Goal: Task Accomplishment & Management: Use online tool/utility

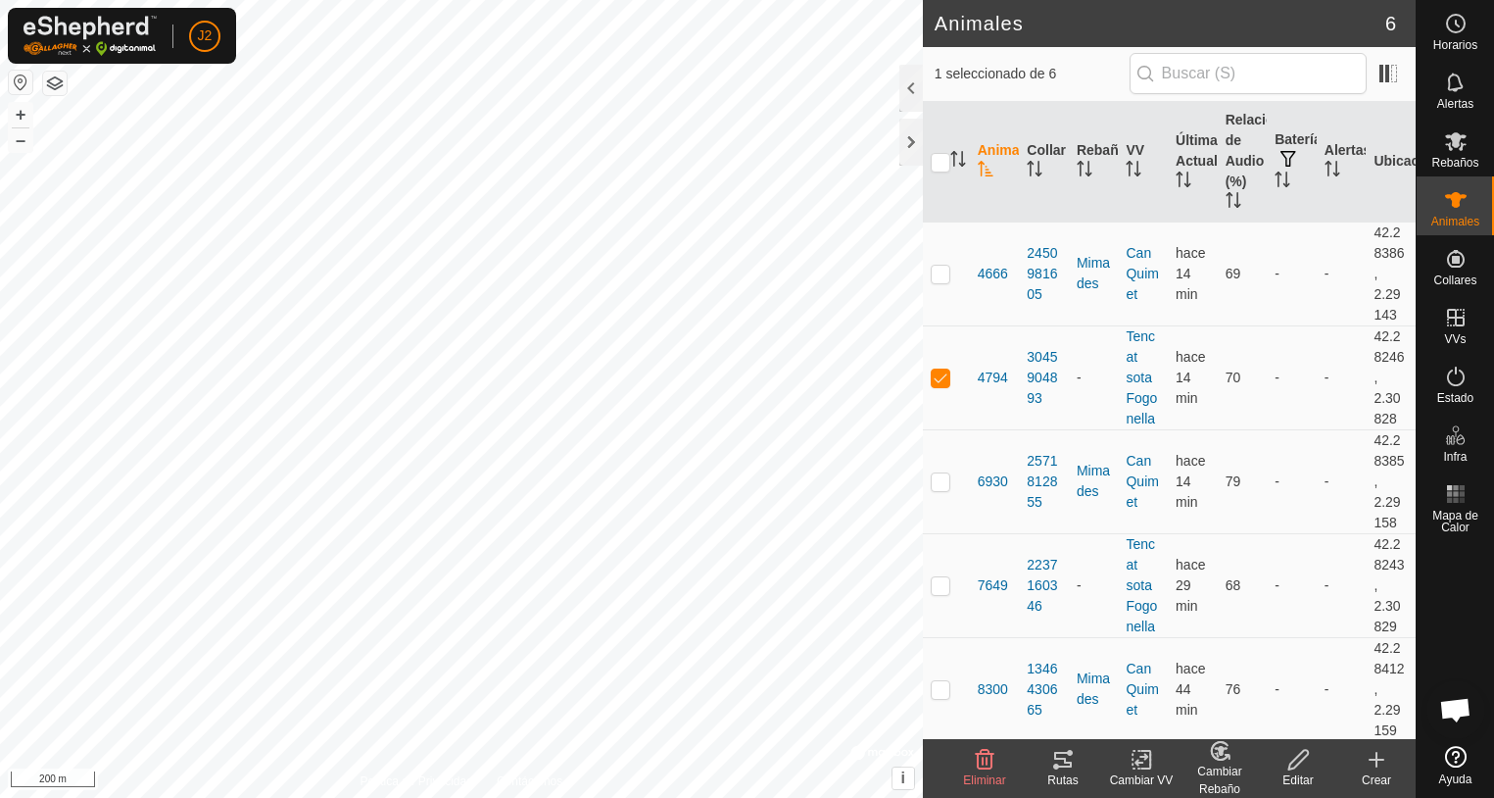
click at [1058, 774] on div "Rutas" at bounding box center [1063, 780] width 78 height 18
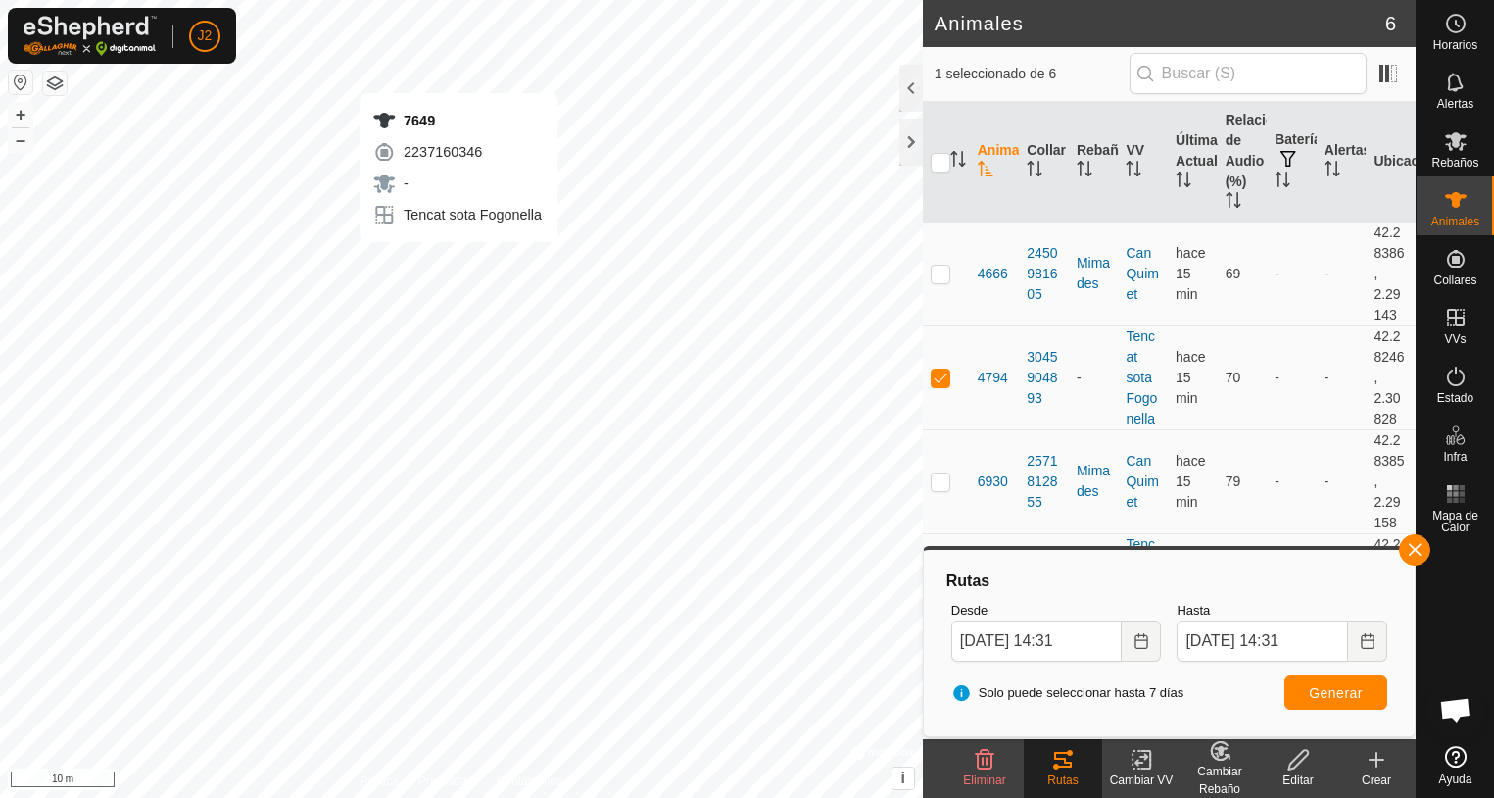
checkbox input "false"
checkbox input "true"
click at [1325, 709] on div "Solo puede seleccionar hasta 7 [PERSON_NAME] Generar" at bounding box center [1170, 692] width 452 height 47
click at [1325, 704] on button "Generar" at bounding box center [1336, 692] width 103 height 34
click at [906, 143] on div at bounding box center [912, 142] width 24 height 47
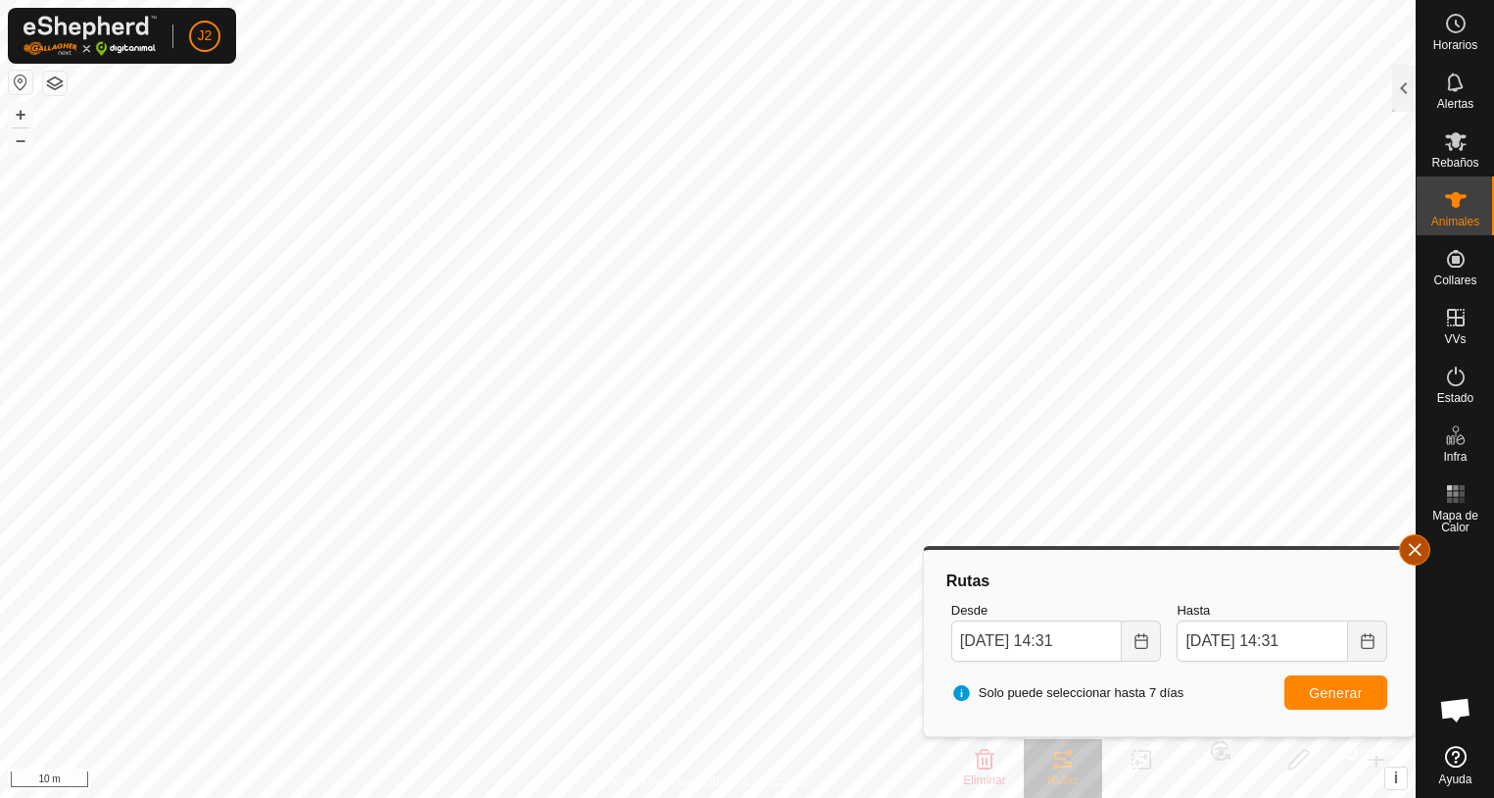
click at [1410, 558] on button "button" at bounding box center [1414, 549] width 31 height 31
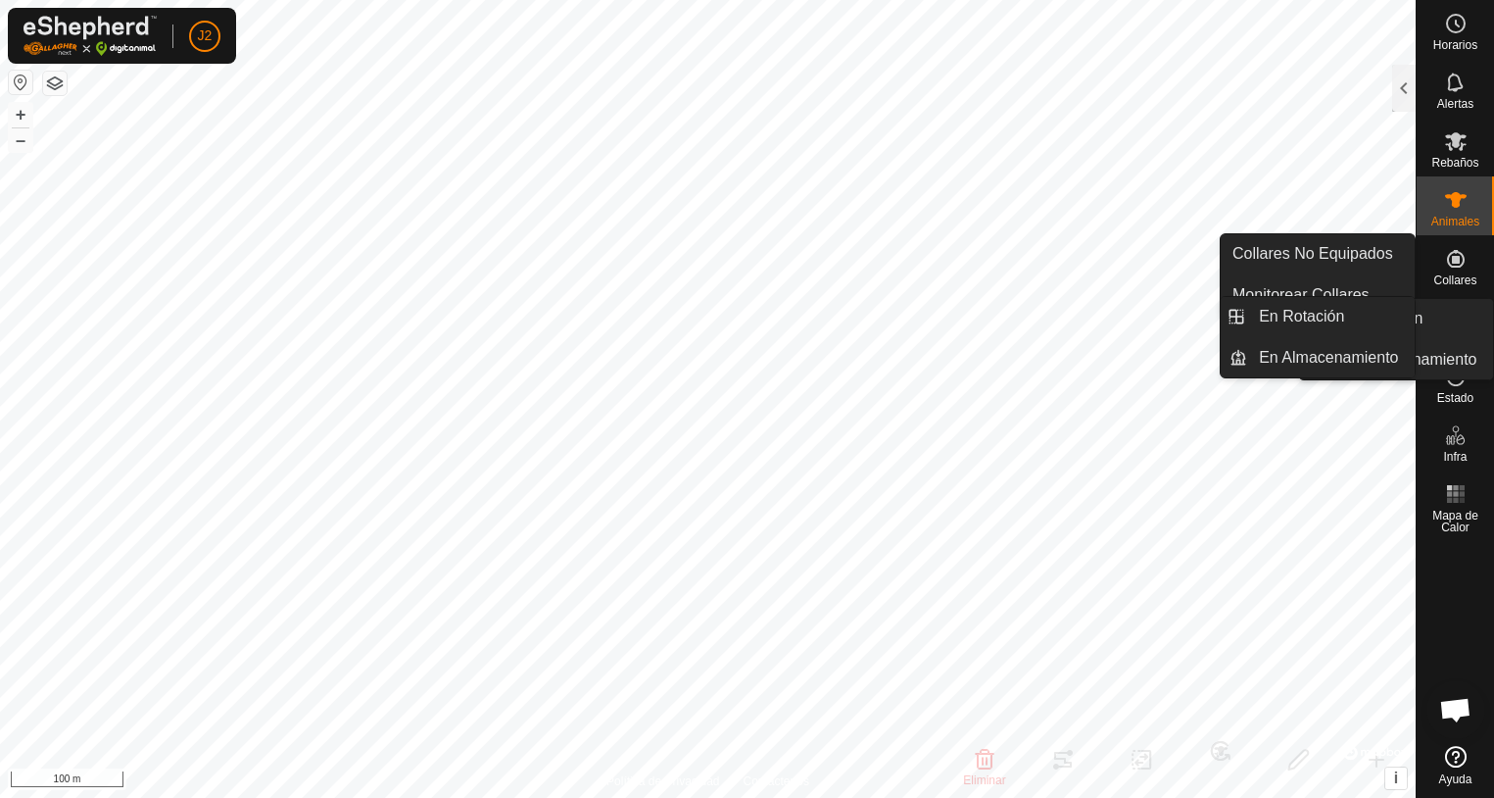
drag, startPoint x: 1452, startPoint y: 352, endPoint x: 1457, endPoint y: 328, distance: 24.0
click at [1457, 328] on icon at bounding box center [1456, 318] width 24 height 24
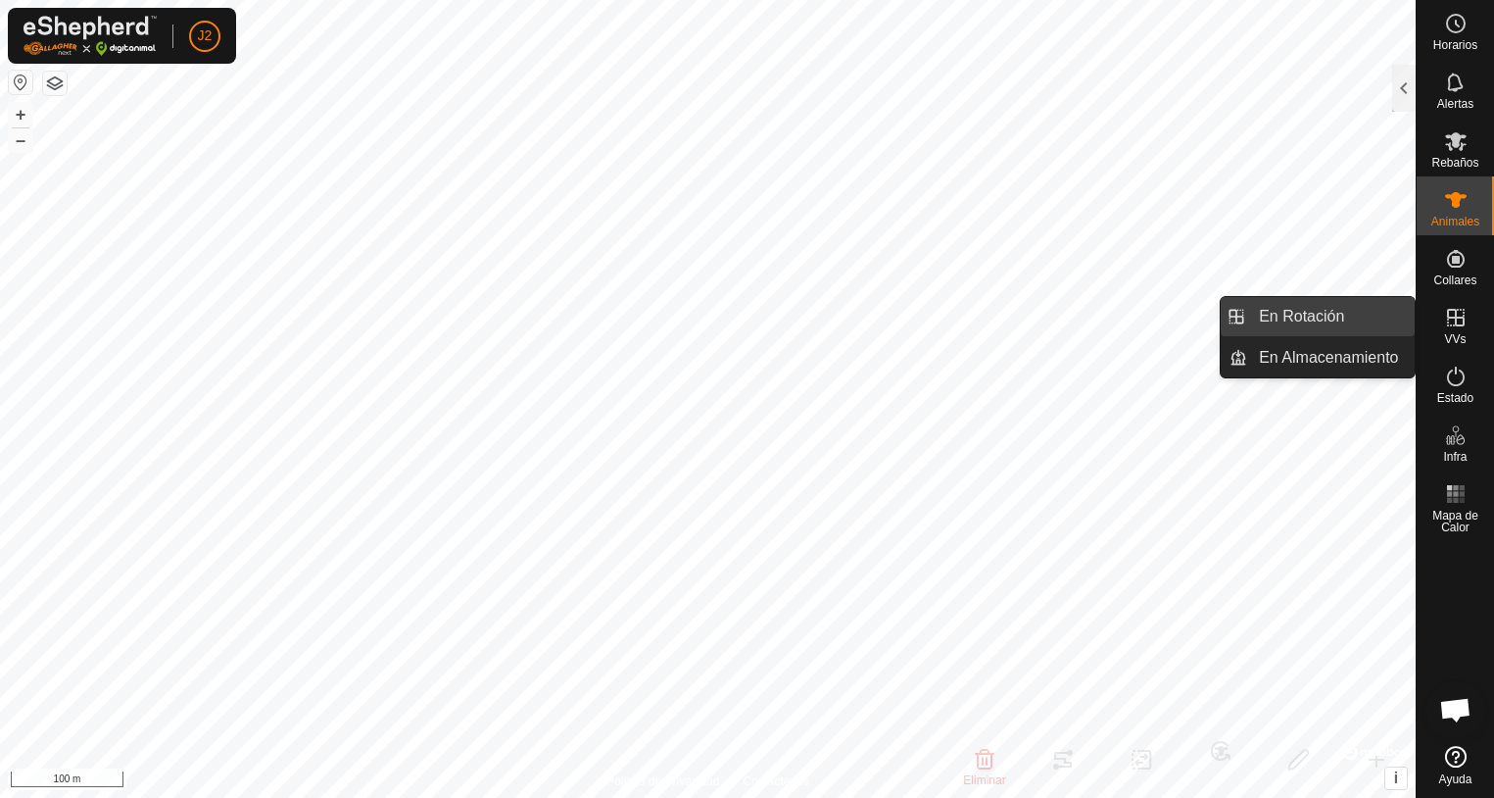
click at [1329, 316] on link "En Rotación" at bounding box center [1331, 316] width 168 height 39
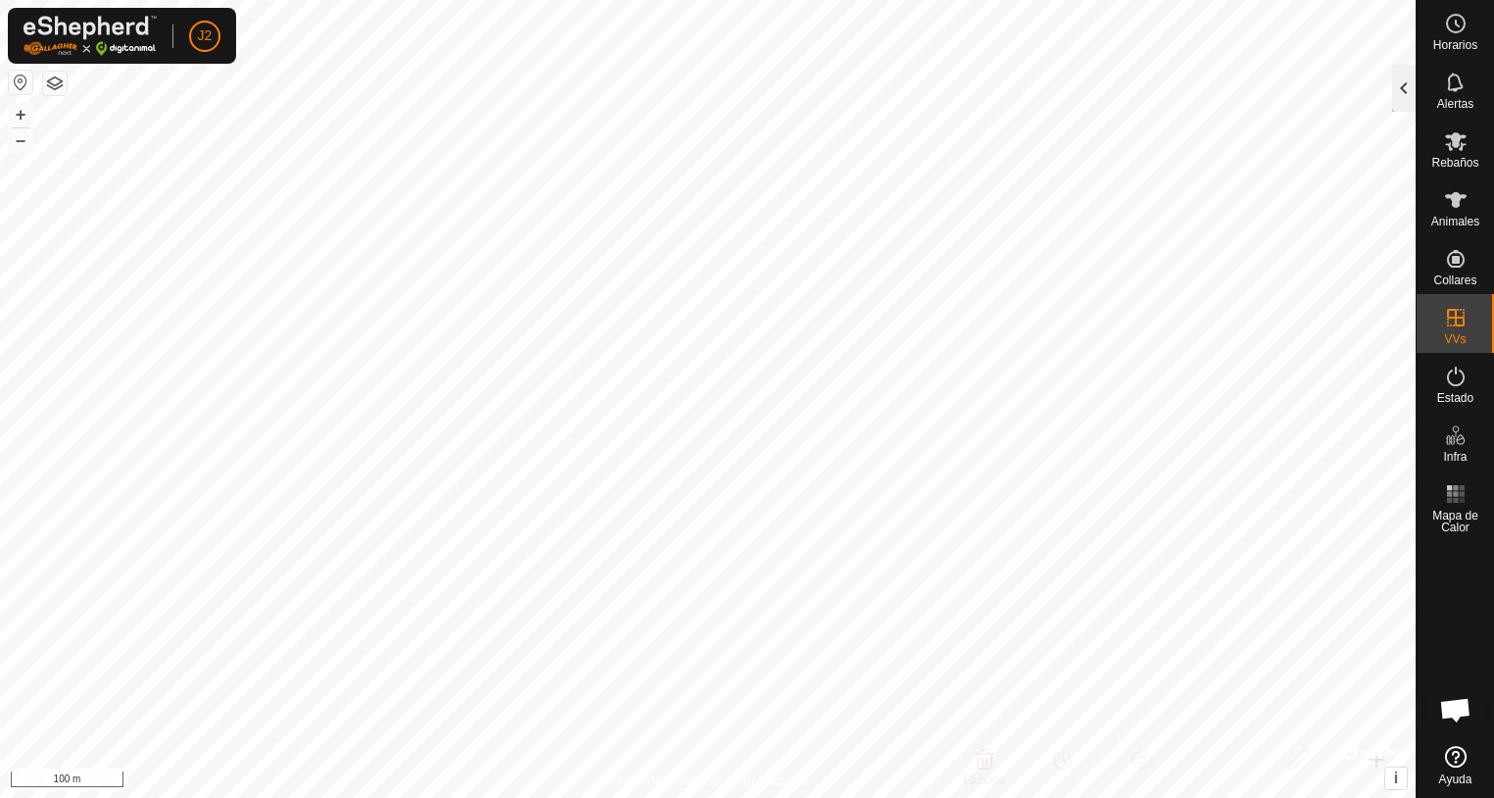
click at [1408, 93] on div at bounding box center [1404, 88] width 24 height 47
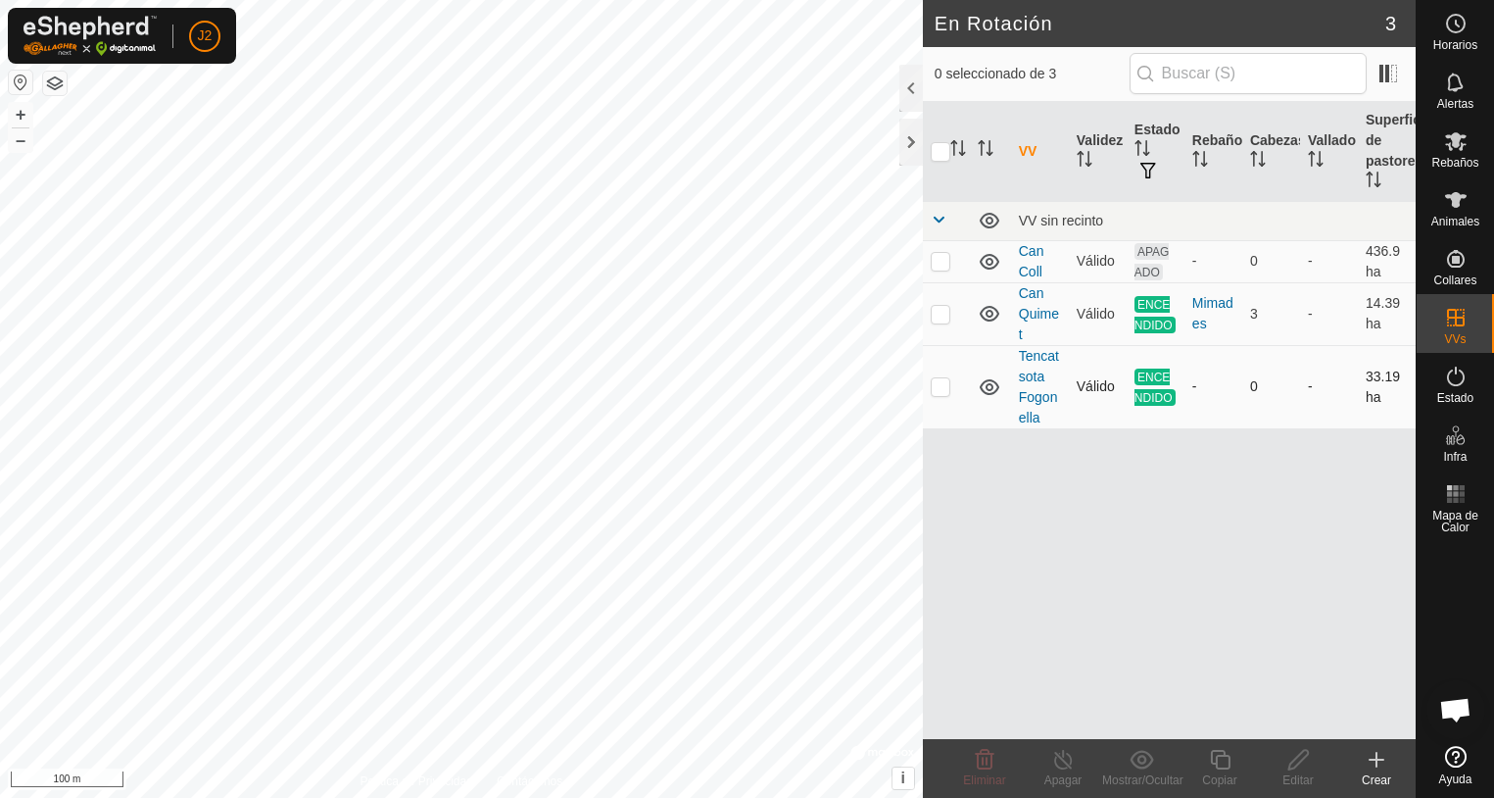
click at [946, 385] on p-checkbox at bounding box center [941, 386] width 20 height 16
checkbox input "true"
click at [1062, 759] on line at bounding box center [1063, 761] width 16 height 16
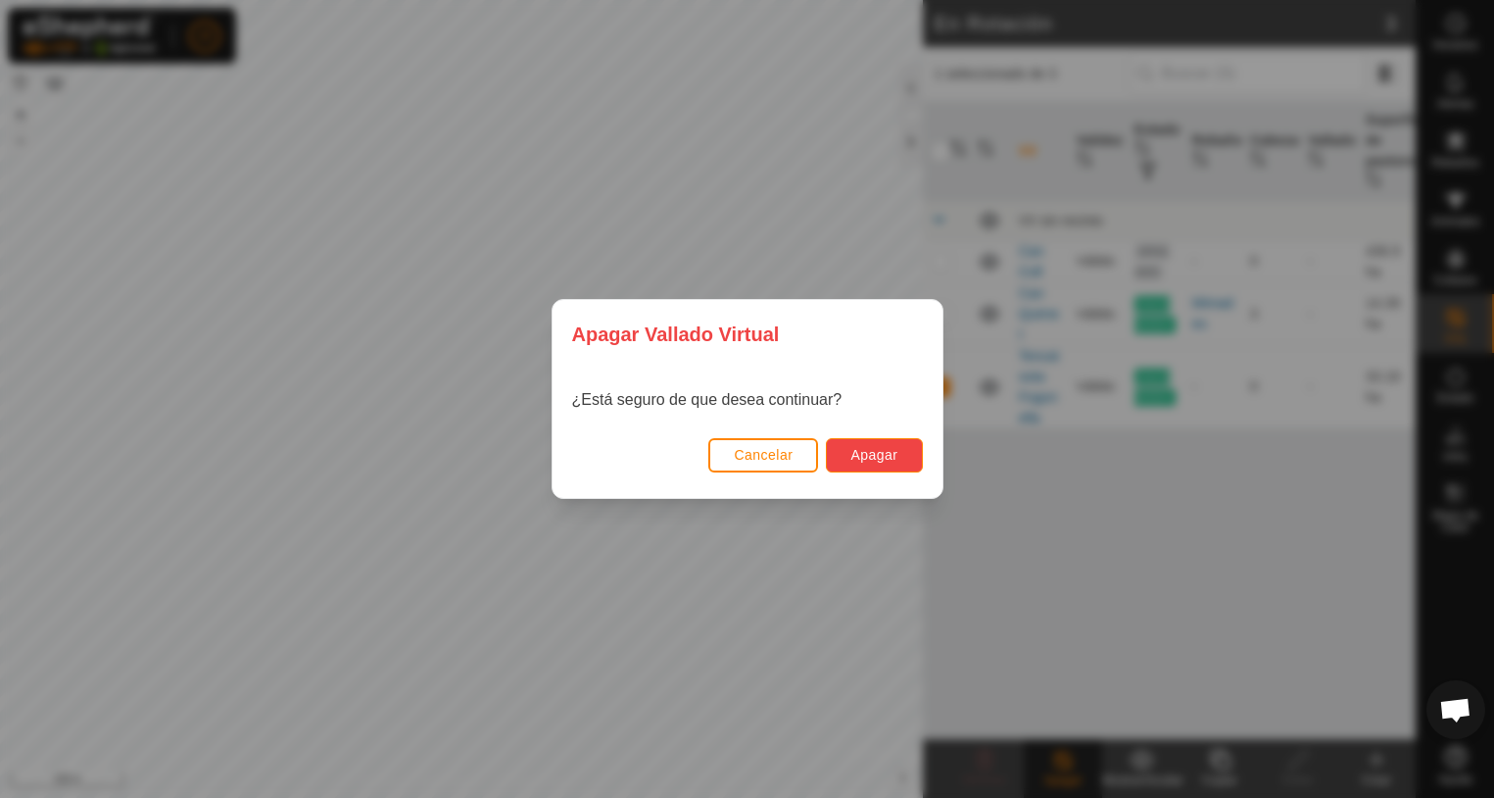
click at [869, 454] on span "Apagar" at bounding box center [874, 455] width 47 height 16
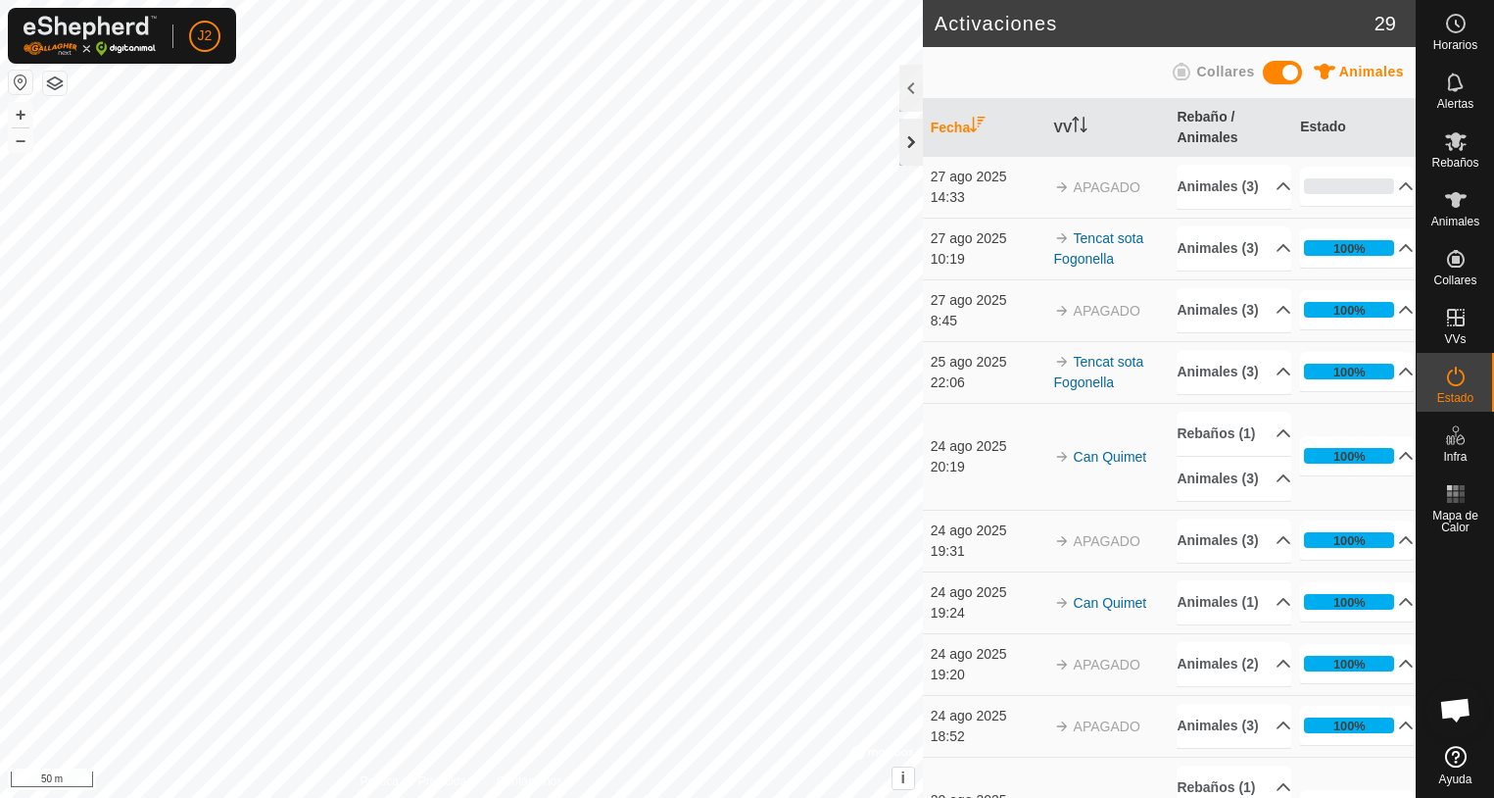
click at [906, 144] on div at bounding box center [912, 142] width 24 height 47
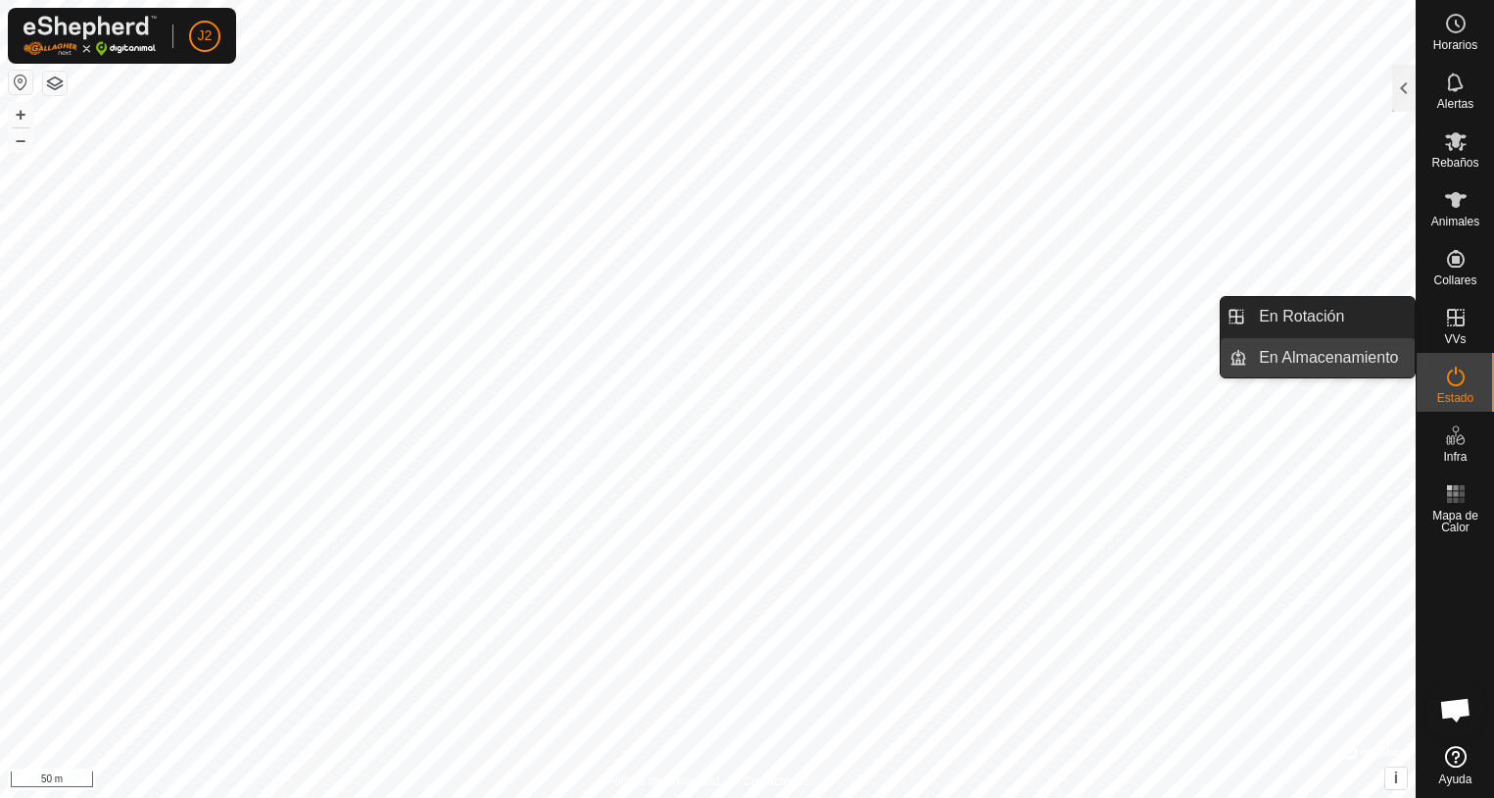
click at [1329, 355] on link "En Almacenamiento" at bounding box center [1331, 357] width 168 height 39
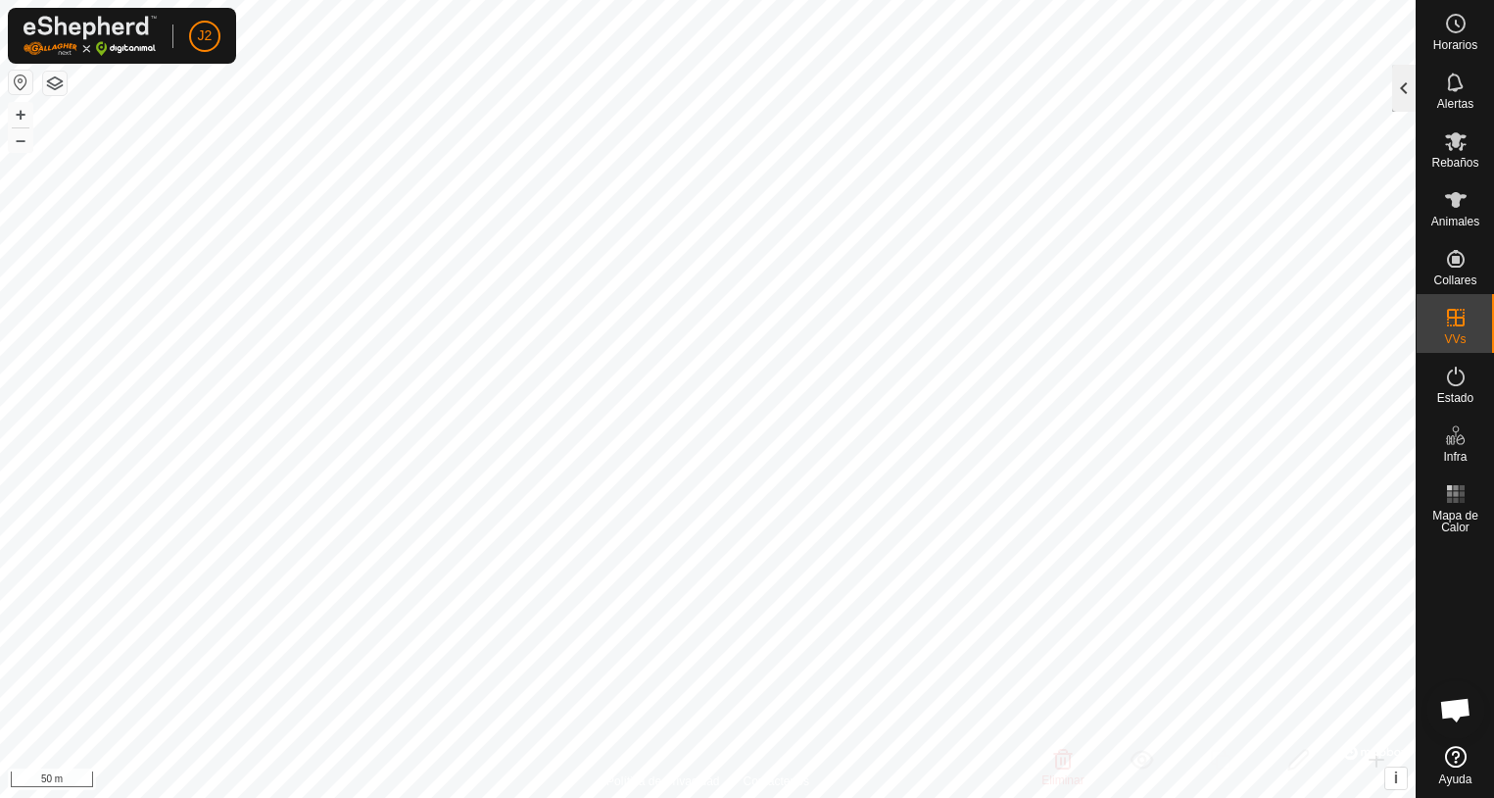
click at [1403, 89] on div at bounding box center [1404, 88] width 24 height 47
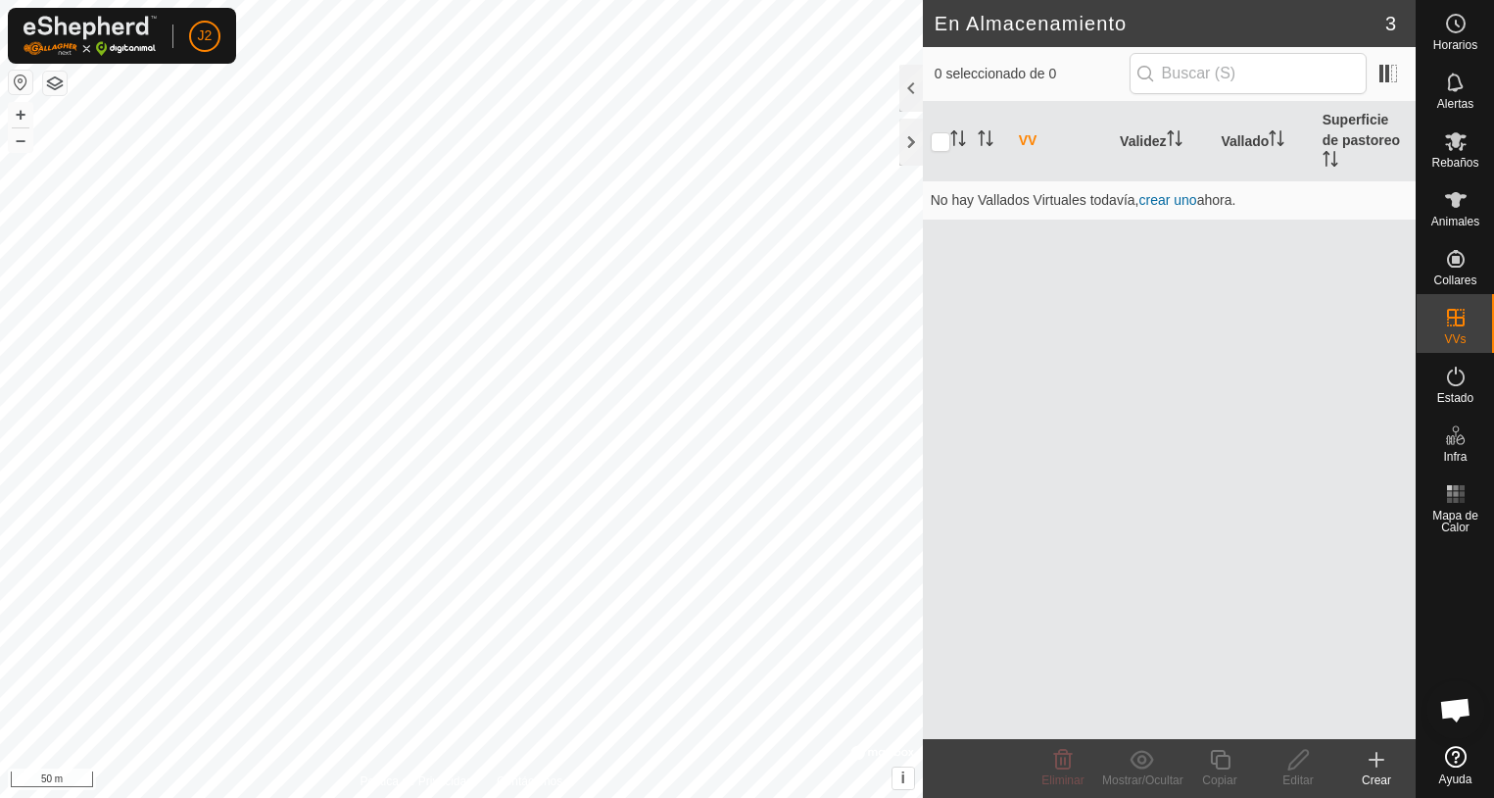
click at [1373, 759] on icon at bounding box center [1377, 759] width 14 height 0
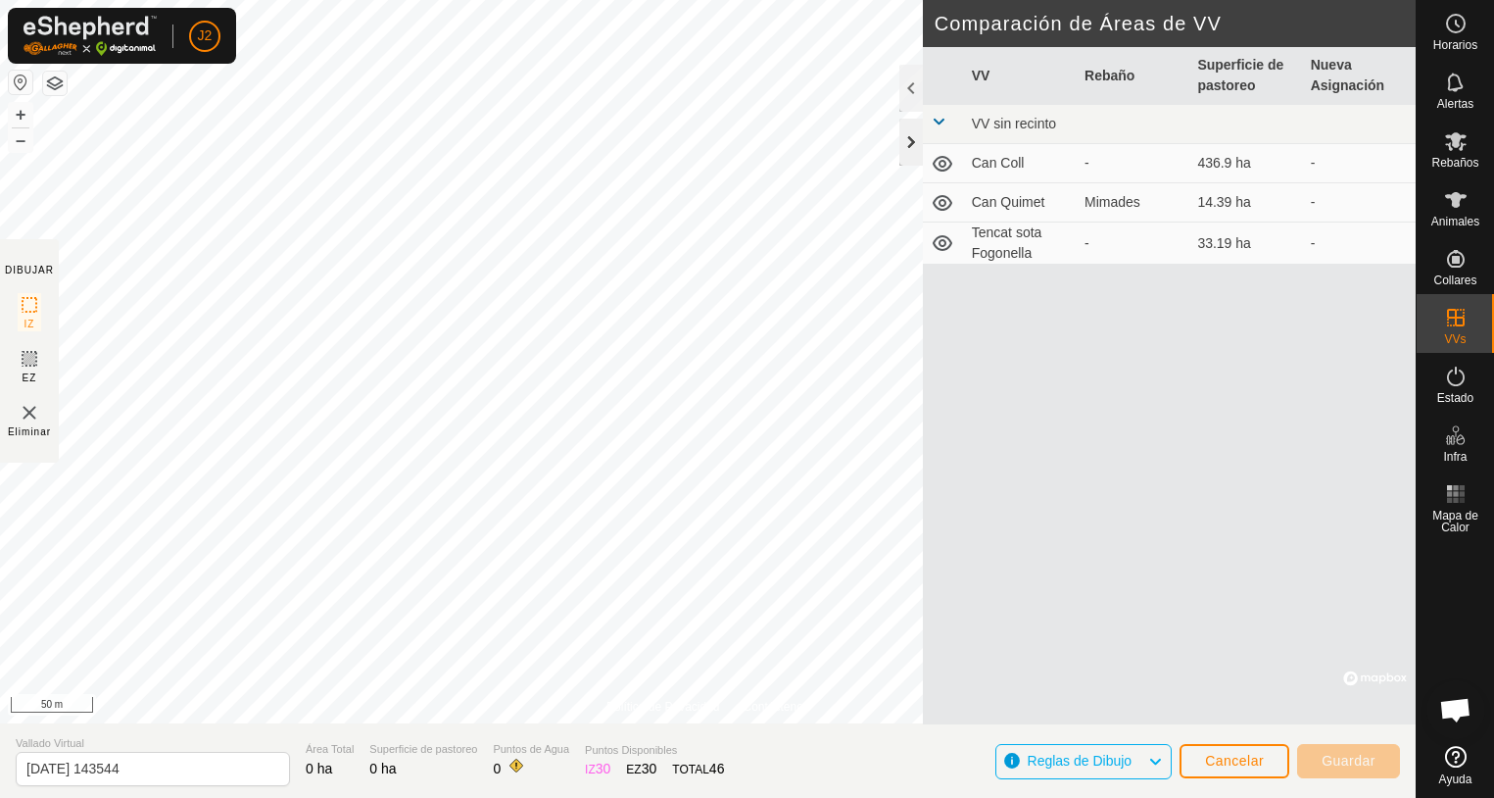
click at [917, 134] on div at bounding box center [912, 142] width 24 height 47
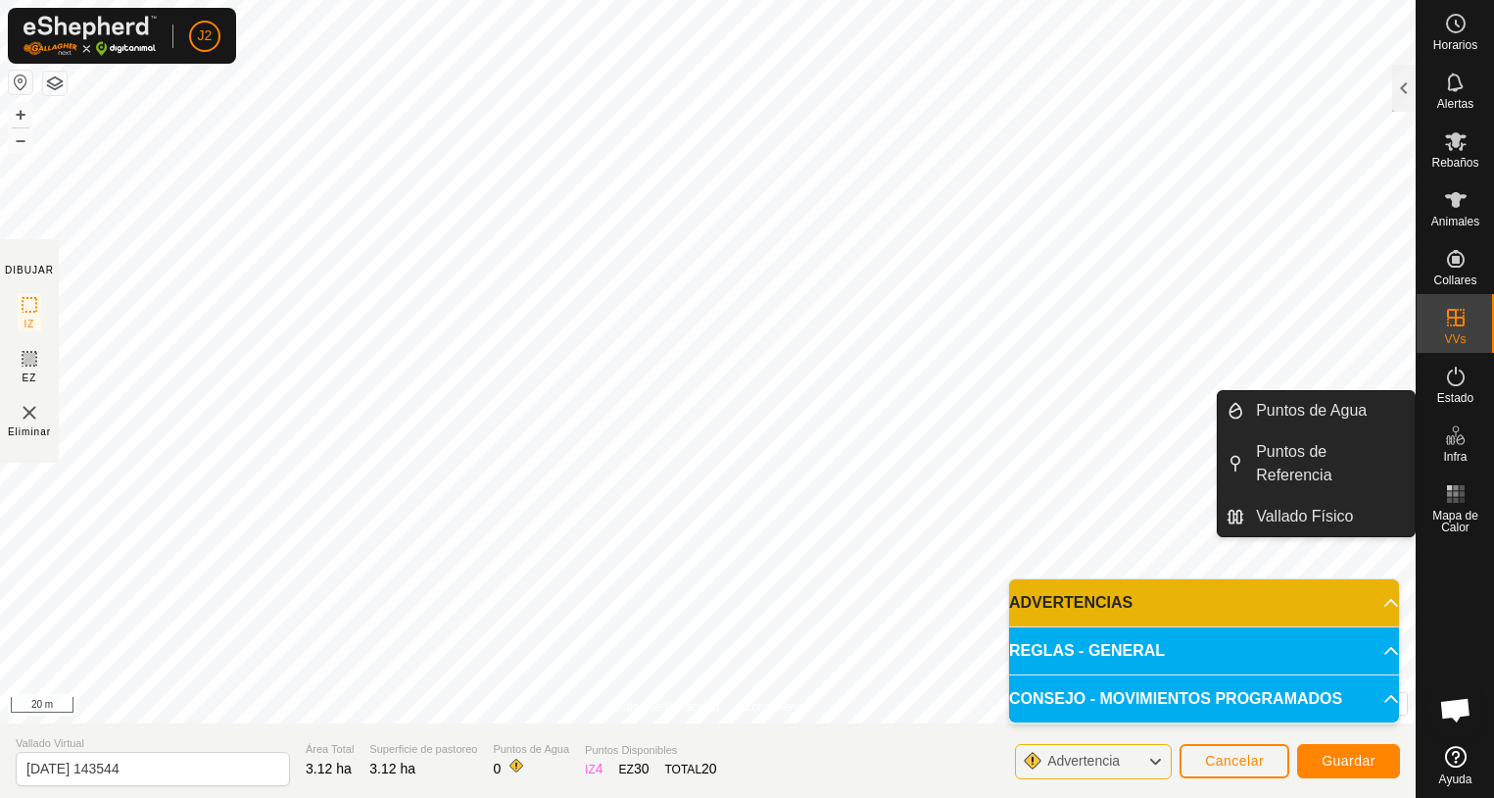
click at [1451, 441] on icon at bounding box center [1450, 440] width 10 height 10
click at [1326, 414] on link "Puntos de Agua" at bounding box center [1330, 410] width 171 height 39
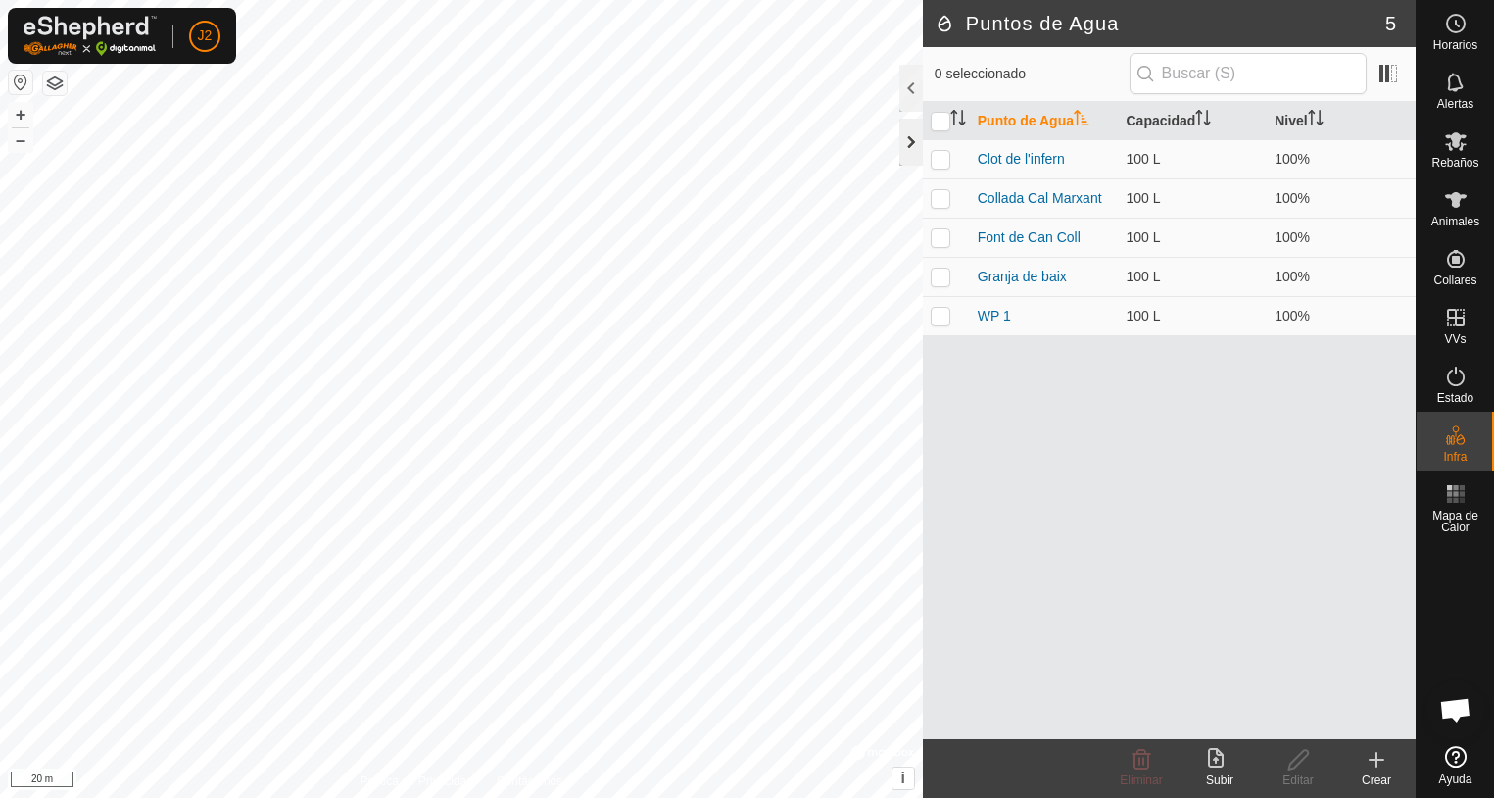
click at [911, 149] on div at bounding box center [912, 142] width 24 height 47
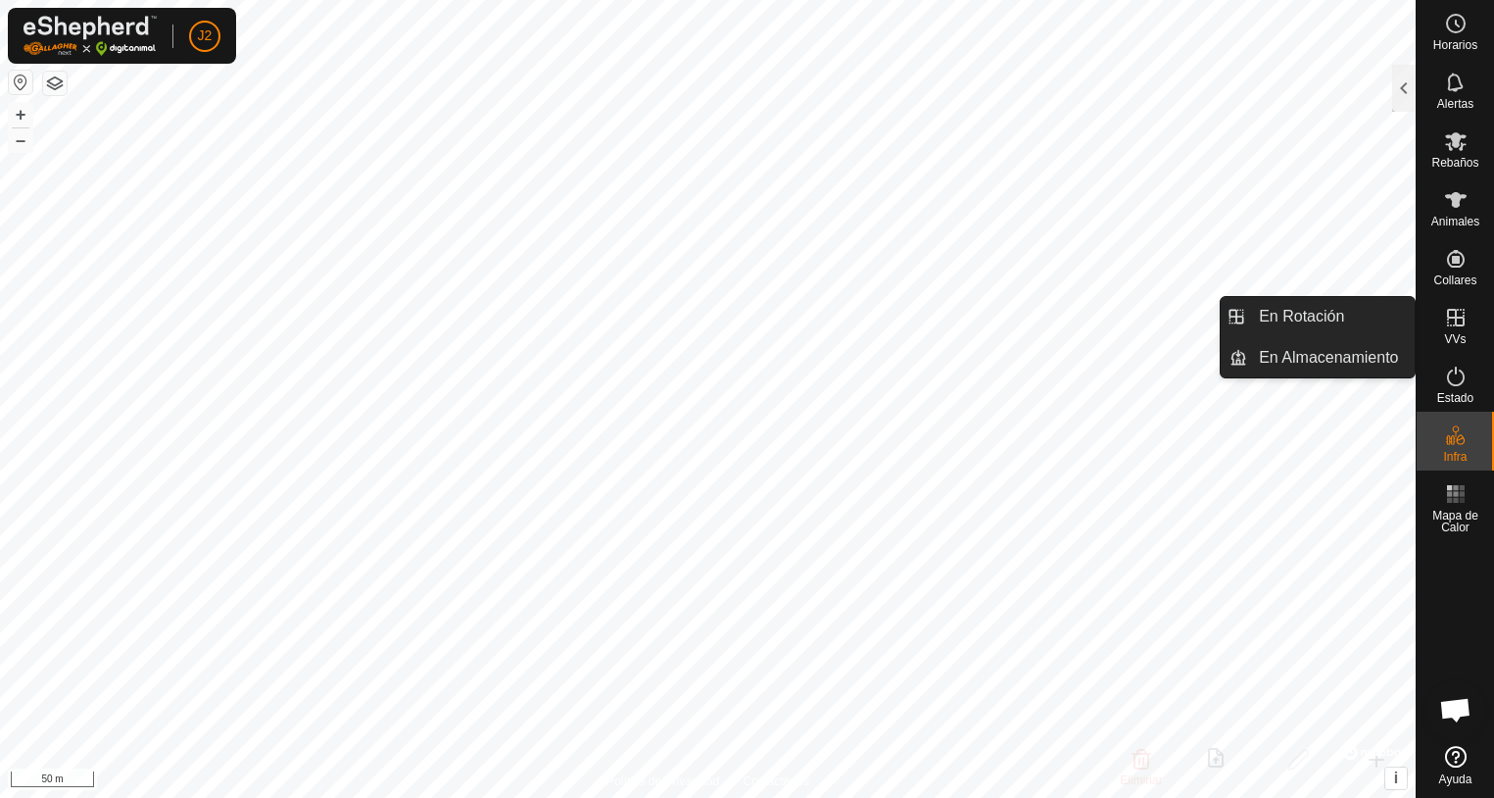
click at [1448, 315] on icon at bounding box center [1456, 318] width 18 height 18
click at [1302, 321] on link "En Rotación" at bounding box center [1331, 316] width 168 height 39
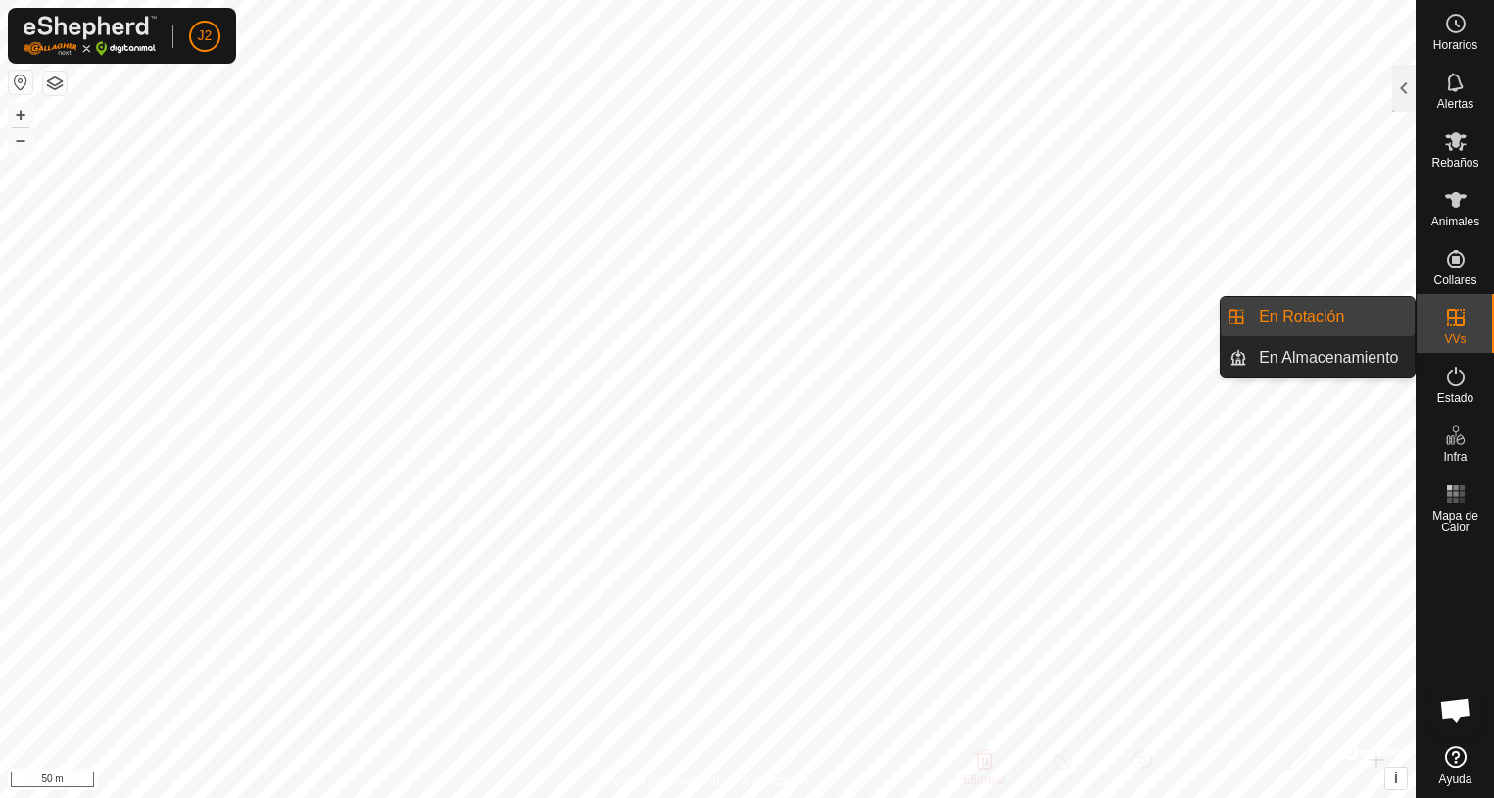
click at [1289, 318] on link "En Rotación" at bounding box center [1331, 316] width 168 height 39
click at [1289, 360] on link "En Almacenamiento" at bounding box center [1331, 357] width 168 height 39
click at [1322, 355] on link "En Almacenamiento" at bounding box center [1331, 357] width 168 height 39
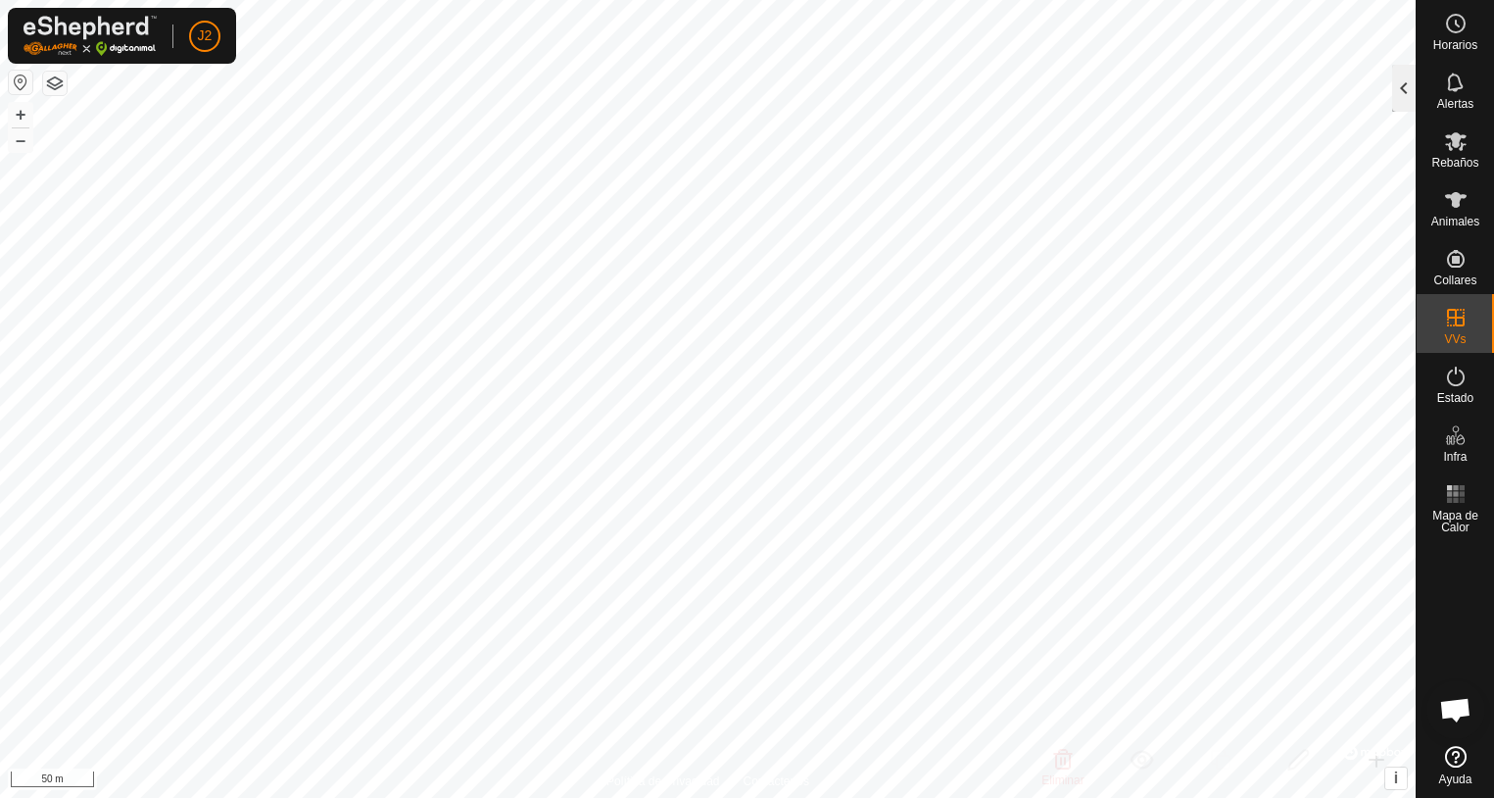
click at [1405, 88] on div at bounding box center [1404, 88] width 24 height 47
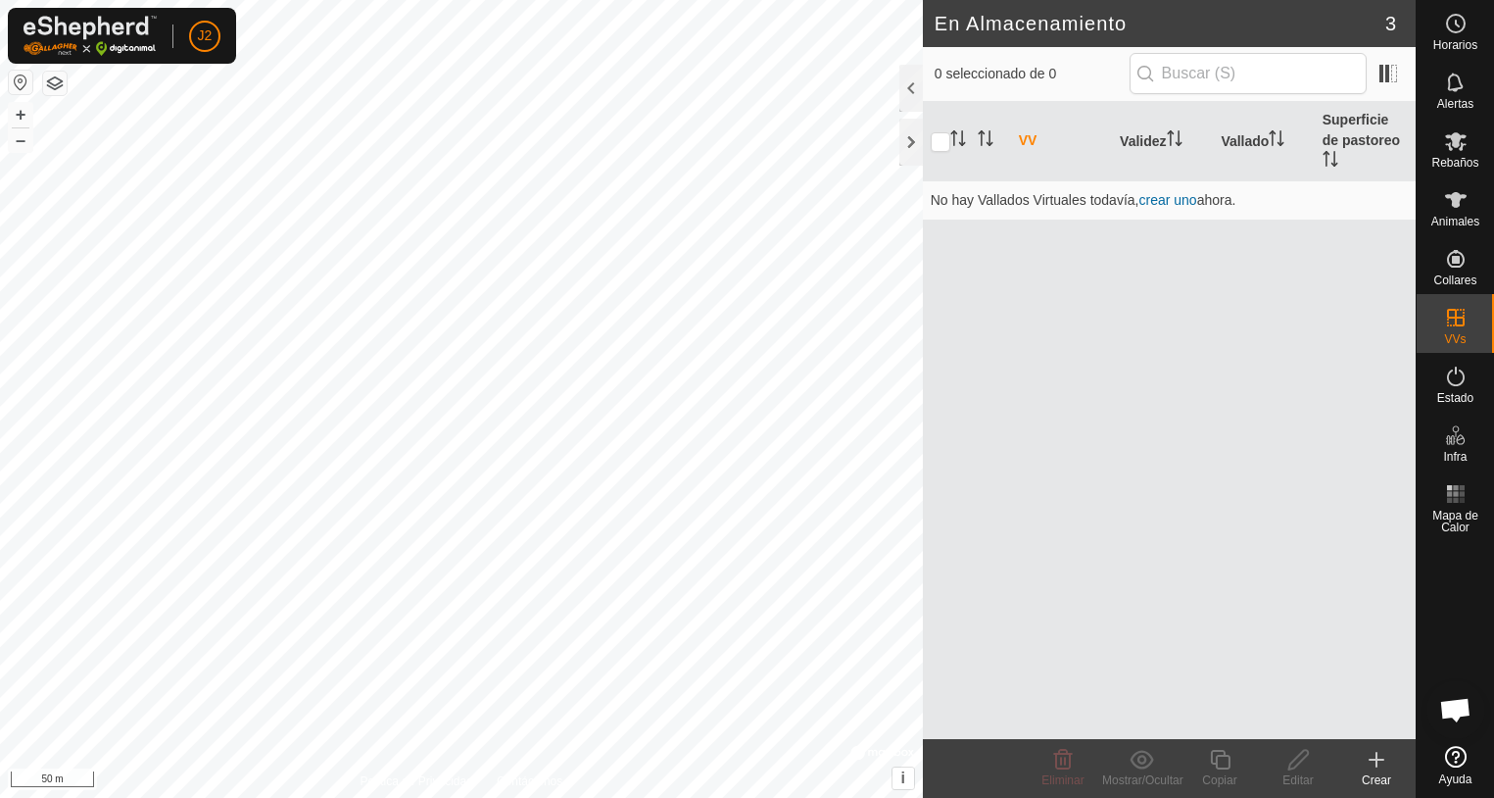
click at [1380, 761] on icon at bounding box center [1377, 760] width 24 height 24
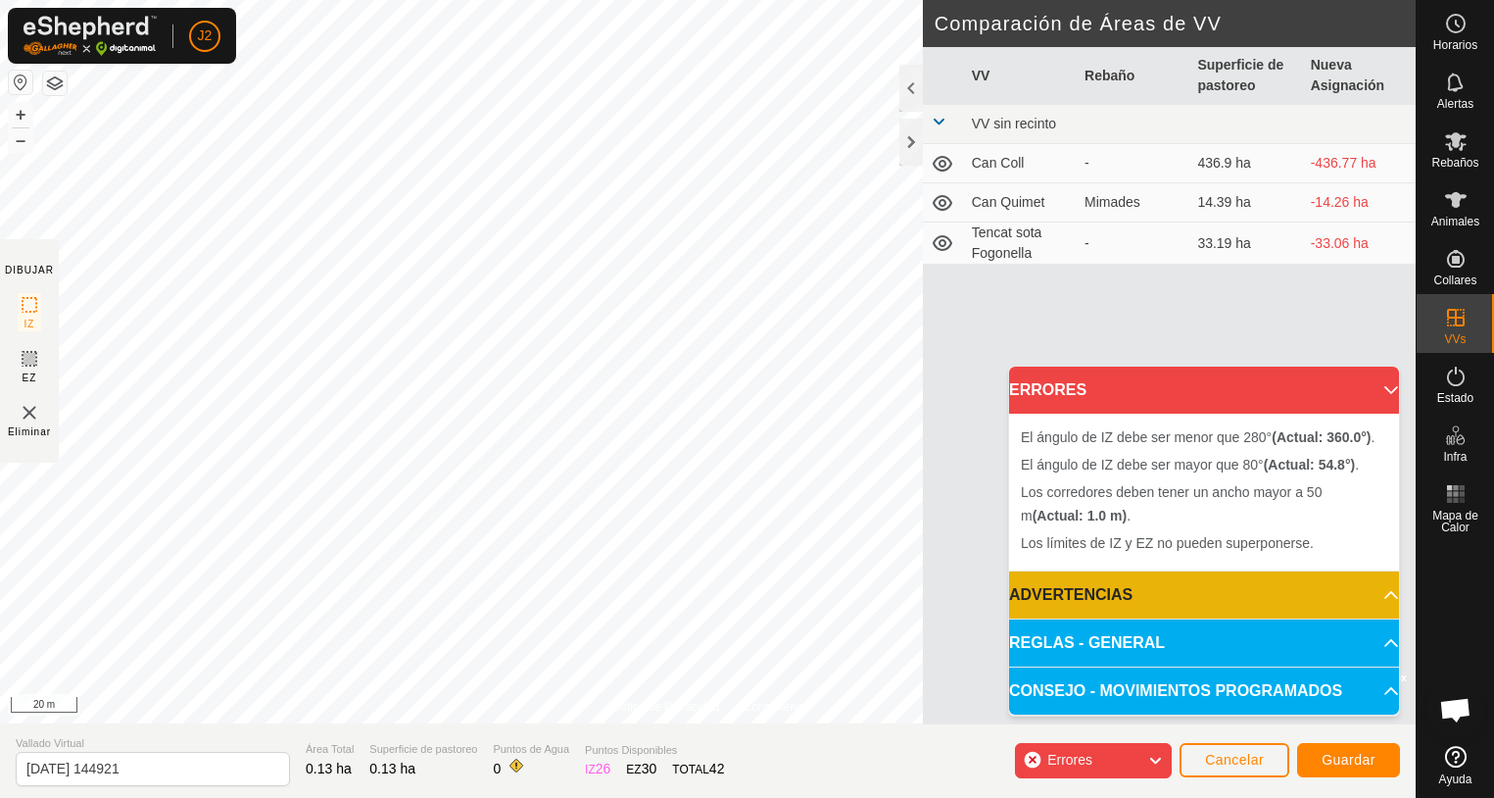
click at [1276, 634] on body "J2 Horarios Alertas Rebaños Animales Collares VVs Estado Infra Mapa de Calor Ay…" at bounding box center [747, 399] width 1494 height 798
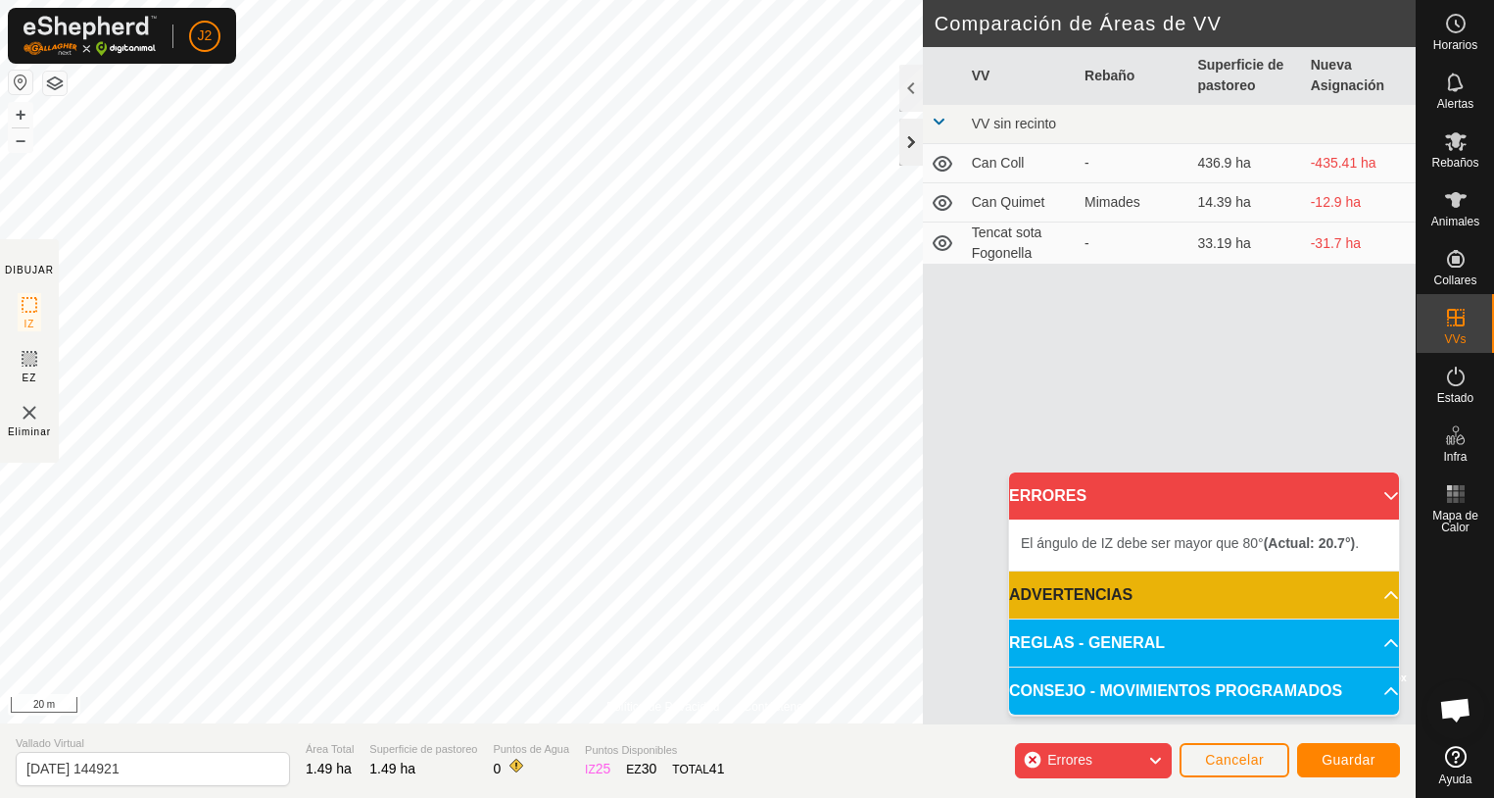
click at [916, 148] on div at bounding box center [912, 142] width 24 height 47
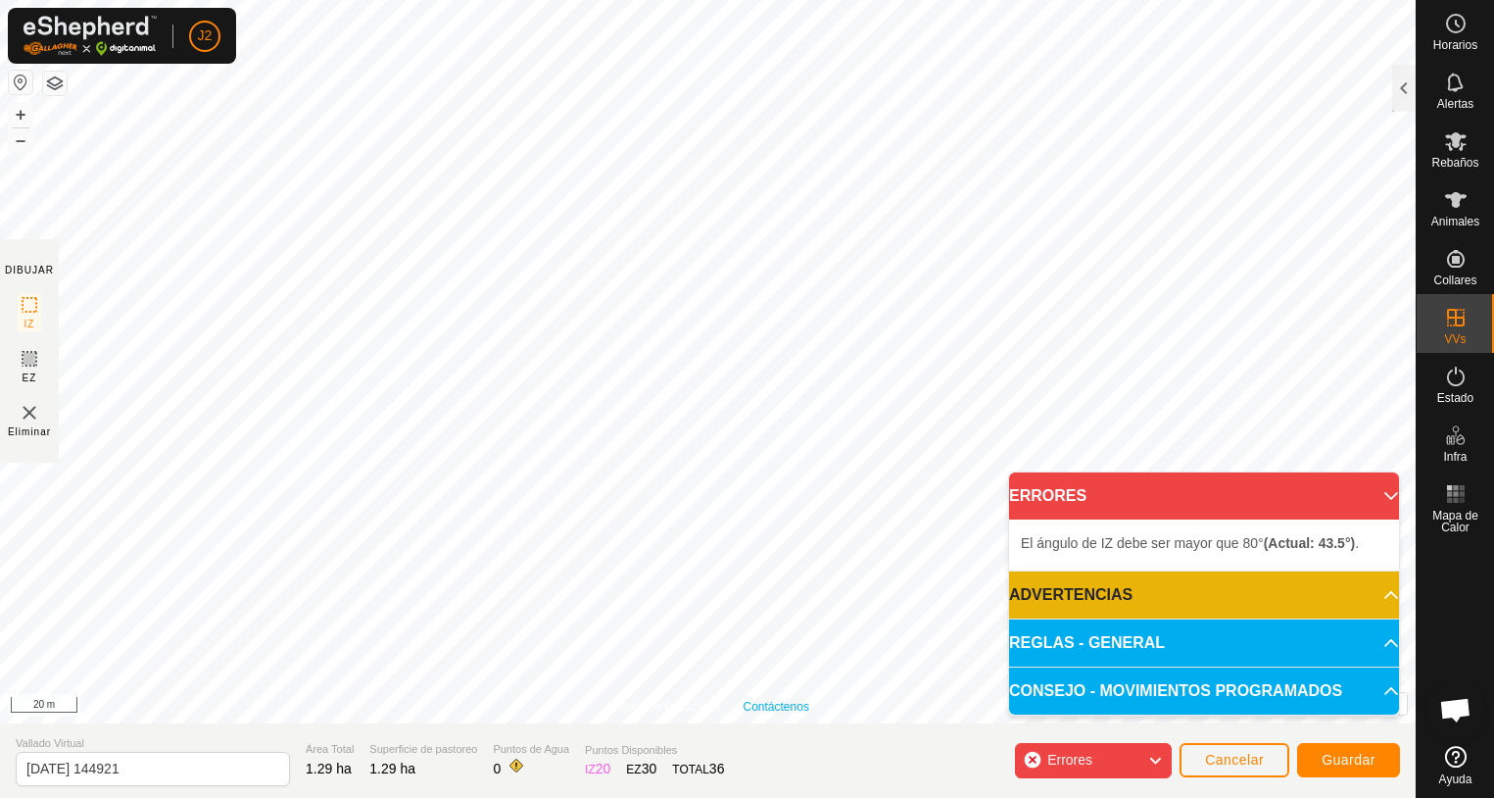
click at [759, 734] on div "Política de Privacidad Contáctenos + – ⇧ i © Mapbox , © OpenStreetMap , Improve…" at bounding box center [708, 399] width 1416 height 798
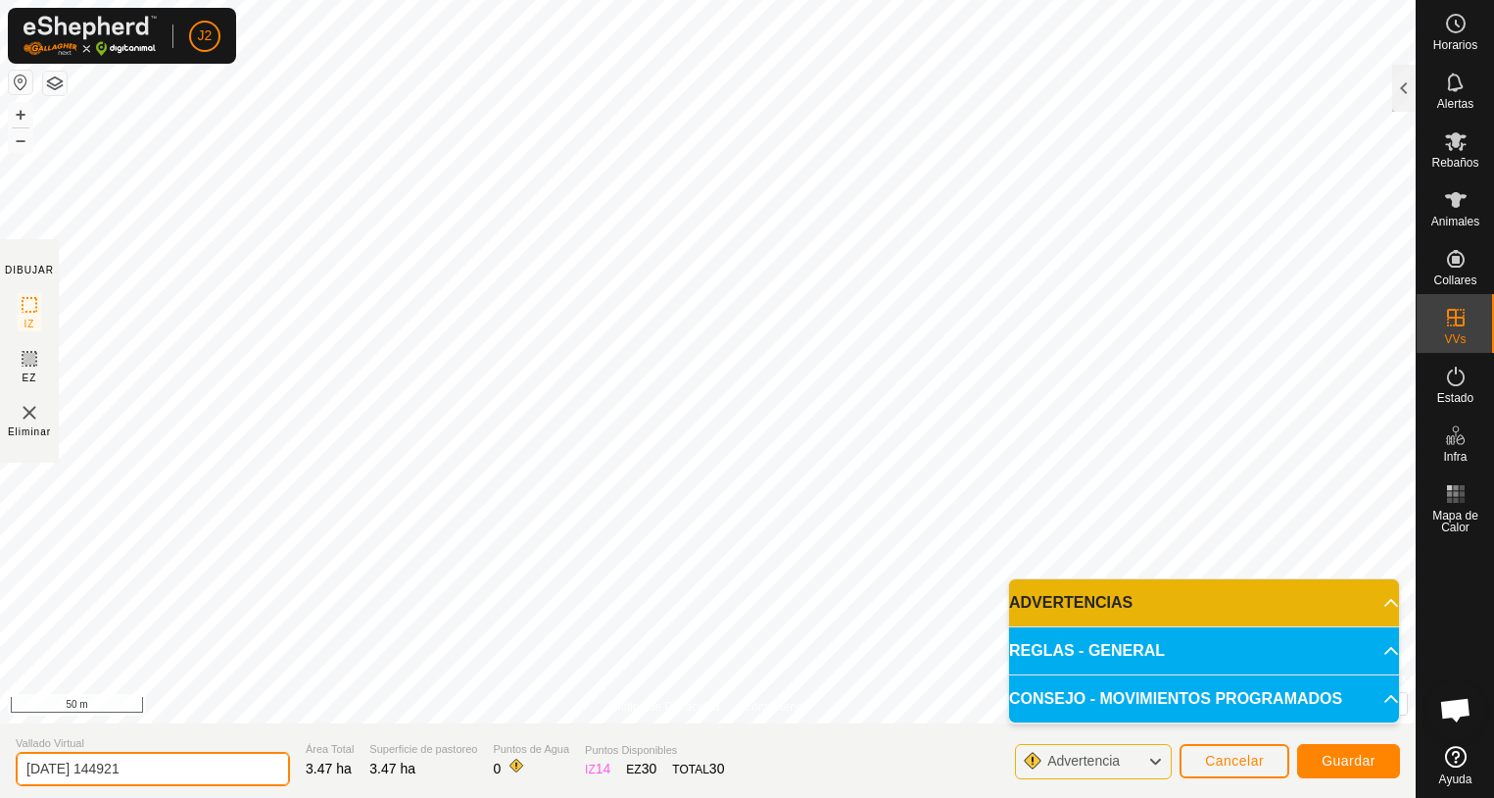
drag, startPoint x: 153, startPoint y: 767, endPoint x: 3, endPoint y: 769, distance: 149.9
click at [3, 769] on section "Vallado Virtual [DATE] 144921 Área Total 3.47 ha Superficie de pastoreo 3.47 ha…" at bounding box center [708, 760] width 1416 height 74
type input "e"
type input "El sesquer a baix"
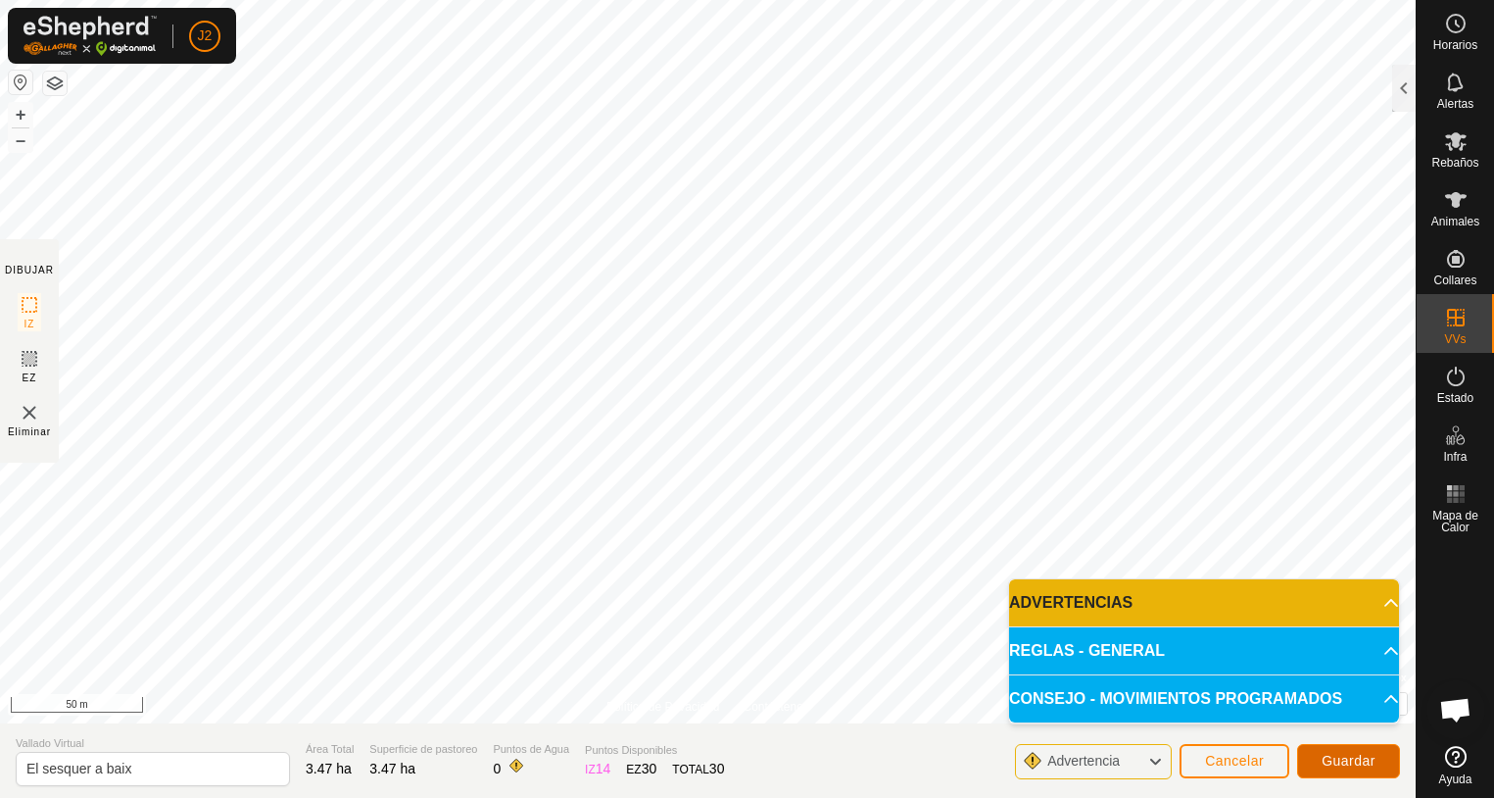
click at [1363, 764] on span "Guardar" at bounding box center [1349, 761] width 54 height 16
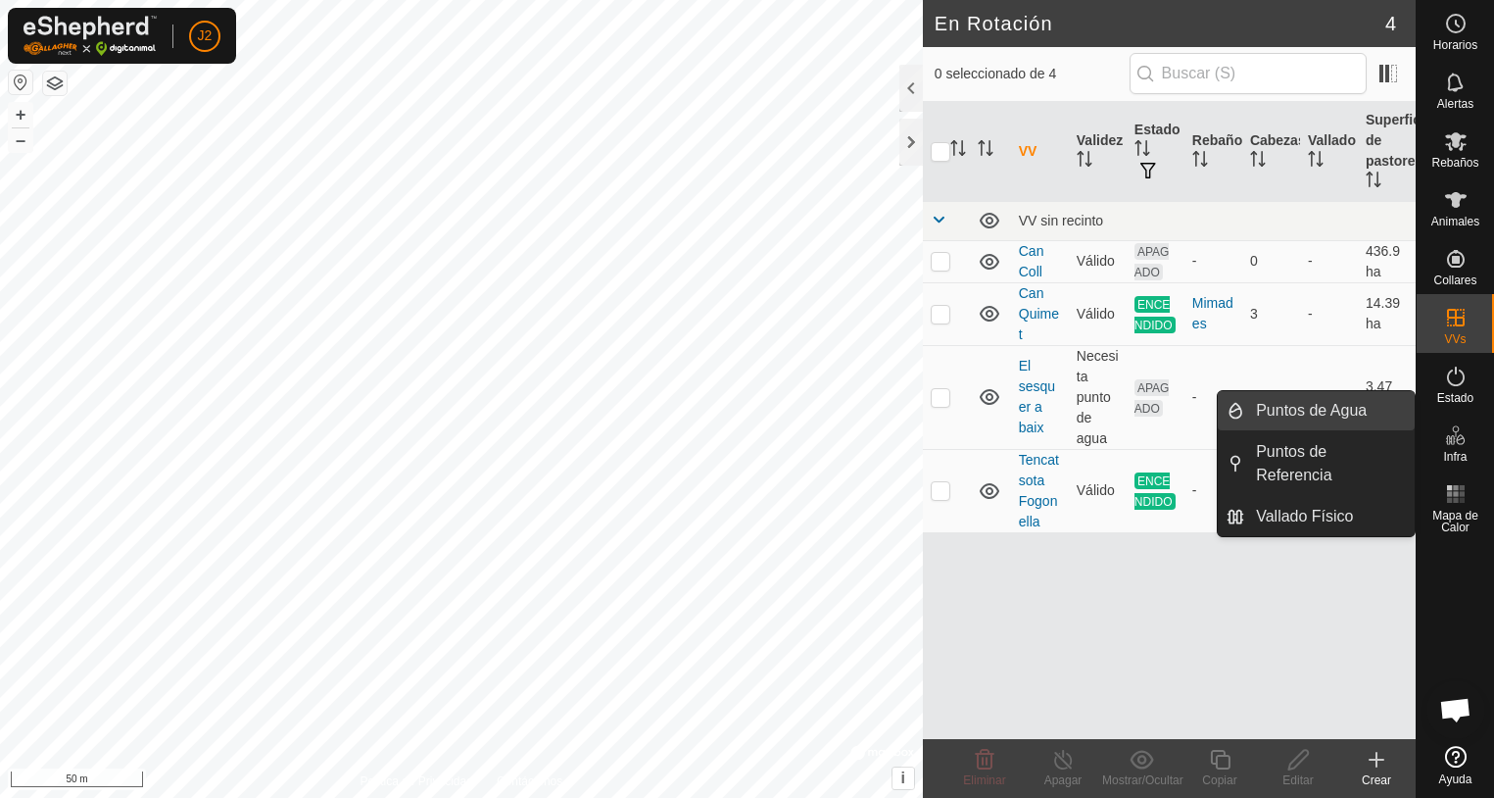
click at [1372, 409] on link "Puntos de Agua" at bounding box center [1330, 410] width 171 height 39
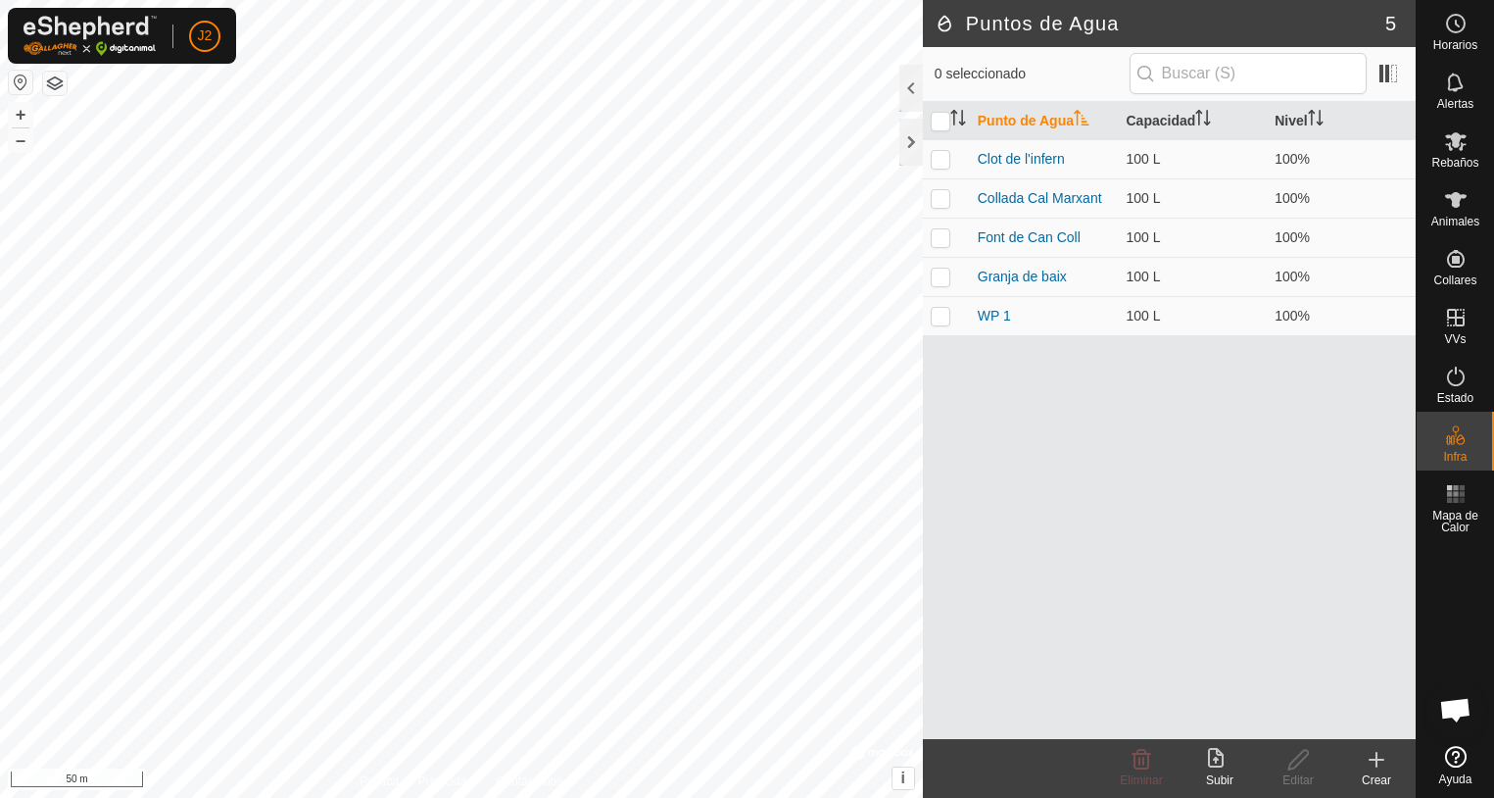
click at [1375, 757] on icon at bounding box center [1377, 760] width 24 height 24
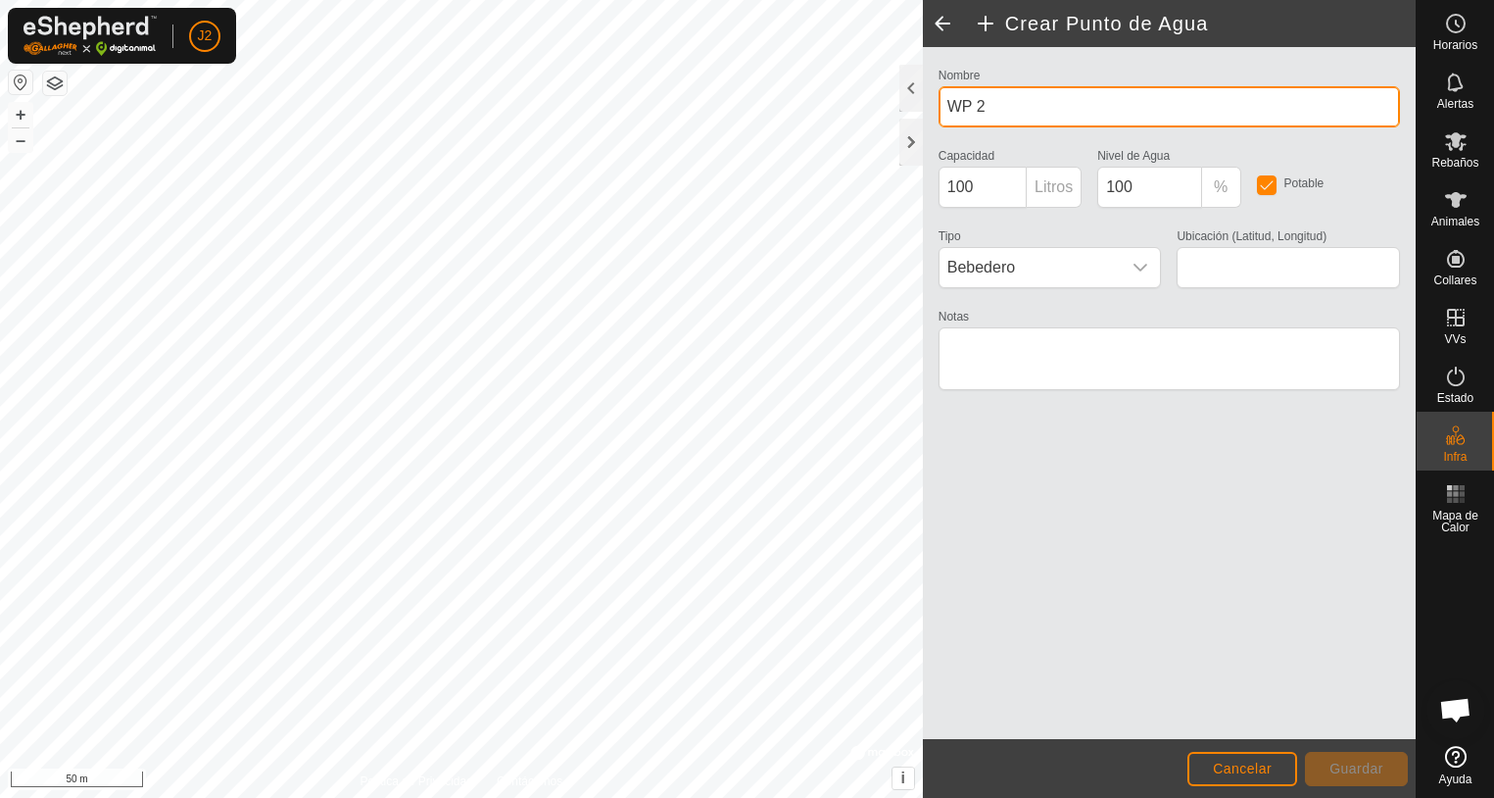
drag, startPoint x: 999, startPoint y: 109, endPoint x: 926, endPoint y: 101, distance: 72.9
click at [926, 101] on div "Nombre WP 2 Capacidad 100 Litros Nivel de Agua 100 % Potable Tipo Bebedero Ubic…" at bounding box center [1169, 393] width 493 height 692
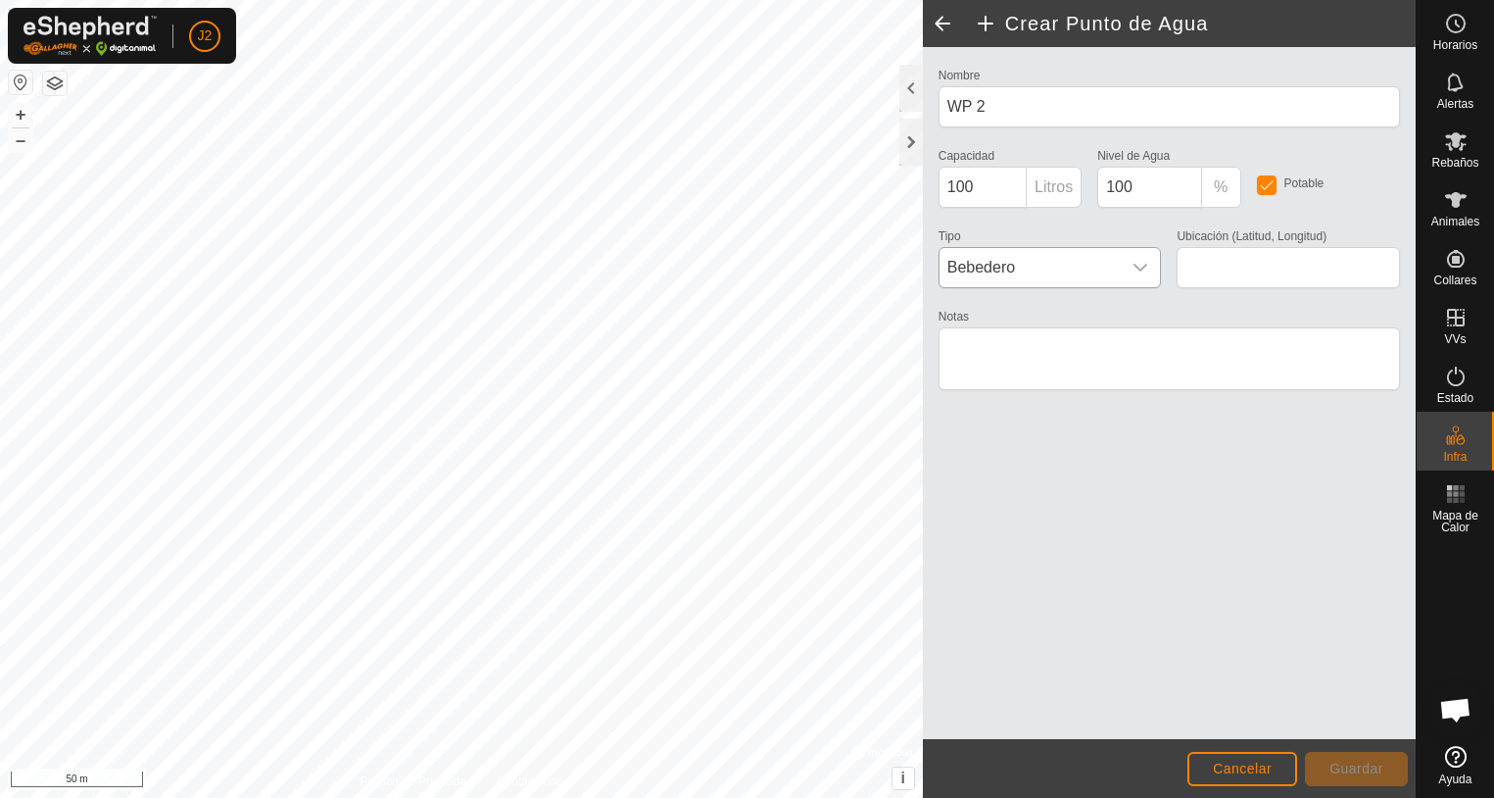
click at [1144, 267] on icon "dropdown trigger" at bounding box center [1141, 268] width 16 height 16
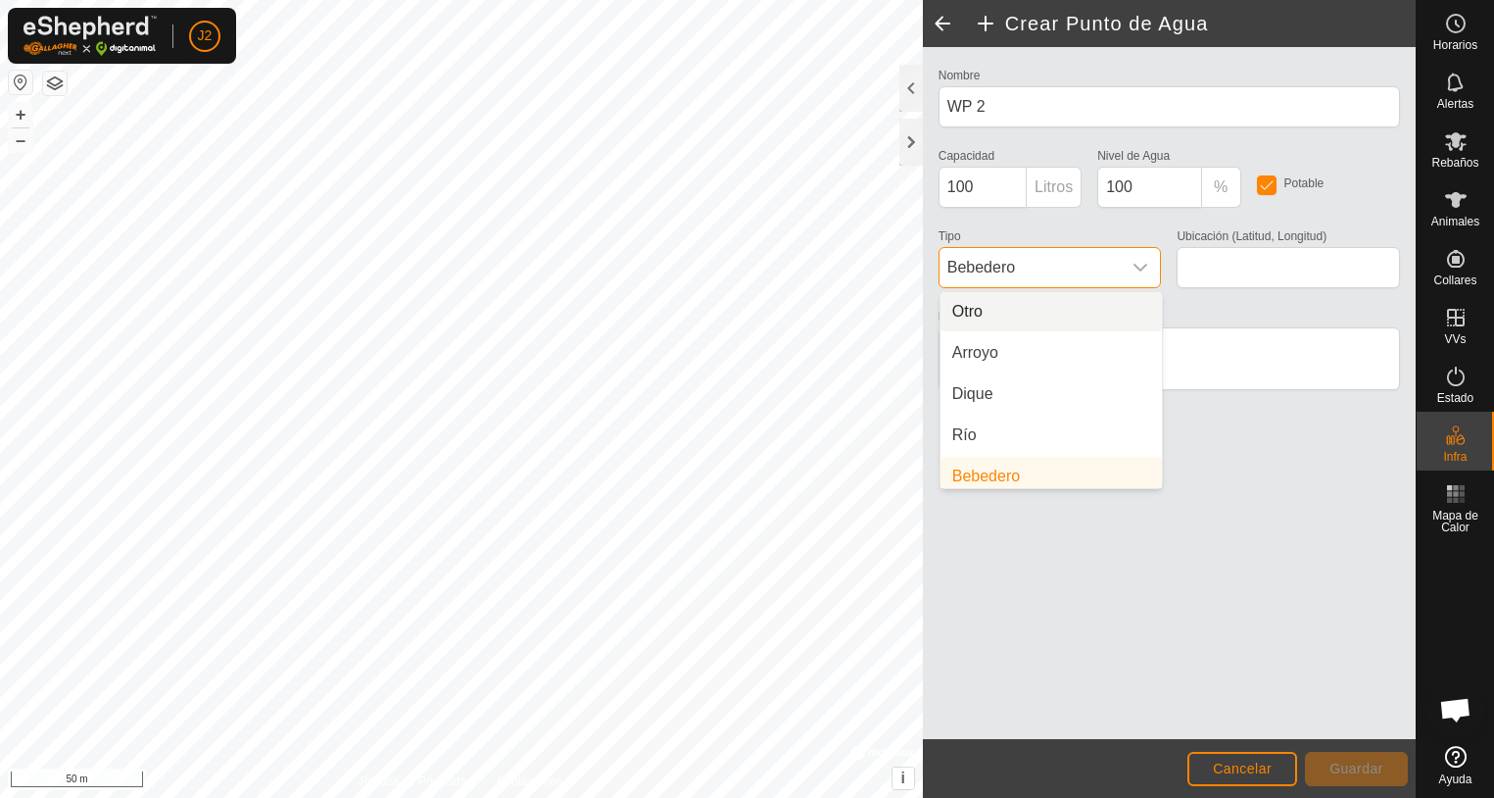
scroll to position [8, 0]
click at [1009, 346] on li "Arroyo" at bounding box center [1051, 344] width 221 height 39
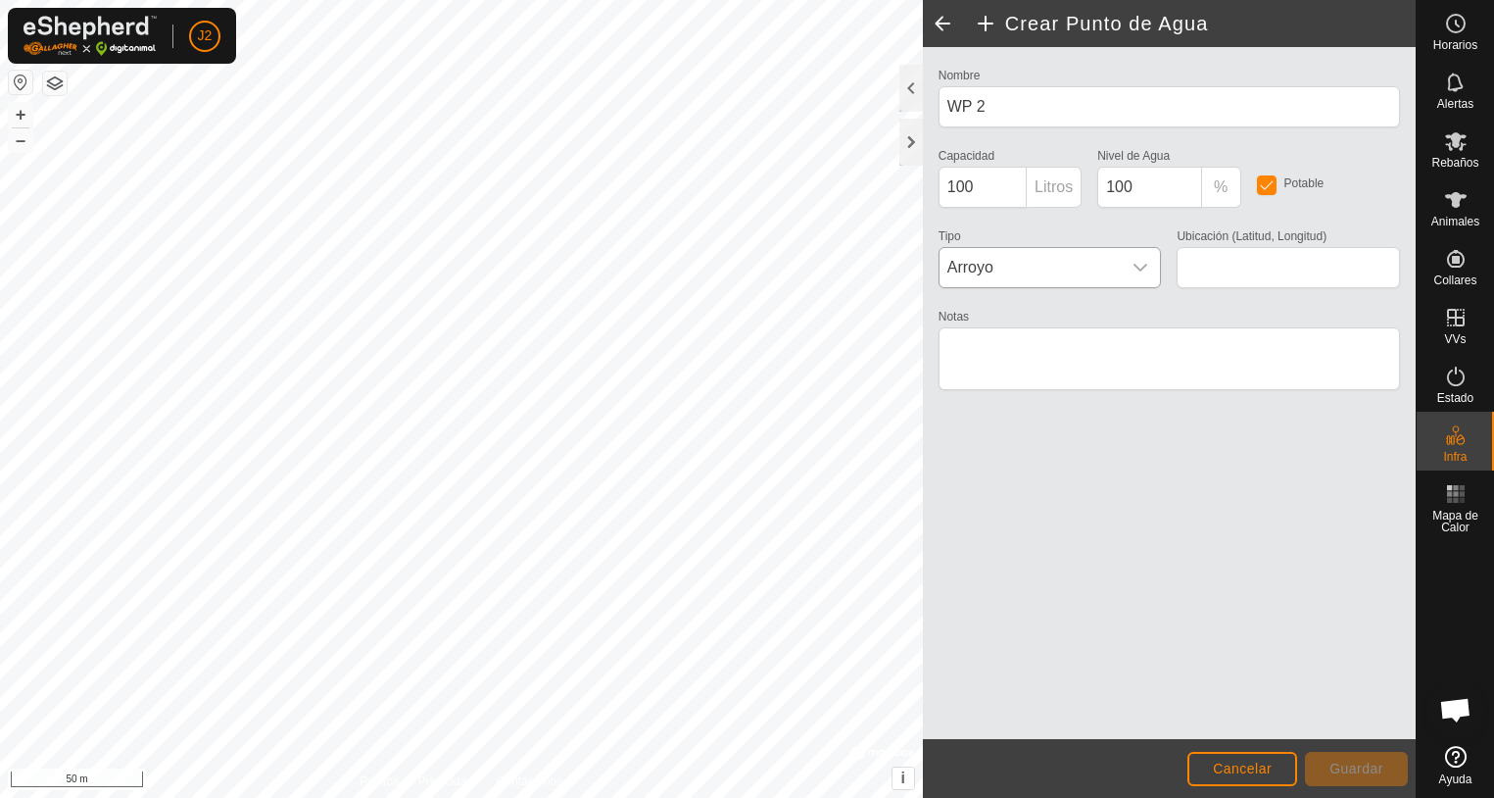
click at [1148, 490] on div "Nombre WP 2 Capacidad 100 Litros Nivel de Agua 100 % Potable Tipo [PERSON_NAME]…" at bounding box center [1169, 393] width 493 height 692
type input "42.065118, 2.522360"
click at [1370, 761] on span "Guardar" at bounding box center [1357, 768] width 54 height 16
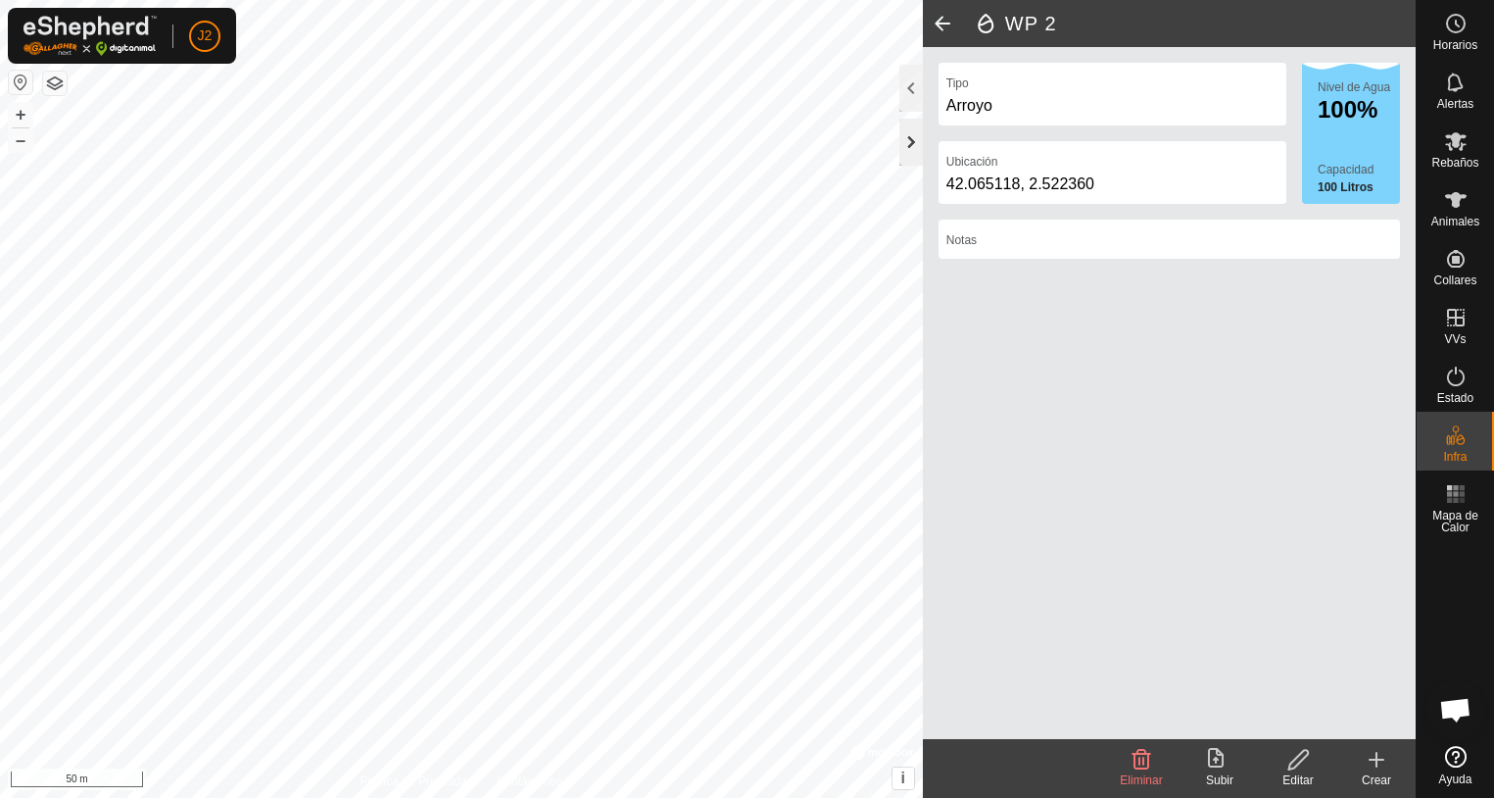
click at [912, 134] on div at bounding box center [912, 142] width 24 height 47
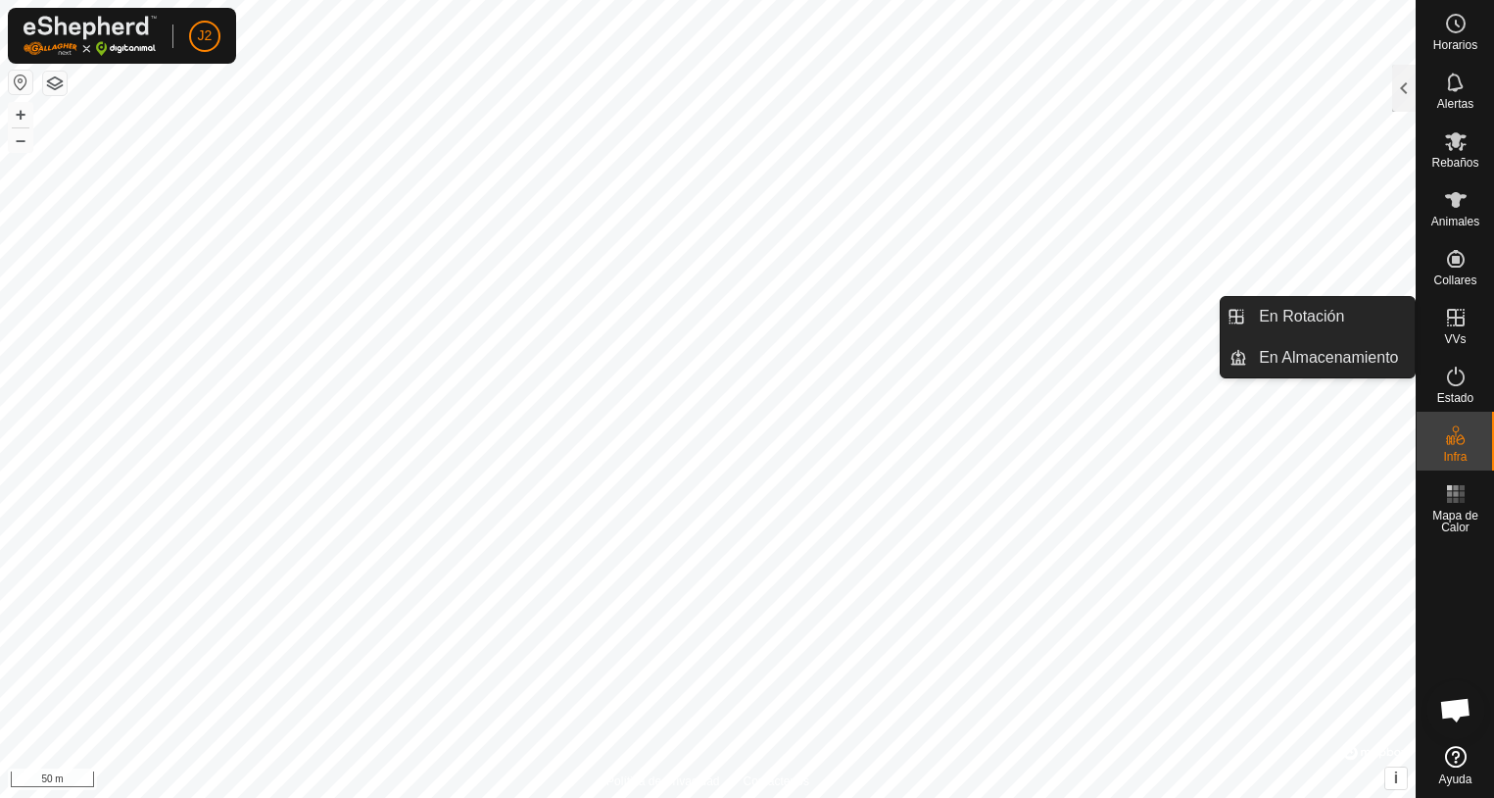
click at [1452, 319] on icon at bounding box center [1456, 318] width 24 height 24
click at [1312, 358] on link "En Almacenamiento" at bounding box center [1331, 357] width 168 height 39
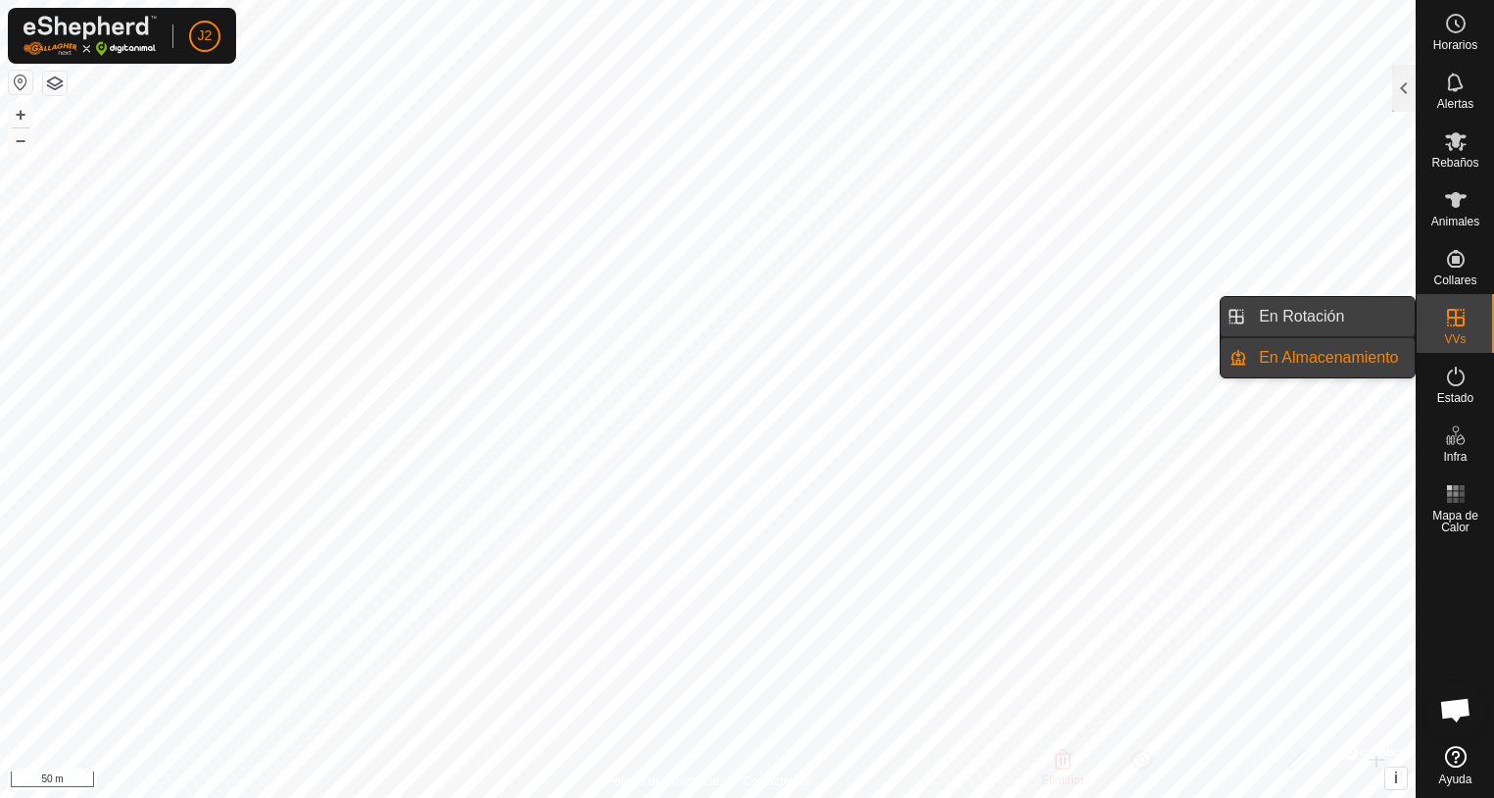
click at [1301, 321] on link "En Rotación" at bounding box center [1331, 316] width 168 height 39
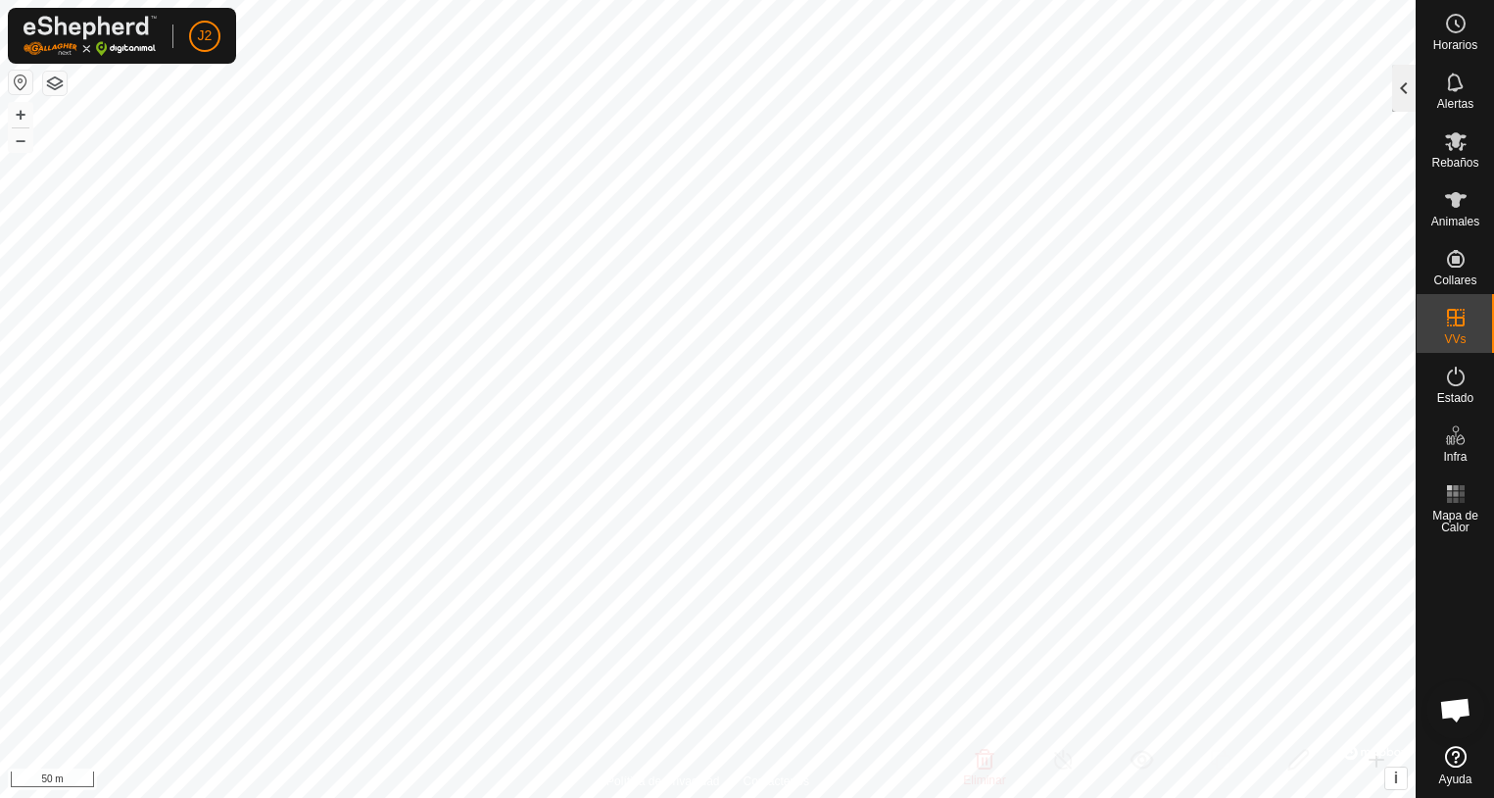
click at [1403, 92] on div at bounding box center [1404, 88] width 24 height 47
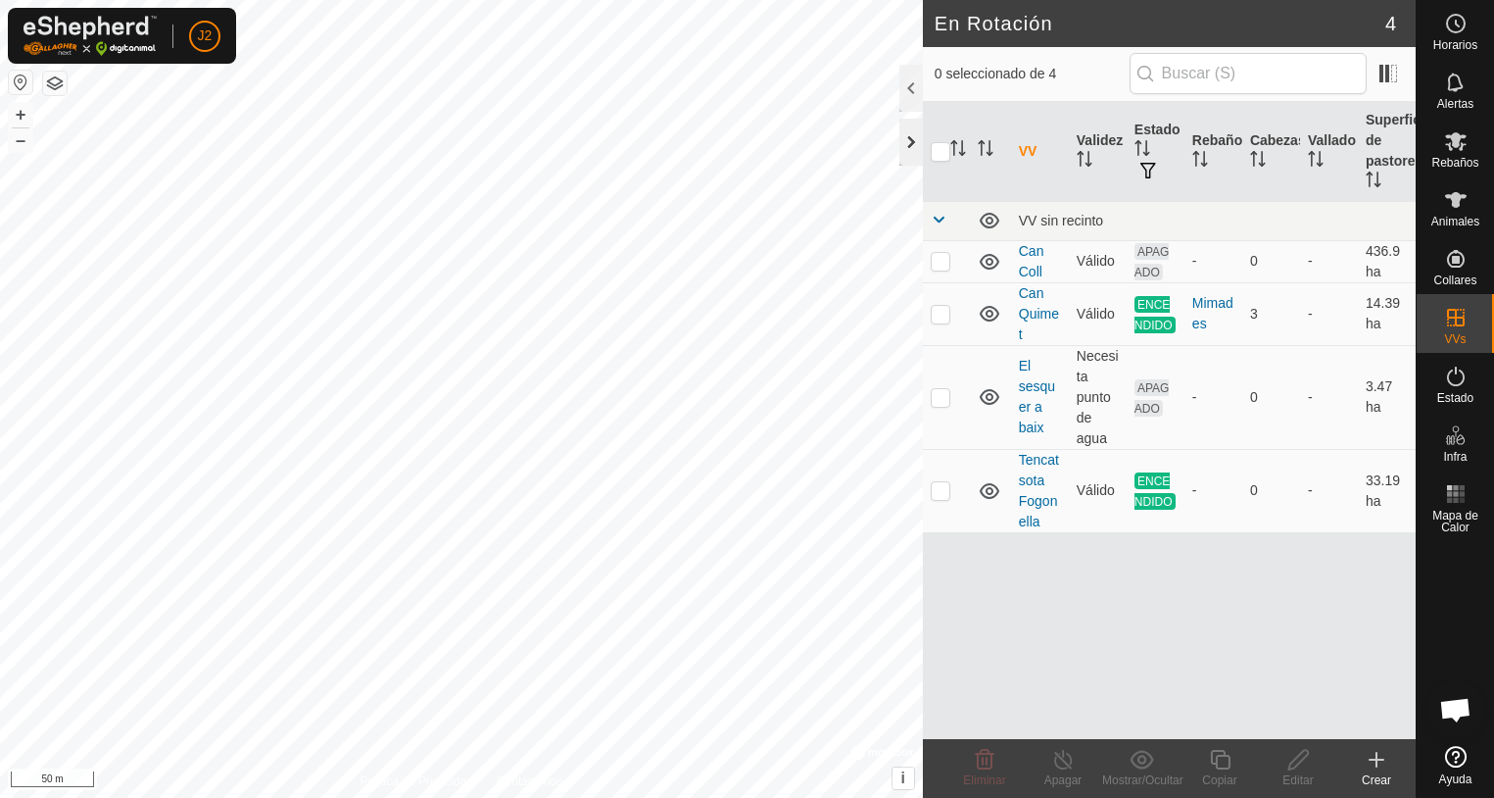
click at [911, 149] on div at bounding box center [912, 142] width 24 height 47
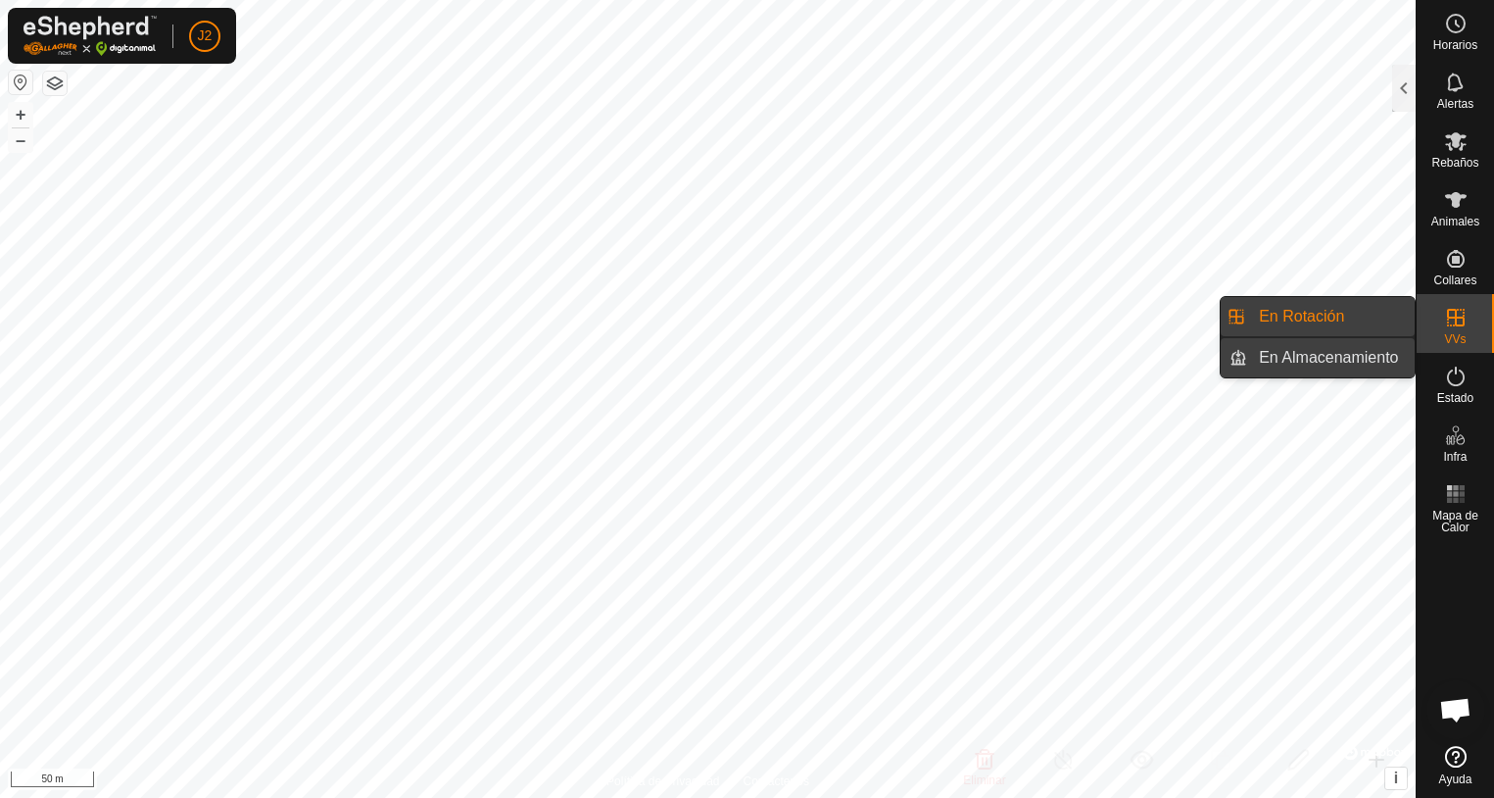
click at [1359, 358] on link "En Almacenamiento" at bounding box center [1331, 357] width 168 height 39
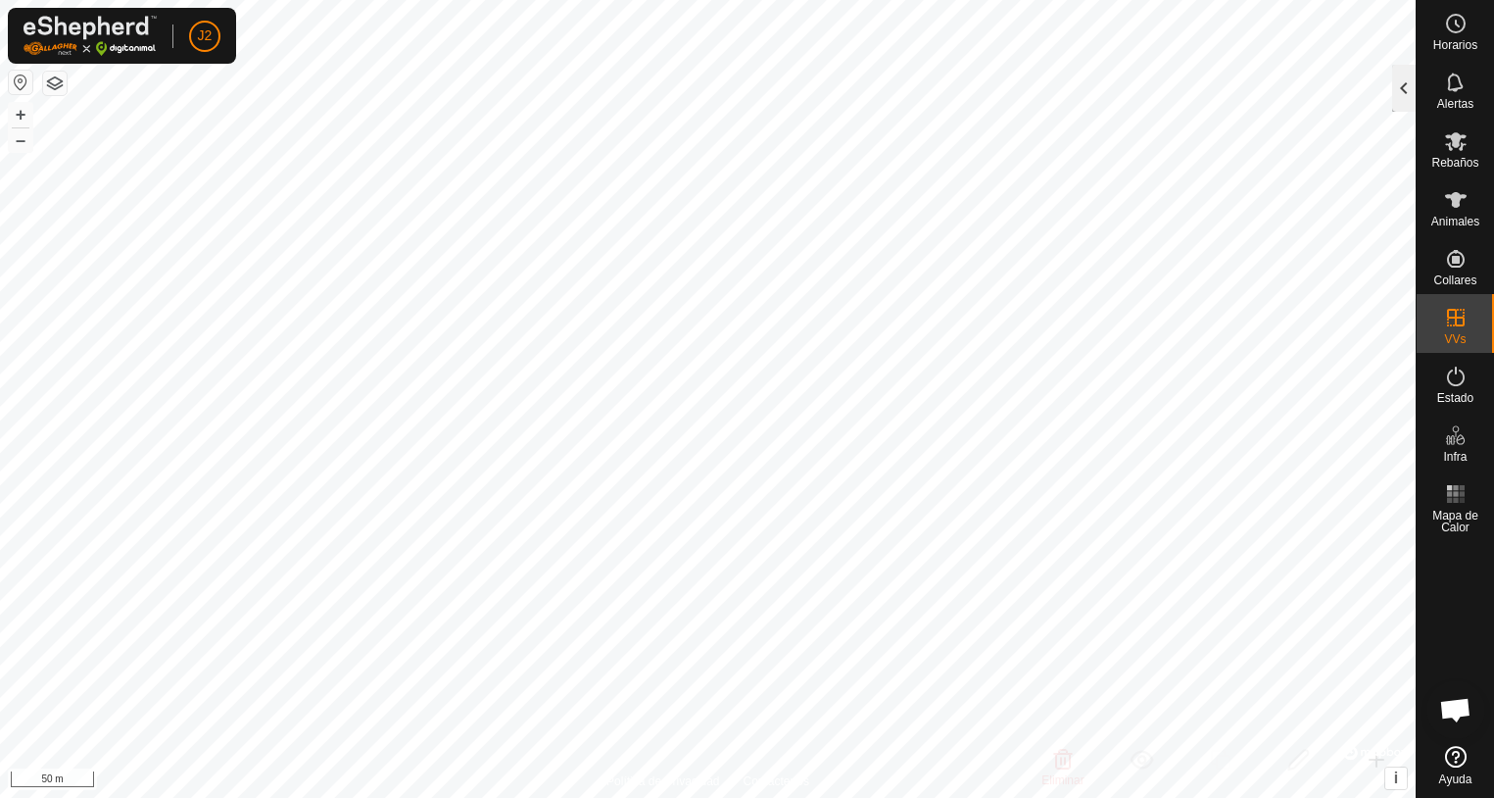
click at [1399, 109] on div at bounding box center [1404, 88] width 24 height 47
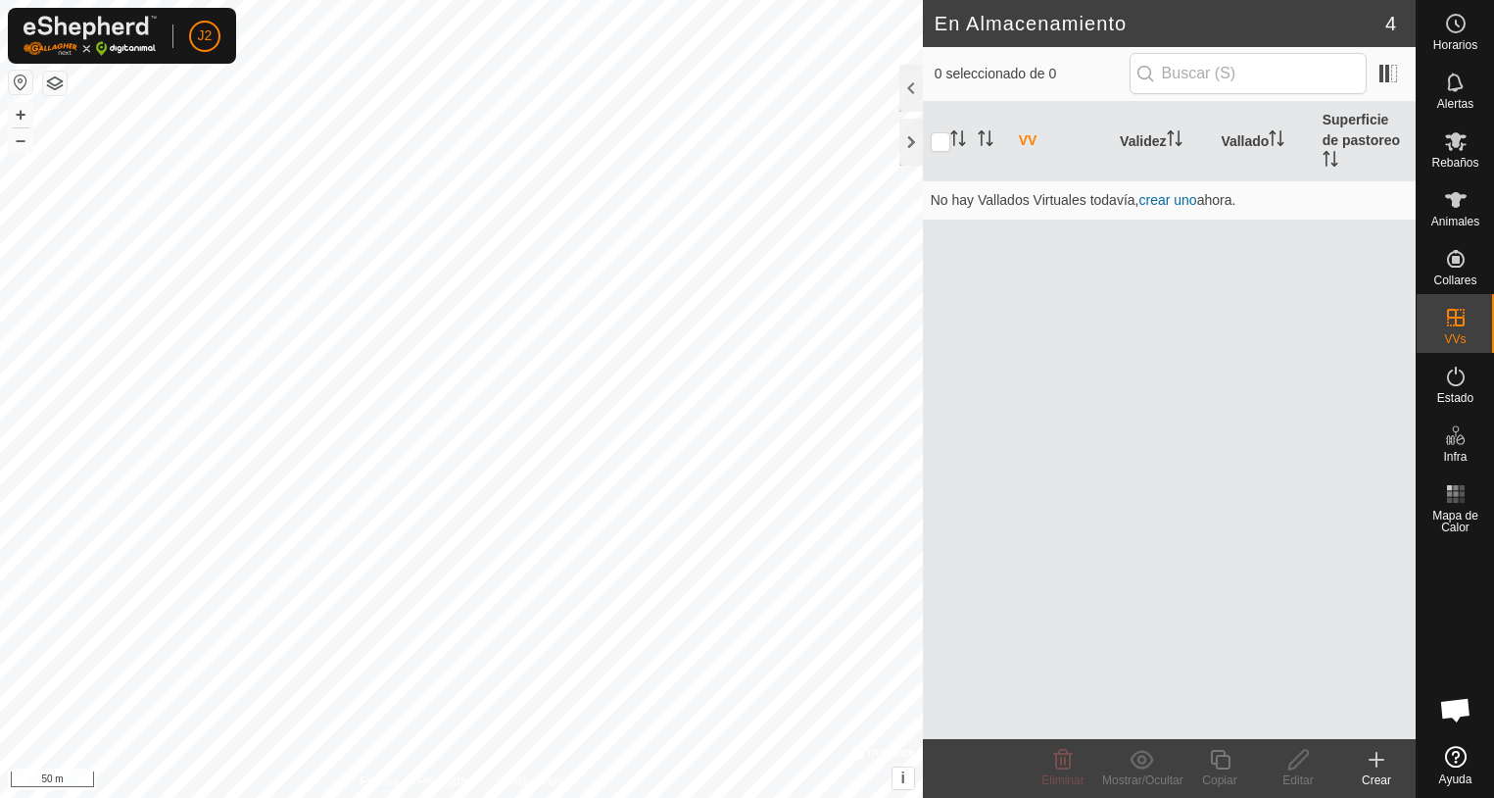
click at [1376, 768] on icon at bounding box center [1377, 760] width 24 height 24
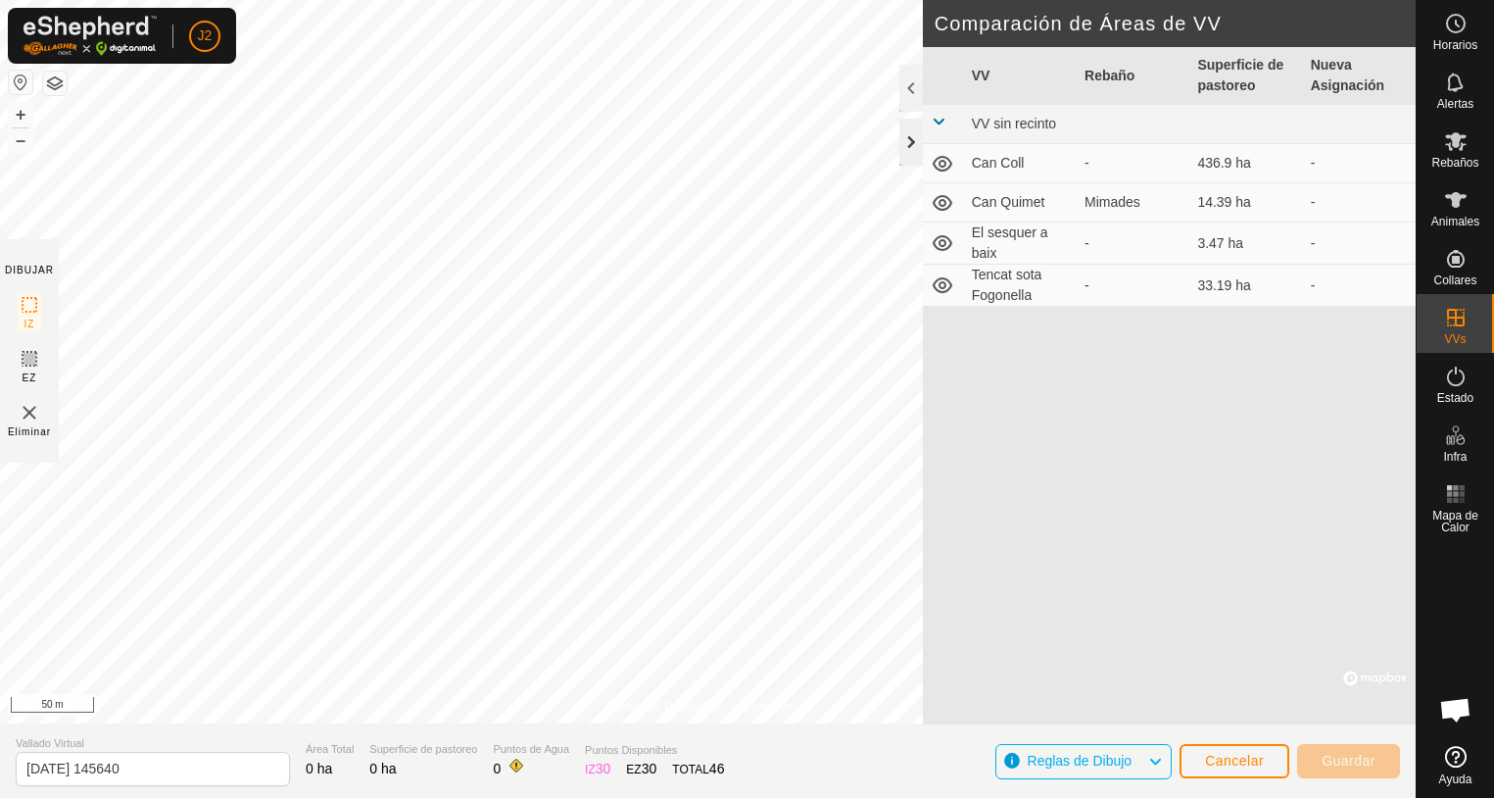
click at [918, 152] on div at bounding box center [912, 142] width 24 height 47
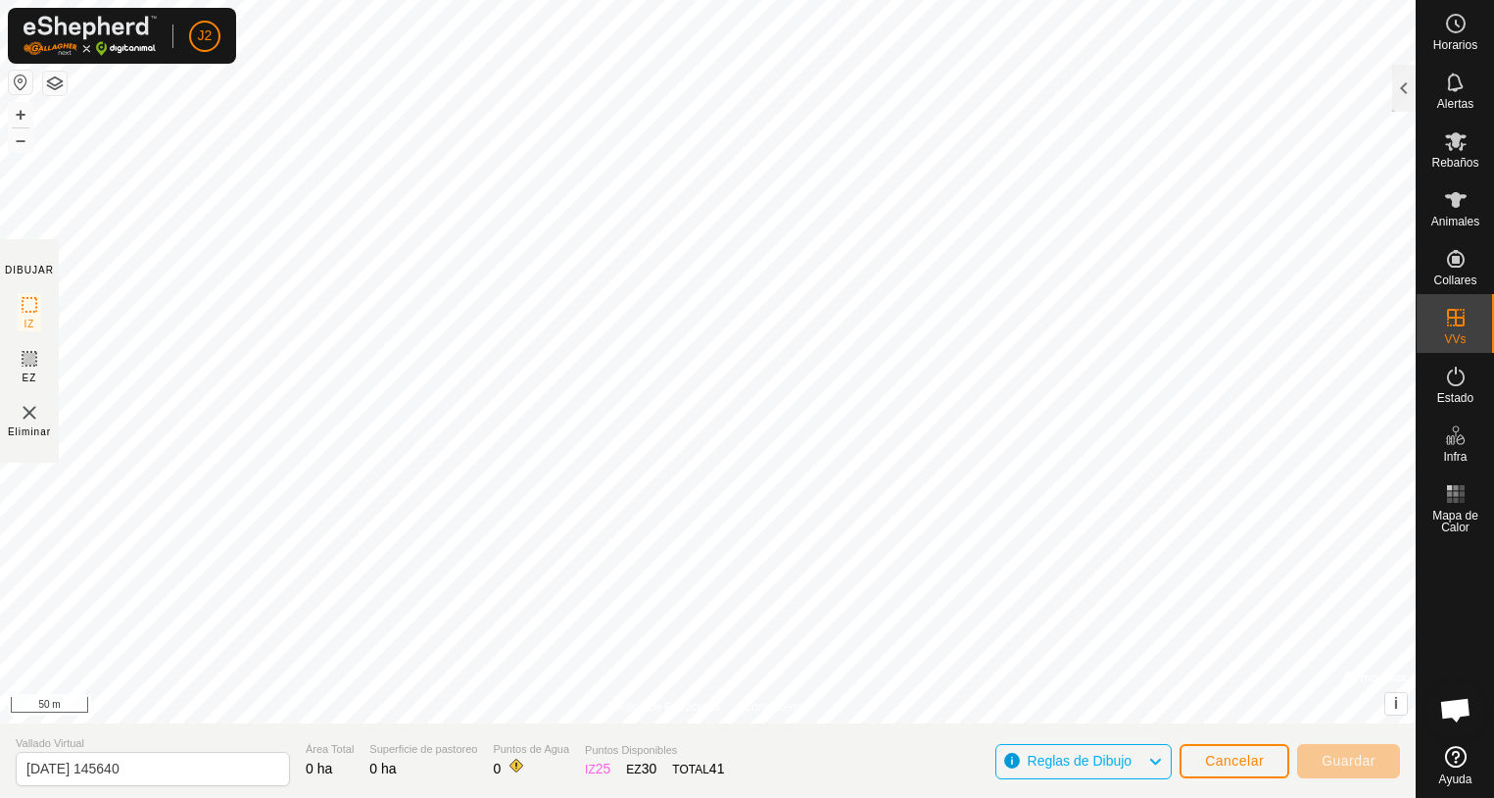
click at [729, 713] on div "Política de Privacidad Contáctenos" at bounding box center [708, 707] width 203 height 18
click at [730, 708] on div "Política de Privacidad Contáctenos" at bounding box center [708, 707] width 203 height 18
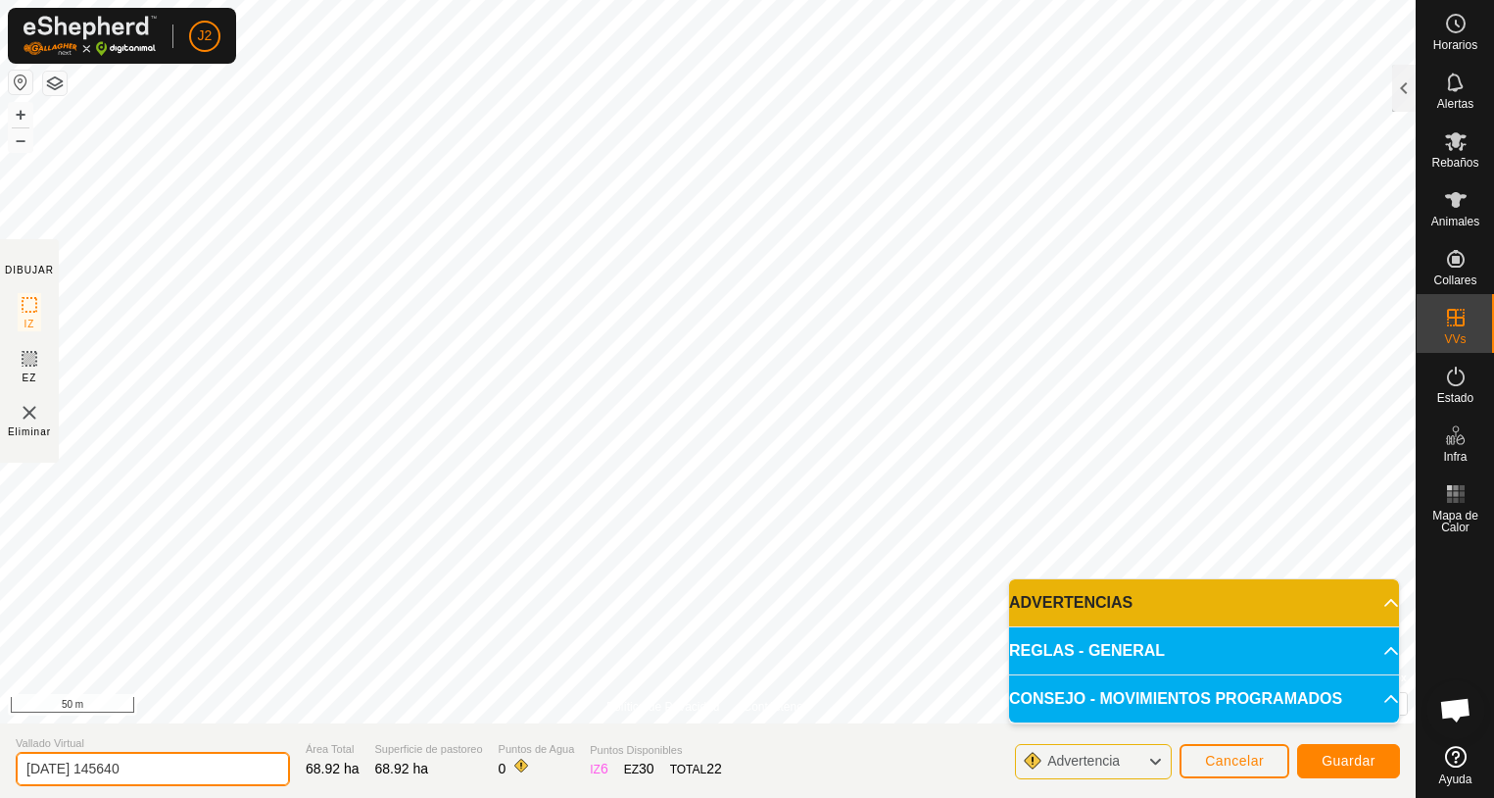
drag, startPoint x: 176, startPoint y: 765, endPoint x: -8, endPoint y: 734, distance: 186.9
click at [0, 734] on html "J2 Horarios Alertas Rebaños Animales Collares VVs Estado Infra Mapa de Calor Ay…" at bounding box center [747, 399] width 1494 height 798
type input "Sesquer dalt"
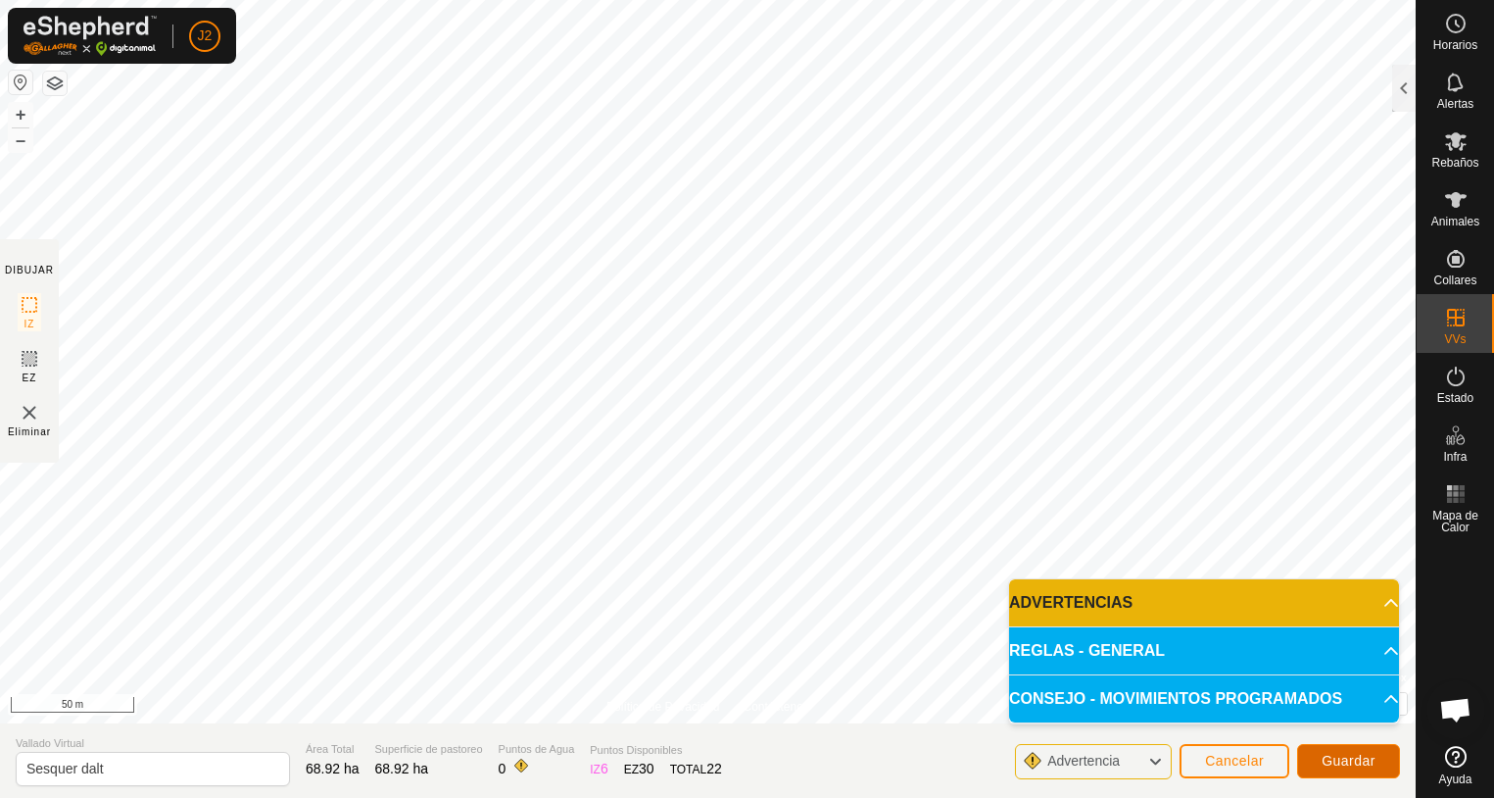
click at [1355, 770] on button "Guardar" at bounding box center [1348, 761] width 103 height 34
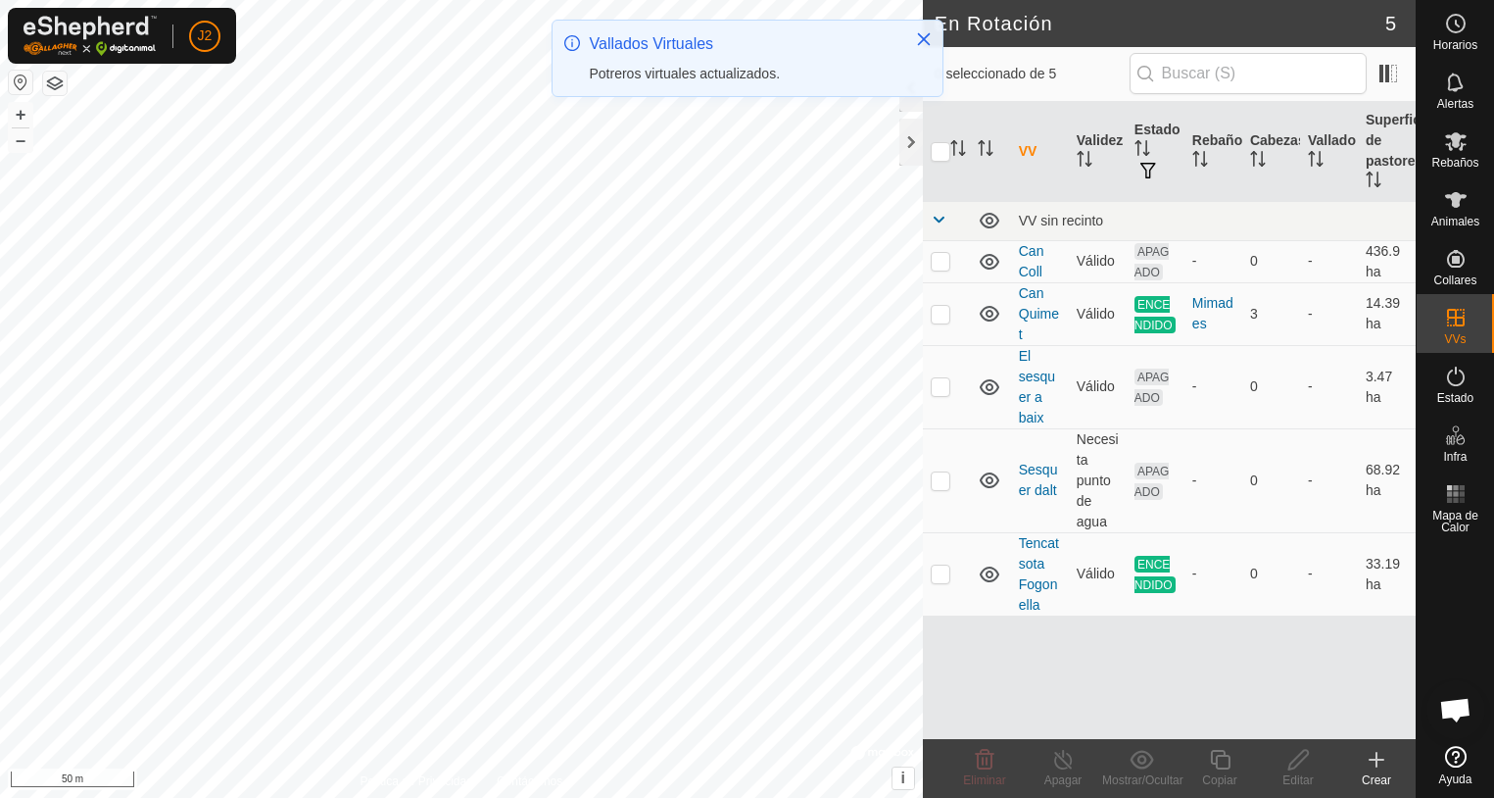
checkbox input "true"
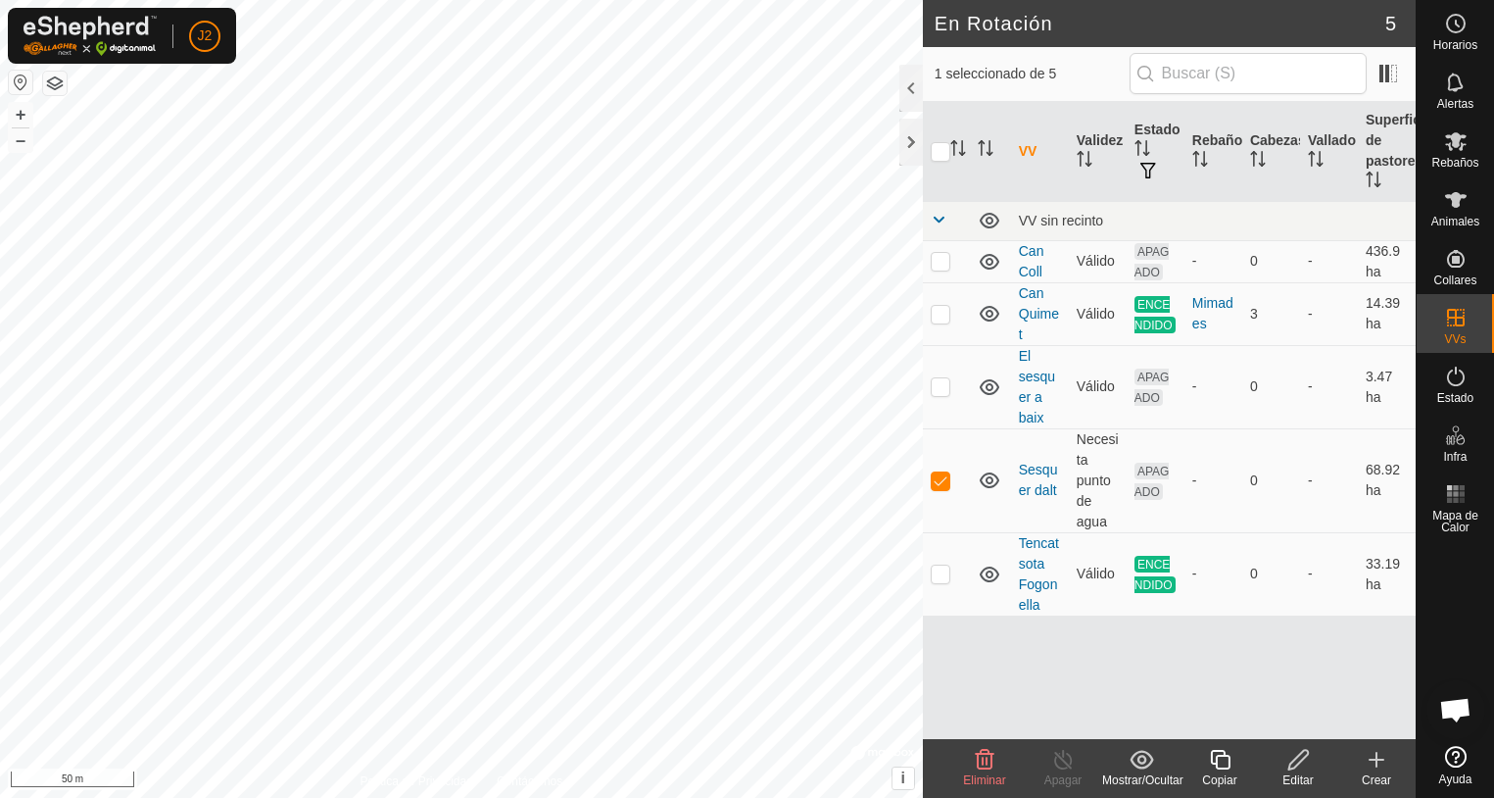
click at [1292, 759] on icon at bounding box center [1299, 760] width 24 height 24
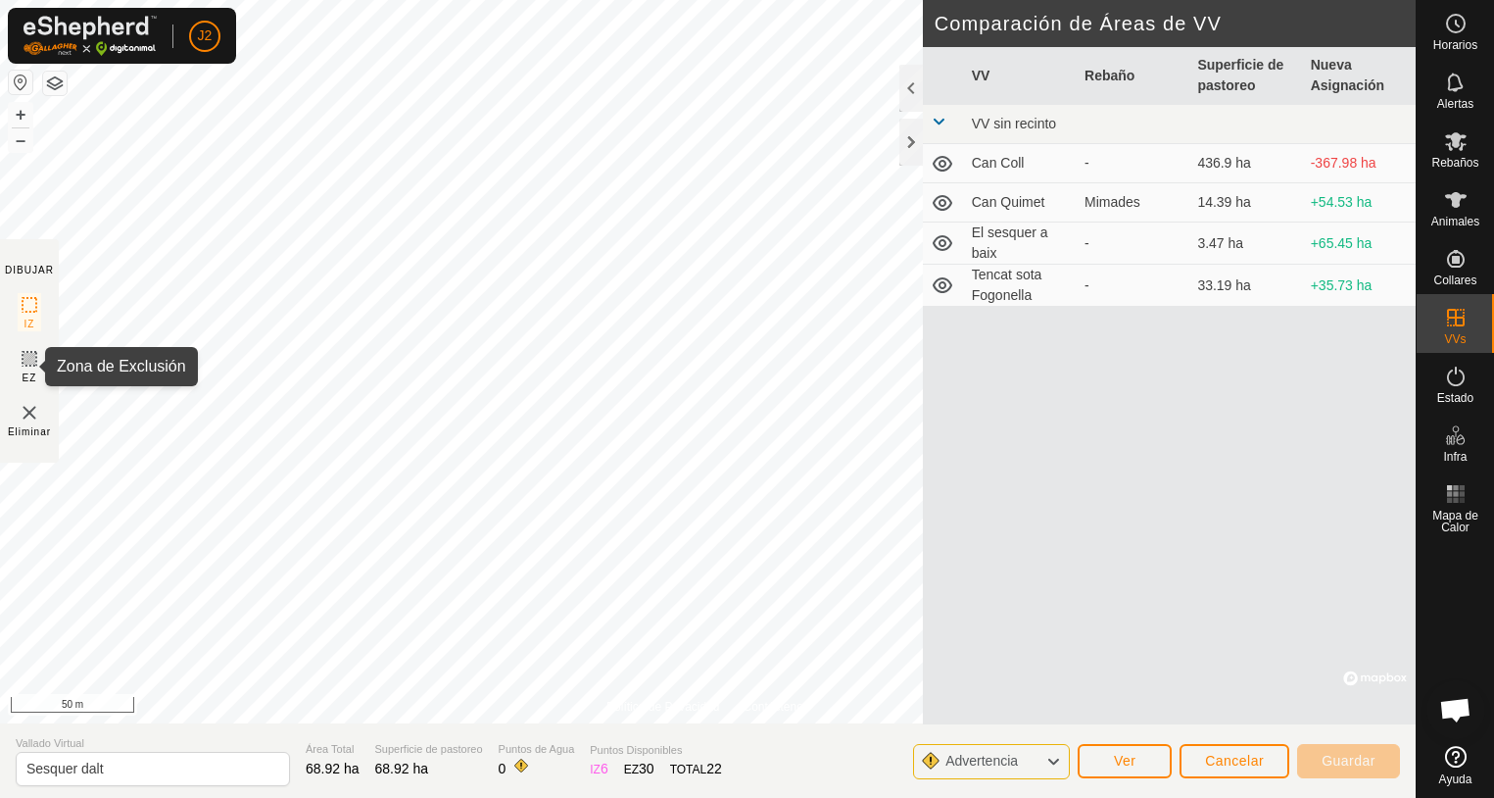
click at [29, 356] on icon at bounding box center [30, 359] width 12 height 12
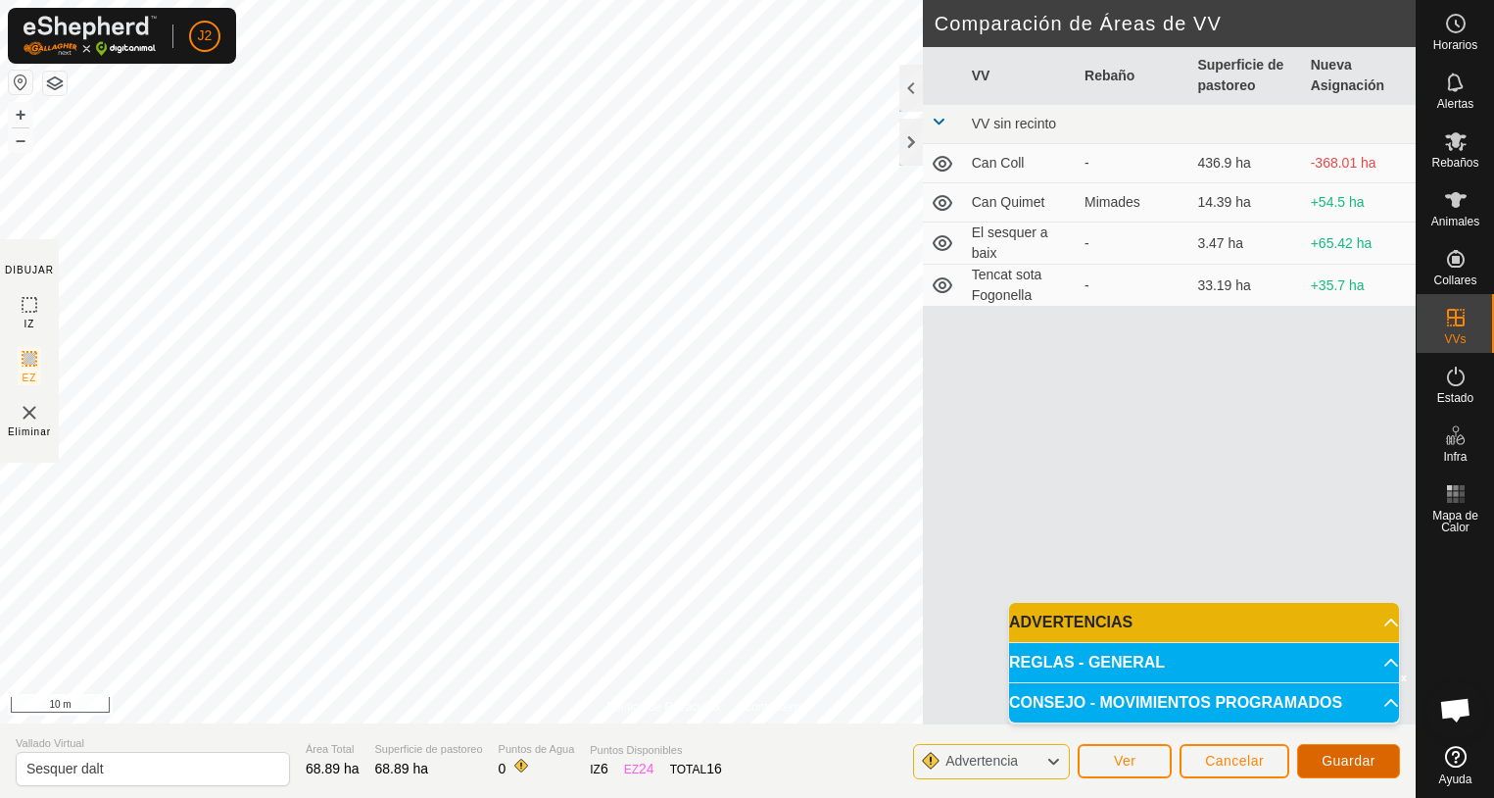
click at [1349, 768] on button "Guardar" at bounding box center [1348, 761] width 103 height 34
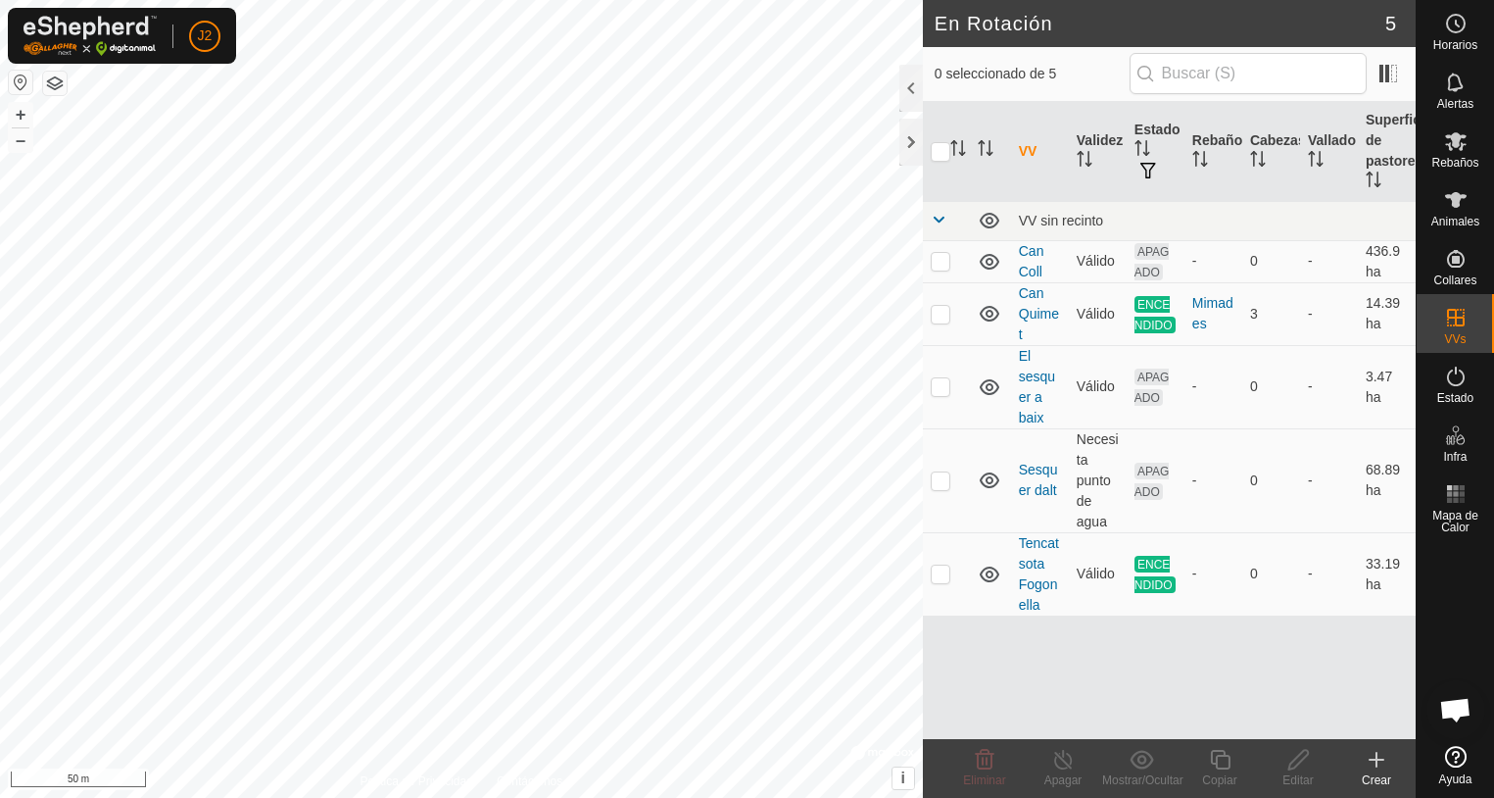
click at [325, 0] on html "J2 Horarios Alertas Rebaños Animales Collares VVs Estado Infra Mapa de Calor Ay…" at bounding box center [747, 399] width 1494 height 798
click at [940, 480] on p-checkbox at bounding box center [941, 480] width 20 height 16
click at [938, 480] on p-checkbox at bounding box center [941, 480] width 20 height 16
checkbox input "true"
click at [1301, 768] on icon at bounding box center [1299, 760] width 24 height 24
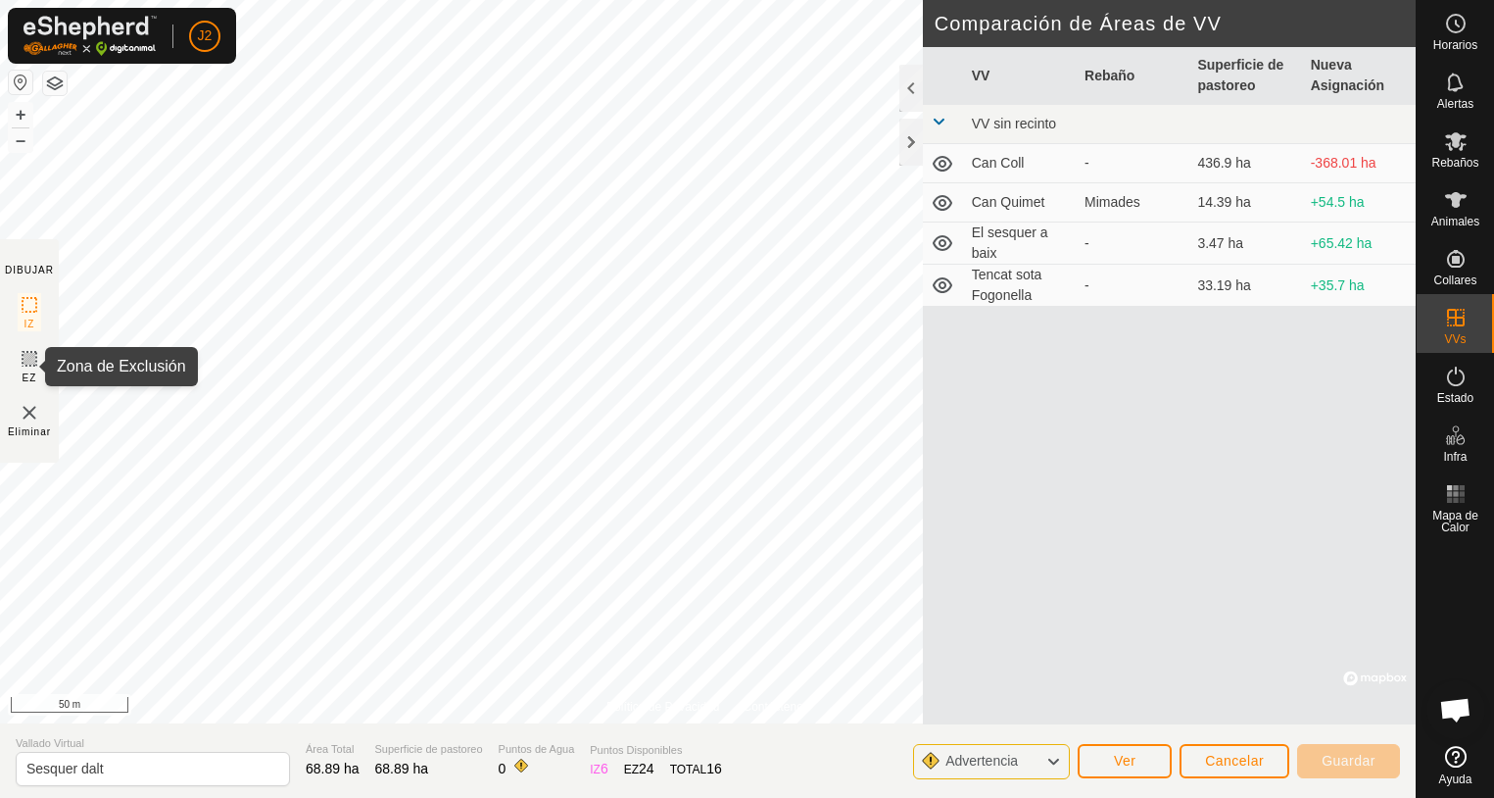
click at [25, 357] on icon at bounding box center [30, 359] width 24 height 24
click at [25, 358] on icon at bounding box center [30, 359] width 12 height 12
click at [27, 418] on img at bounding box center [30, 413] width 24 height 24
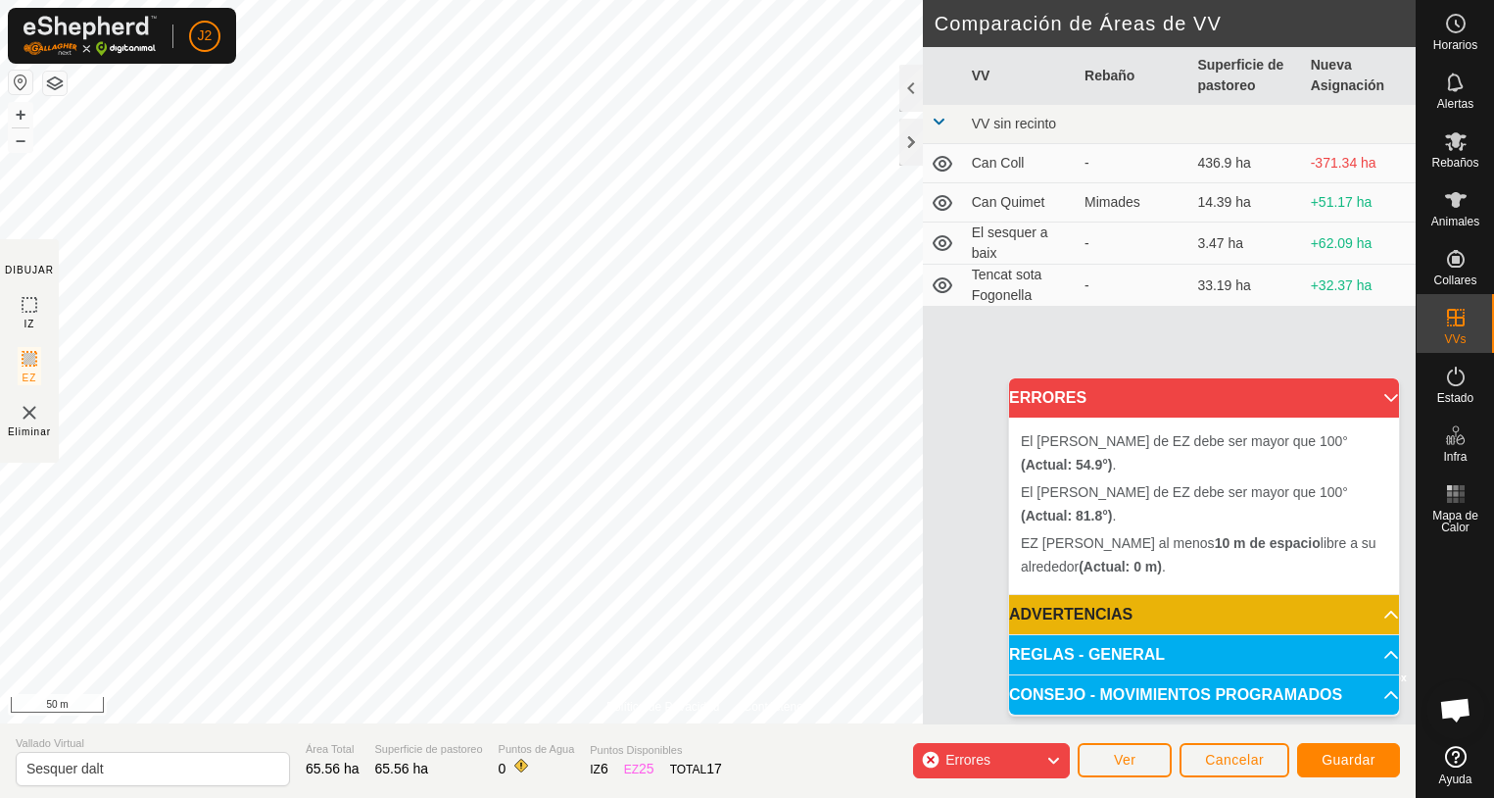
click at [29, 412] on img at bounding box center [30, 413] width 24 height 24
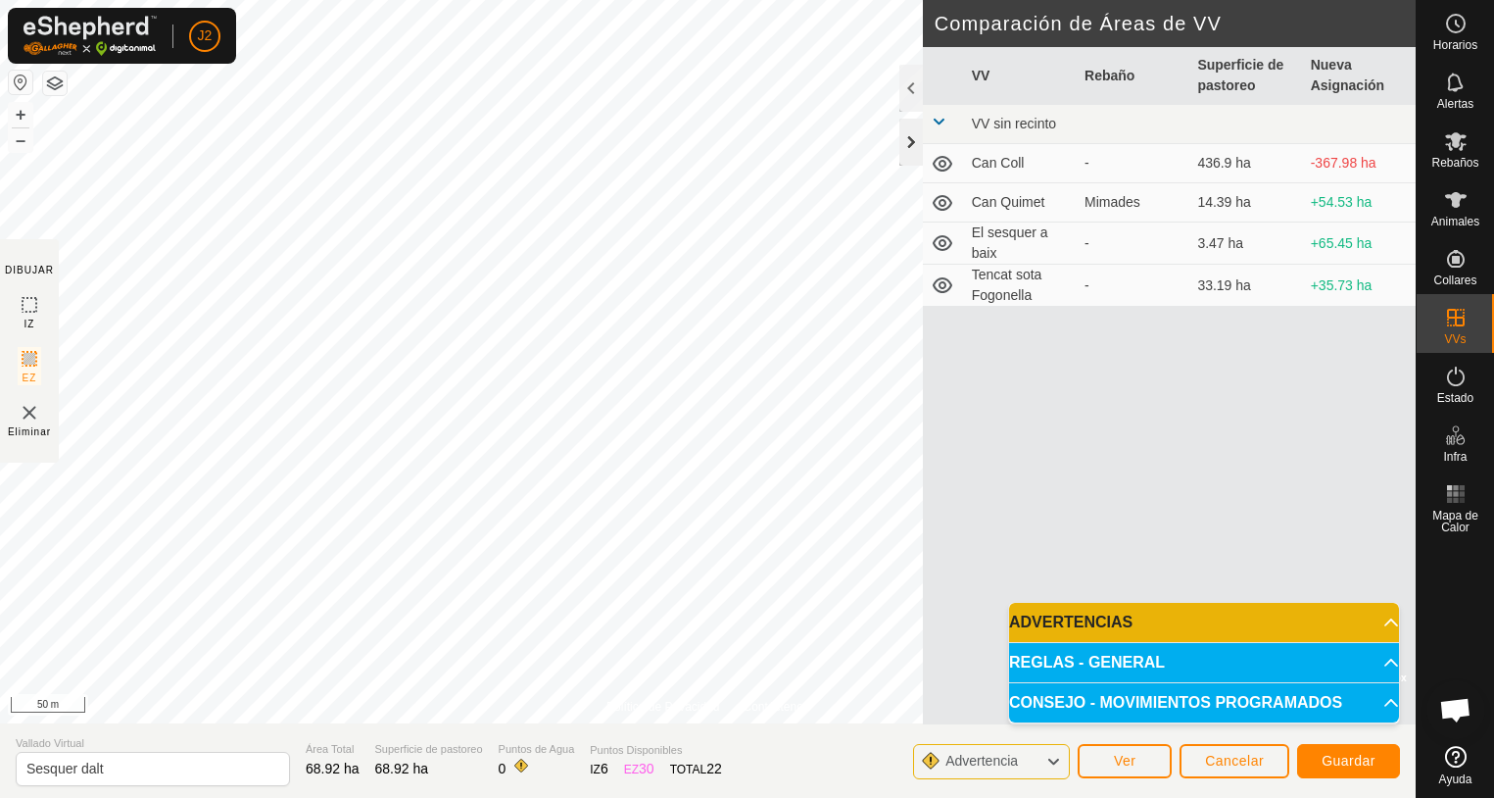
click at [916, 149] on div at bounding box center [912, 142] width 24 height 47
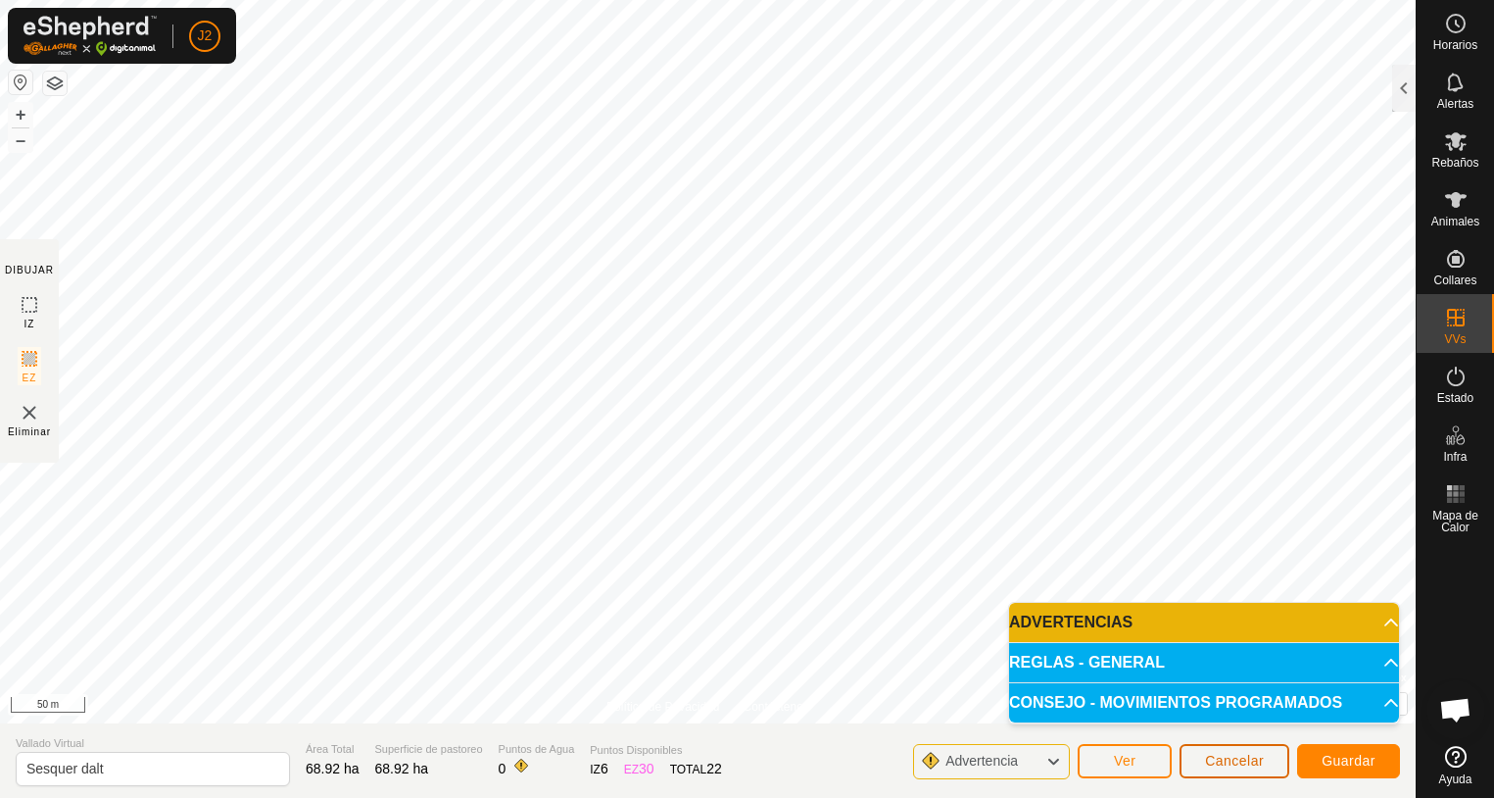
click at [1216, 757] on span "Cancelar" at bounding box center [1234, 761] width 59 height 16
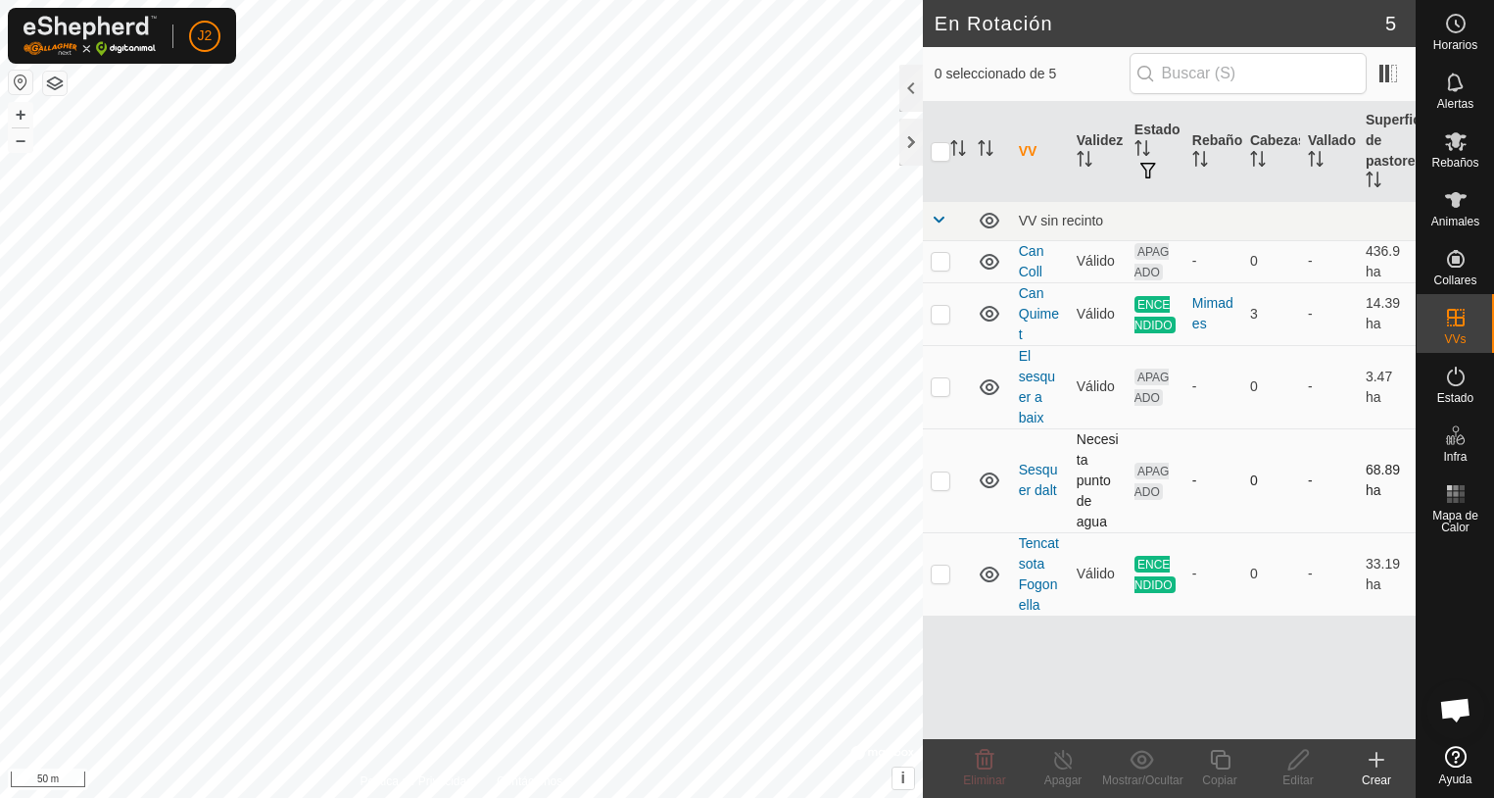
click at [952, 490] on td at bounding box center [946, 480] width 47 height 104
checkbox input "true"
click at [1309, 777] on div "Editar" at bounding box center [1298, 780] width 78 height 18
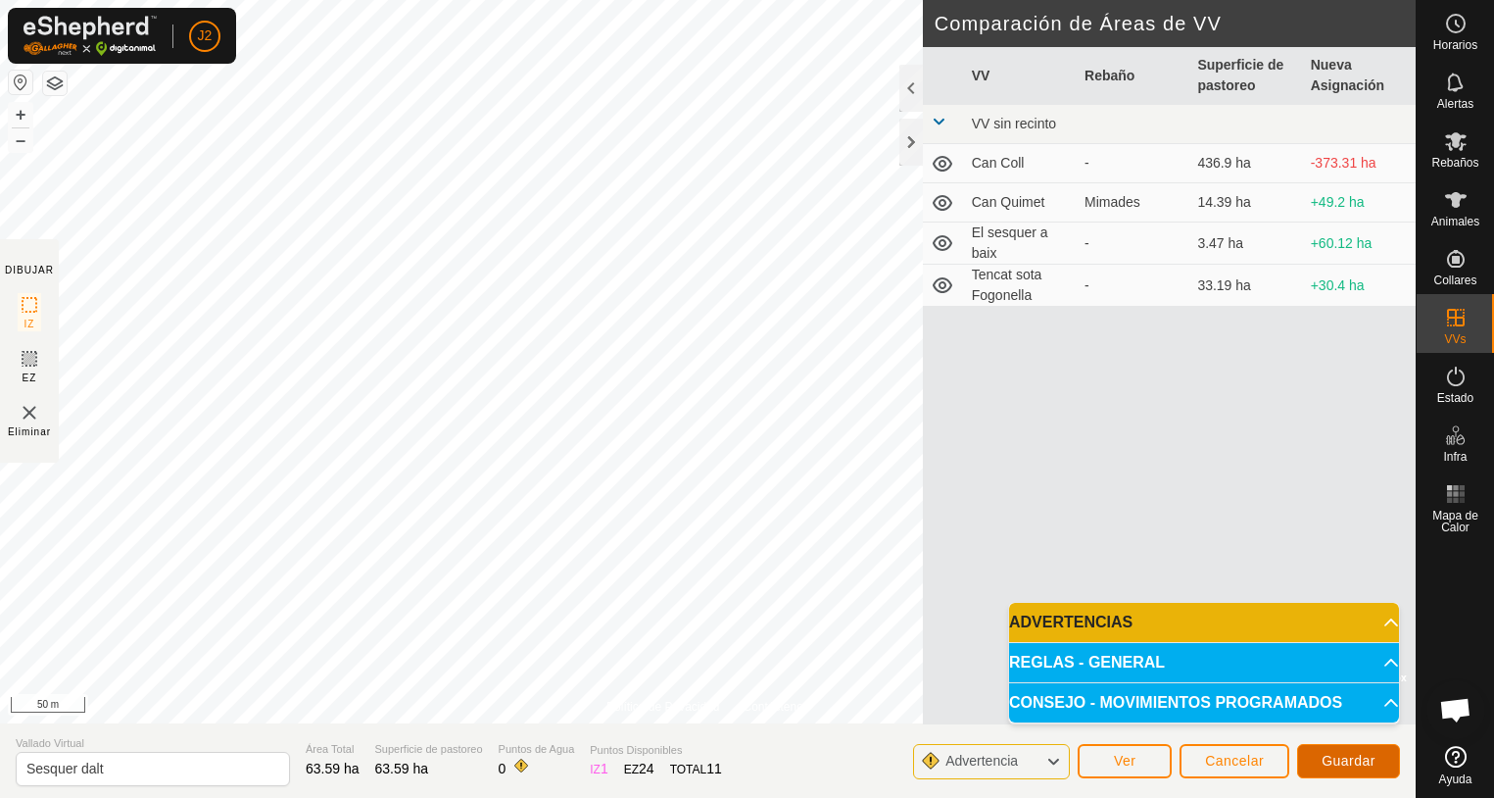
click at [1359, 764] on span "Guardar" at bounding box center [1349, 761] width 54 height 16
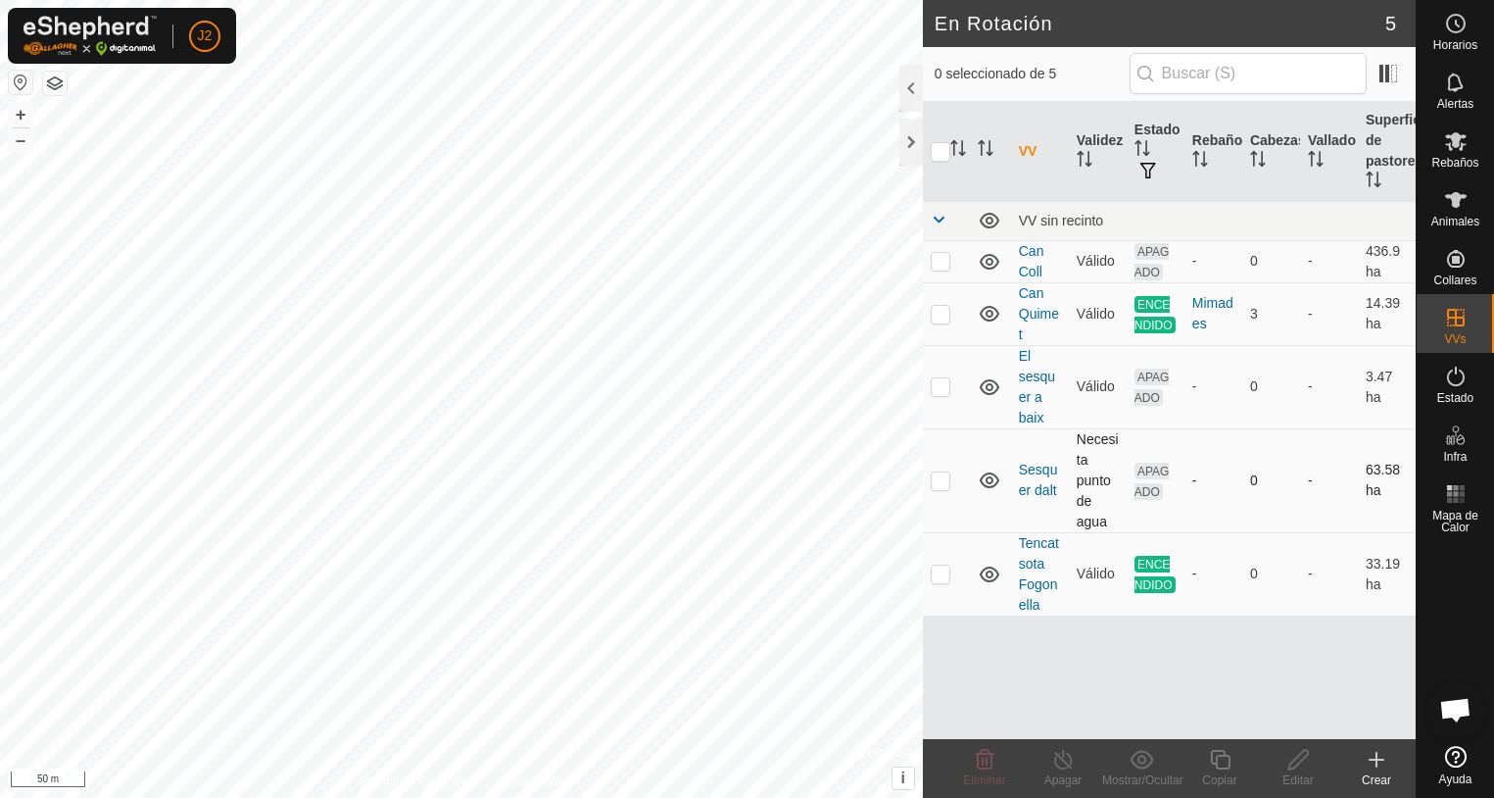
click at [942, 484] on p-checkbox at bounding box center [941, 480] width 20 height 16
checkbox input "true"
click at [1294, 763] on icon at bounding box center [1299, 760] width 24 height 24
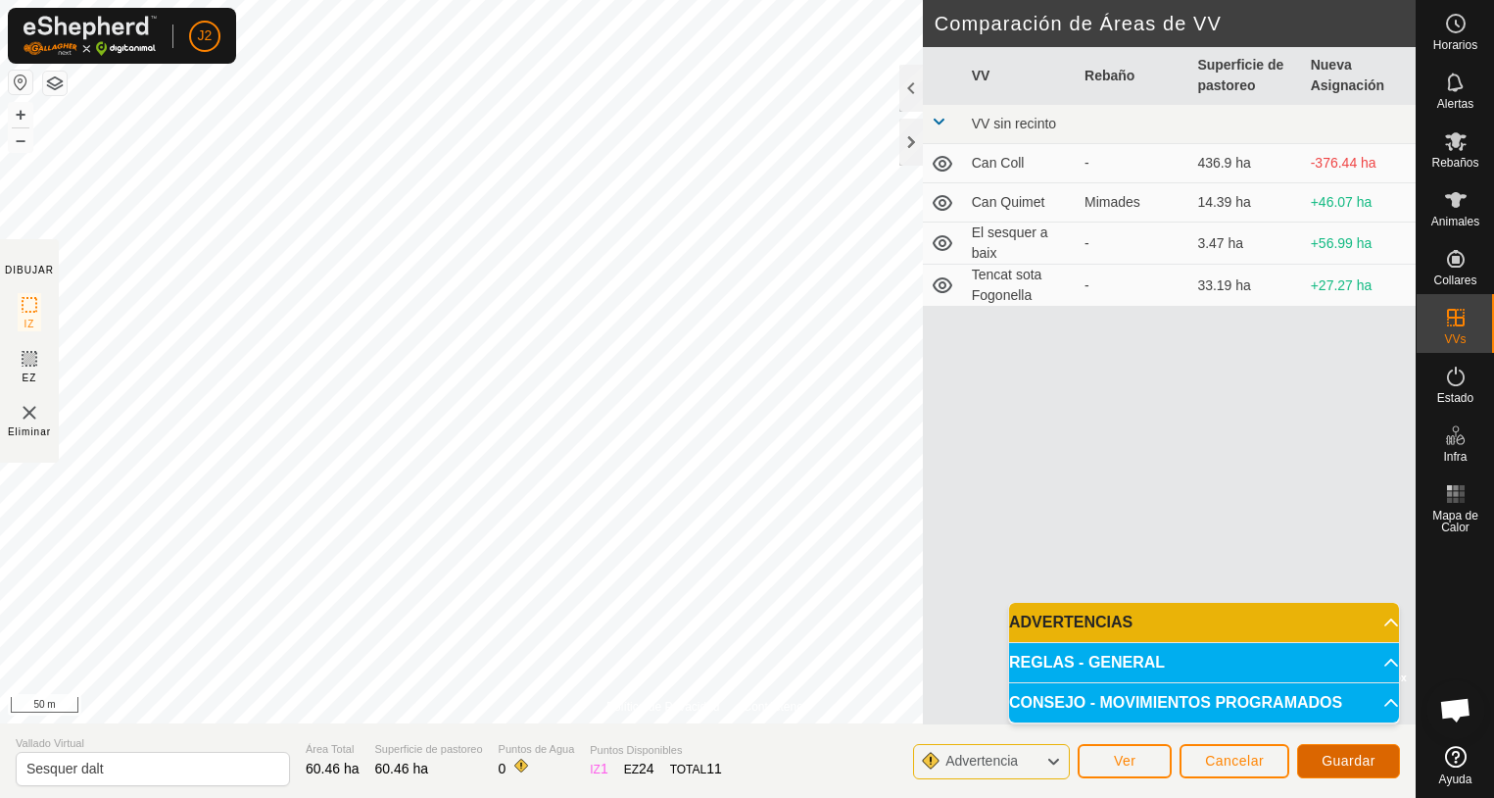
click at [1352, 760] on span "Guardar" at bounding box center [1349, 761] width 54 height 16
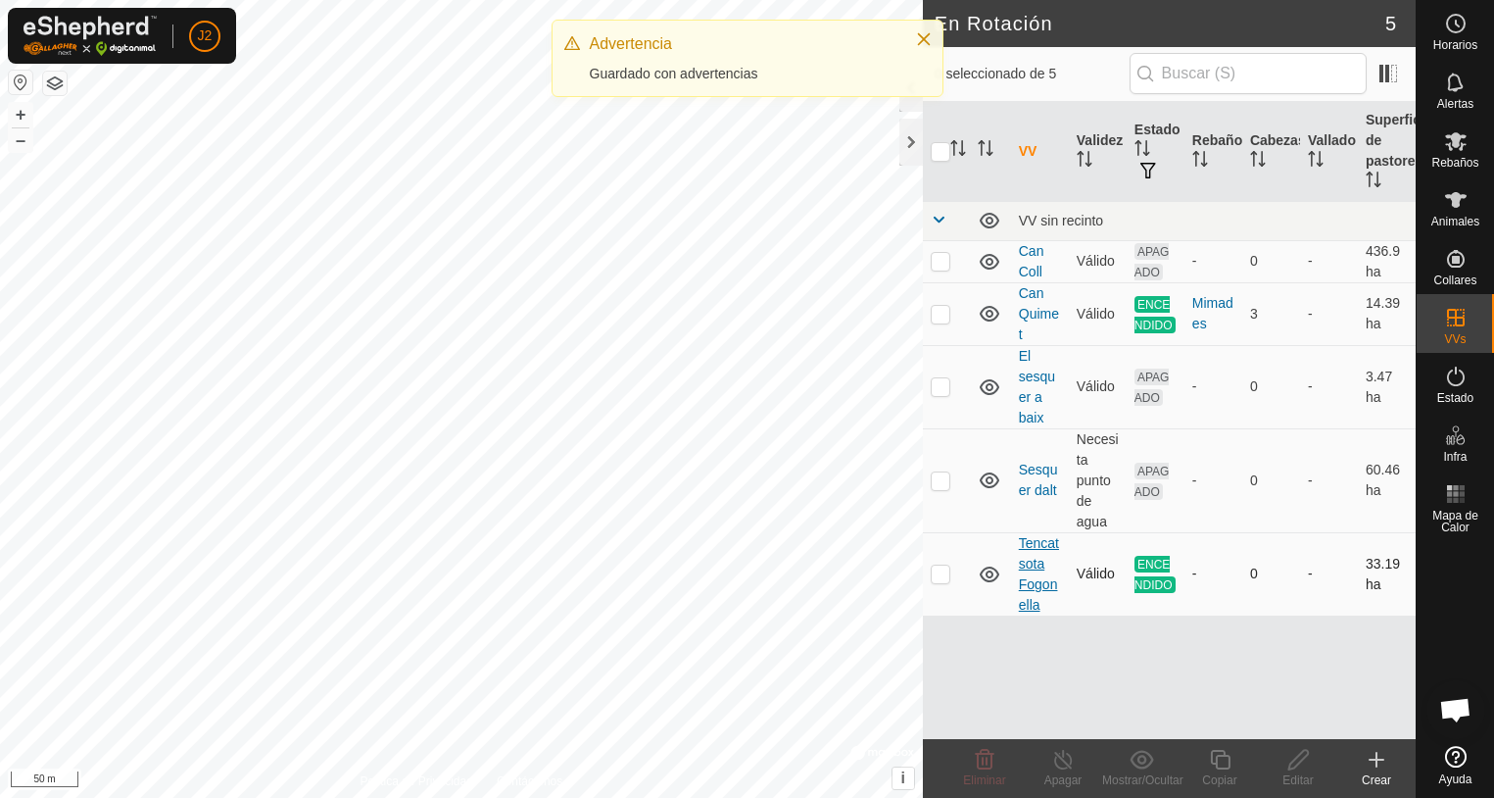
click at [1032, 610] on div "En Rotación 5 0 seleccionado de 5 VV Validez Estado Rebaño [PERSON_NAME] Superf…" at bounding box center [708, 399] width 1416 height 798
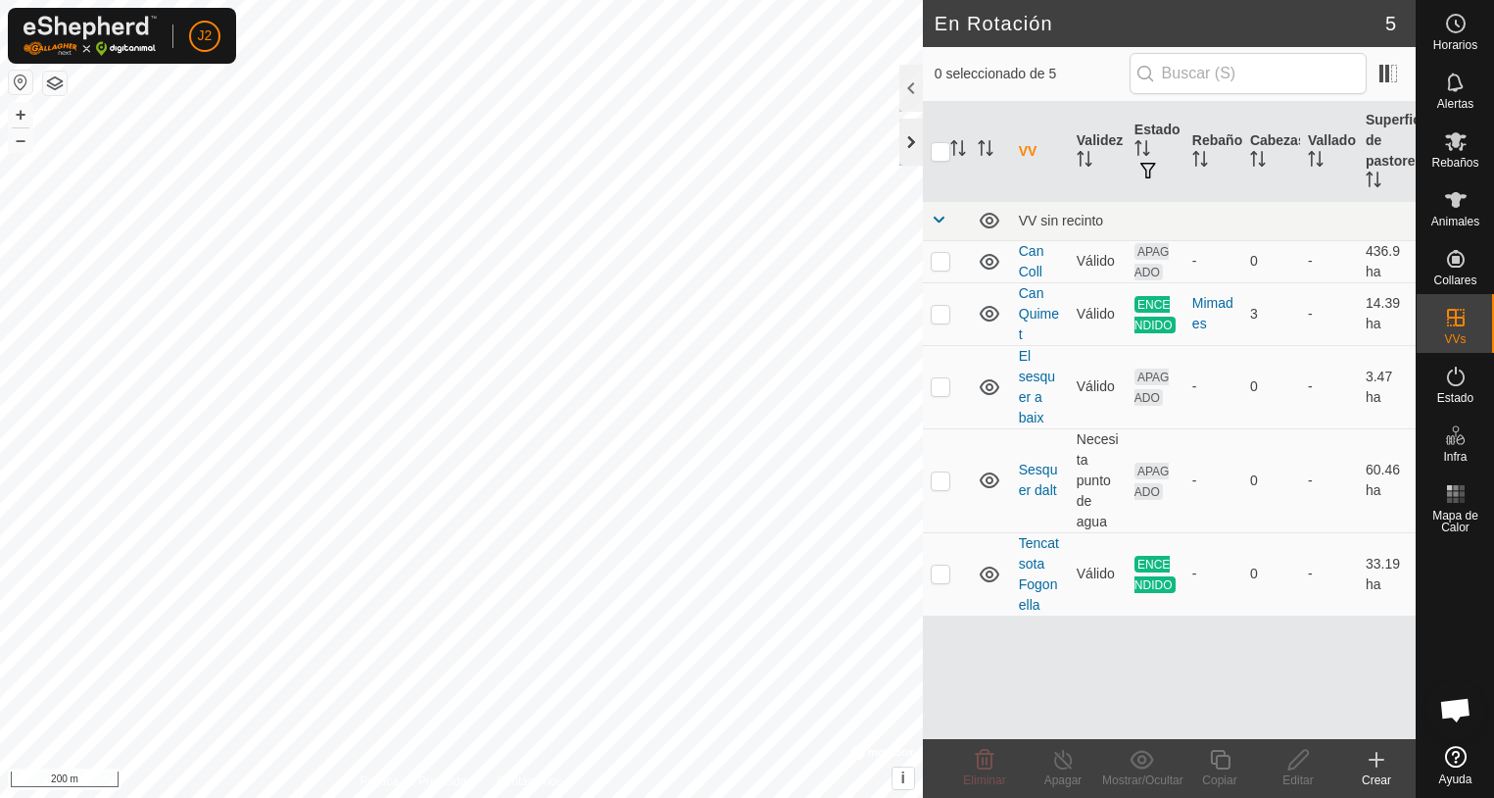
click at [910, 163] on div at bounding box center [912, 142] width 24 height 47
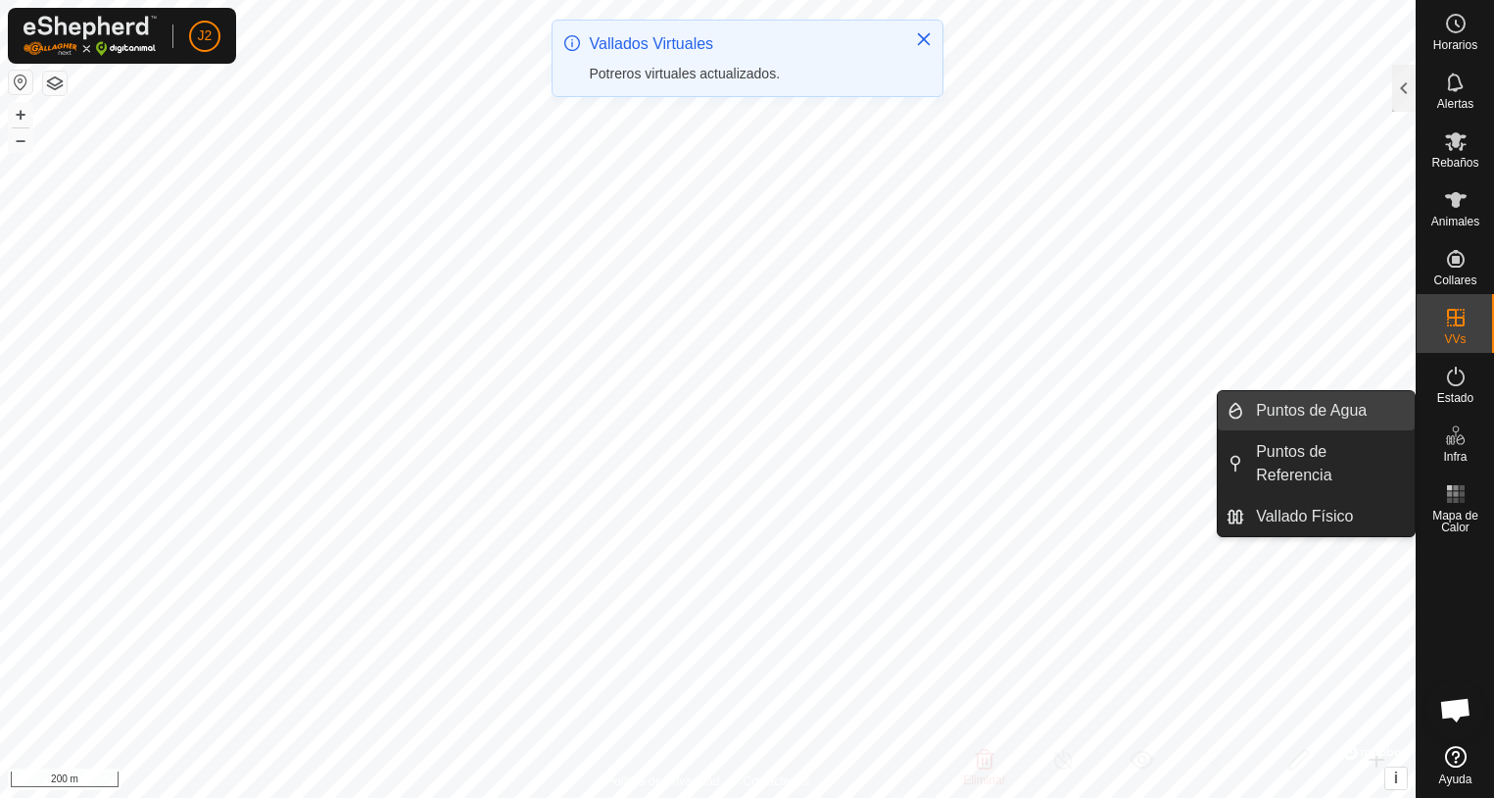
click at [1261, 404] on link "Puntos de Agua" at bounding box center [1330, 410] width 171 height 39
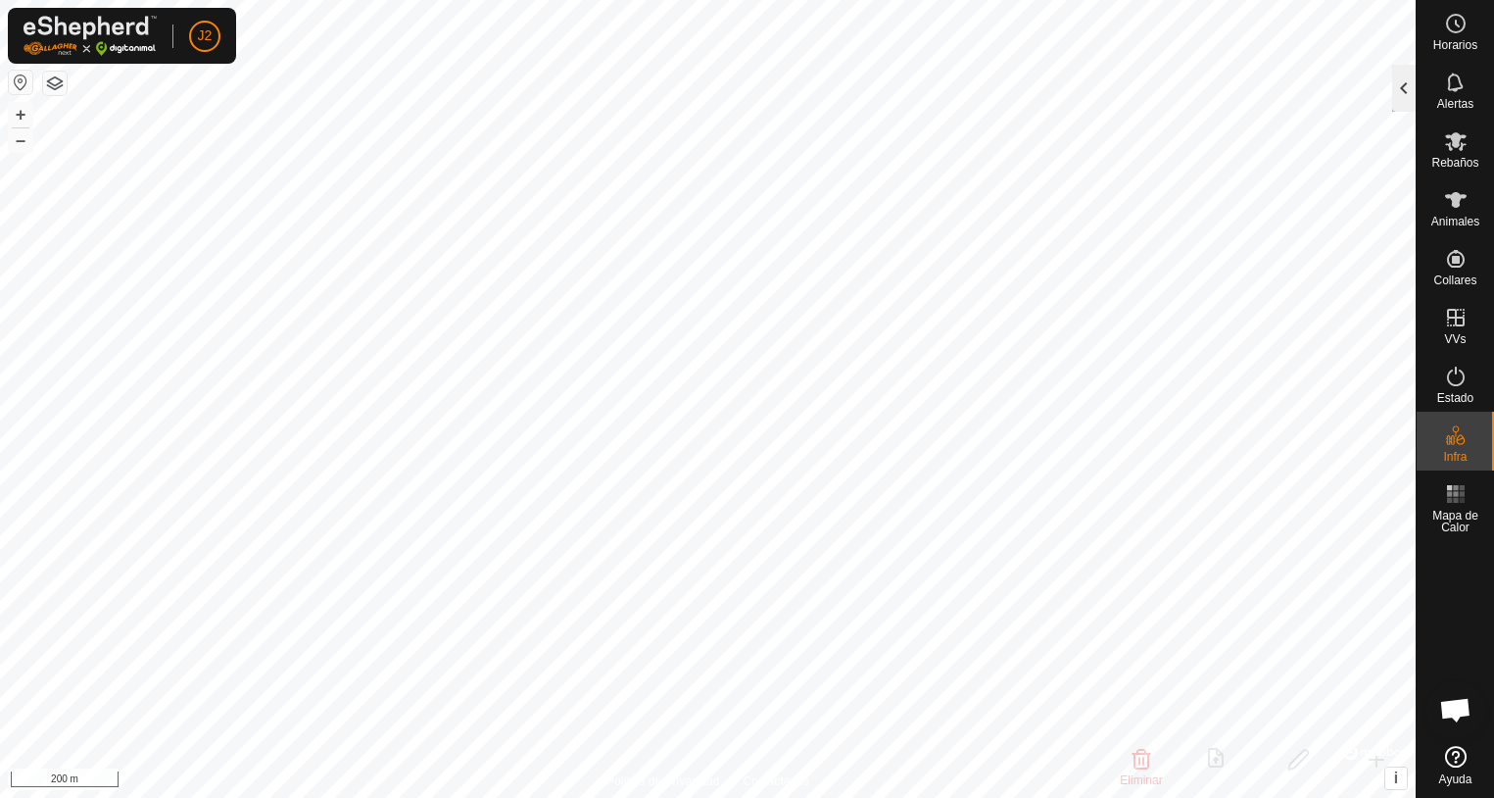
click at [1402, 99] on div at bounding box center [1404, 88] width 24 height 47
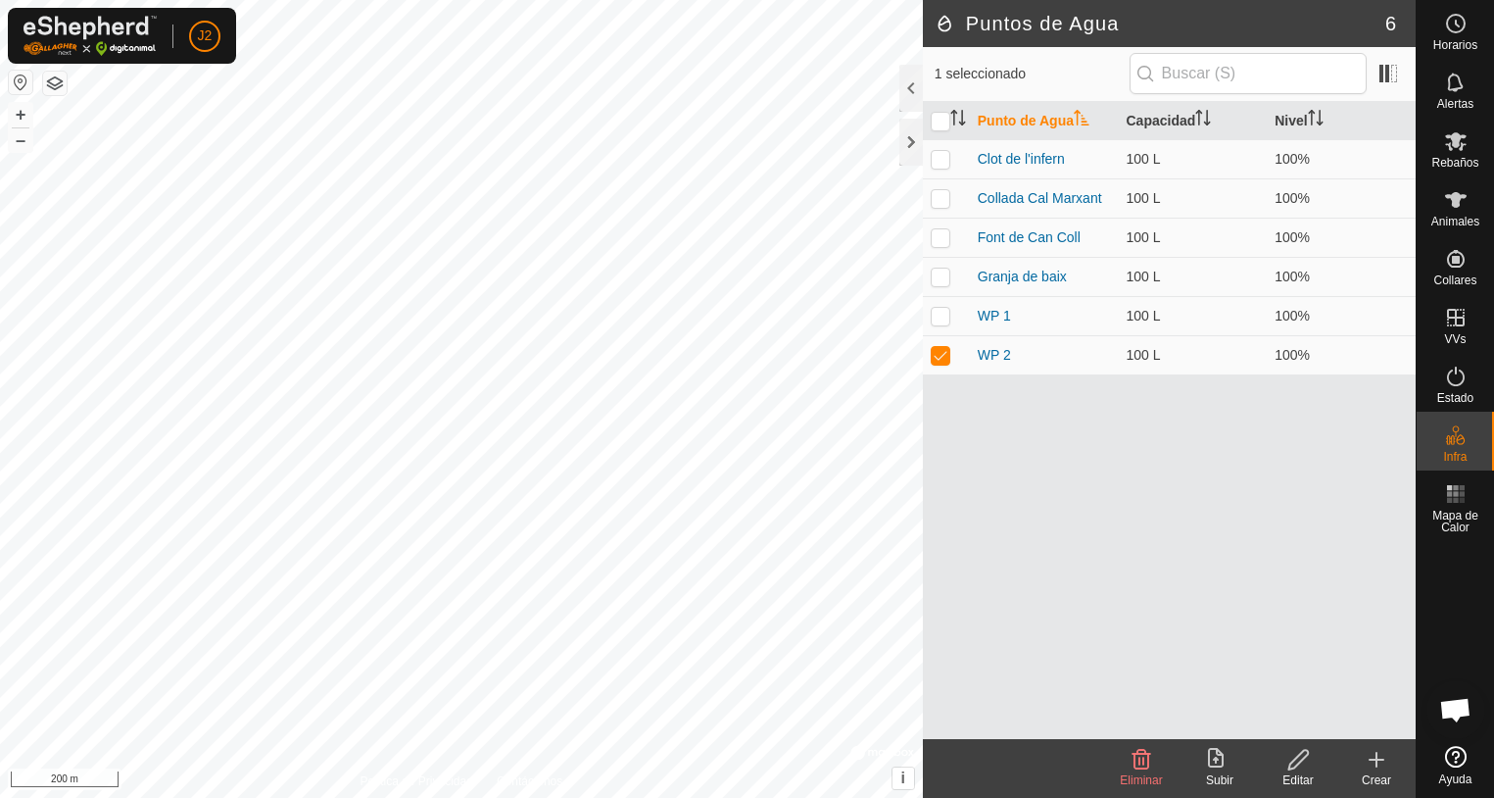
click at [1380, 759] on icon at bounding box center [1377, 759] width 14 height 0
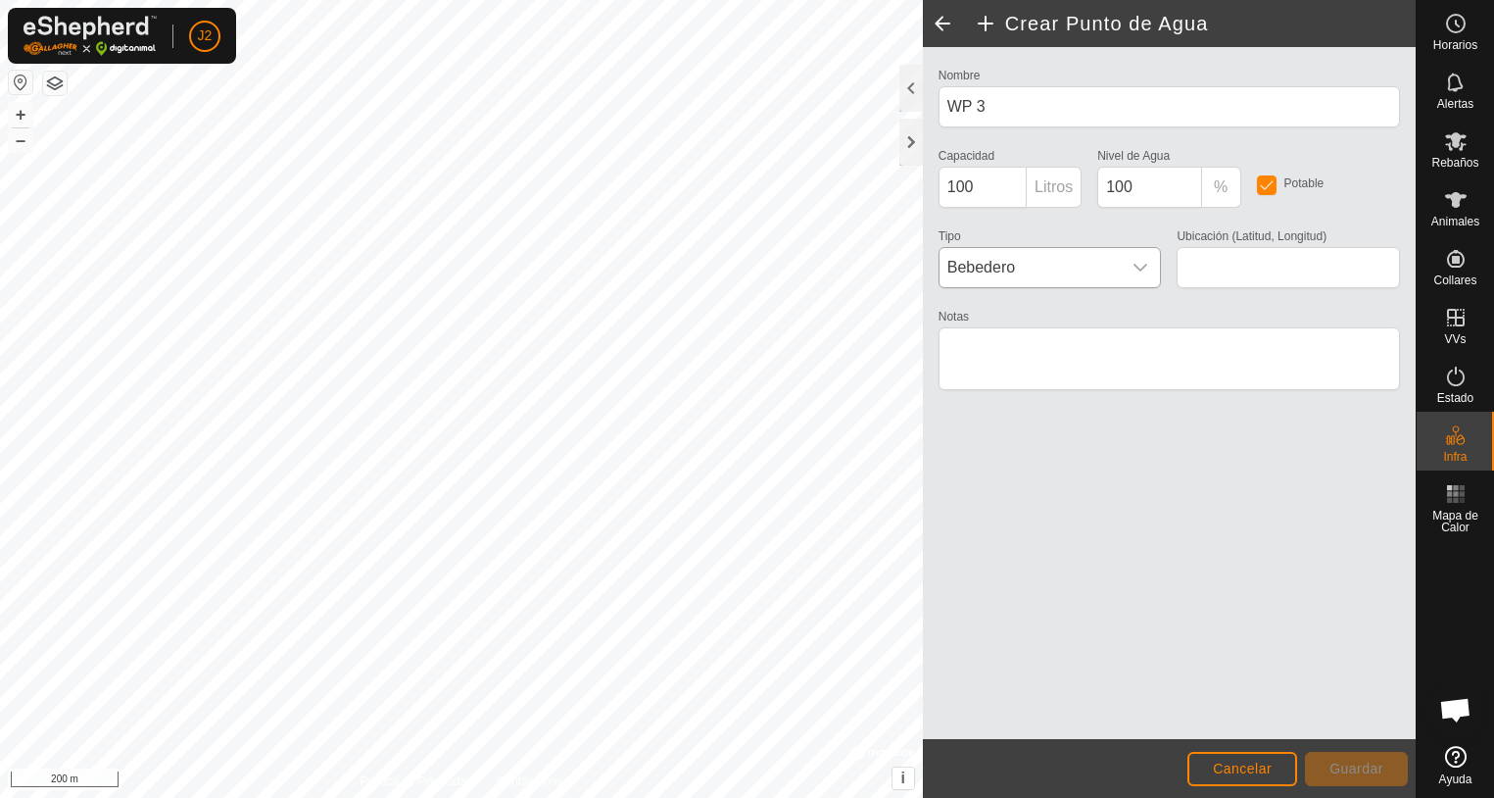
click at [1141, 269] on icon "dropdown trigger" at bounding box center [1142, 268] width 14 height 8
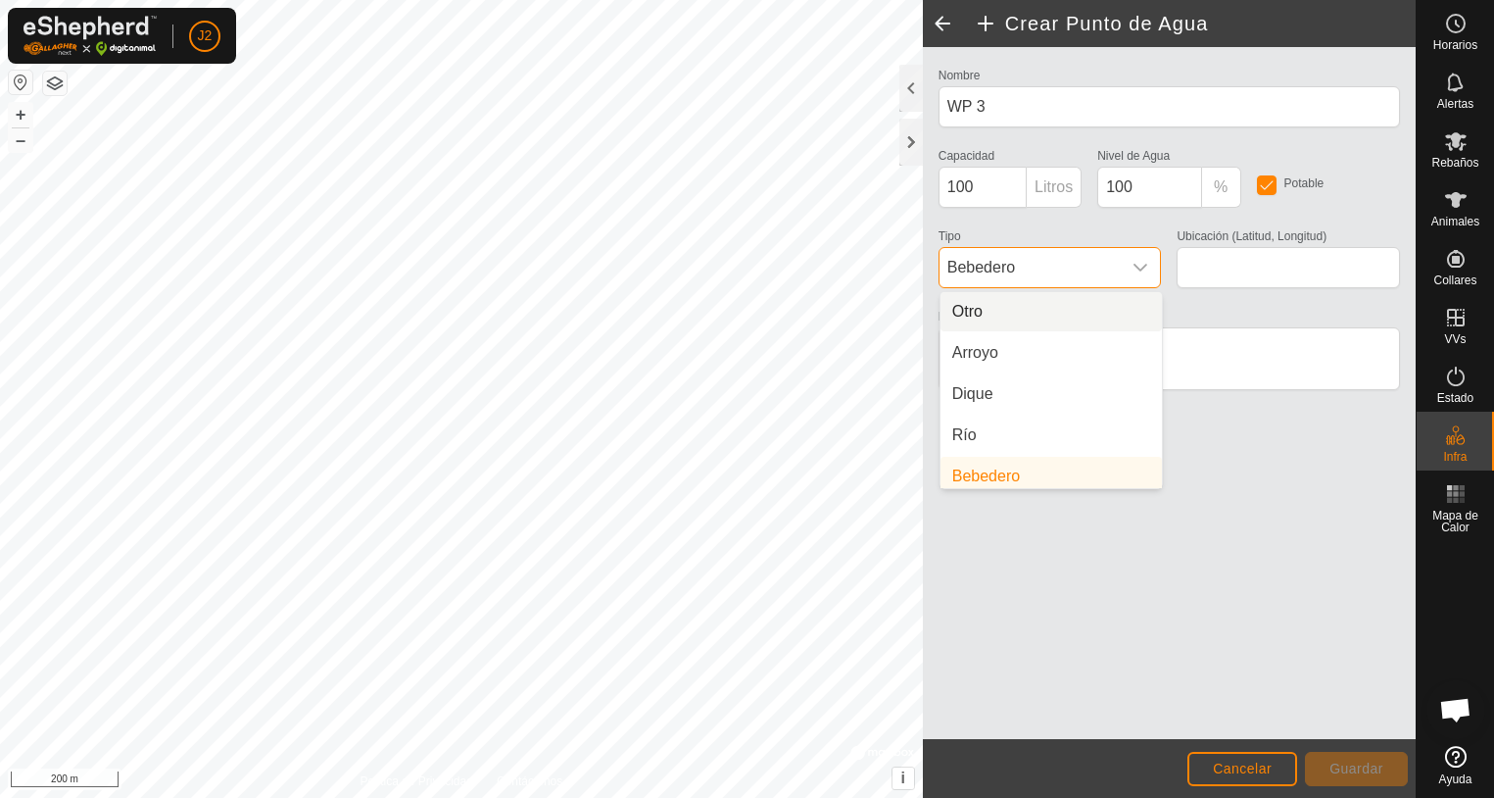
scroll to position [8, 0]
click at [996, 265] on span "Bebedero" at bounding box center [1031, 267] width 182 height 39
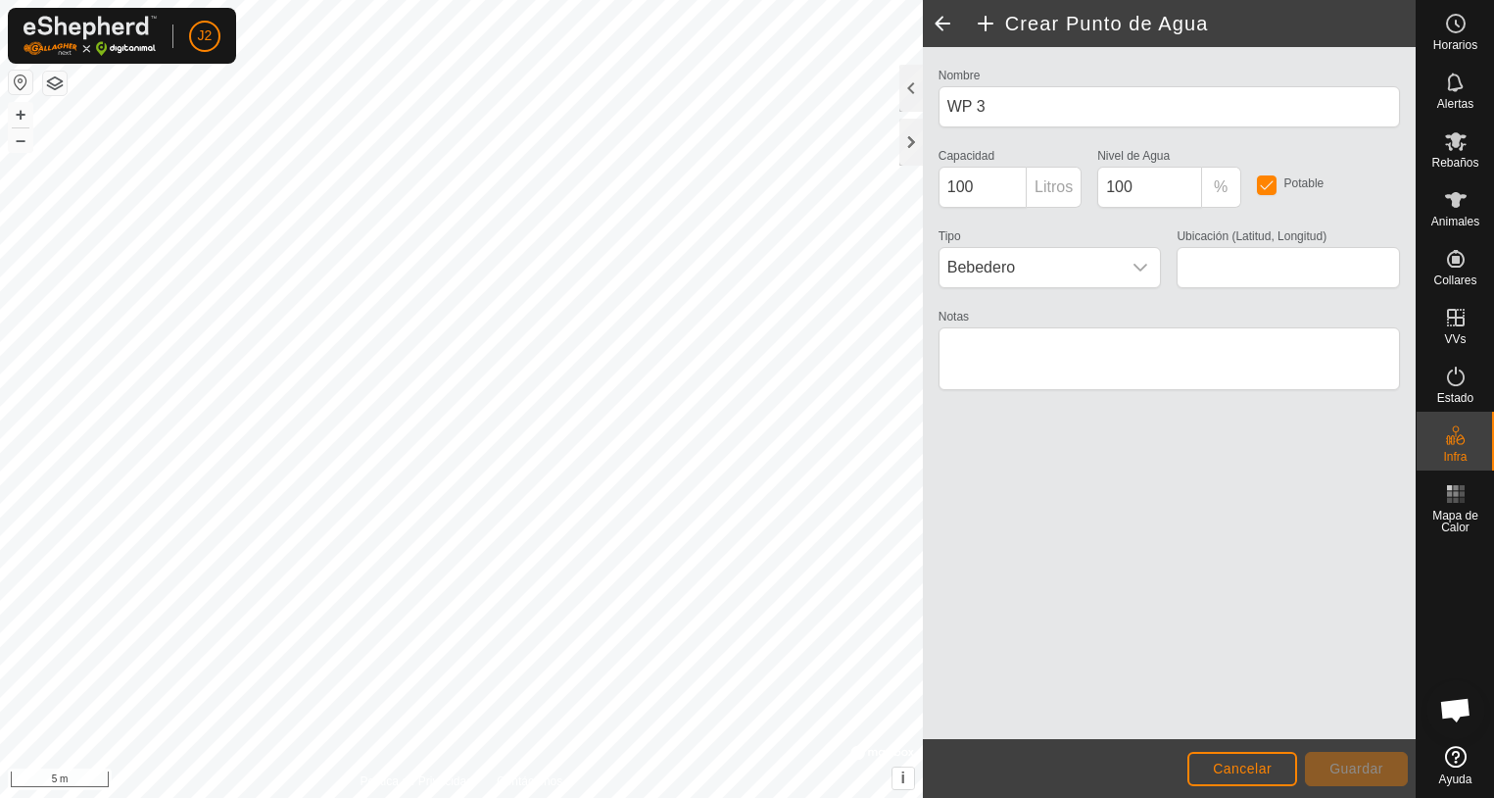
type input "42.064093, 2.522232"
click at [1377, 764] on span "Guardar" at bounding box center [1357, 768] width 54 height 16
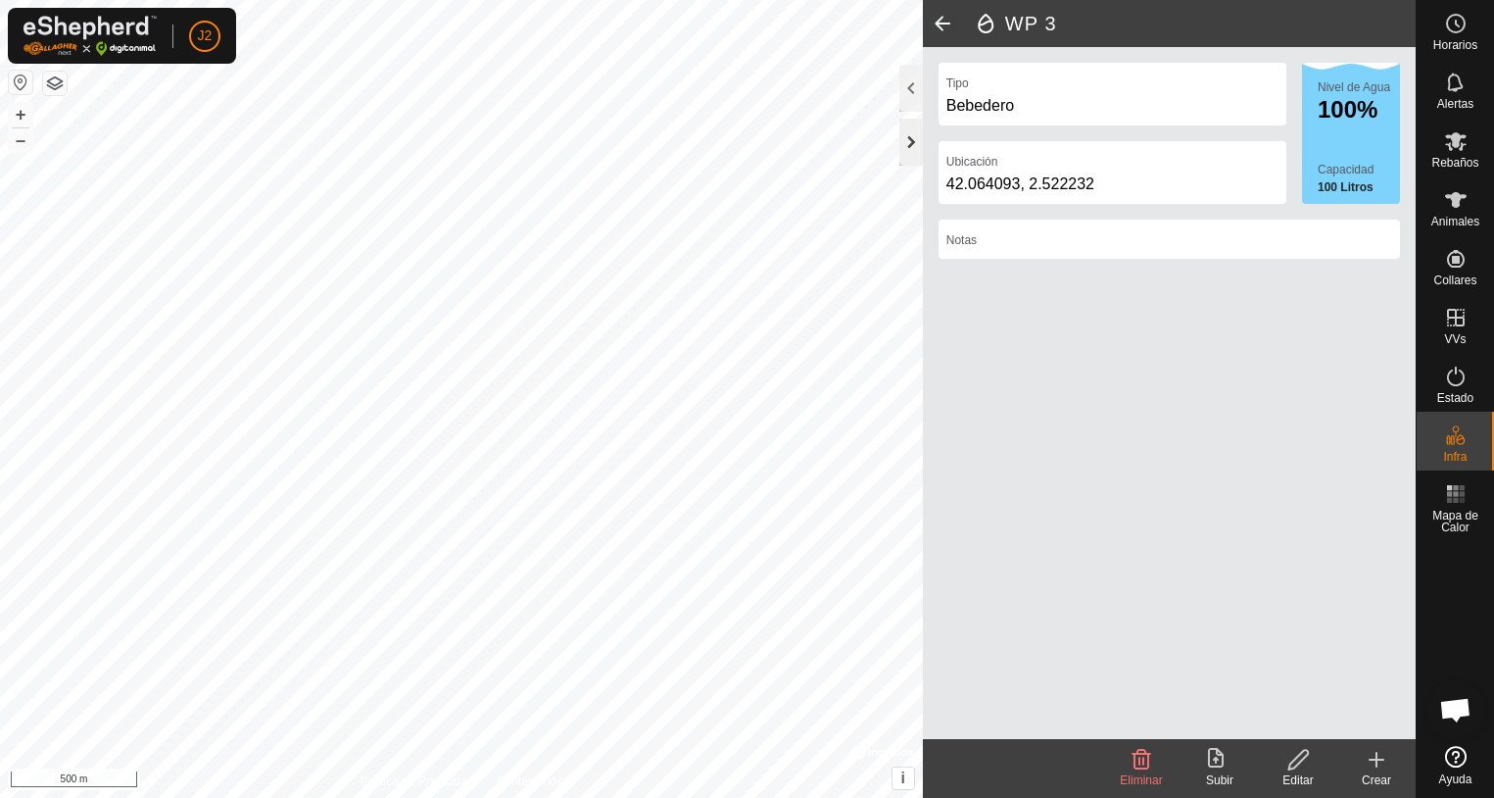
click at [914, 148] on div at bounding box center [912, 142] width 24 height 47
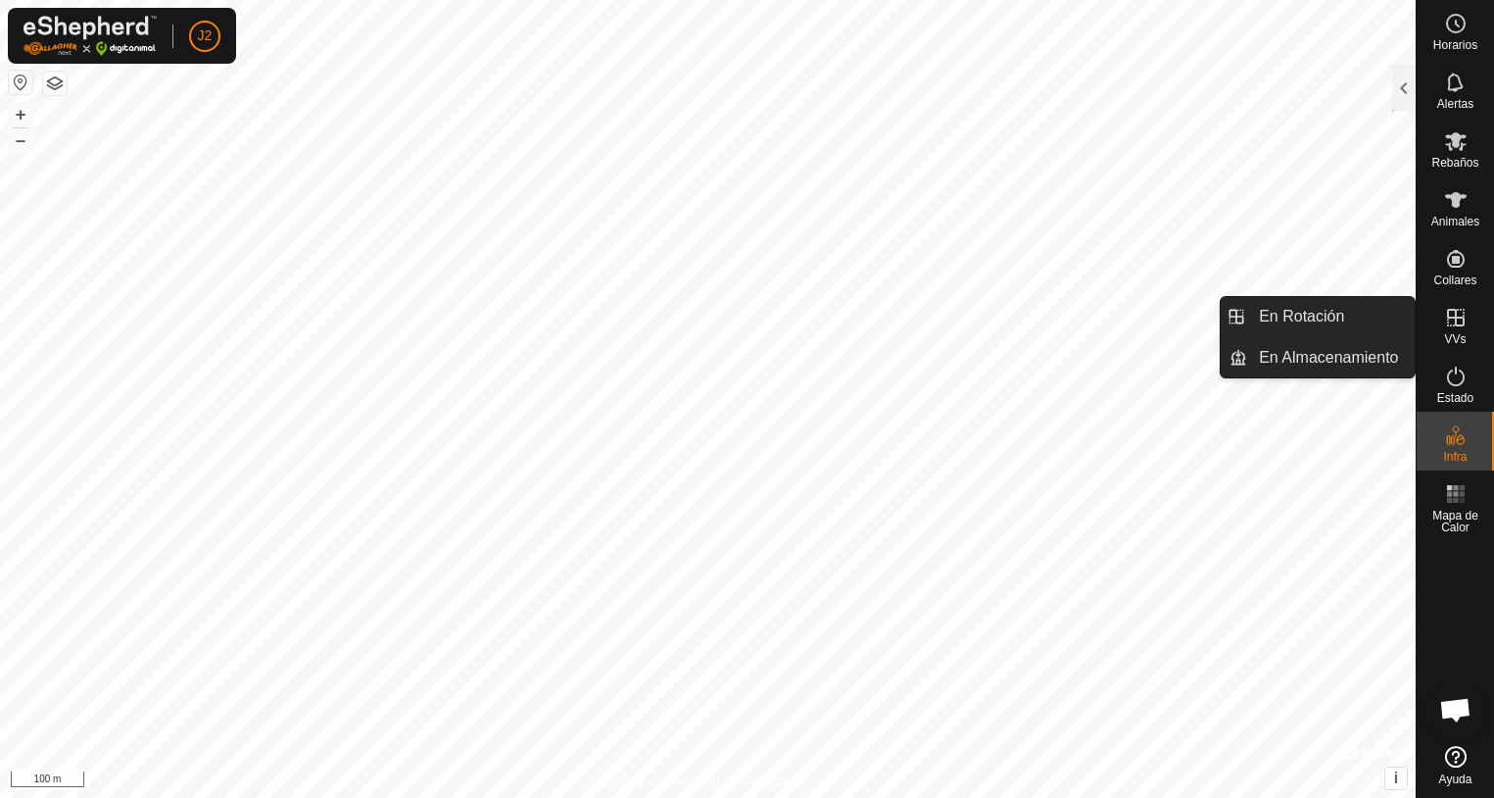
click at [1451, 328] on icon at bounding box center [1456, 318] width 24 height 24
click at [1353, 359] on link "En Almacenamiento" at bounding box center [1331, 357] width 168 height 39
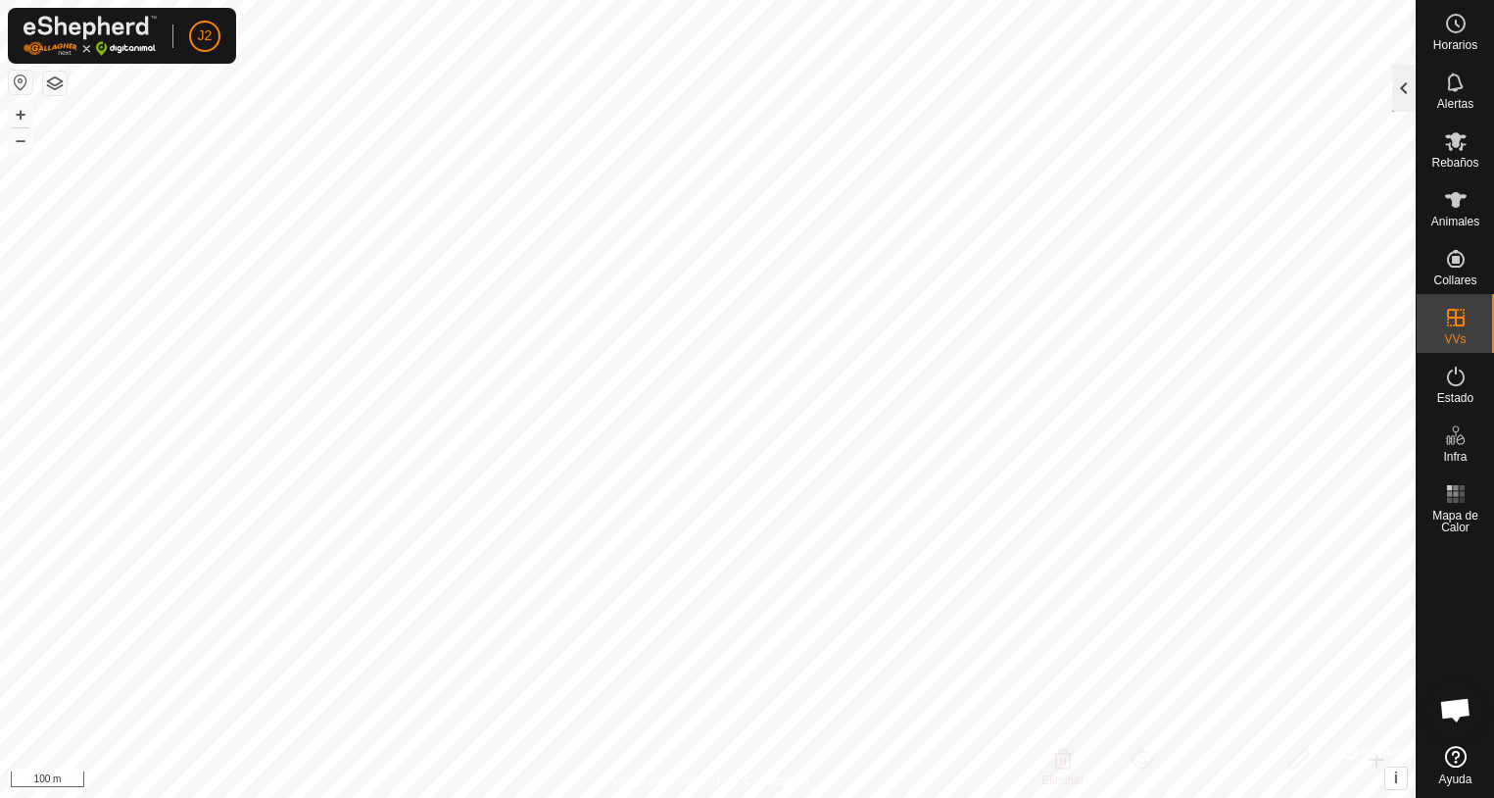
click at [1405, 83] on div at bounding box center [1404, 88] width 24 height 47
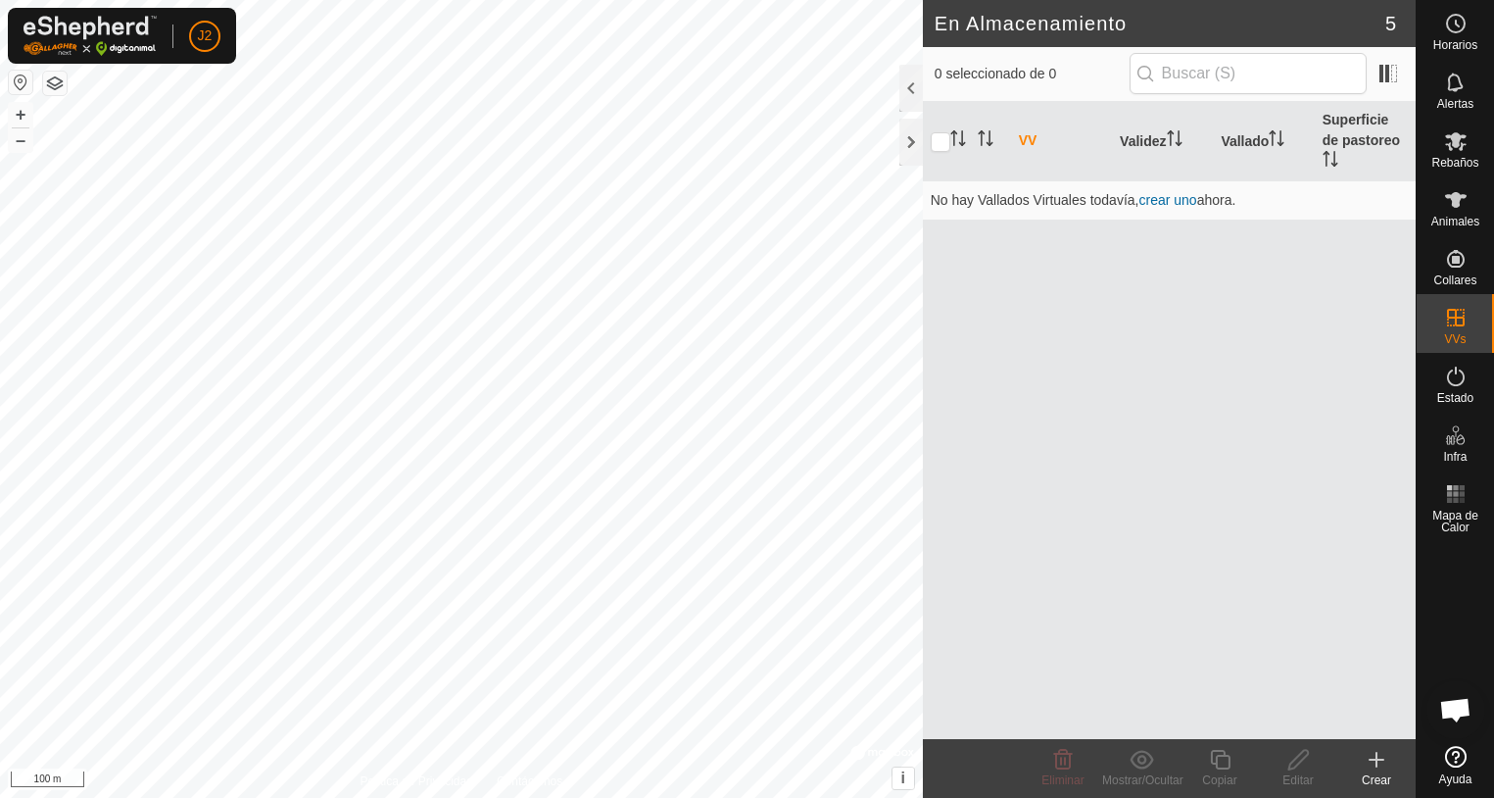
click at [1377, 761] on icon at bounding box center [1377, 760] width 0 height 14
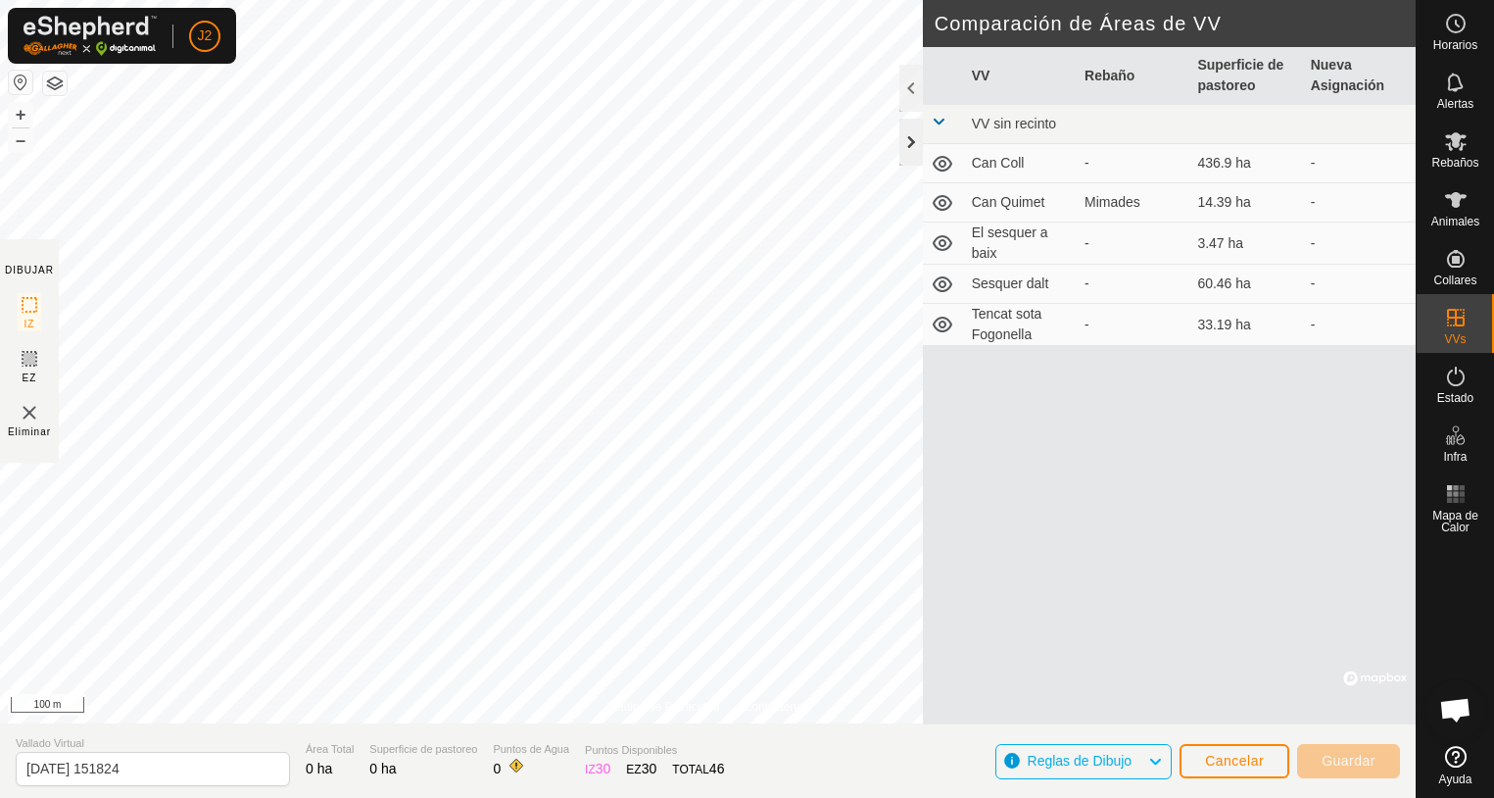
click at [918, 135] on div at bounding box center [912, 142] width 24 height 47
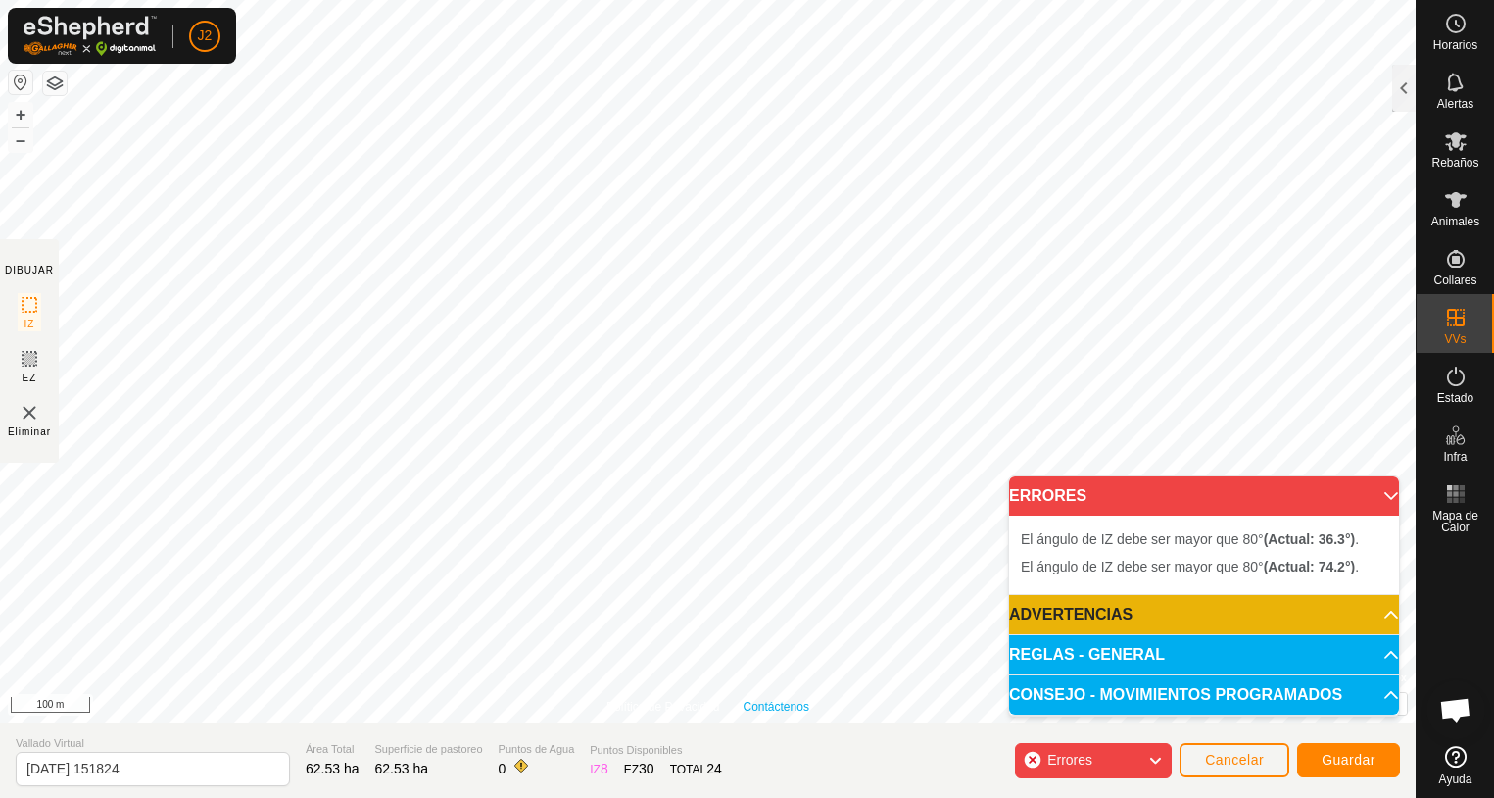
click at [802, 701] on div "Política de Privacidad Contáctenos + – ⇧ i © Mapbox , © OpenStreetMap , Improve…" at bounding box center [708, 361] width 1416 height 723
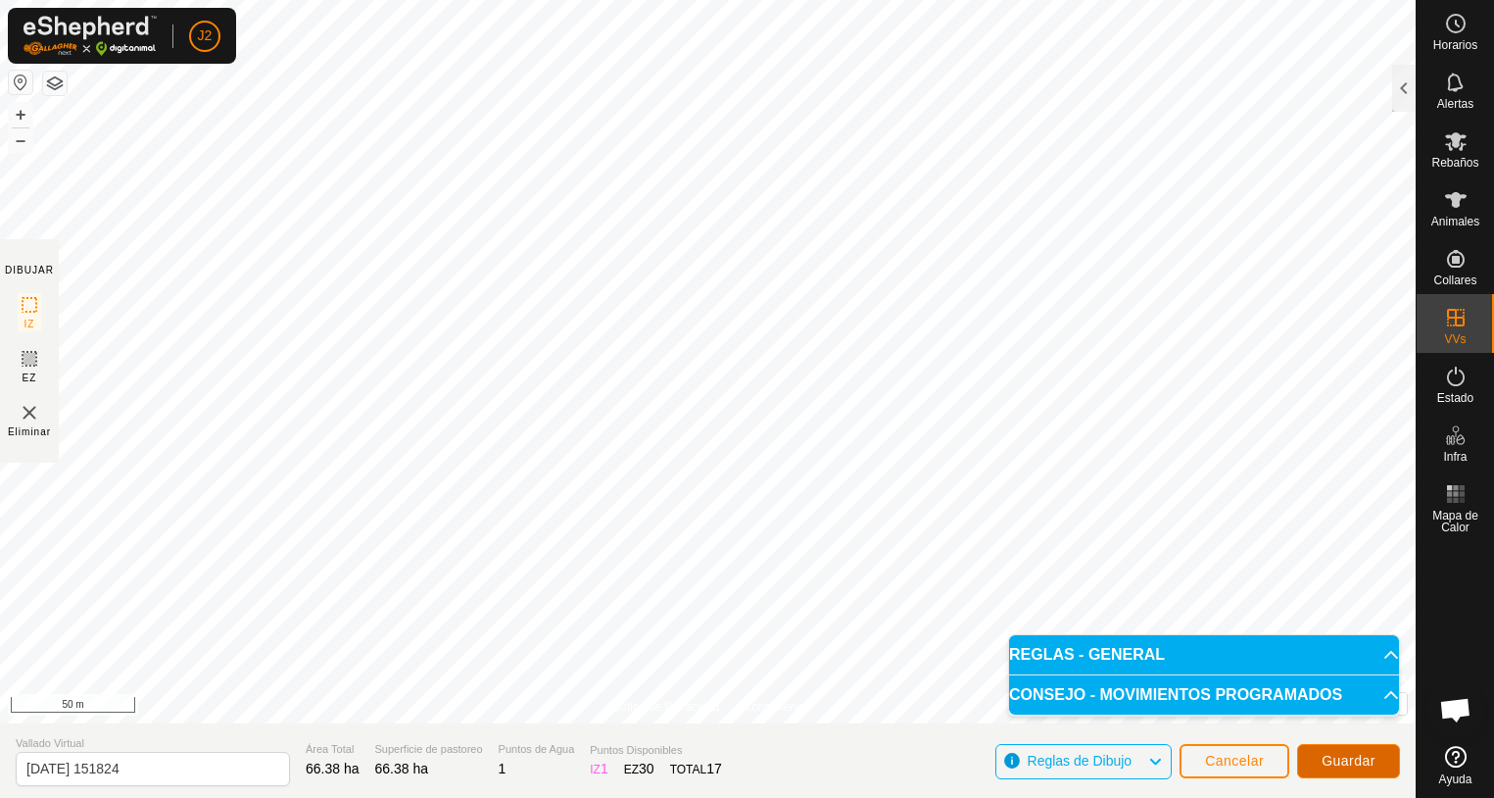
click at [1357, 757] on span "Guardar" at bounding box center [1349, 761] width 54 height 16
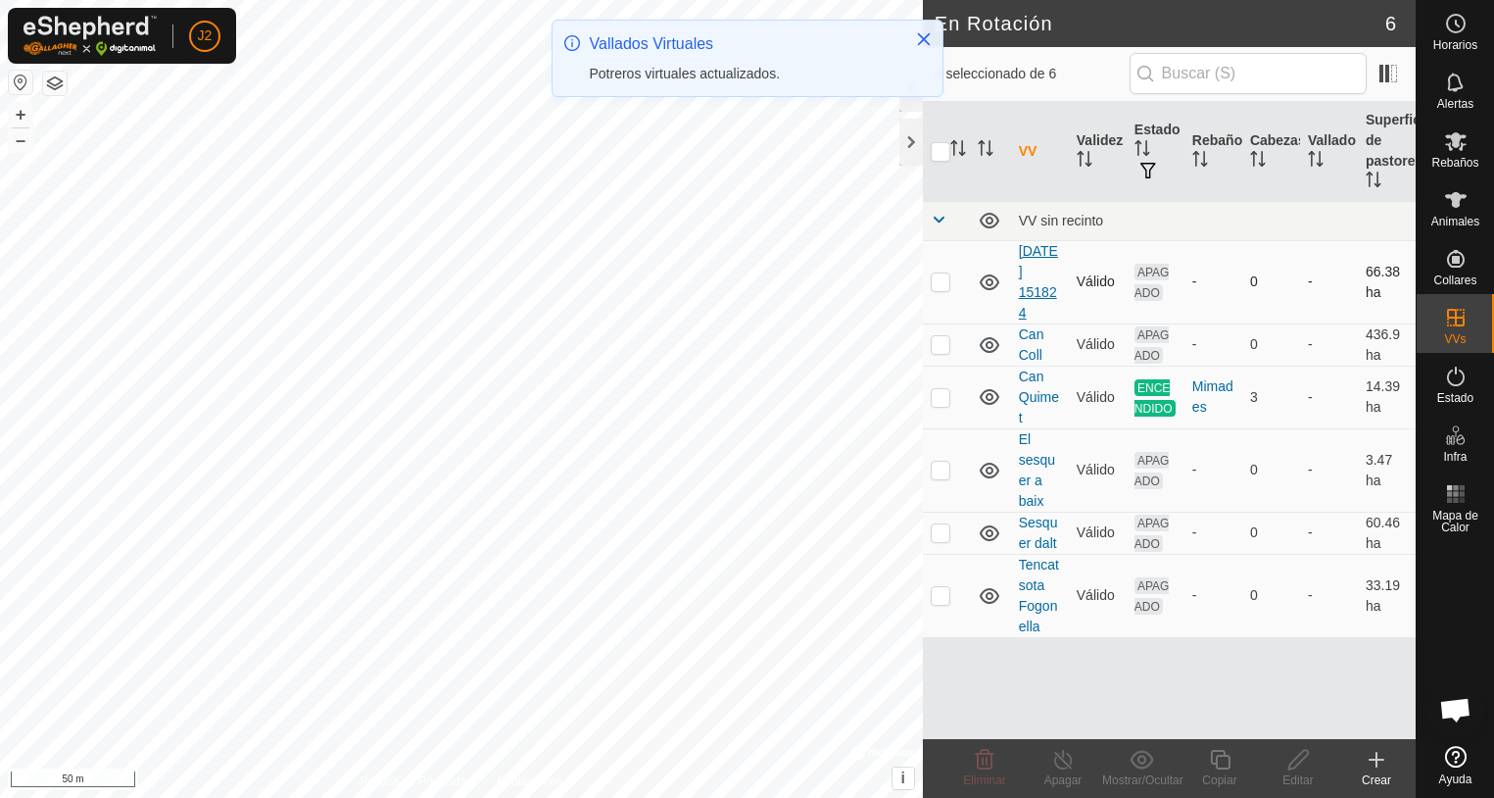
click at [1045, 275] on link "[DATE] 151824" at bounding box center [1038, 281] width 39 height 77
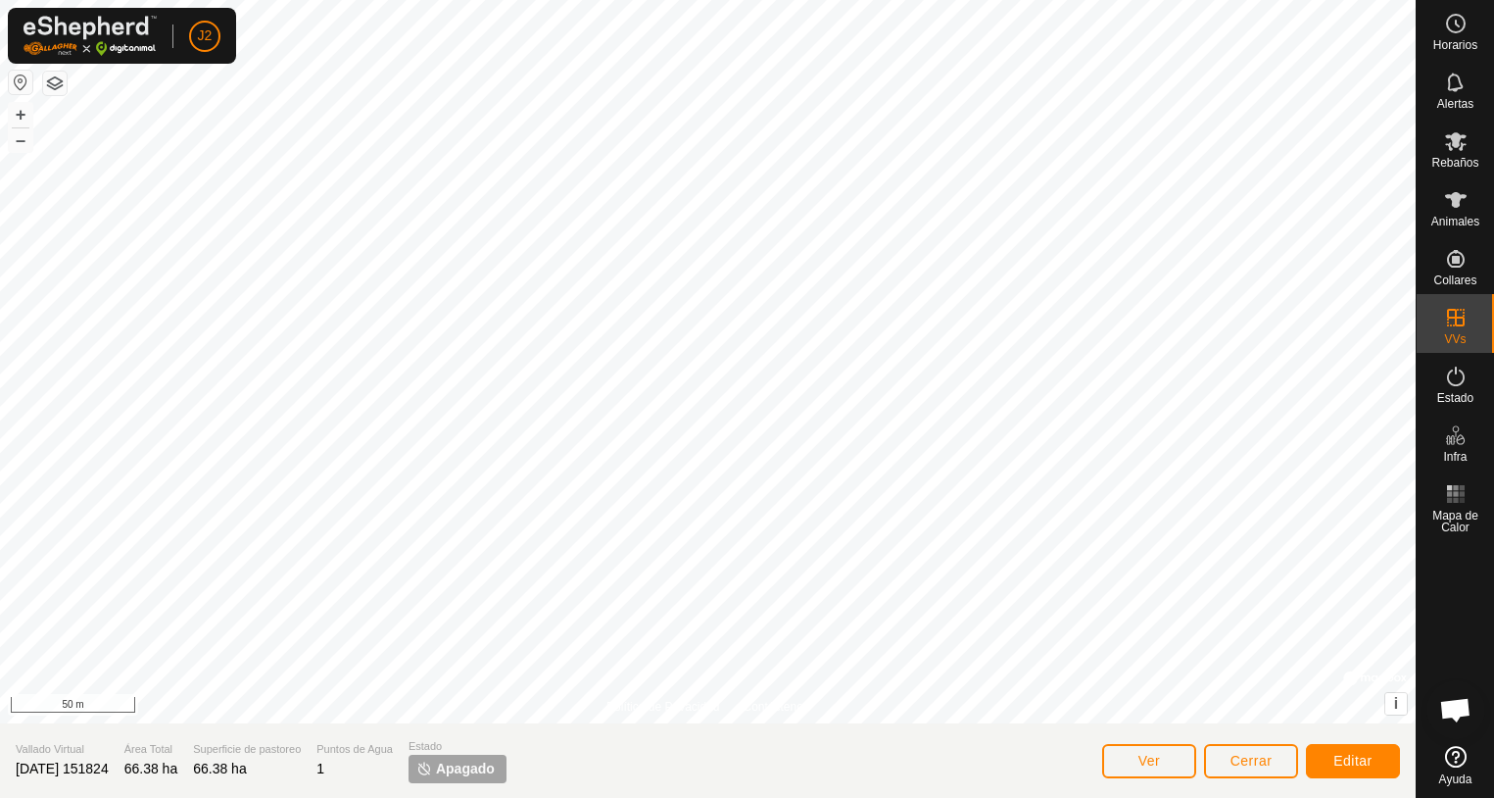
click at [109, 766] on span "[DATE] 151824" at bounding box center [62, 768] width 93 height 16
drag, startPoint x: 132, startPoint y: 766, endPoint x: 36, endPoint y: 775, distance: 96.4
click at [36, 775] on span "[DATE] 151824" at bounding box center [62, 768] width 93 height 16
drag, startPoint x: 36, startPoint y: 775, endPoint x: 139, endPoint y: 768, distance: 103.1
click at [139, 768] on section "Vallado Virtual [DATE] 151824 Área Total 66.38 ha Superficie de pastoreo 66.38 …" at bounding box center [708, 760] width 1416 height 74
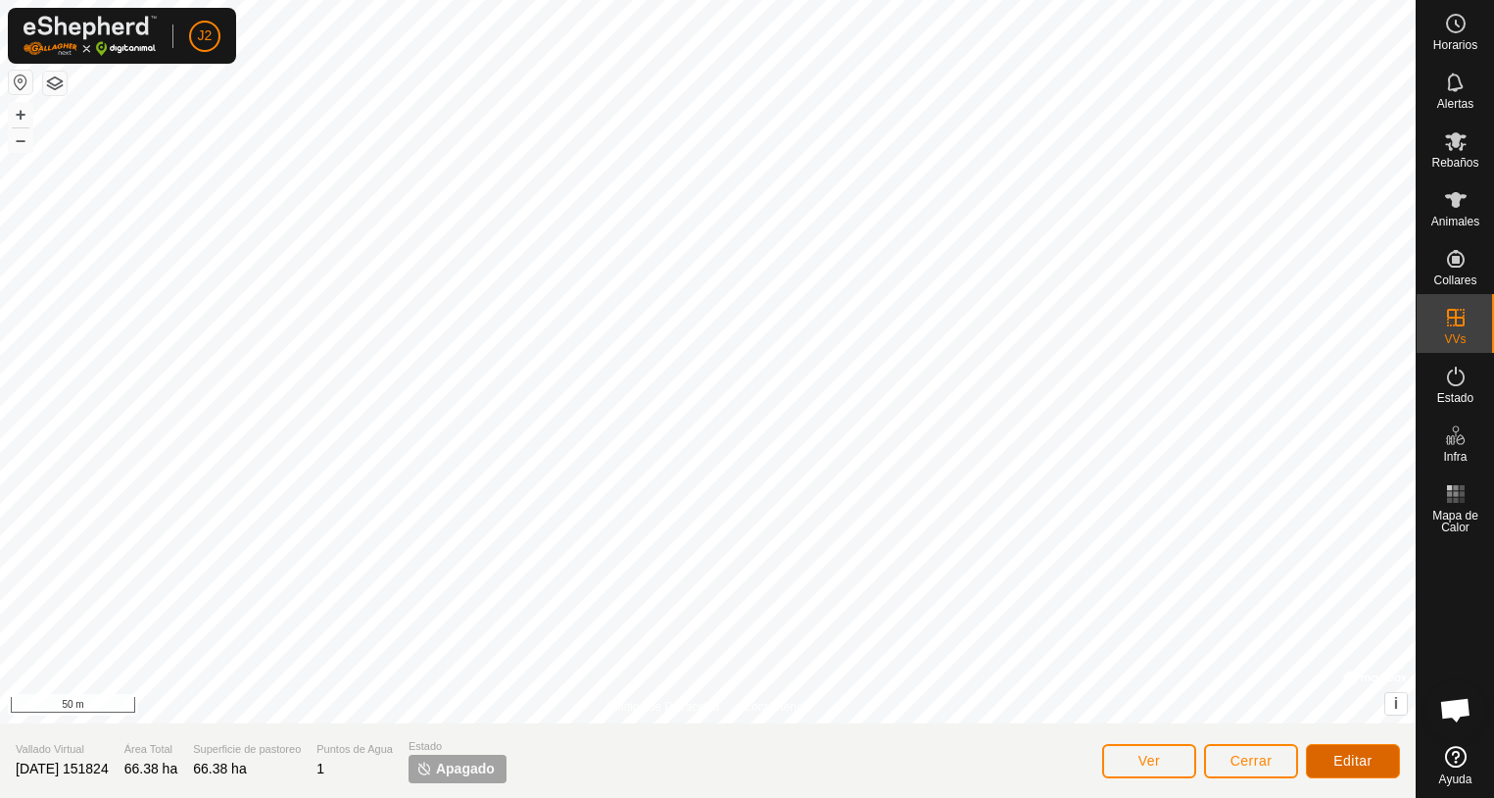
click at [1358, 763] on span "Editar" at bounding box center [1353, 761] width 39 height 16
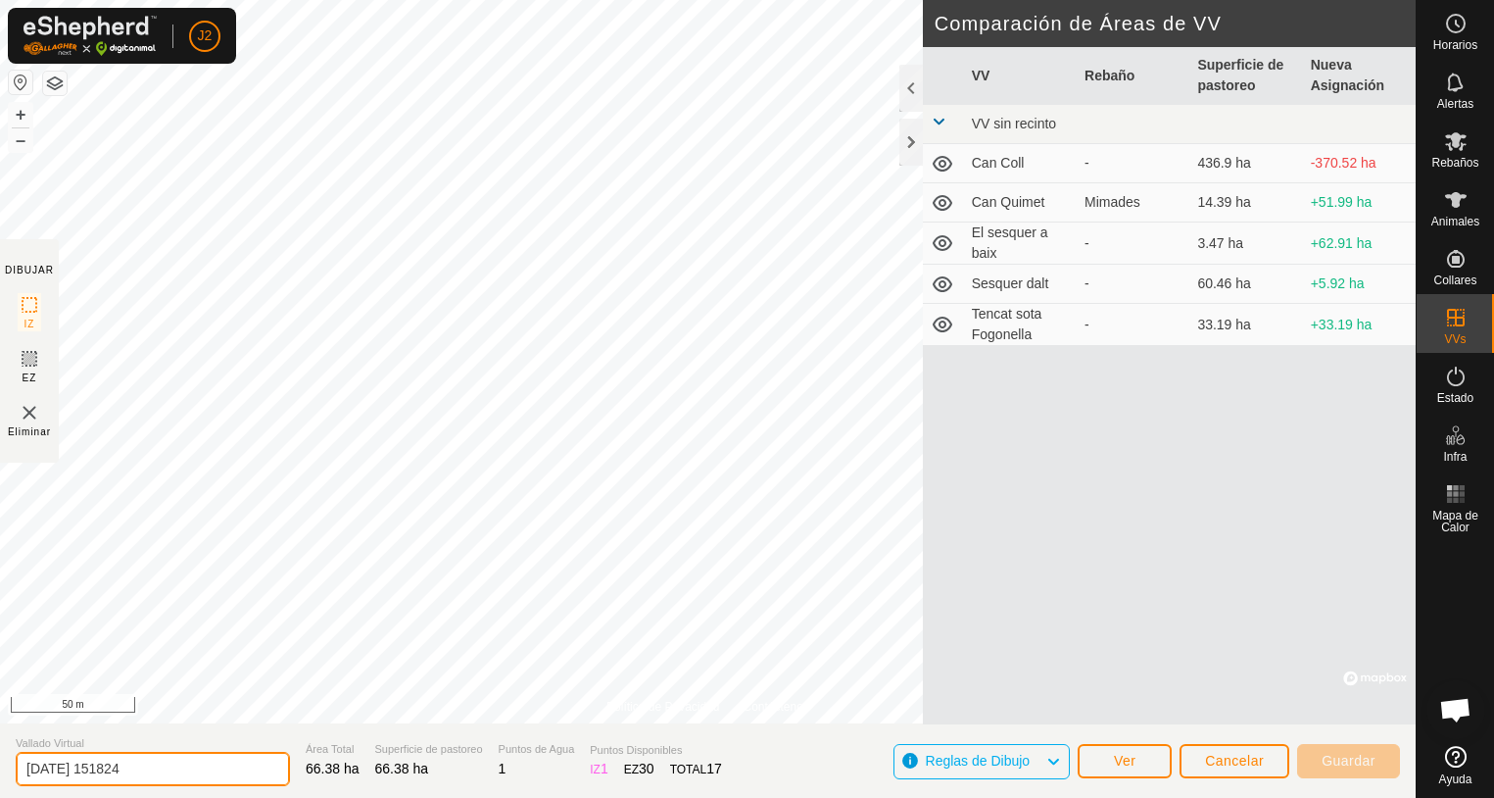
click at [176, 765] on input "[DATE] 151824" at bounding box center [153, 769] width 274 height 34
type input "2"
type input "Xafarrocs"
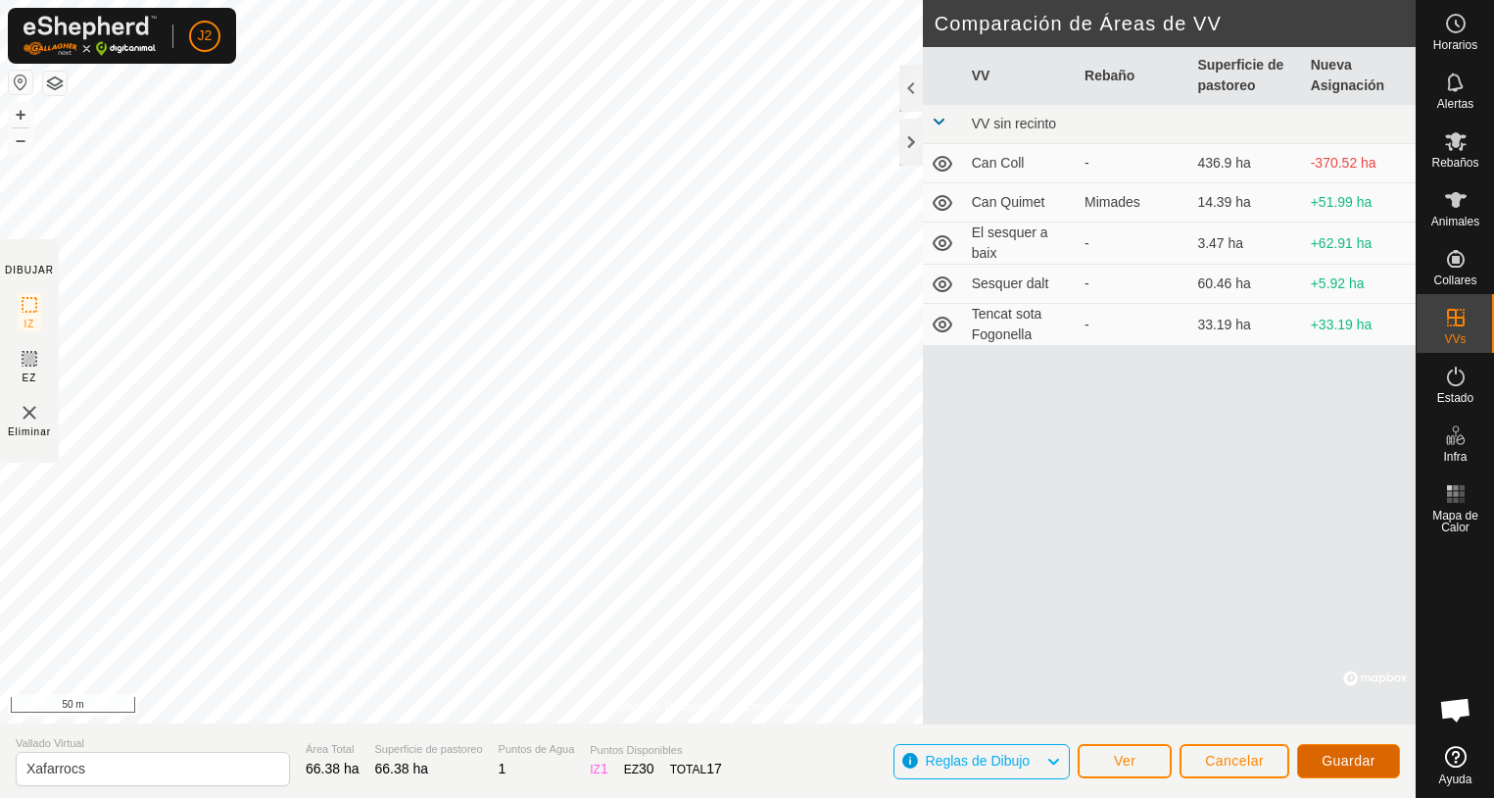
click at [1349, 760] on span "Guardar" at bounding box center [1349, 761] width 54 height 16
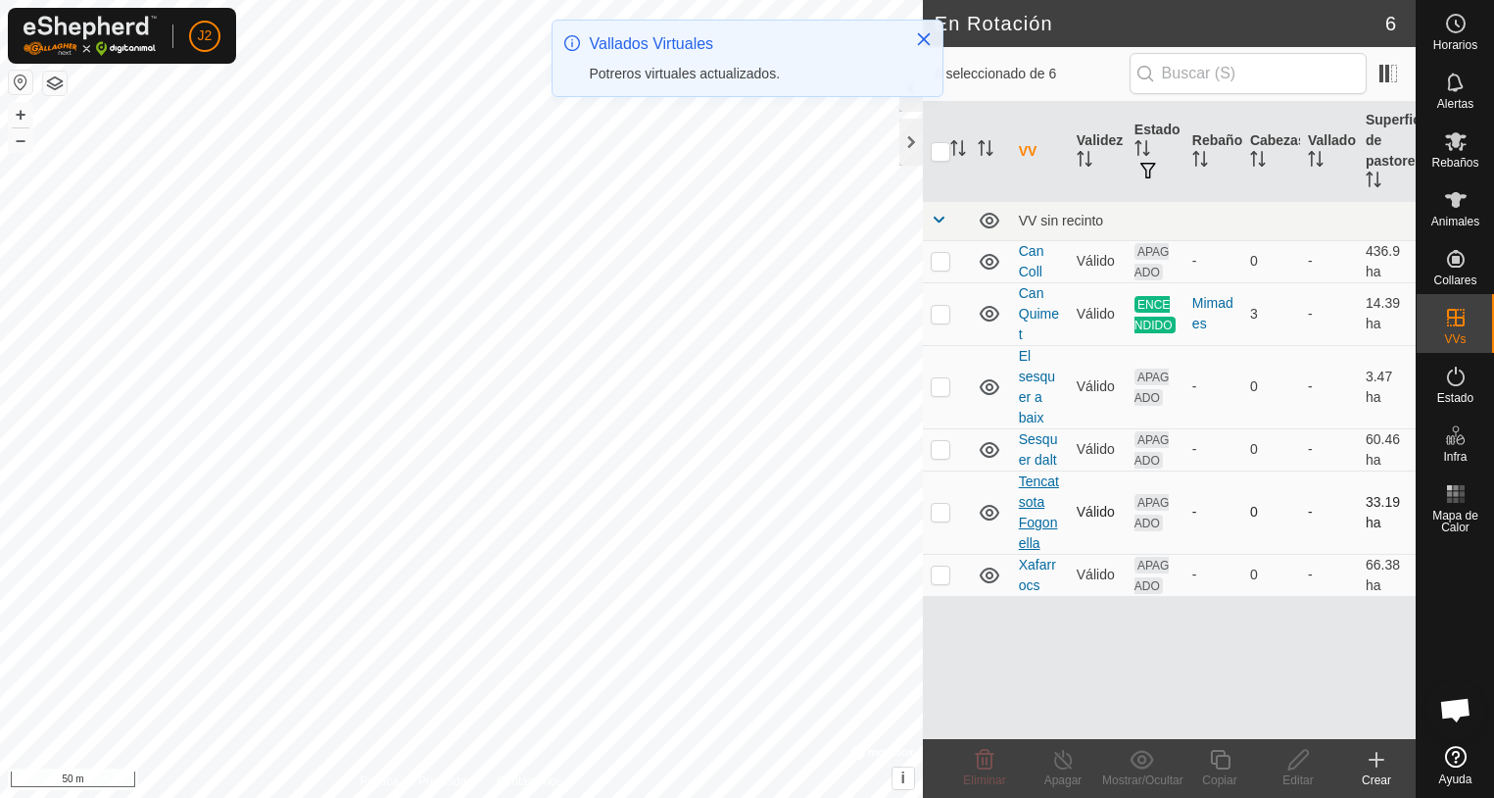
click at [1039, 516] on link "Tencat sota Fogonella" at bounding box center [1039, 511] width 40 height 77
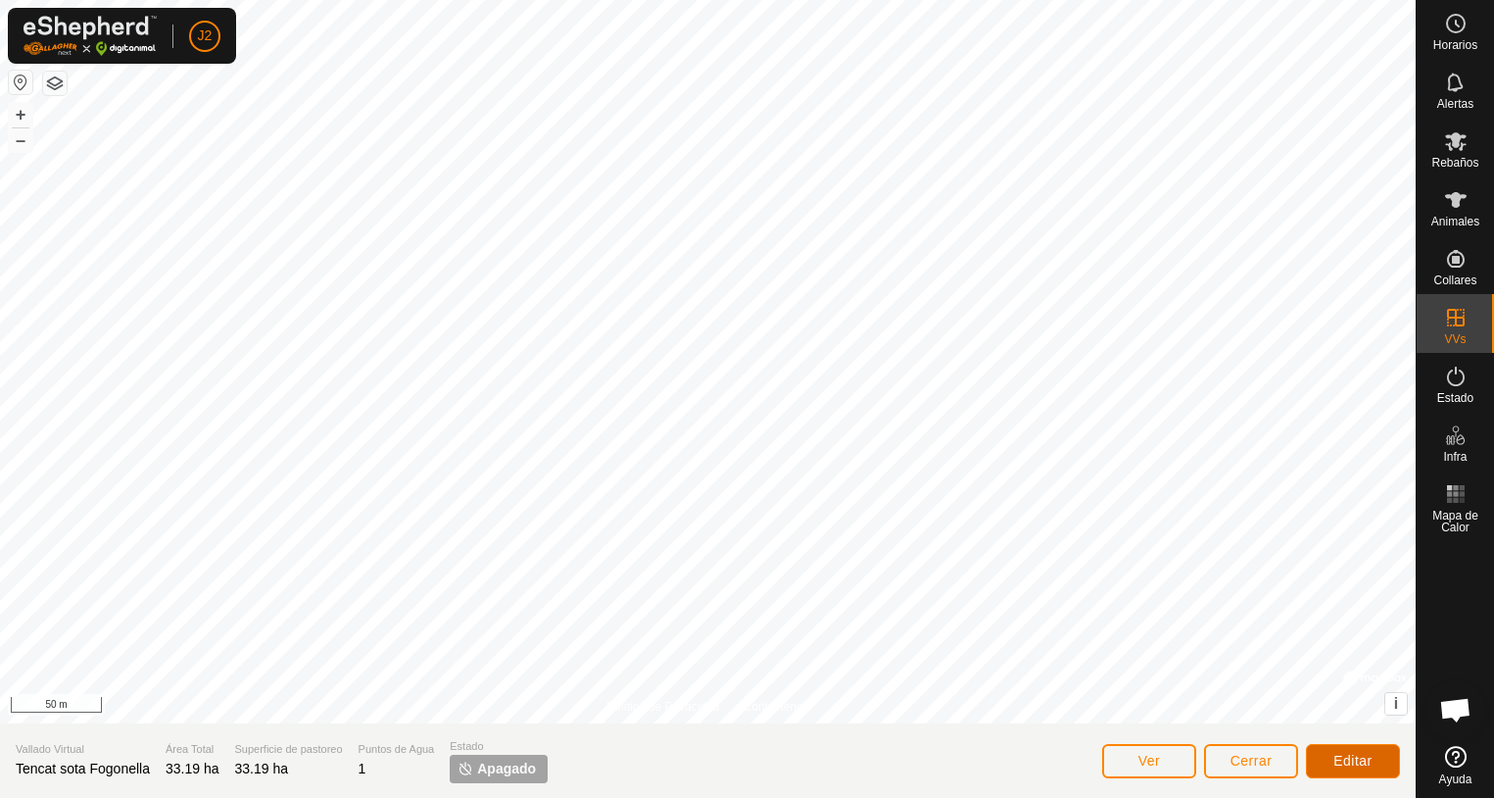
click at [1355, 761] on span "Editar" at bounding box center [1353, 761] width 39 height 16
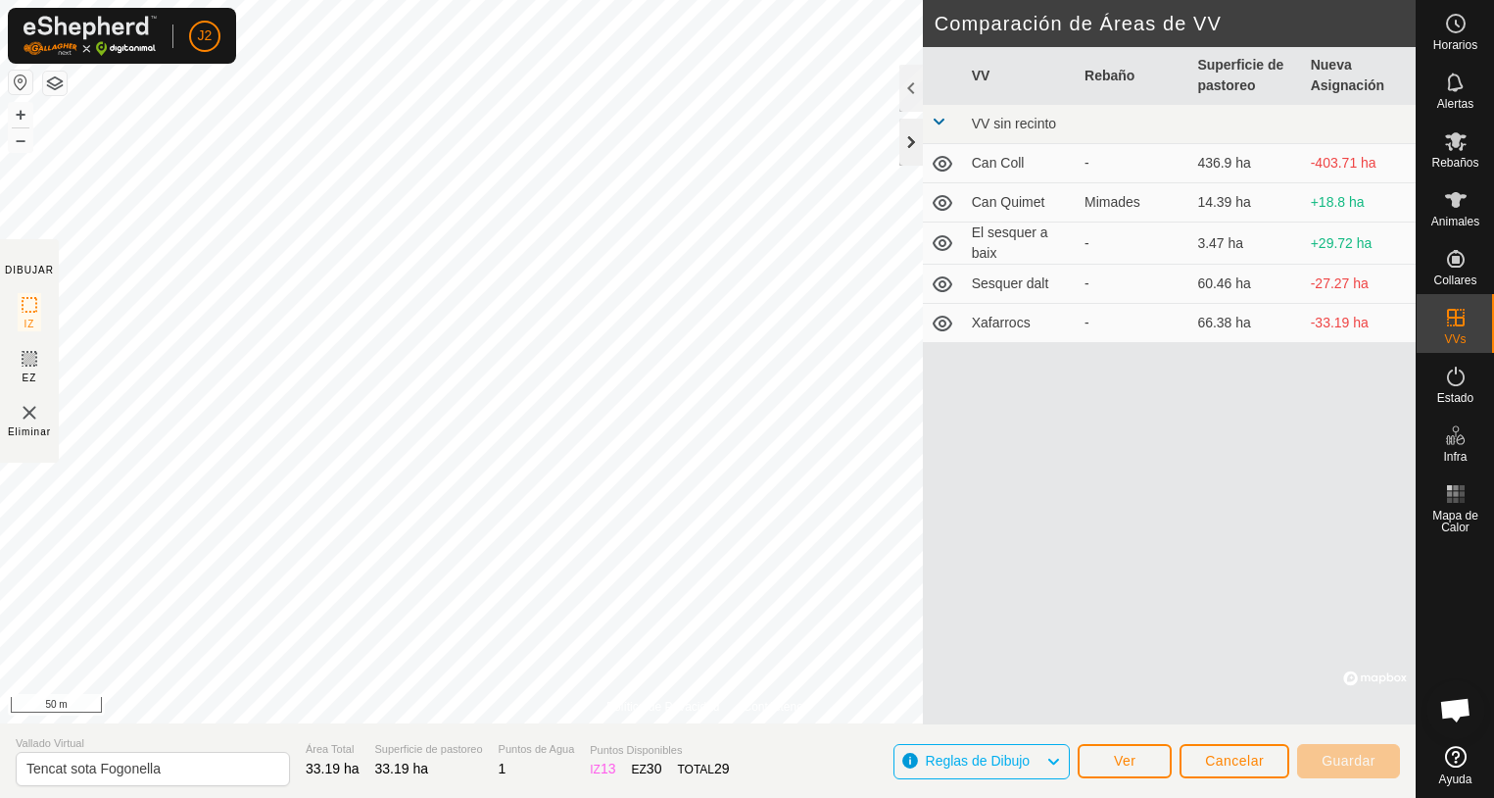
click at [912, 149] on div at bounding box center [912, 142] width 24 height 47
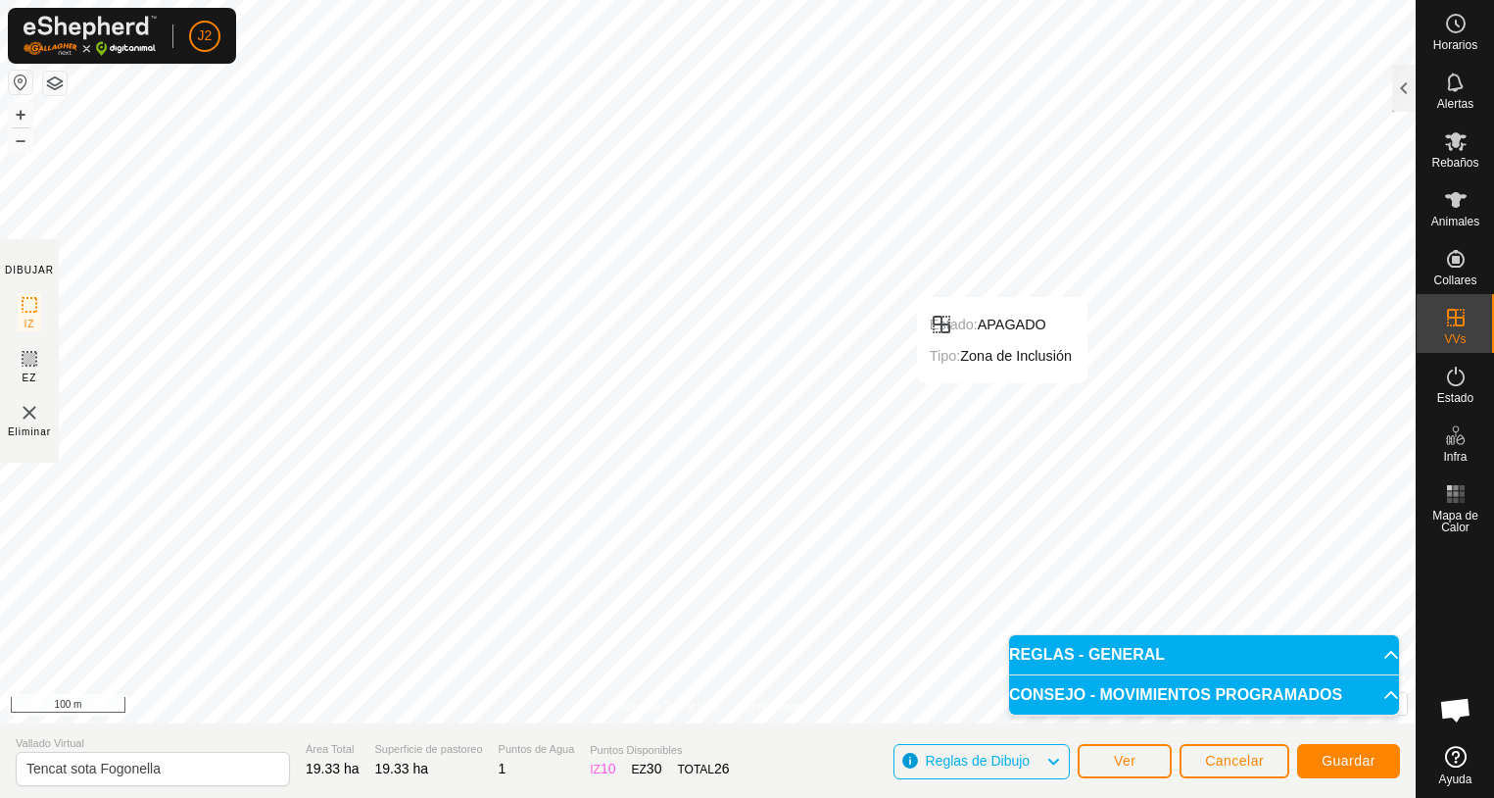
click at [991, 378] on div "Estado: APAGADO Tipo: Zona de Inclusión + – ⇧ i © Mapbox , © OpenStreetMap , Im…" at bounding box center [708, 361] width 1416 height 723
click at [1352, 764] on span "Guardar" at bounding box center [1349, 761] width 54 height 16
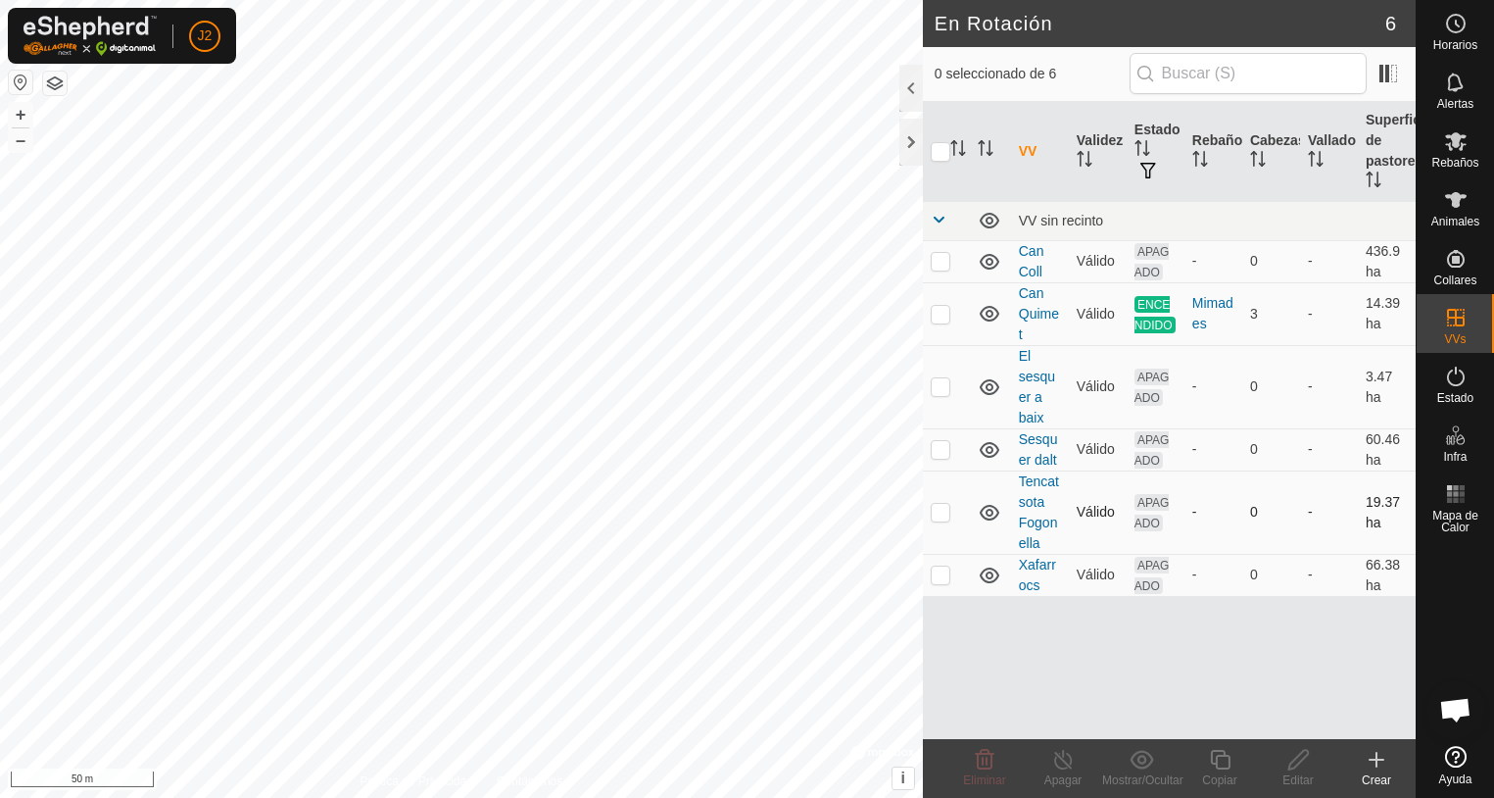
click at [936, 513] on p-checkbox at bounding box center [941, 512] width 20 height 16
checkbox input "true"
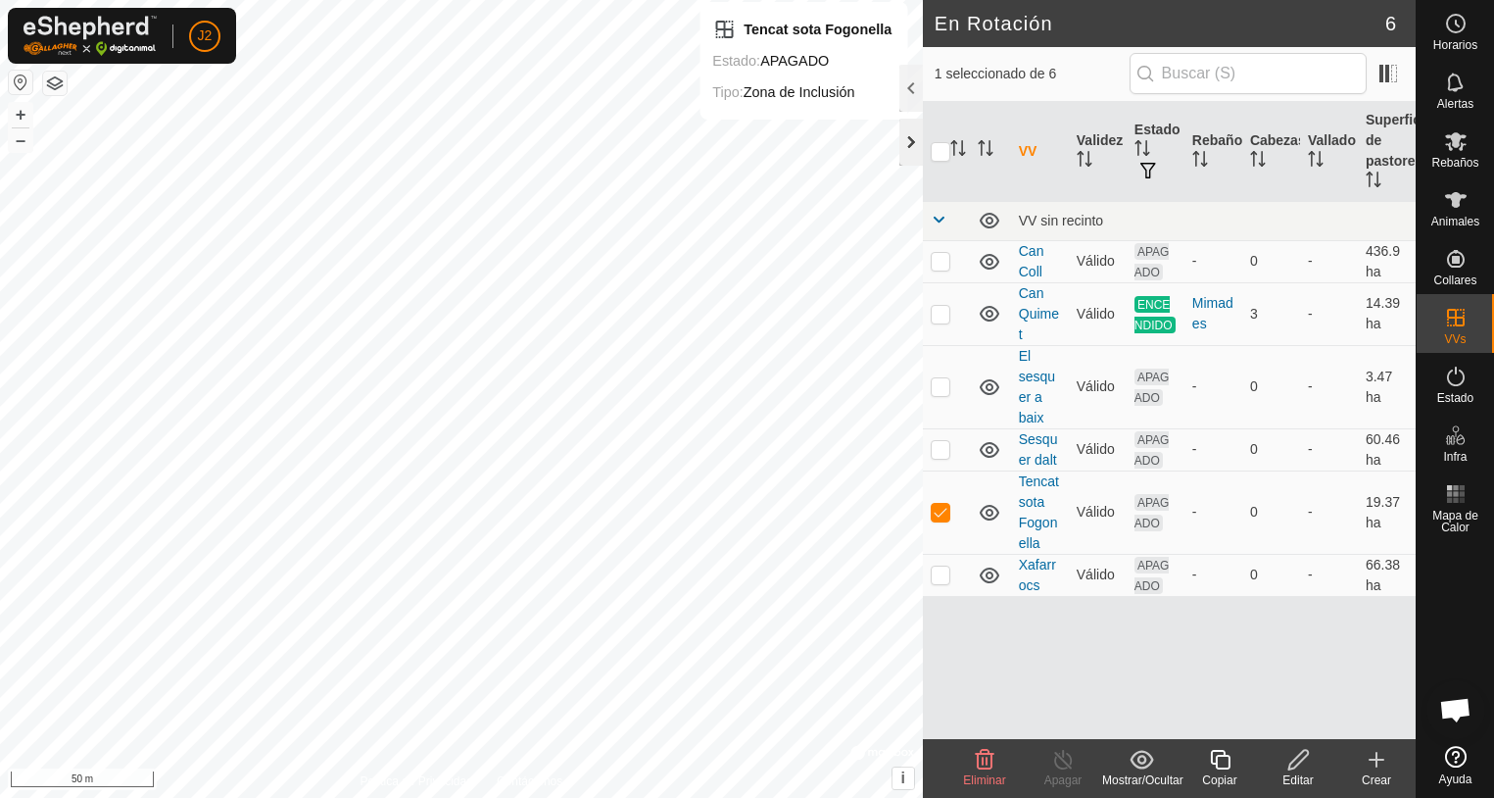
click at [910, 150] on div at bounding box center [912, 142] width 24 height 47
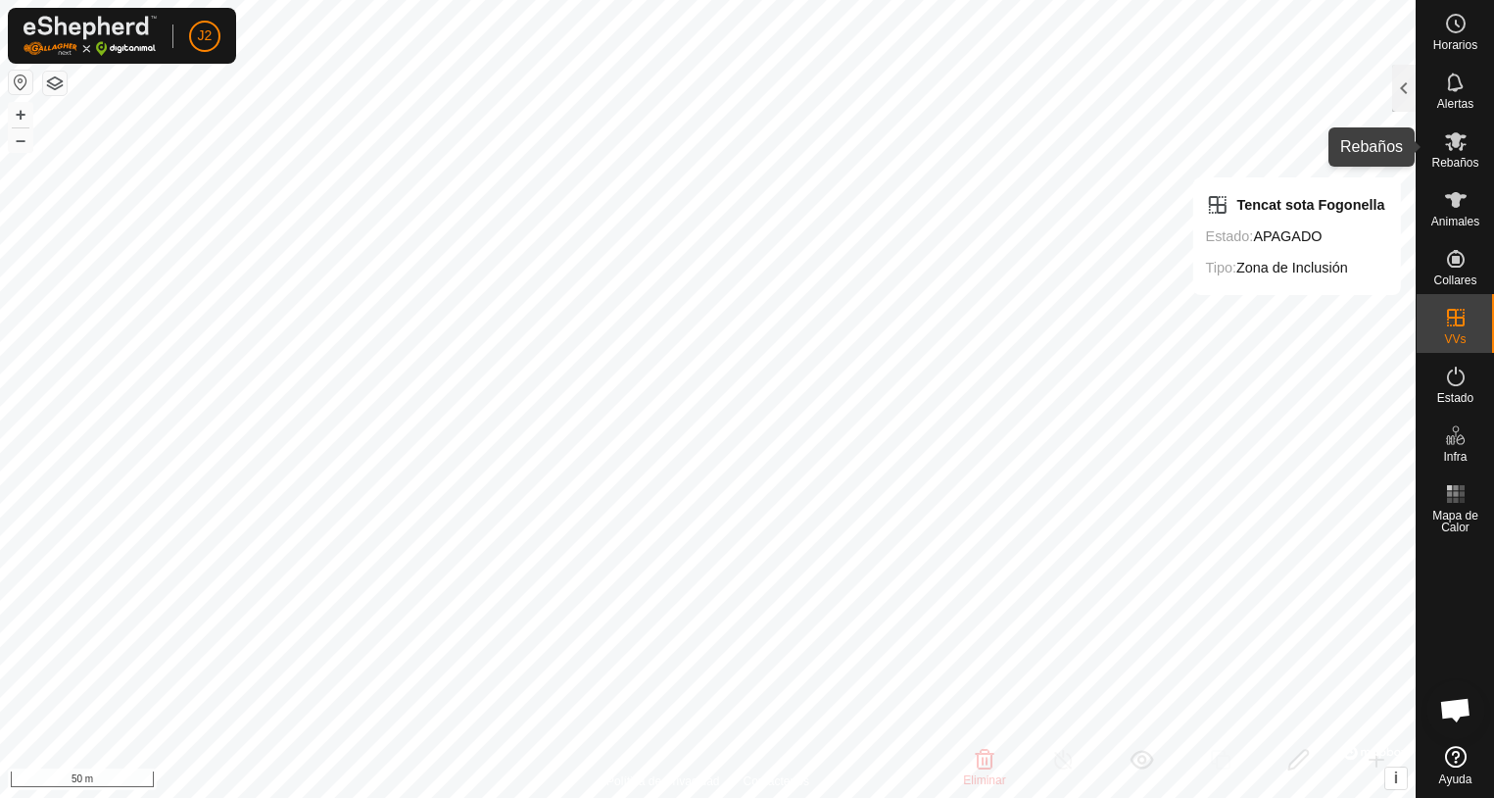
click at [1452, 165] on span "Rebaños" at bounding box center [1455, 163] width 47 height 12
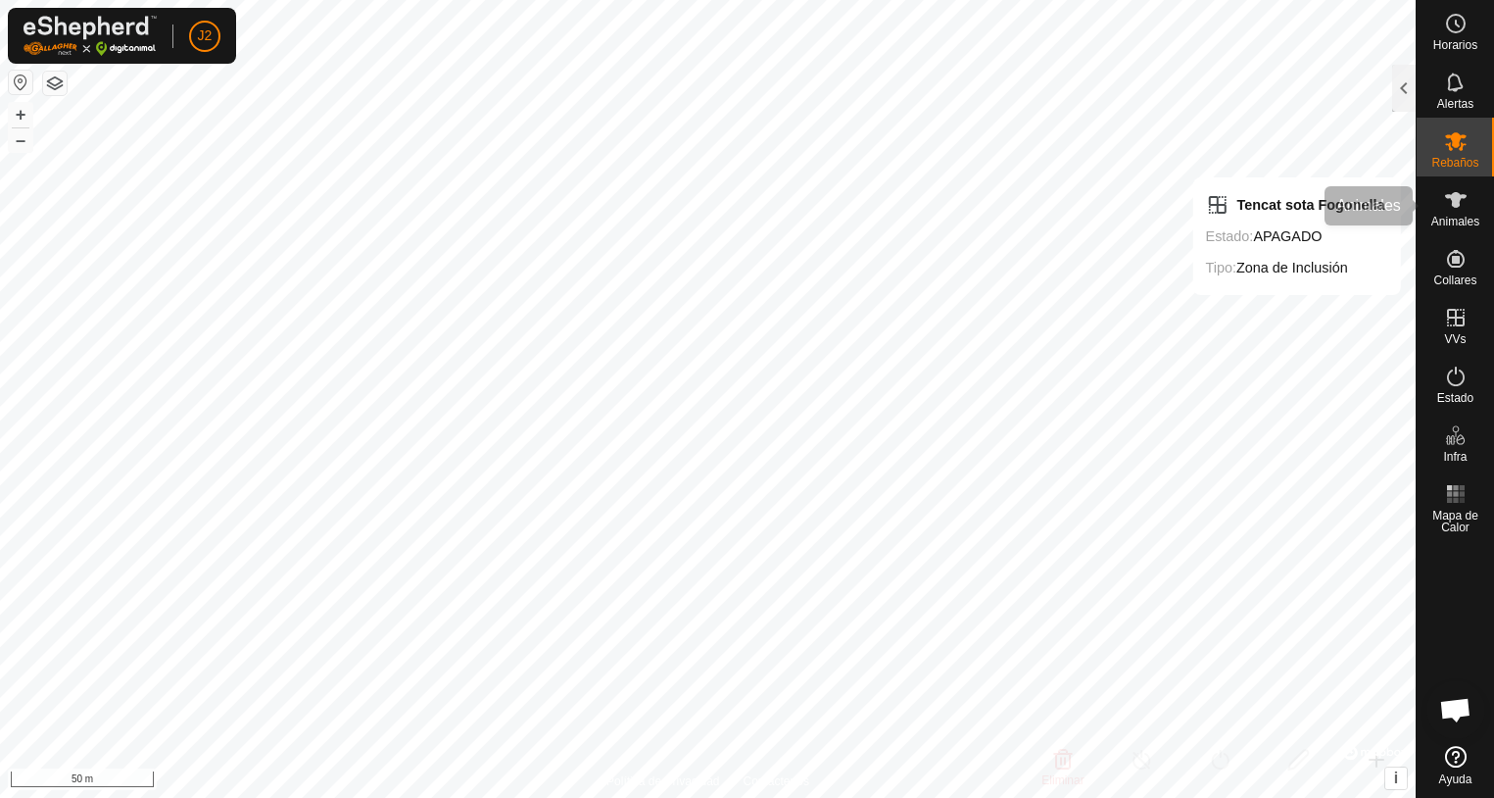
click at [1458, 206] on icon at bounding box center [1456, 200] width 22 height 16
click at [1411, 78] on div at bounding box center [1404, 88] width 24 height 47
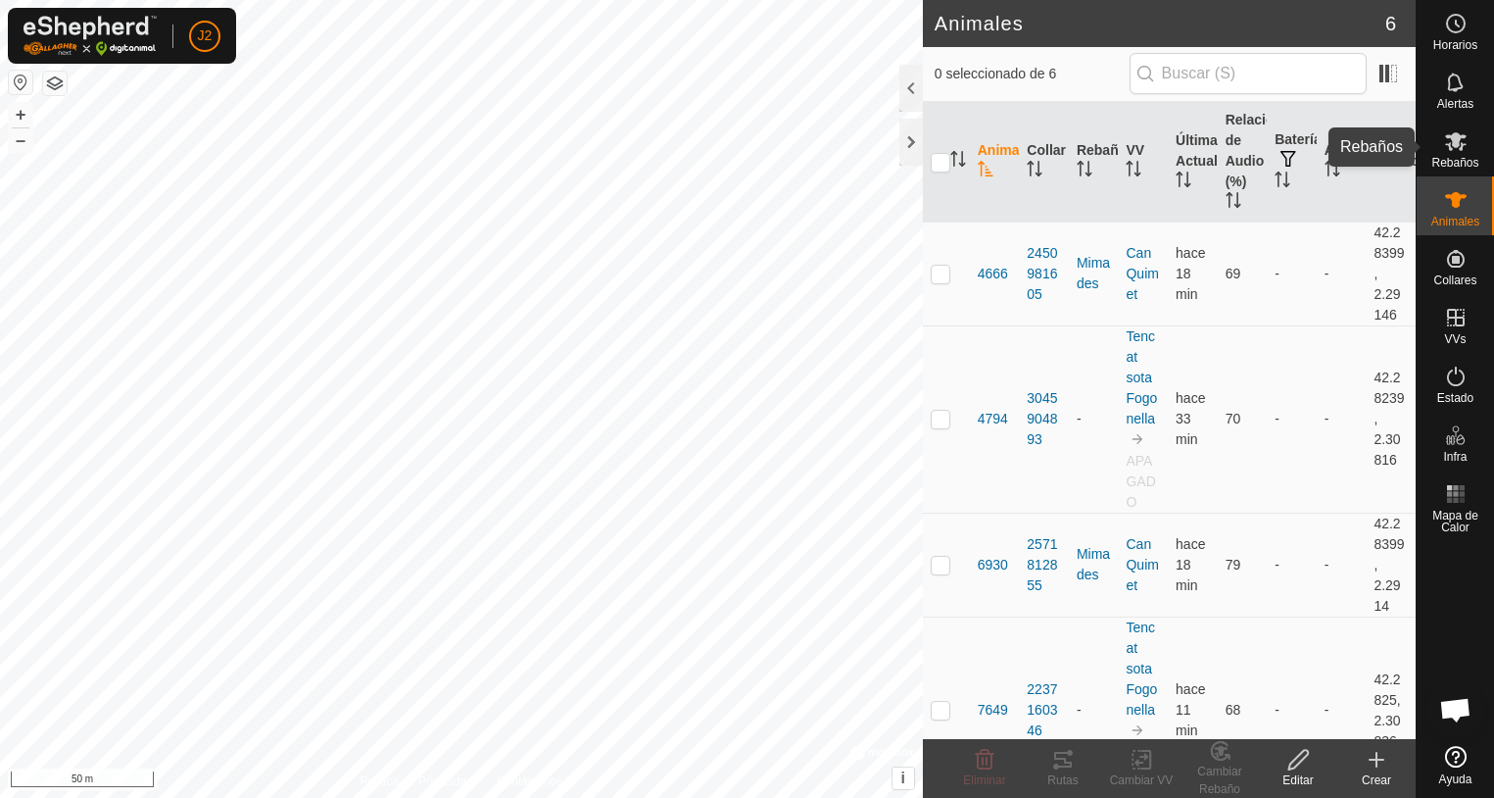
click at [1447, 142] on icon at bounding box center [1456, 141] width 24 height 24
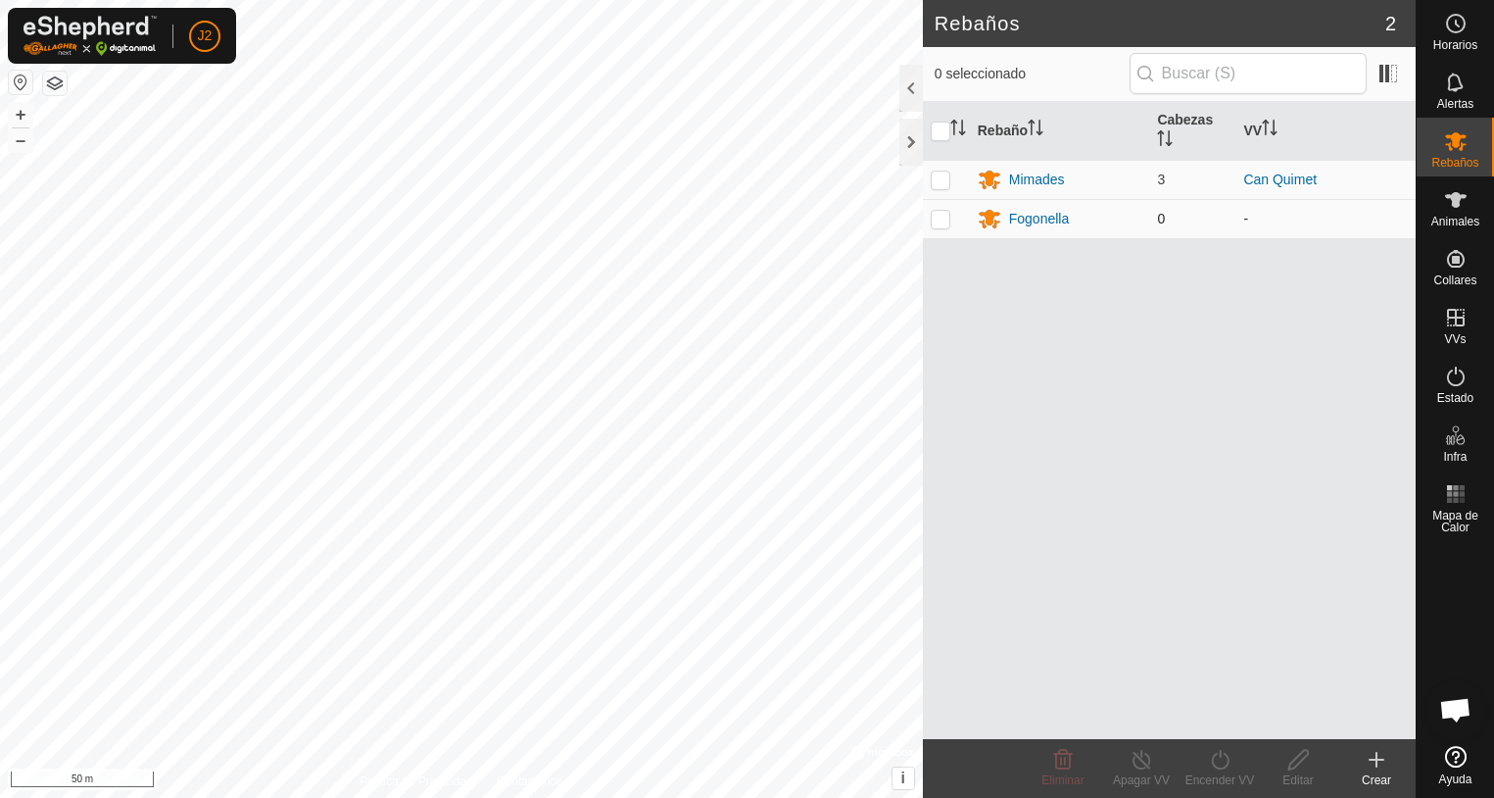
click at [936, 219] on p-checkbox at bounding box center [941, 219] width 20 height 16
checkbox input "false"
click at [907, 149] on div at bounding box center [912, 142] width 24 height 47
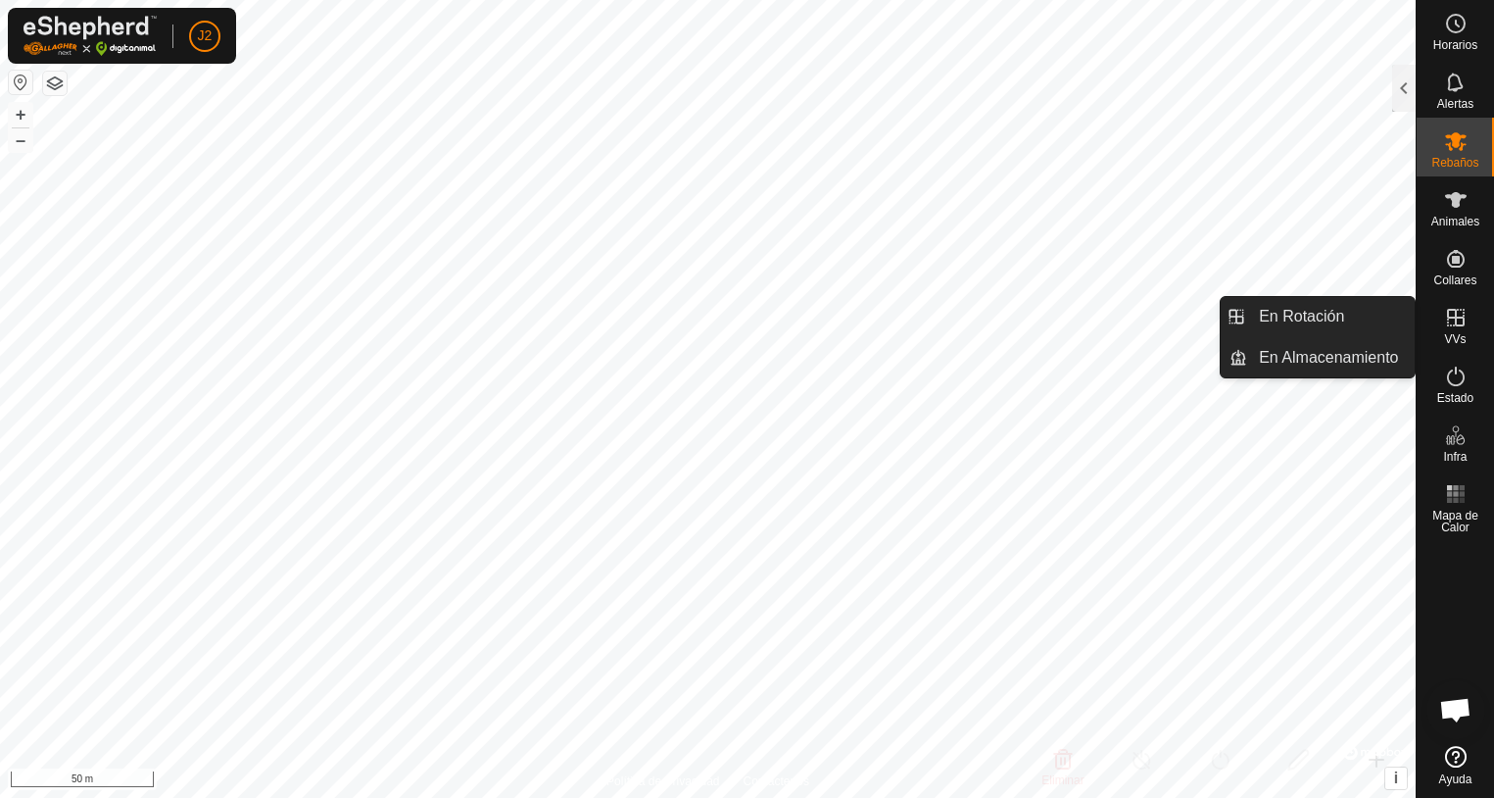
click at [1459, 318] on icon at bounding box center [1456, 318] width 18 height 18
click at [1296, 322] on link "En Rotación" at bounding box center [1331, 316] width 168 height 39
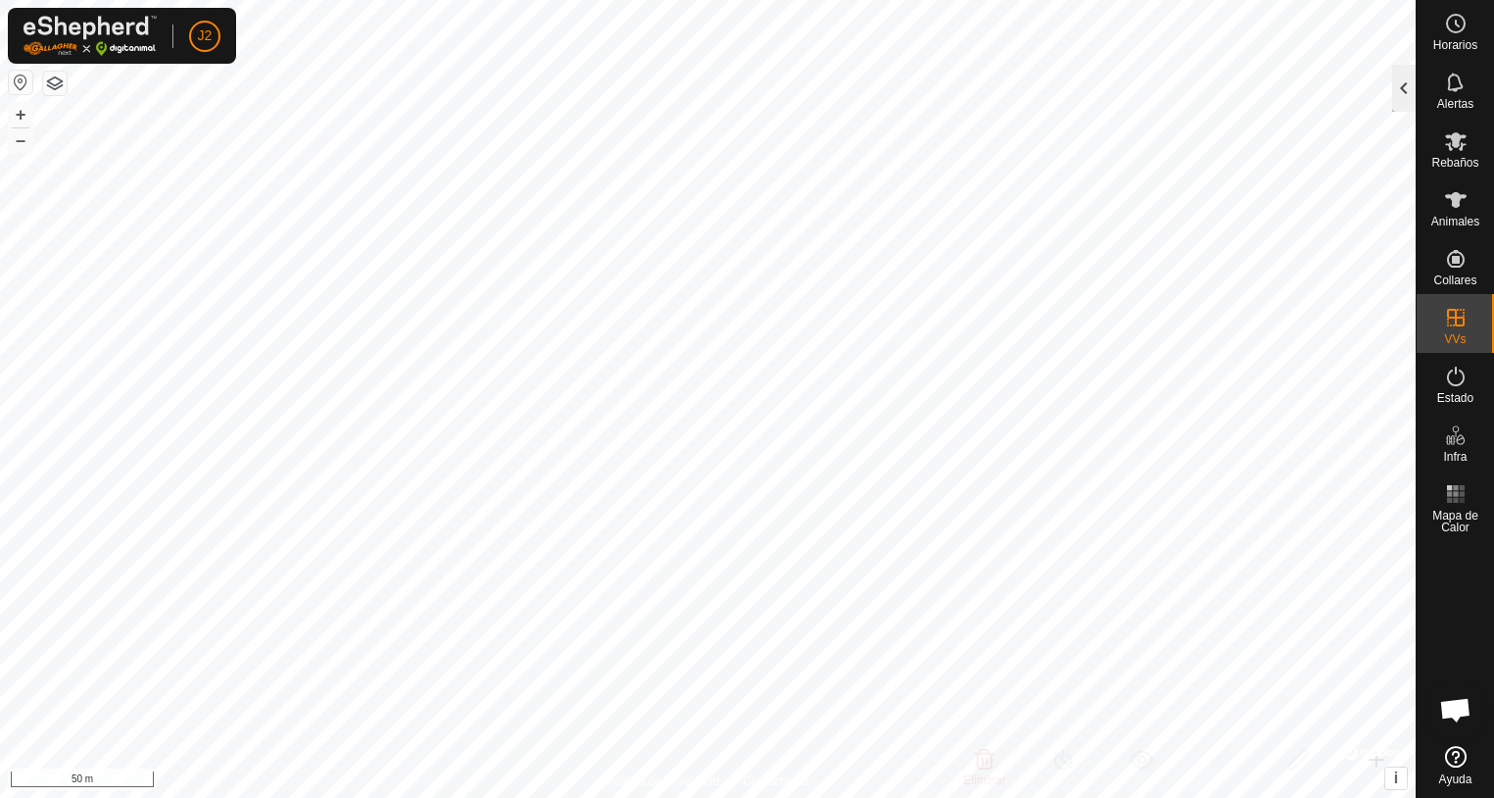
click at [1409, 82] on div at bounding box center [1404, 88] width 24 height 47
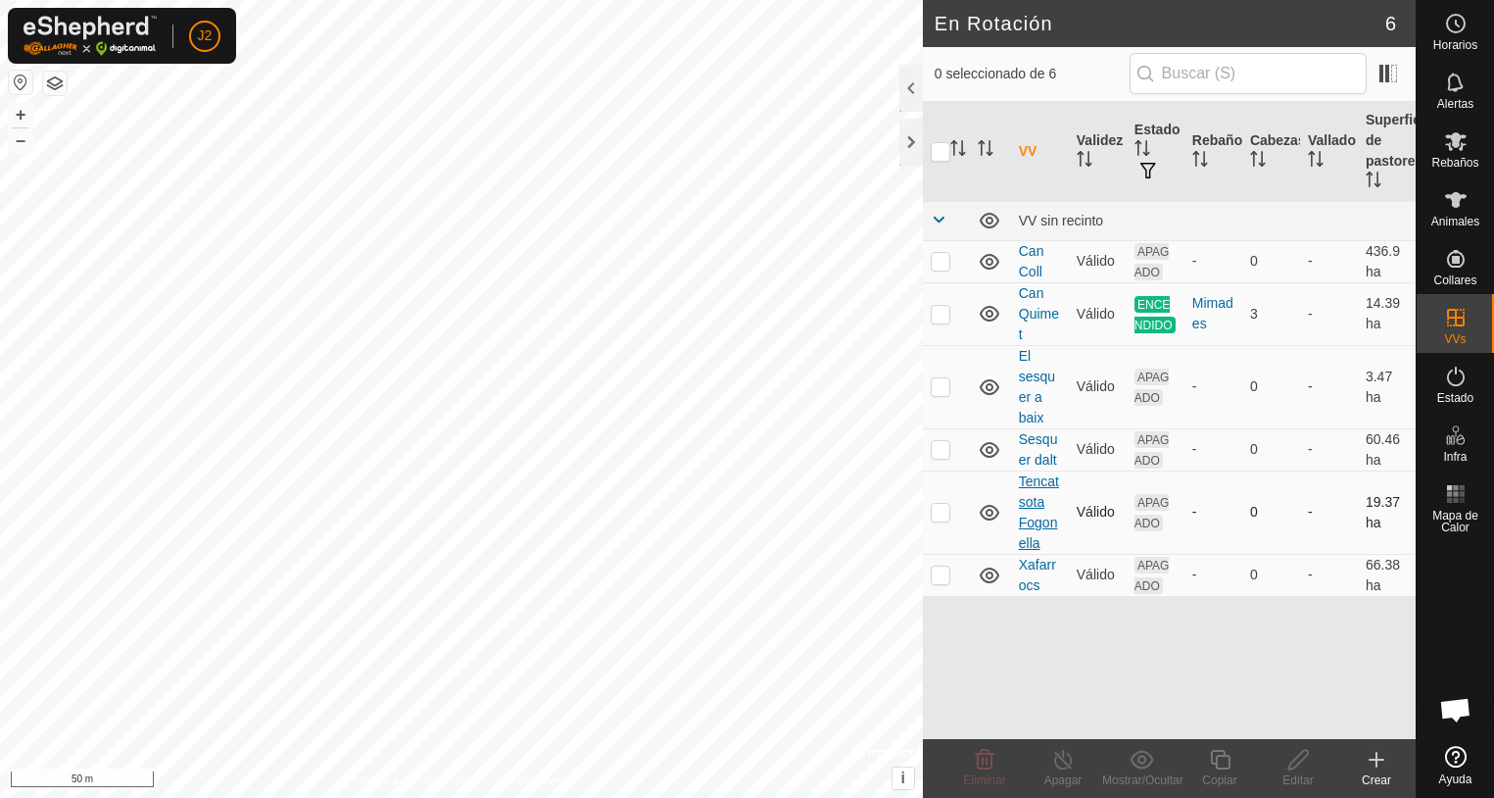
click at [1039, 515] on link "Tencat sota Fogonella" at bounding box center [1039, 511] width 40 height 77
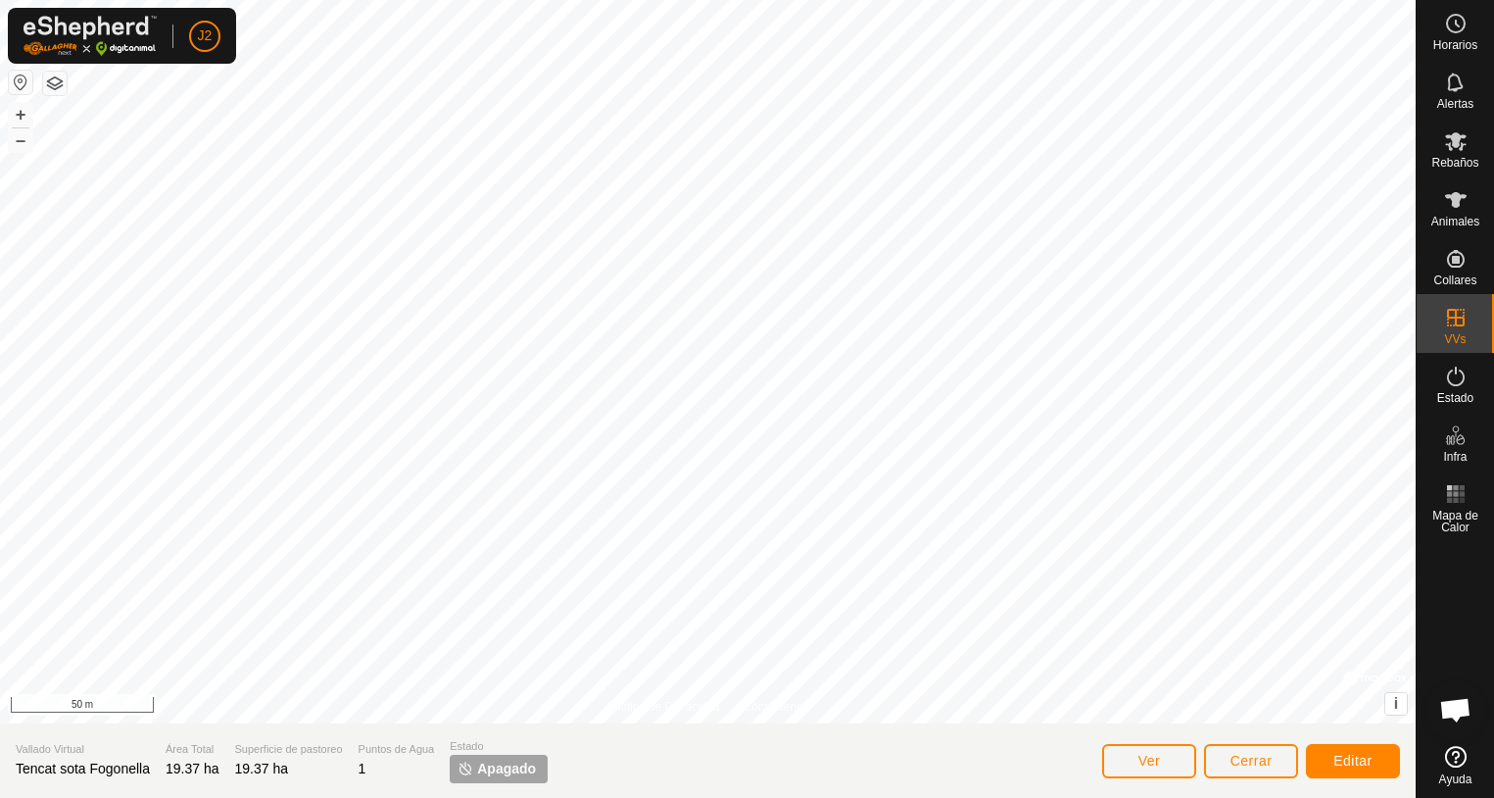
click at [493, 772] on span "Apagado" at bounding box center [506, 768] width 59 height 21
drag, startPoint x: 493, startPoint y: 772, endPoint x: 587, endPoint y: 777, distance: 94.2
click at [598, 781] on section "Vallado Virtual Tencat sota Fogonella Área Total 19.37 ha Superficie de pastore…" at bounding box center [708, 760] width 1416 height 74
click at [1350, 755] on span "Editar" at bounding box center [1353, 761] width 39 height 16
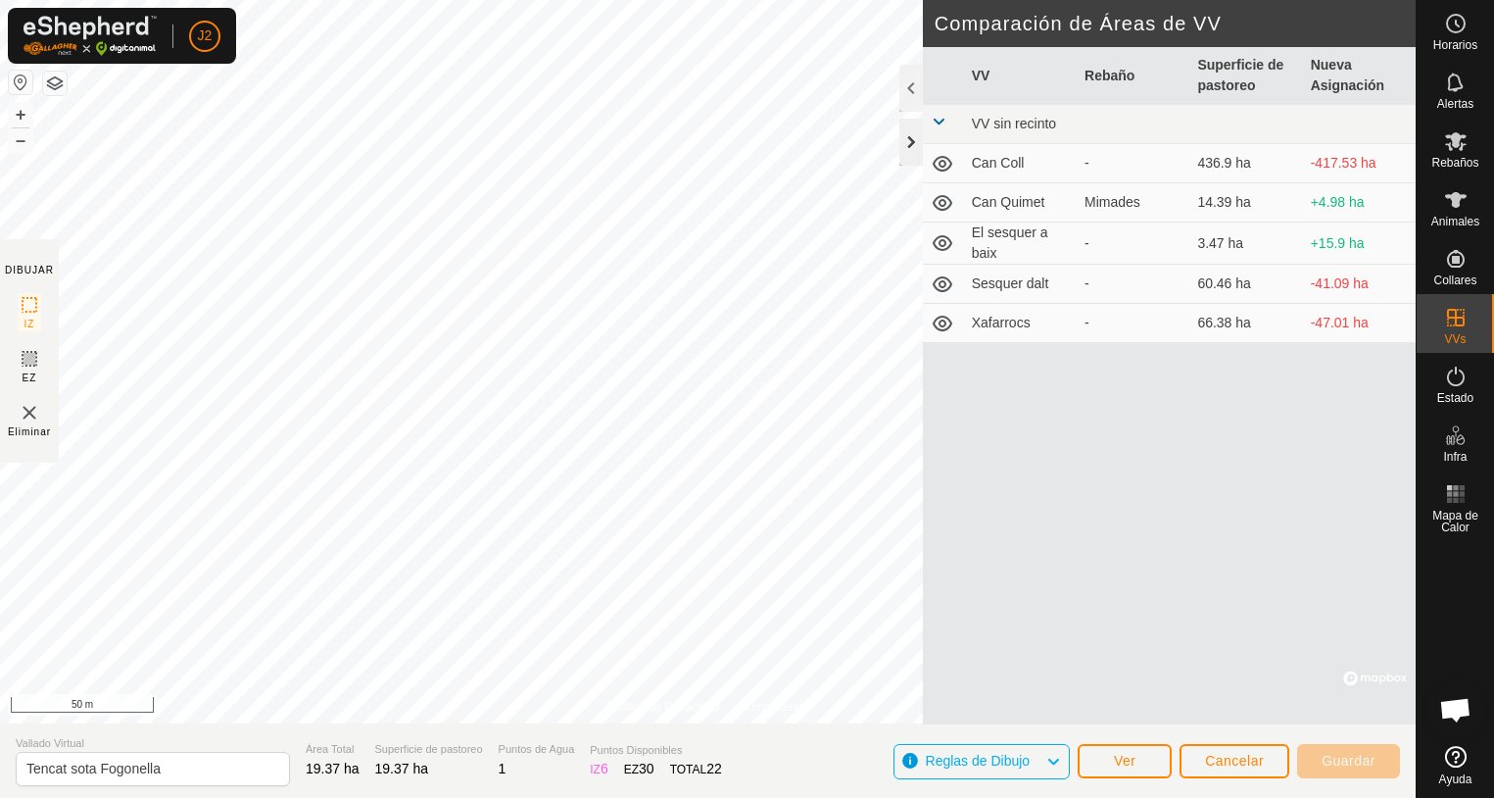
click at [916, 144] on div at bounding box center [912, 142] width 24 height 47
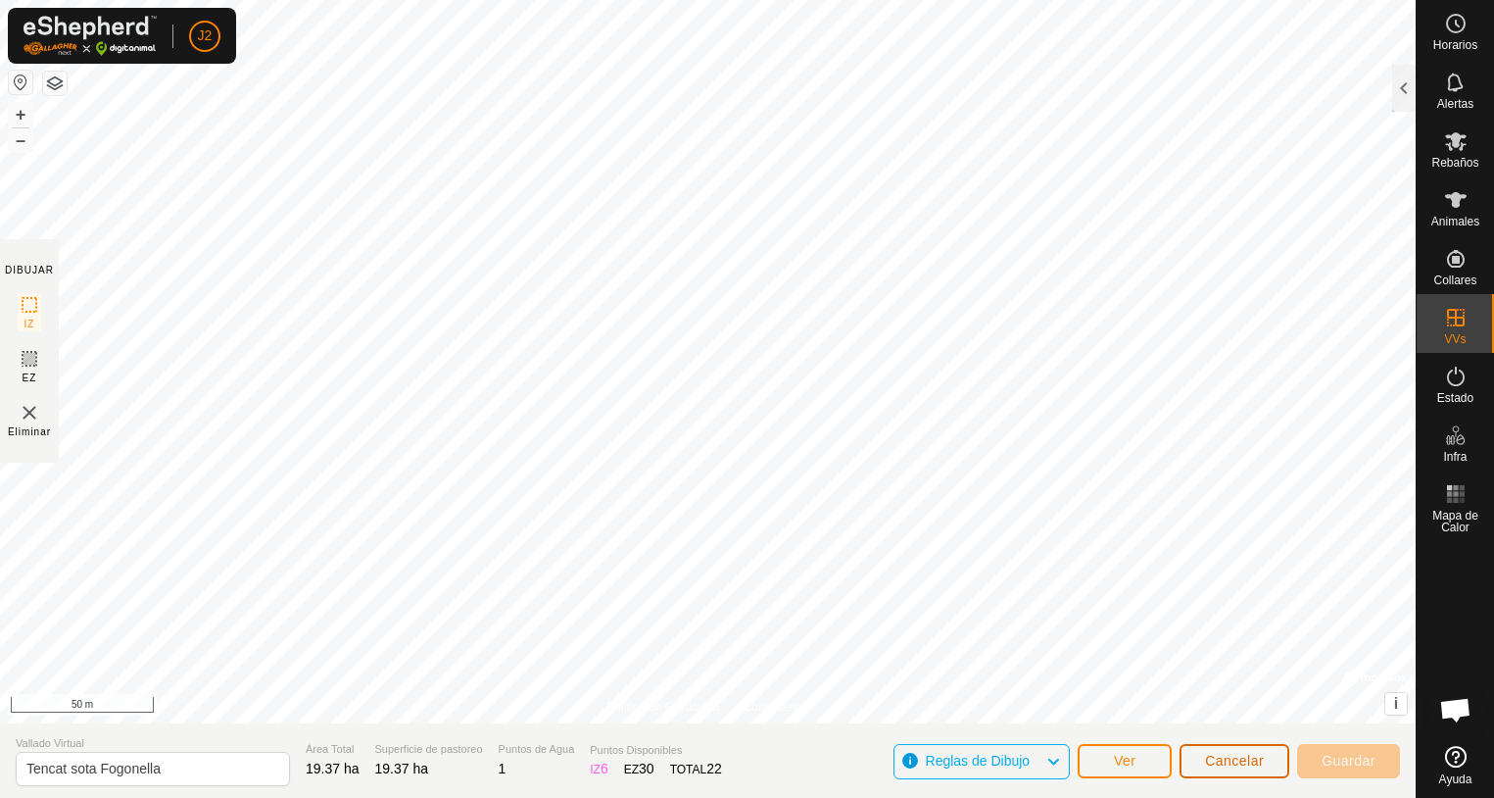
click at [1232, 773] on button "Cancelar" at bounding box center [1235, 761] width 110 height 34
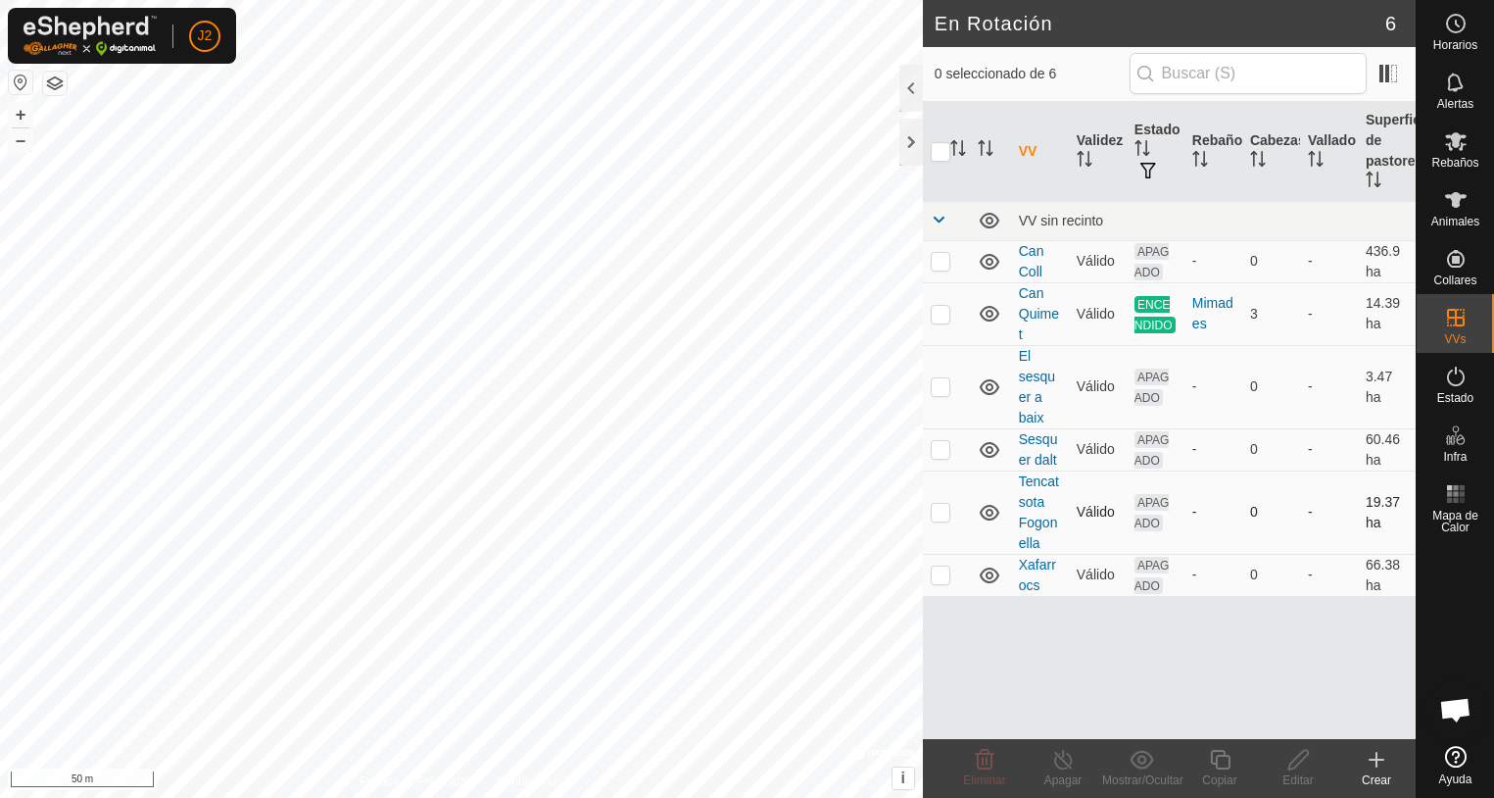
checkbox input "true"
click at [912, 146] on div at bounding box center [912, 142] width 24 height 47
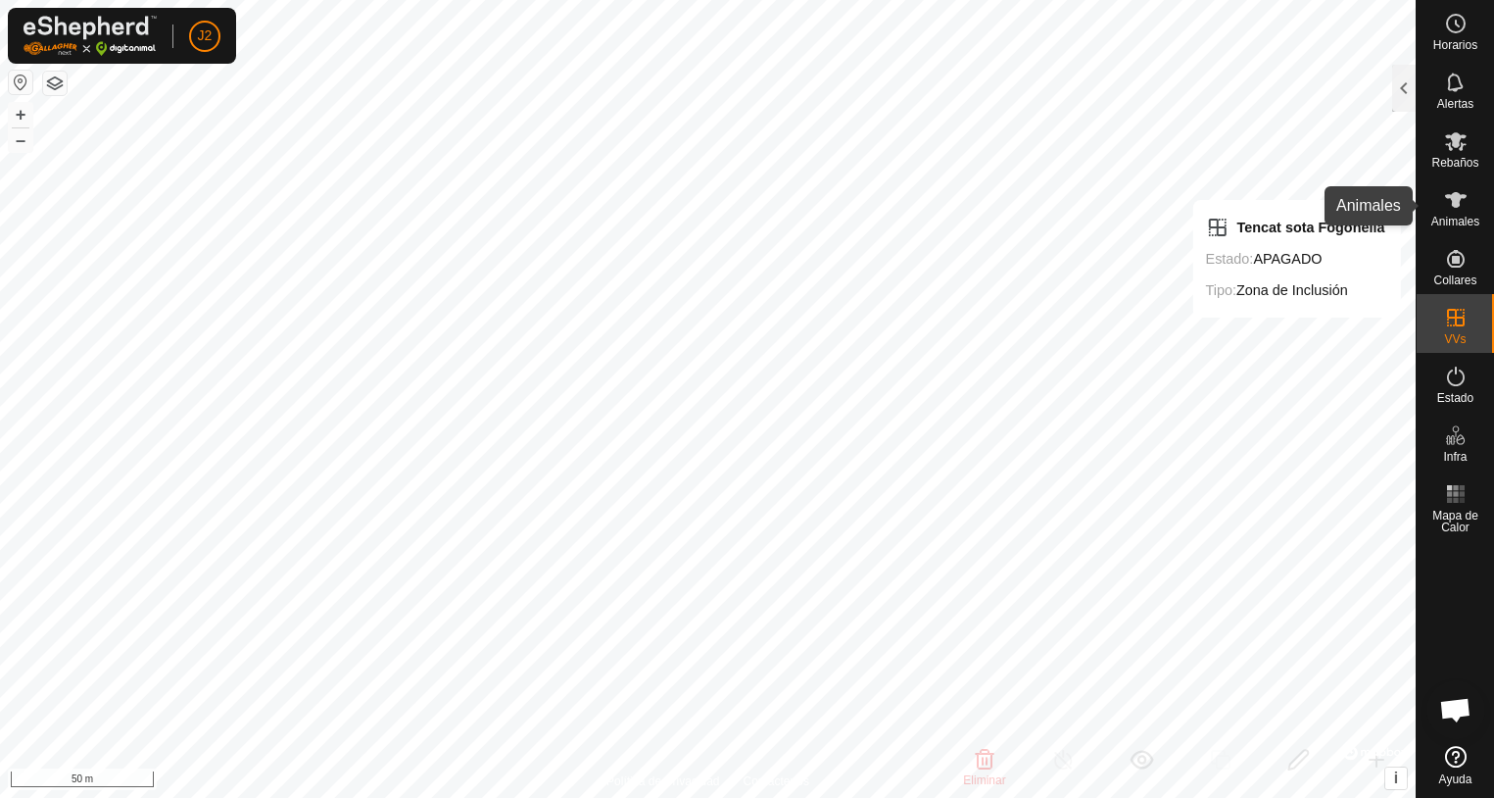
click at [1449, 216] on span "Animales" at bounding box center [1456, 222] width 48 height 12
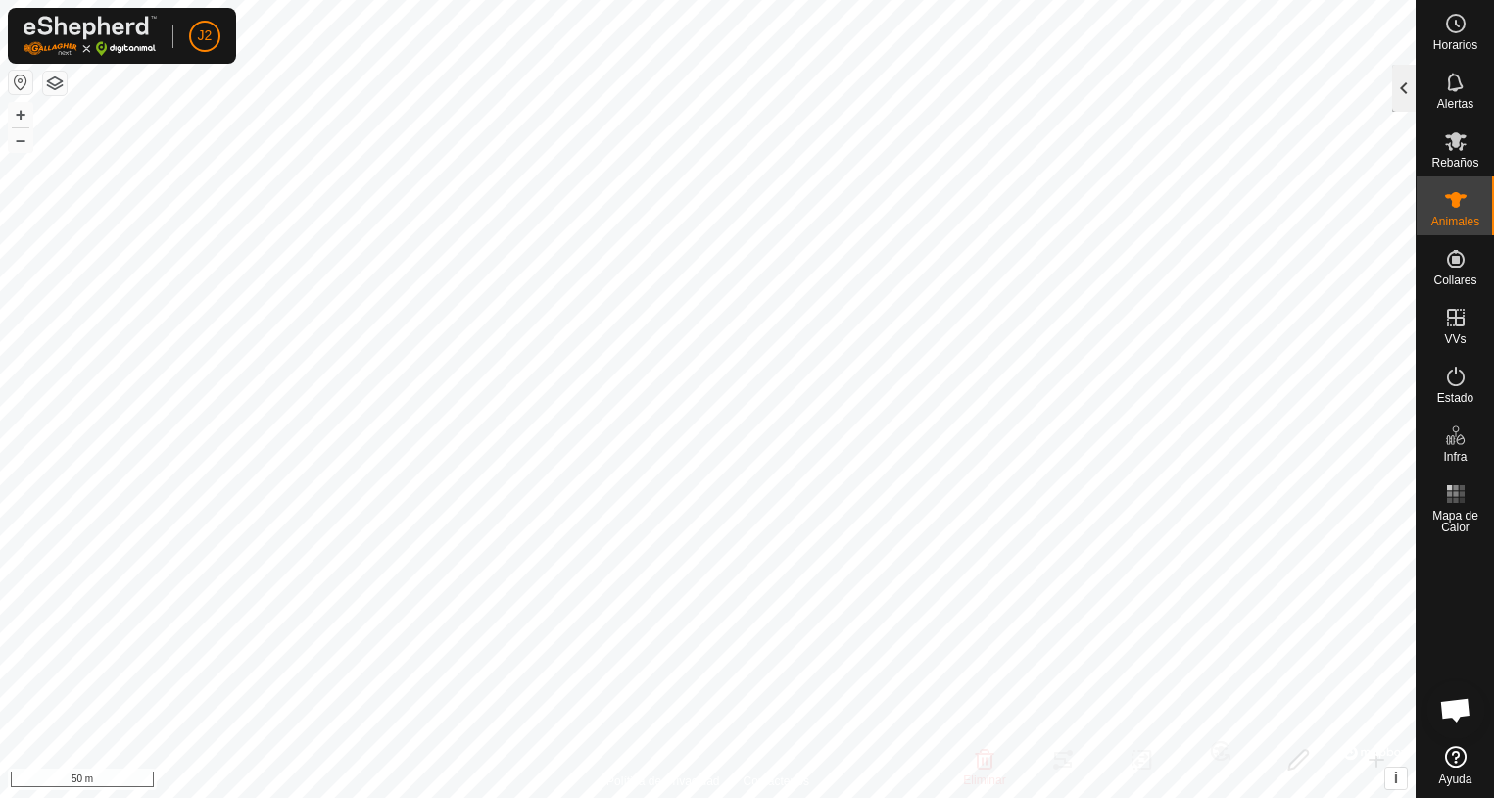
click at [1406, 100] on div at bounding box center [1404, 88] width 24 height 47
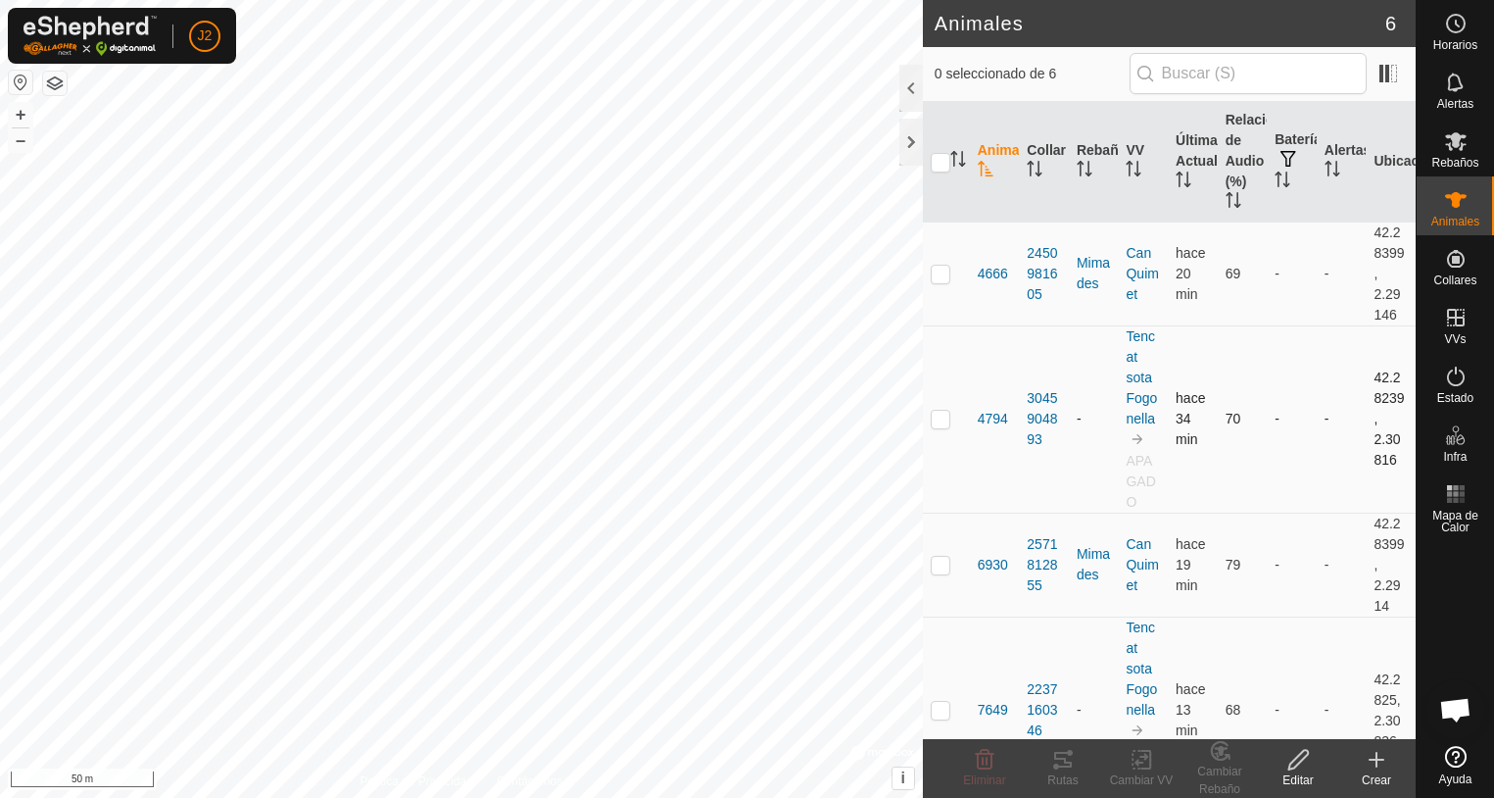
click at [937, 423] on p-checkbox at bounding box center [941, 419] width 20 height 16
checkbox input "true"
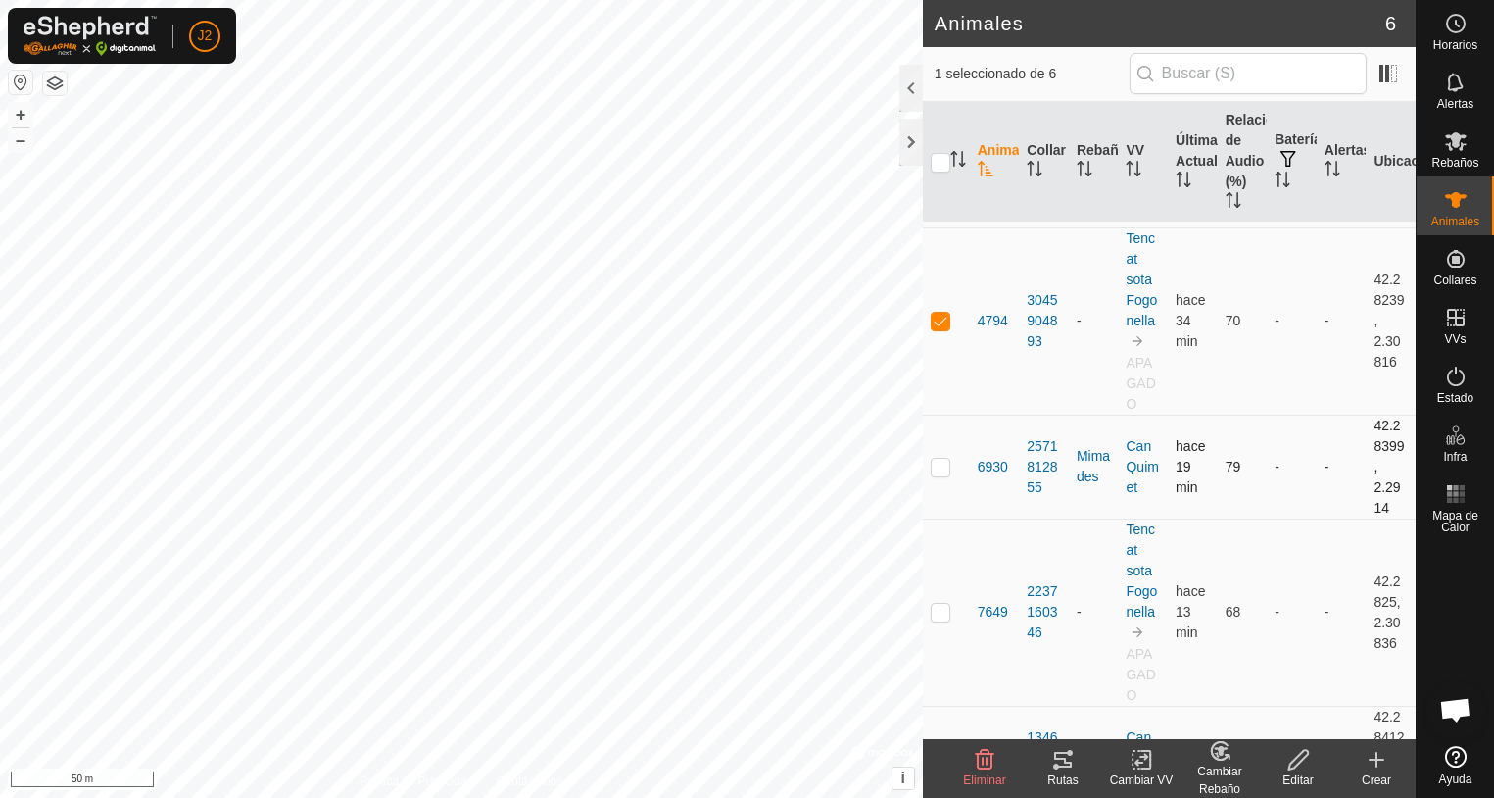
scroll to position [294, 0]
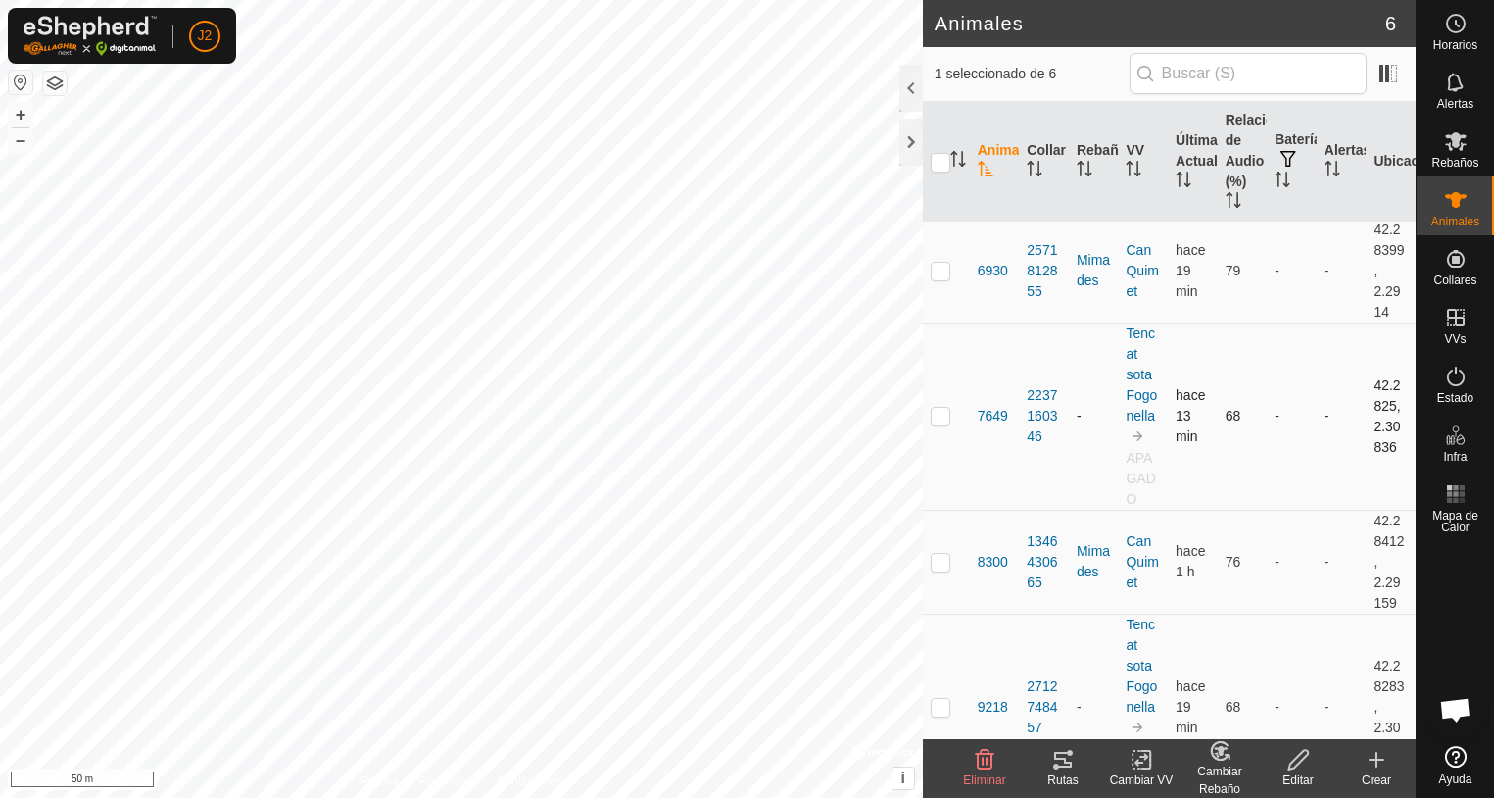
click at [934, 418] on p-checkbox at bounding box center [941, 416] width 20 height 16
checkbox input "true"
click at [937, 708] on p-checkbox at bounding box center [941, 707] width 20 height 16
checkbox input "true"
click at [1142, 768] on icon at bounding box center [1146, 760] width 9 height 18
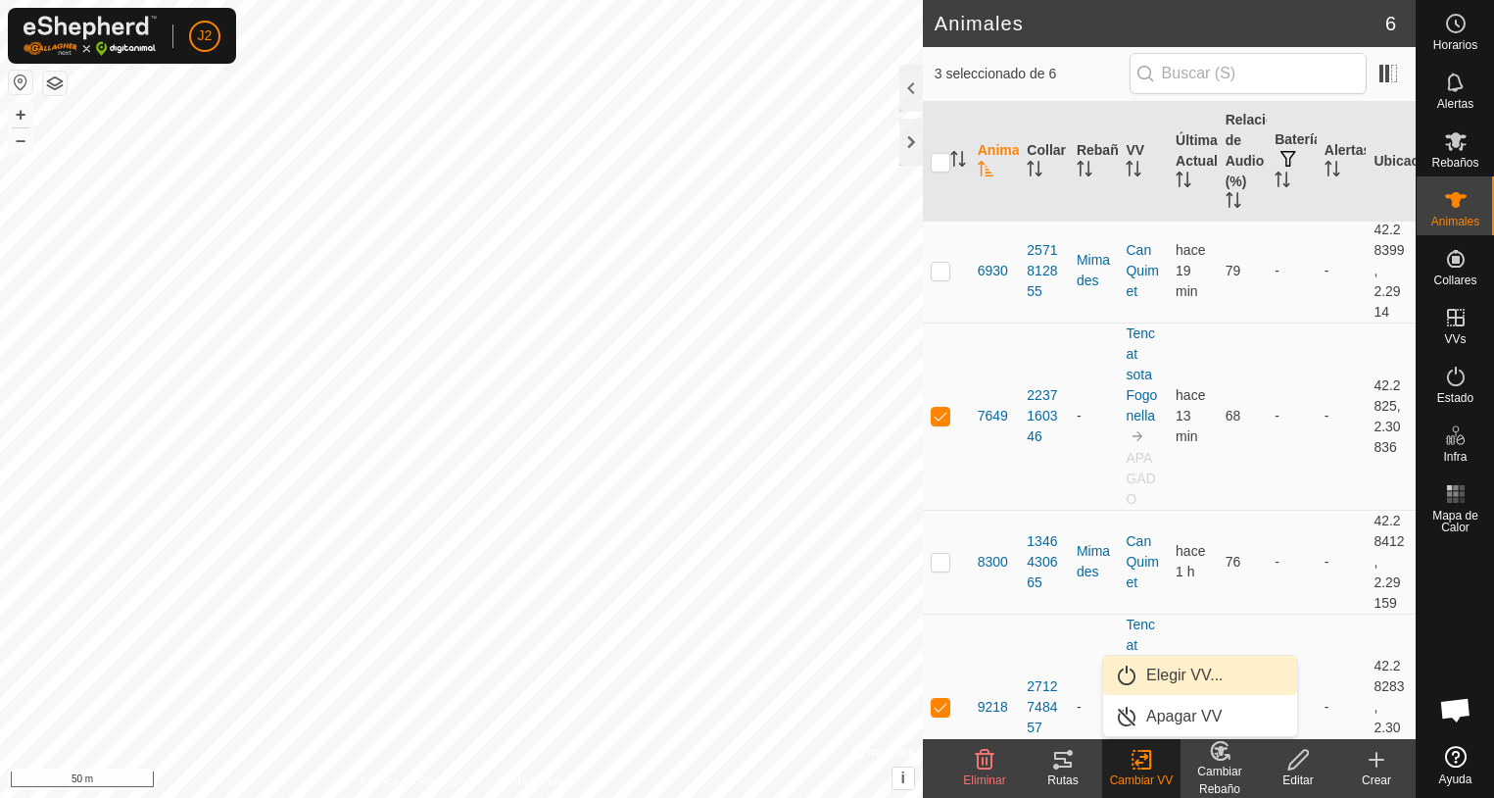
click at [1154, 667] on link "Elegir VV..." at bounding box center [1200, 675] width 194 height 39
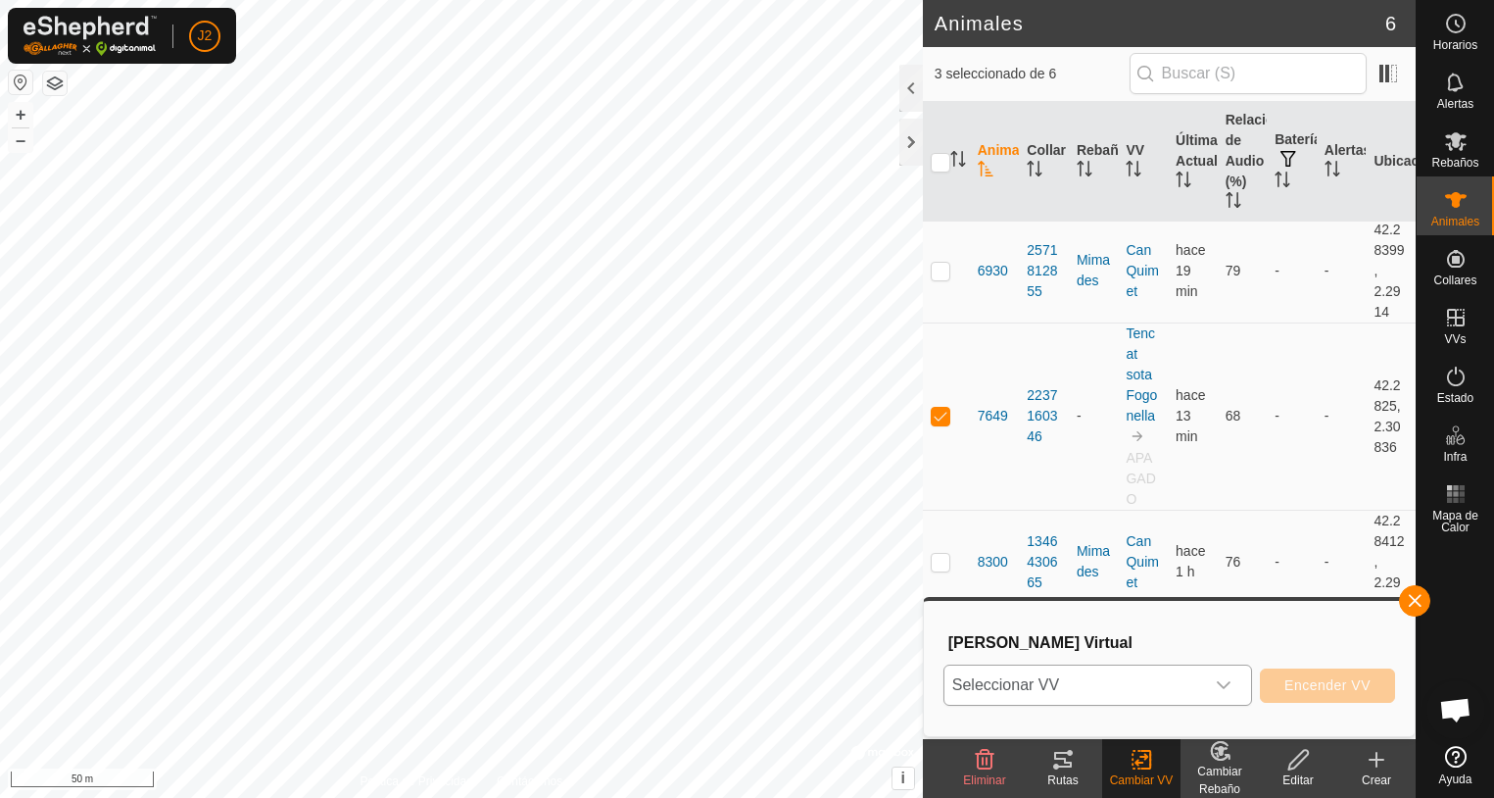
click at [1238, 687] on div "dropdown trigger" at bounding box center [1223, 684] width 39 height 39
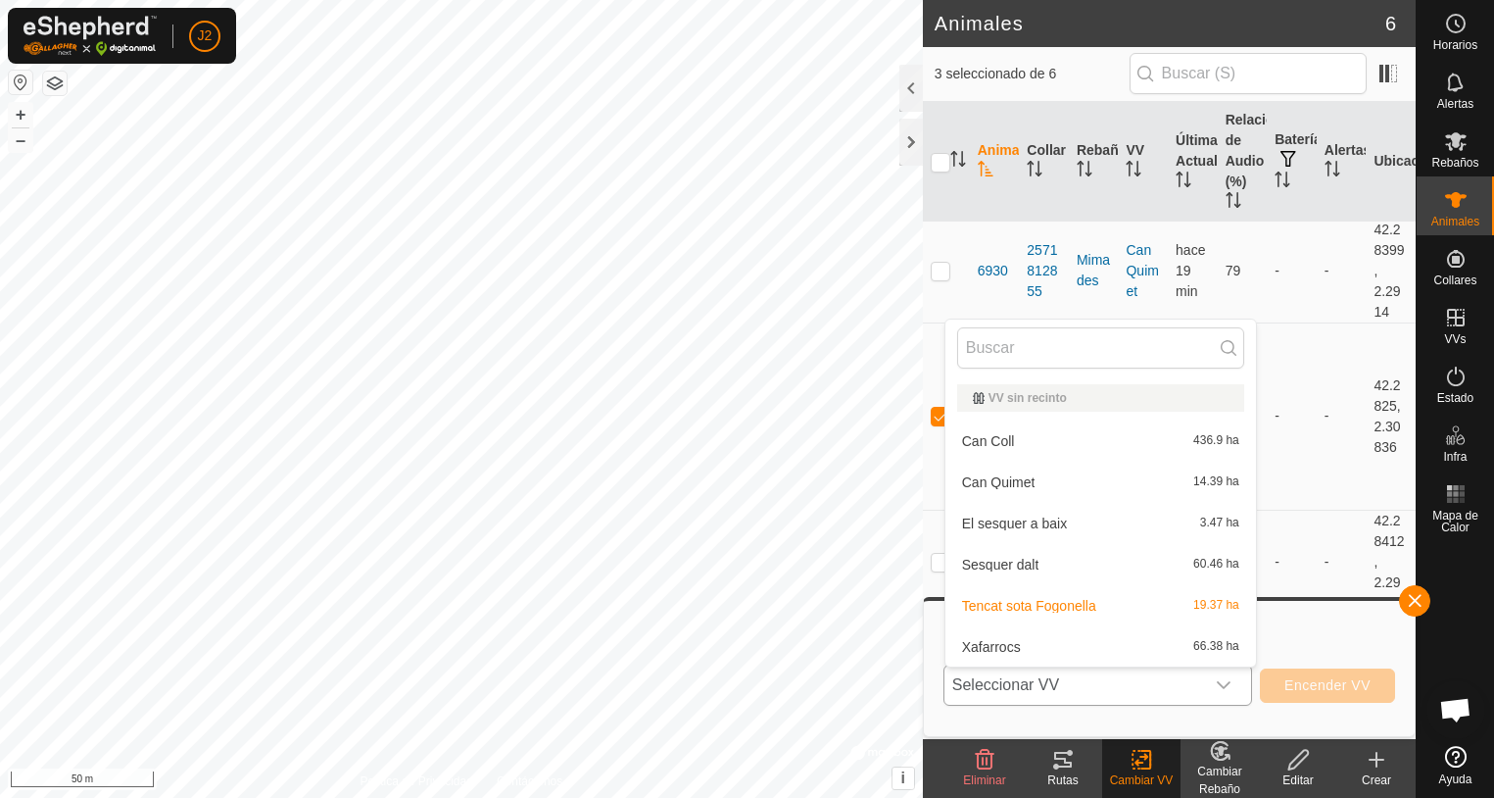
click at [1052, 599] on li "Tencat sota Fogonella 19.37 ha" at bounding box center [1101, 605] width 311 height 39
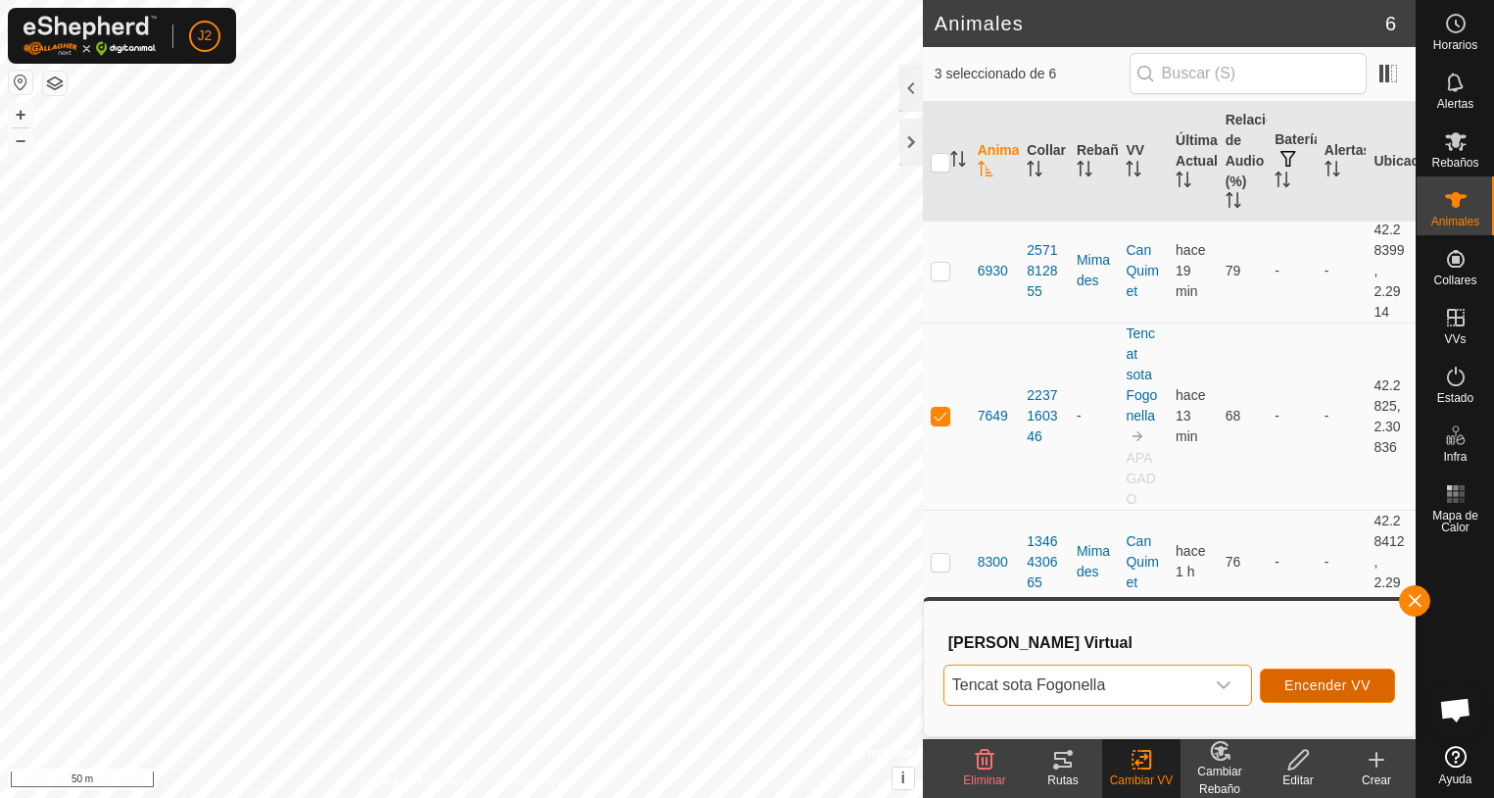
click at [1346, 683] on span "Encender VV" at bounding box center [1328, 685] width 86 height 16
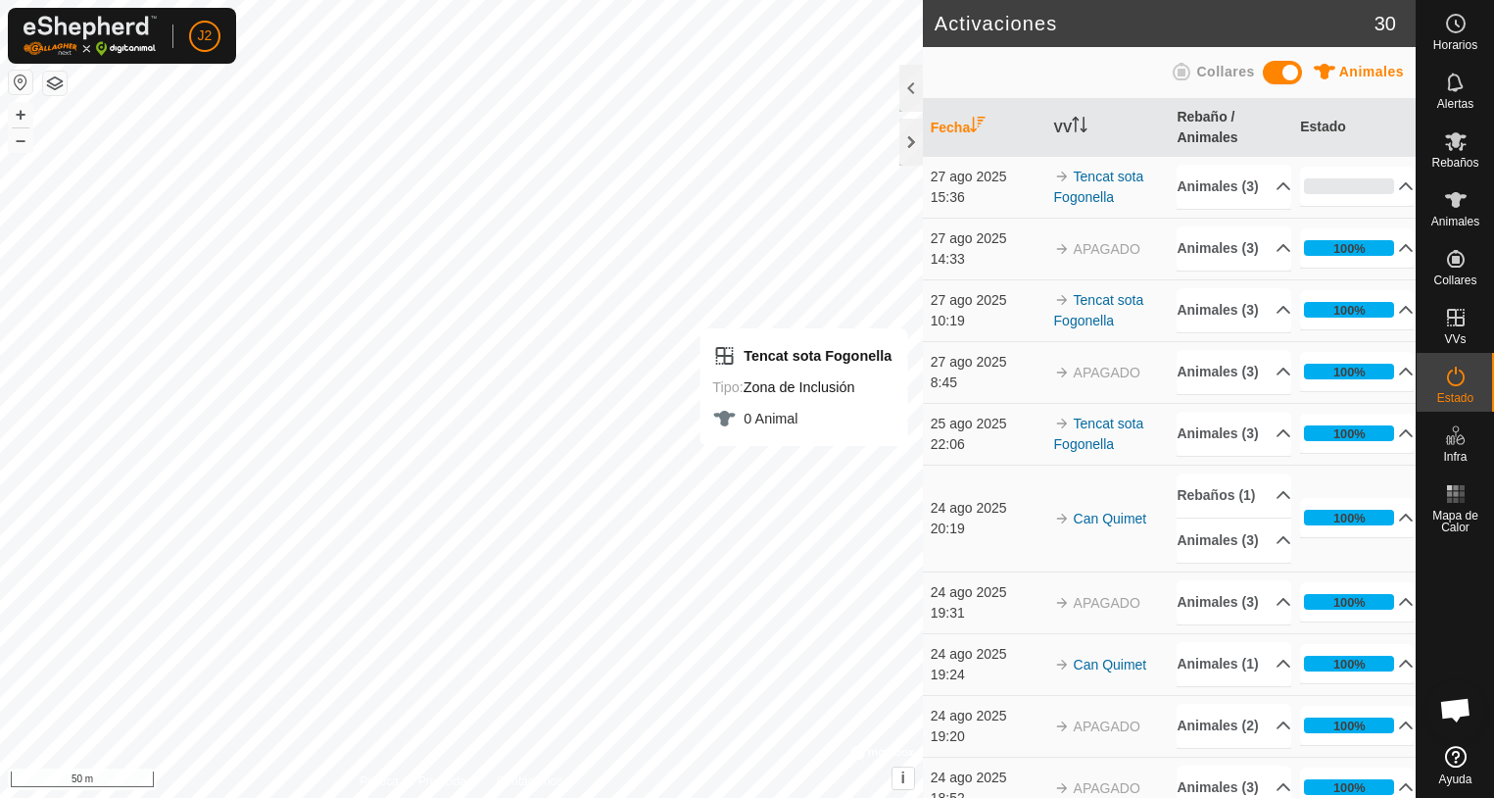
scroll to position [98, 0]
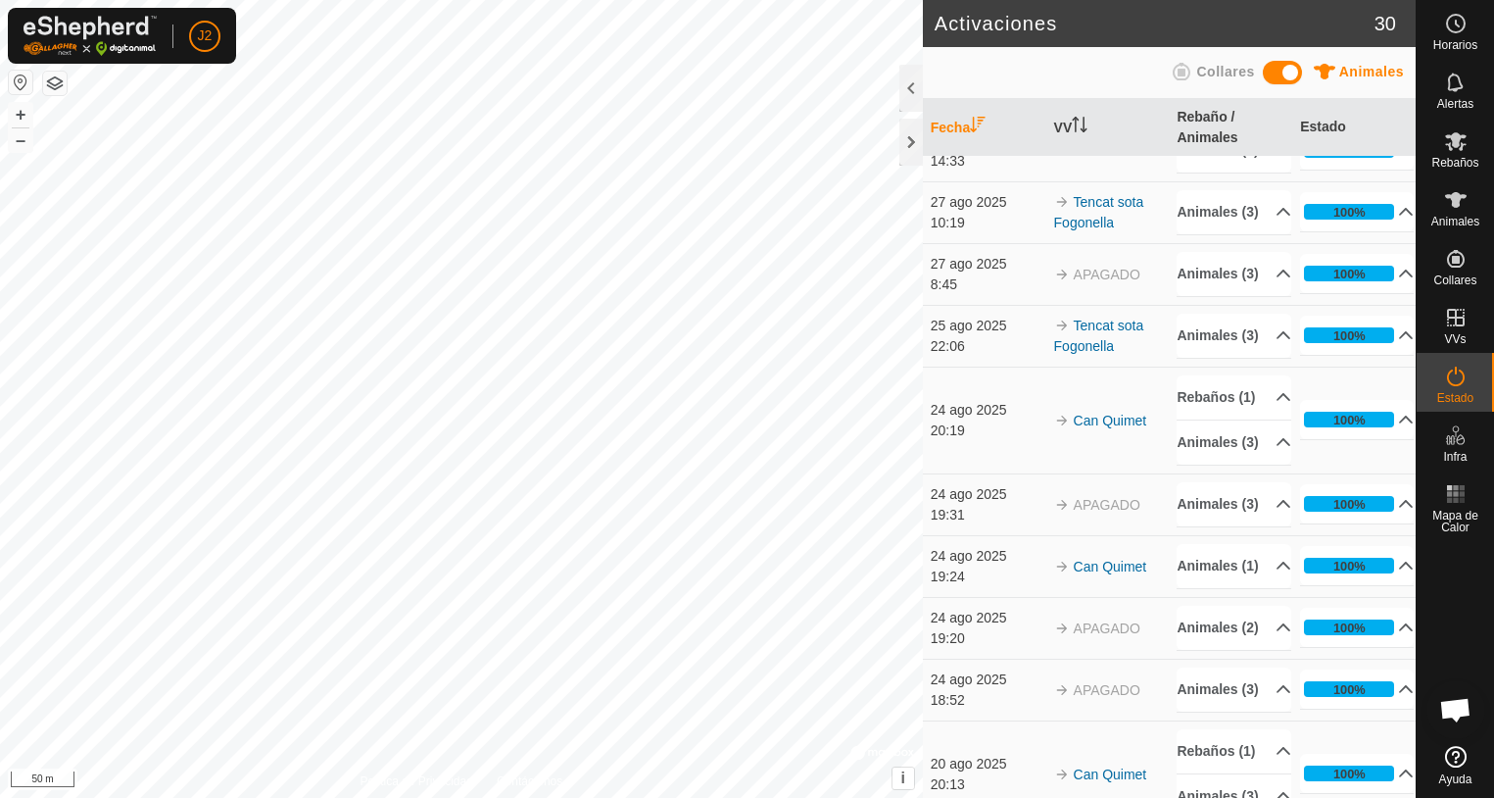
click at [979, 548] on div "Activaciones 30 Animales Collares Fecha VV Rebaño / Animales Estado 27 ago 2025…" at bounding box center [708, 399] width 1416 height 798
click at [22, 83] on button "button" at bounding box center [21, 83] width 24 height 24
click at [57, 83] on button "button" at bounding box center [55, 84] width 24 height 24
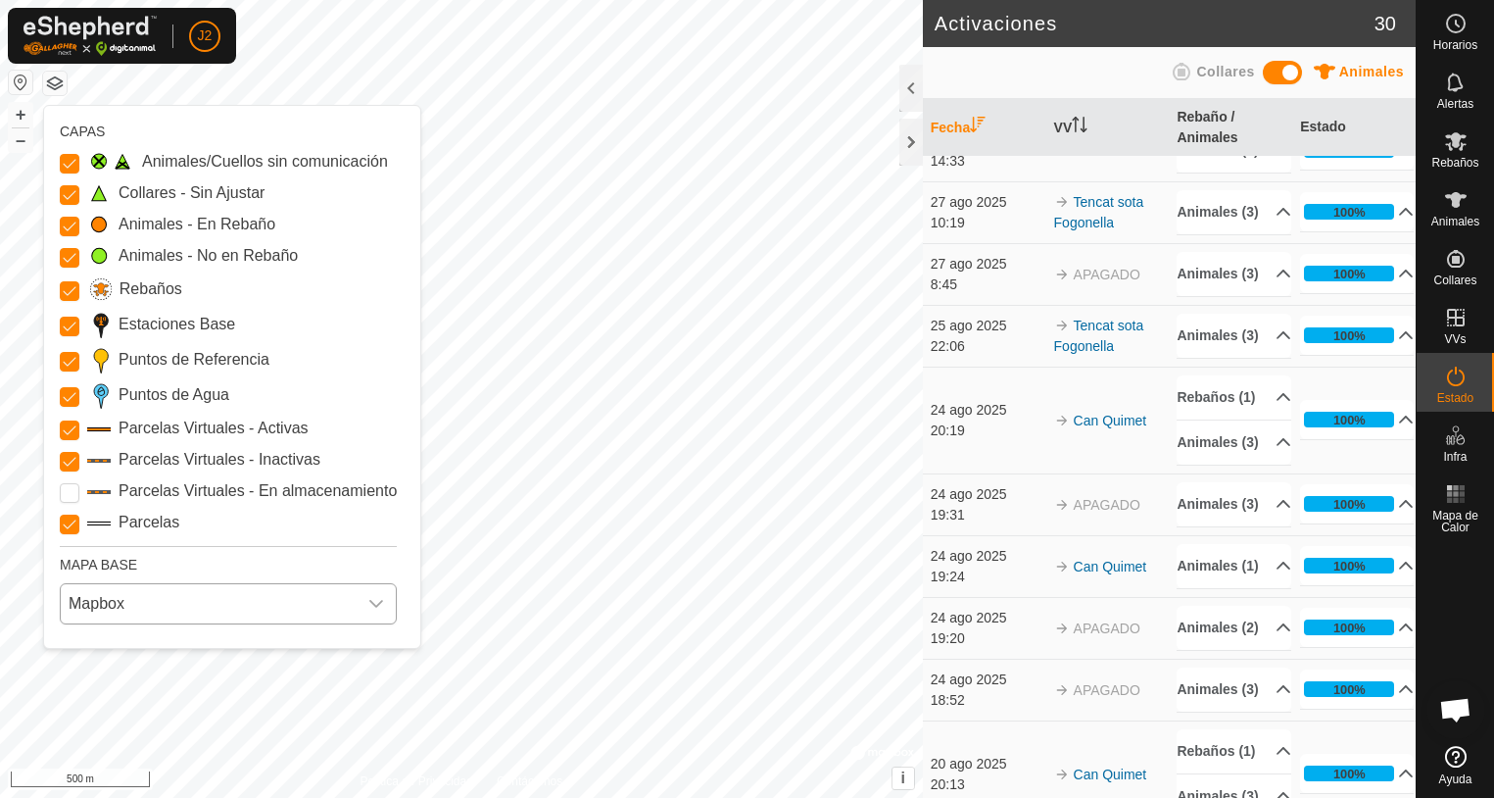
click at [371, 605] on icon "dropdown trigger" at bounding box center [376, 604] width 14 height 8
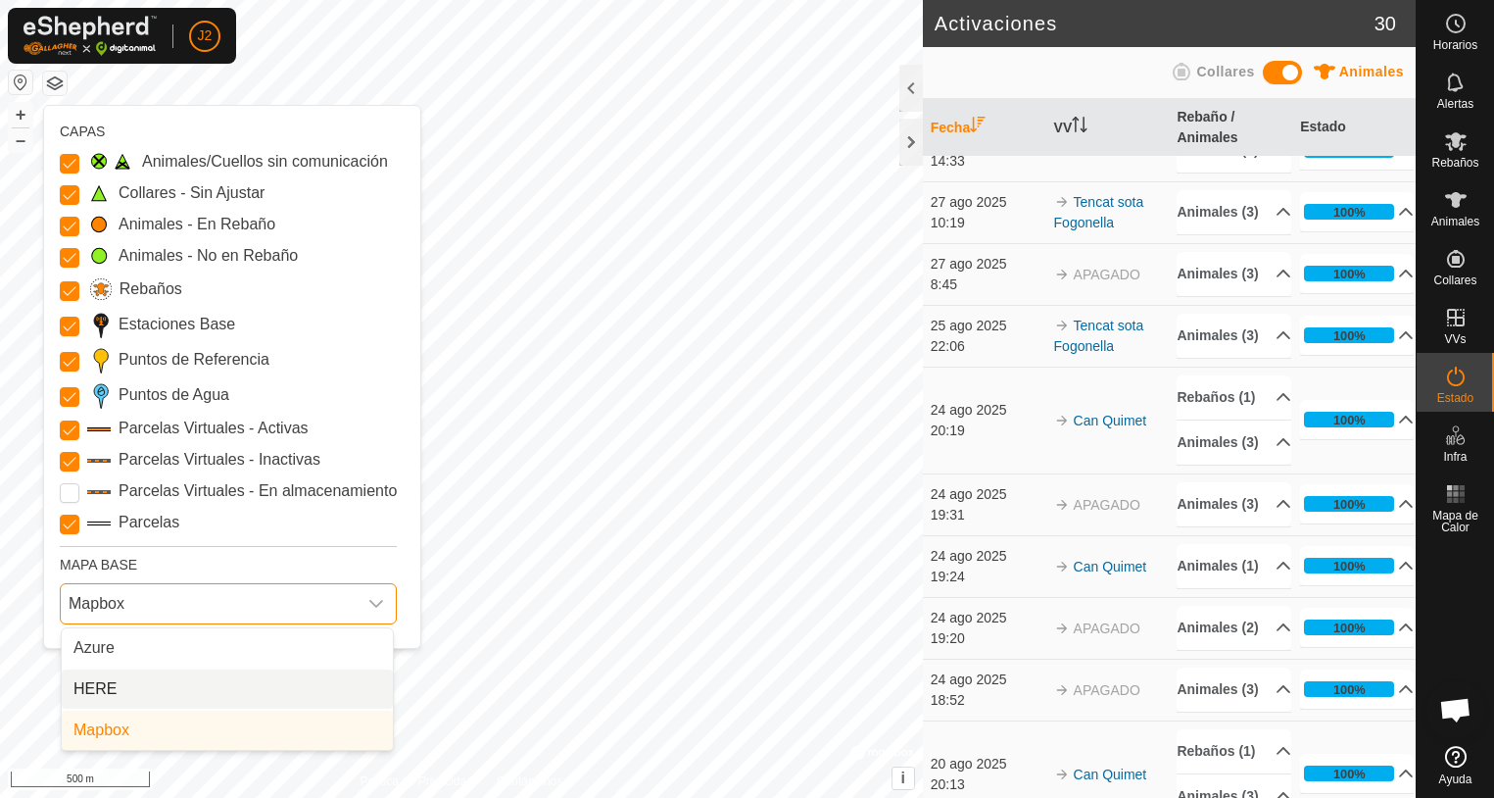
click at [101, 693] on li "HERE" at bounding box center [227, 688] width 331 height 39
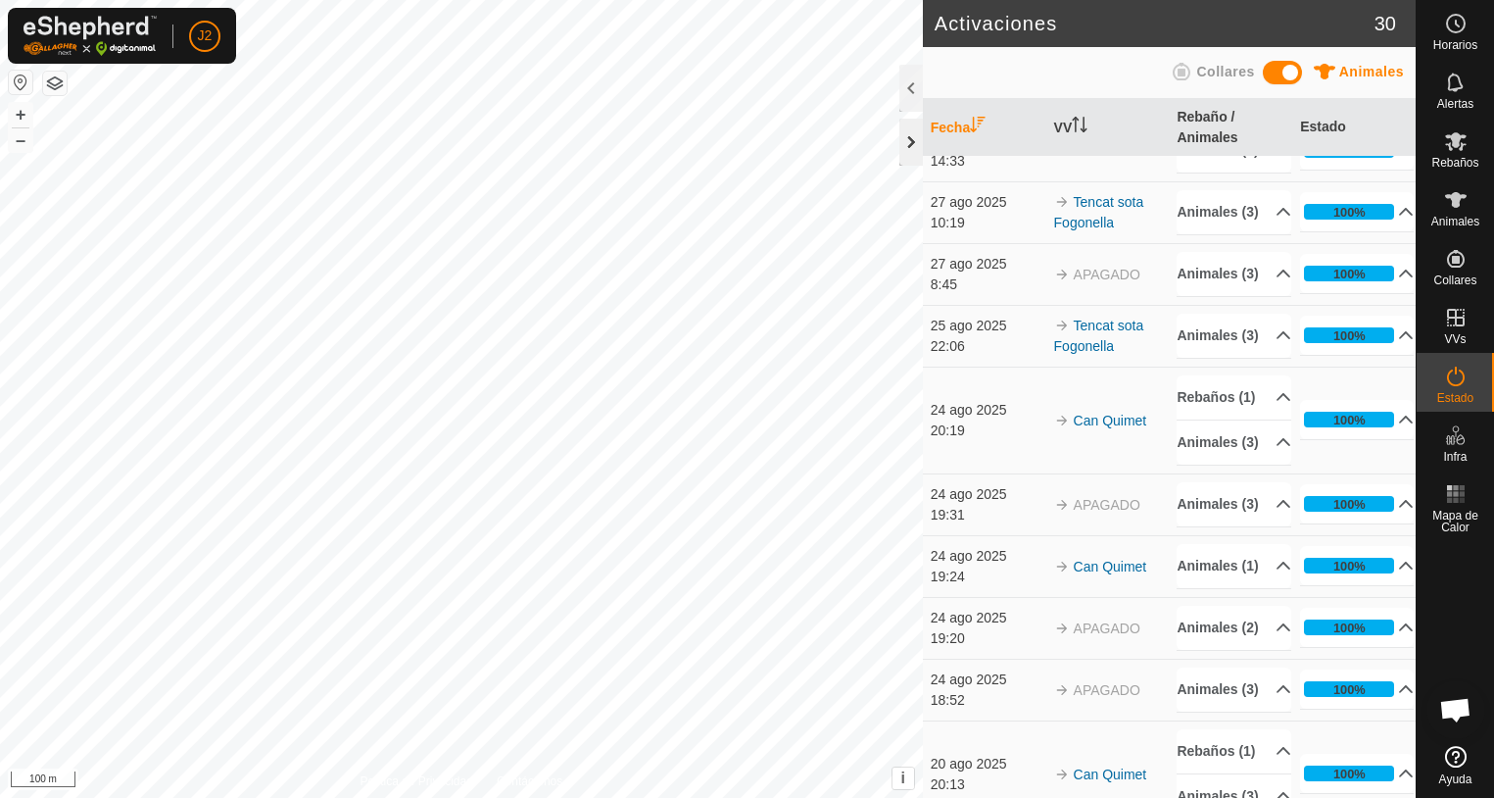
click at [908, 141] on div at bounding box center [912, 142] width 24 height 47
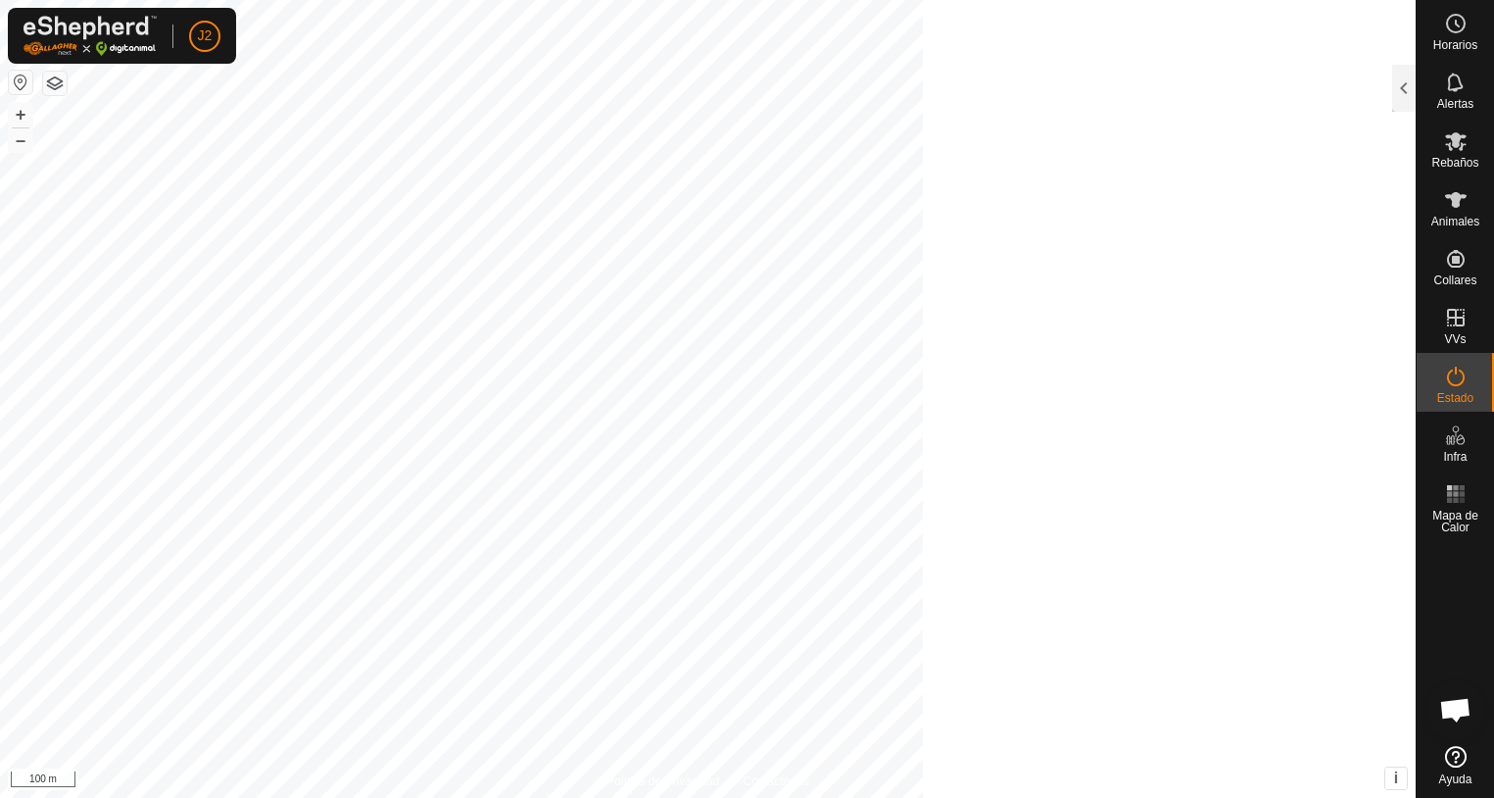
scroll to position [168, 0]
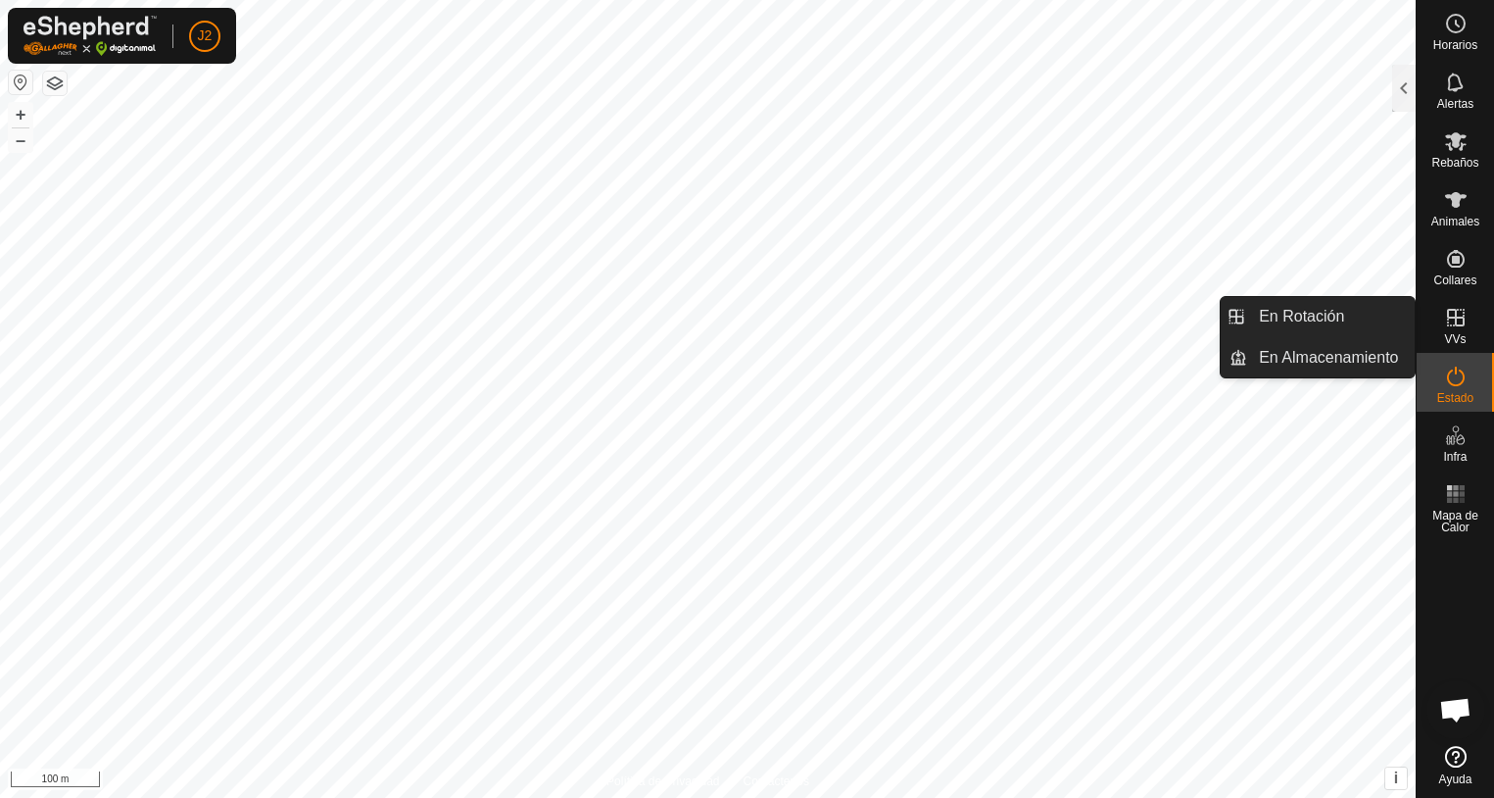
click at [1457, 331] on es-virtualpaddocks-svg-icon at bounding box center [1456, 317] width 35 height 31
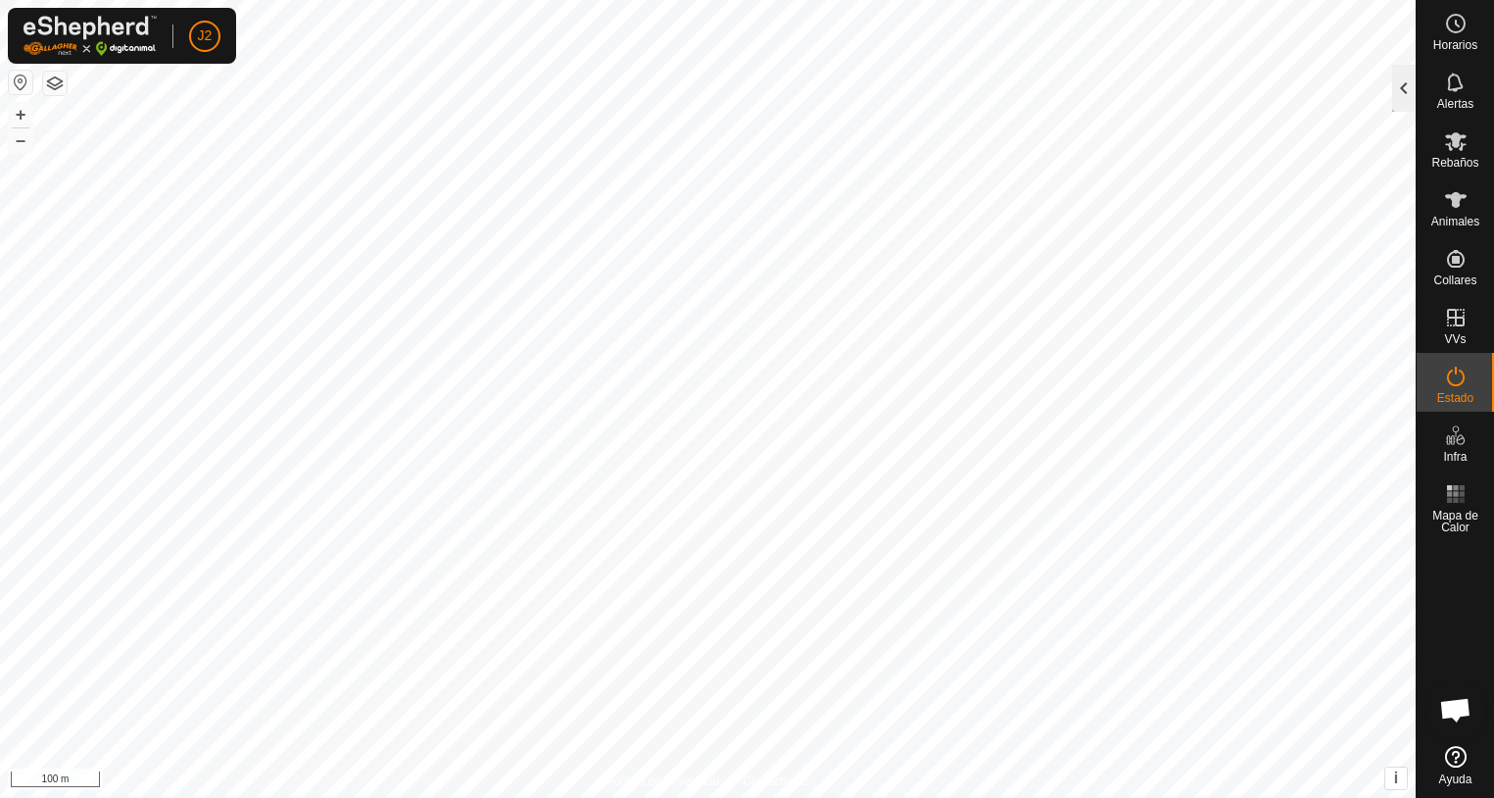
click at [1405, 96] on div at bounding box center [1404, 88] width 24 height 47
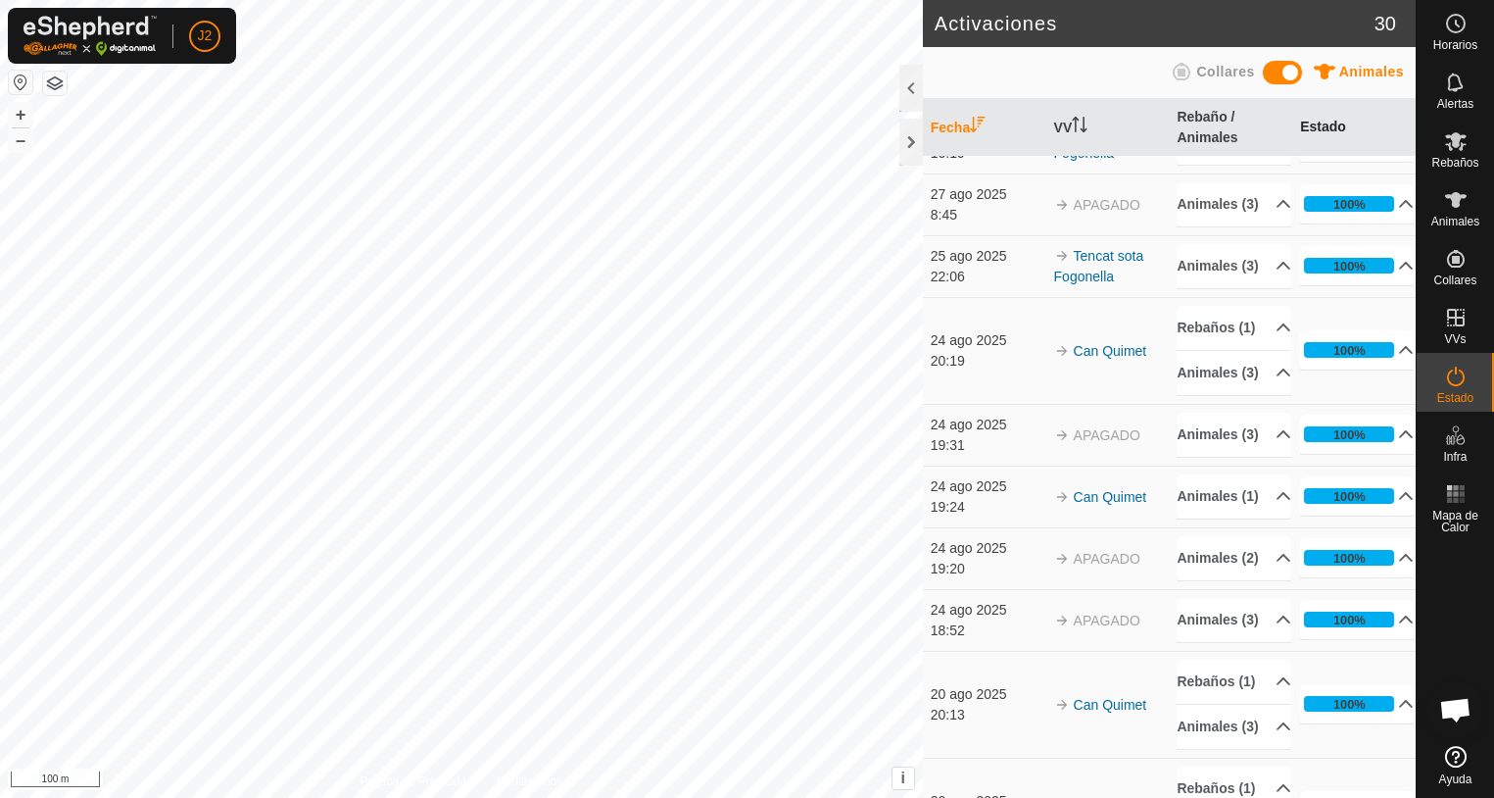
scroll to position [98, 0]
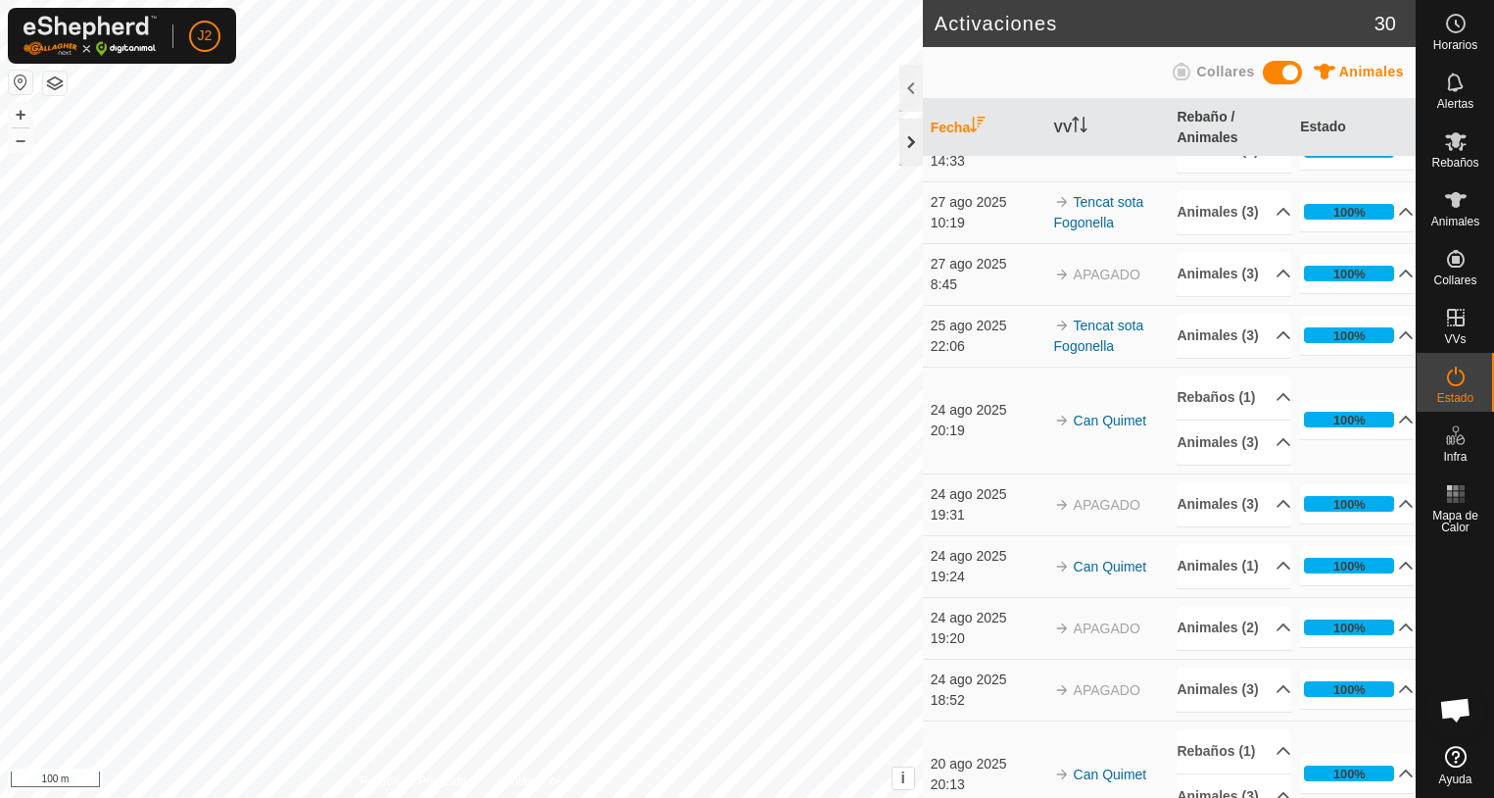
click at [902, 146] on div at bounding box center [912, 142] width 24 height 47
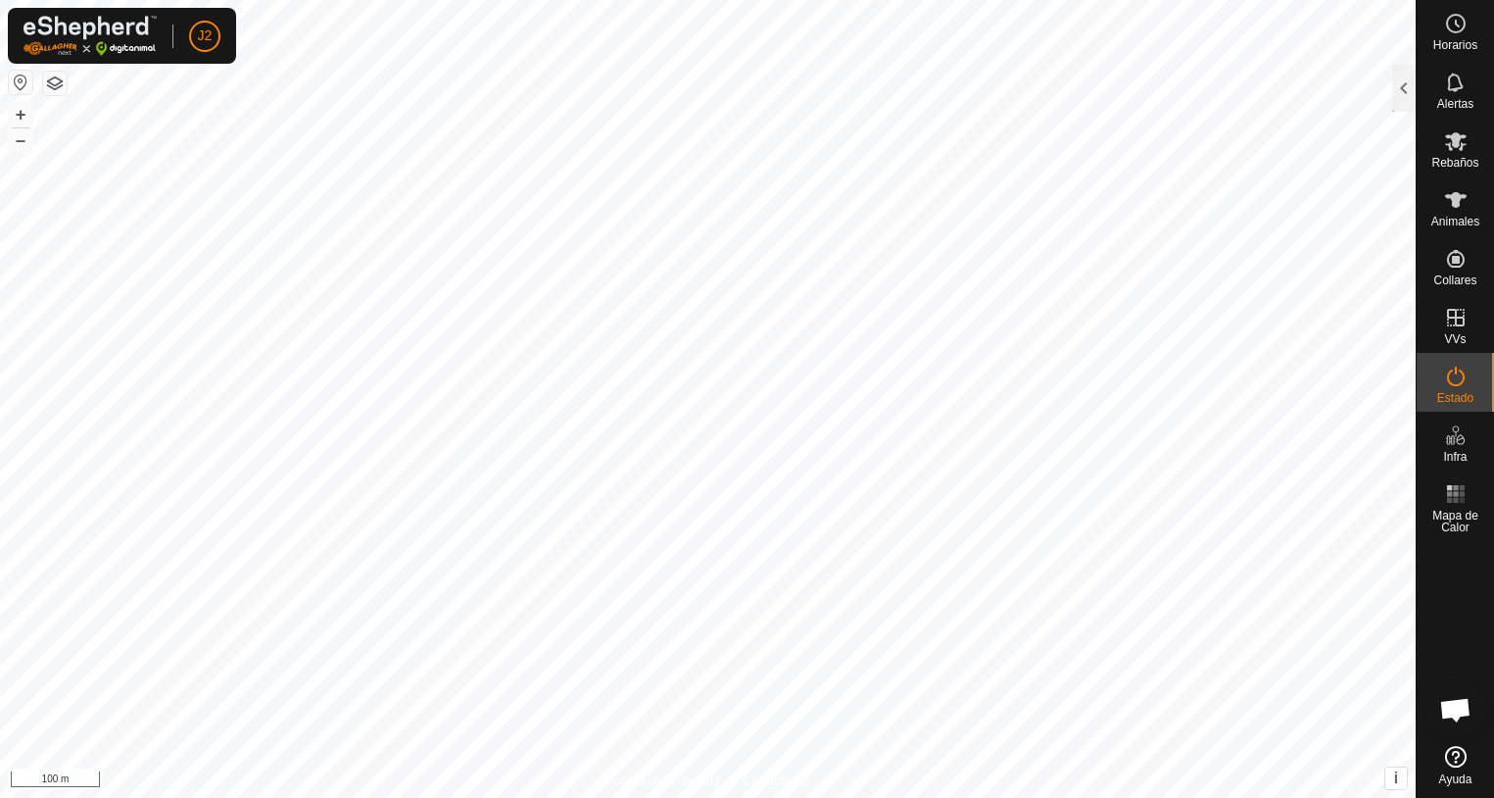
scroll to position [168, 0]
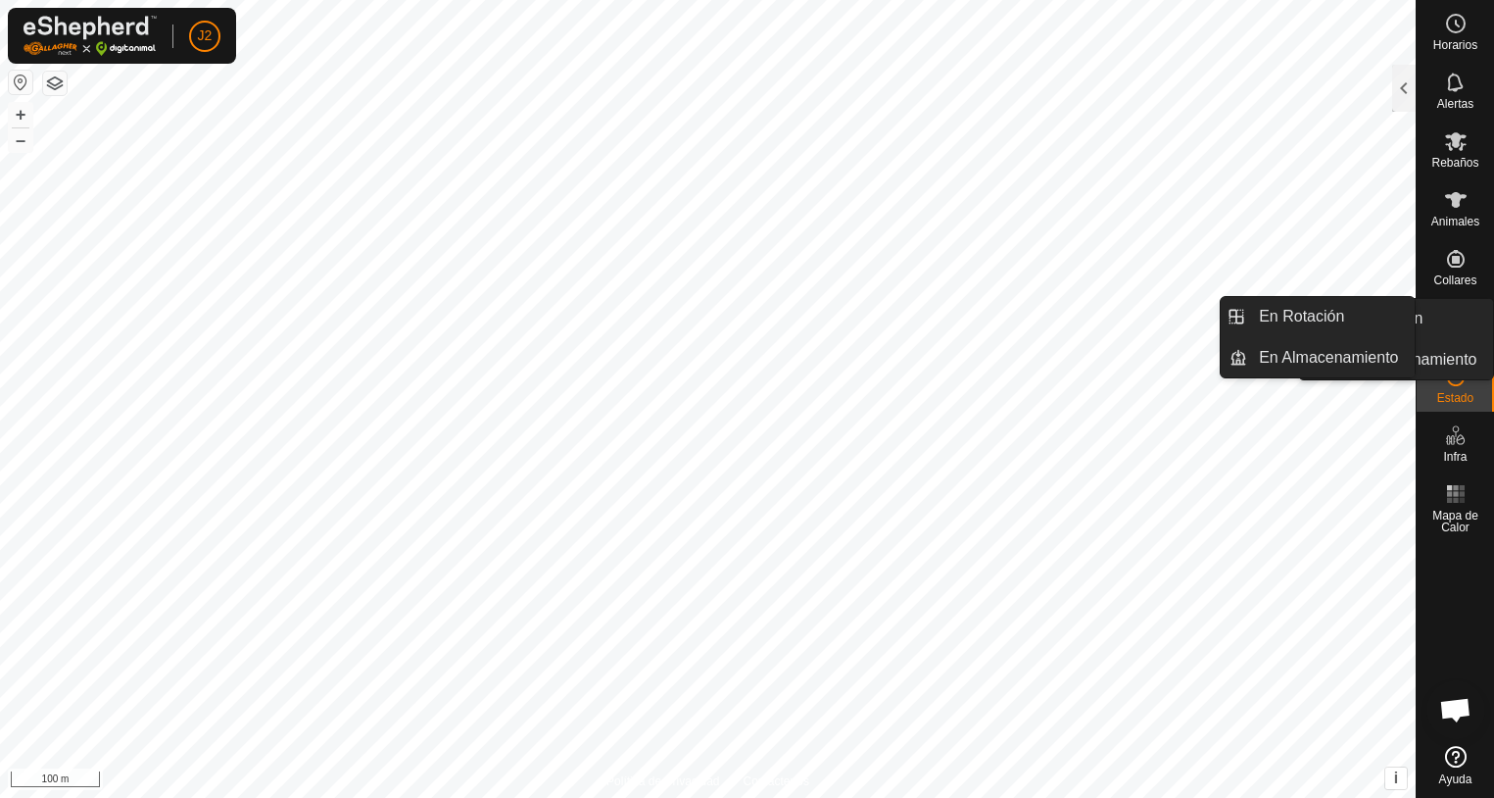
click at [1461, 331] on es-virtualpaddocks-svg-icon at bounding box center [1456, 317] width 35 height 31
click at [1335, 311] on link "En Rotación" at bounding box center [1331, 316] width 168 height 39
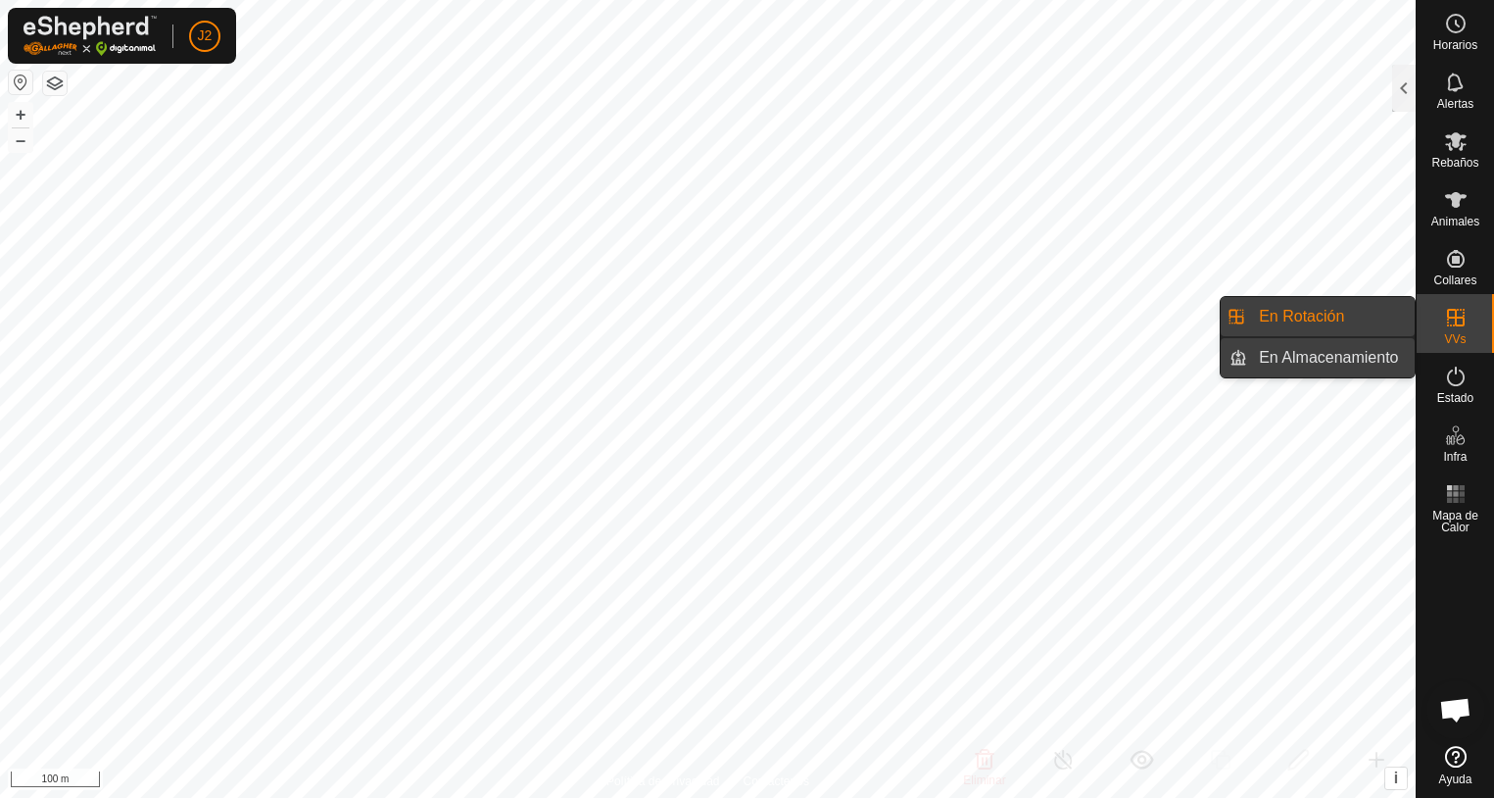
click at [1339, 368] on link "En Almacenamiento" at bounding box center [1331, 357] width 168 height 39
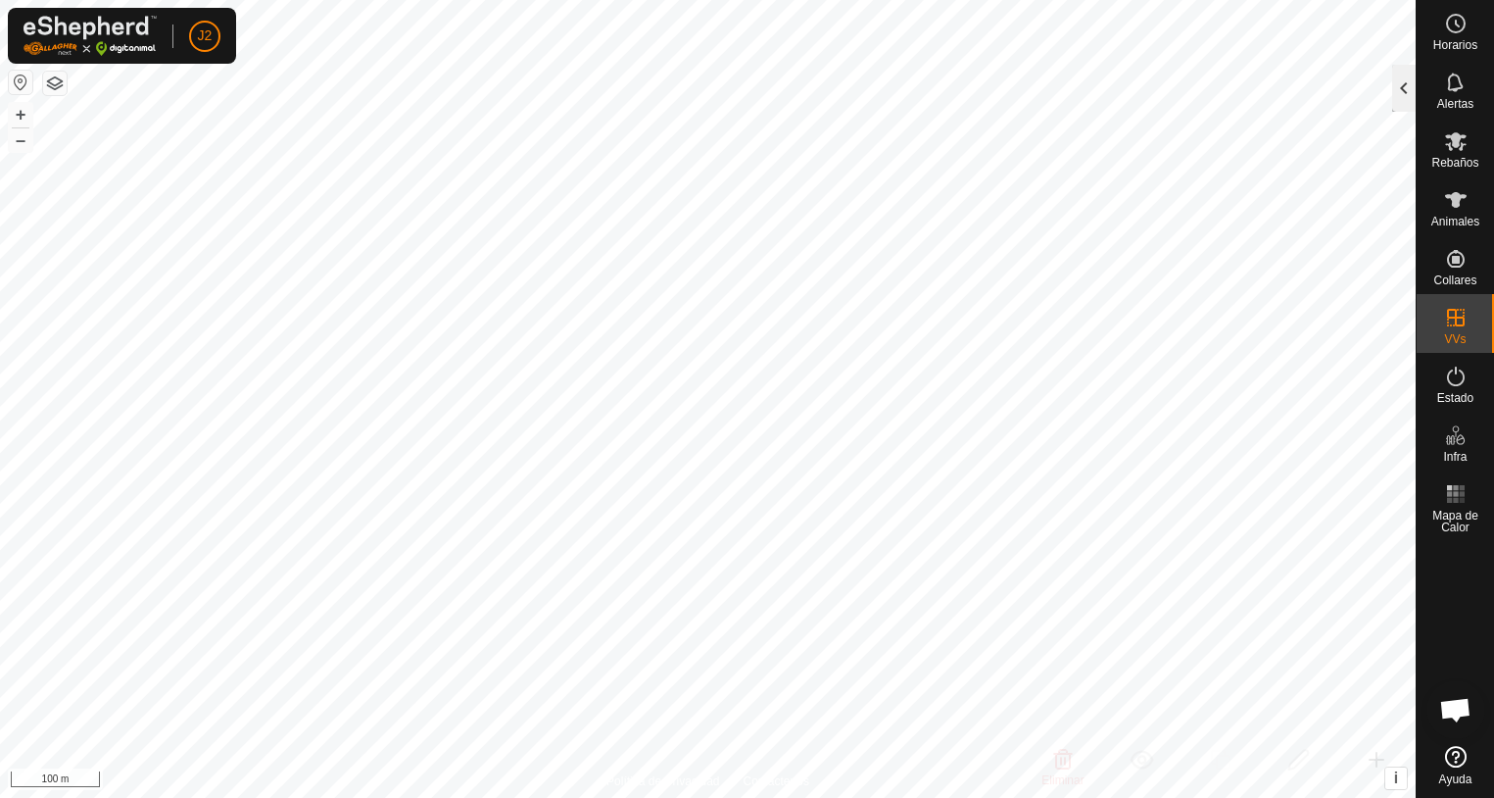
click at [1408, 101] on div at bounding box center [1404, 88] width 24 height 47
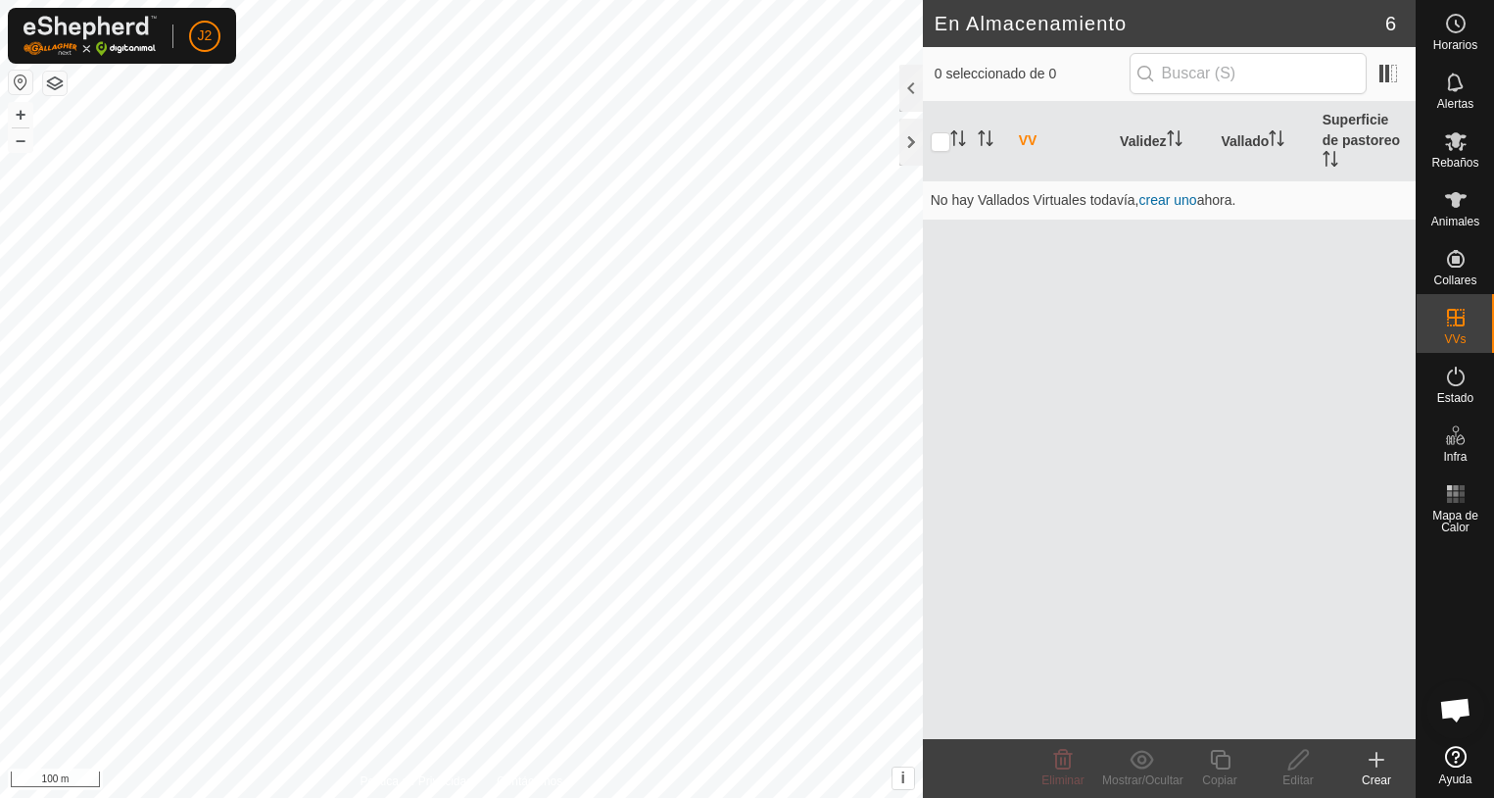
click at [1384, 762] on icon at bounding box center [1377, 760] width 24 height 24
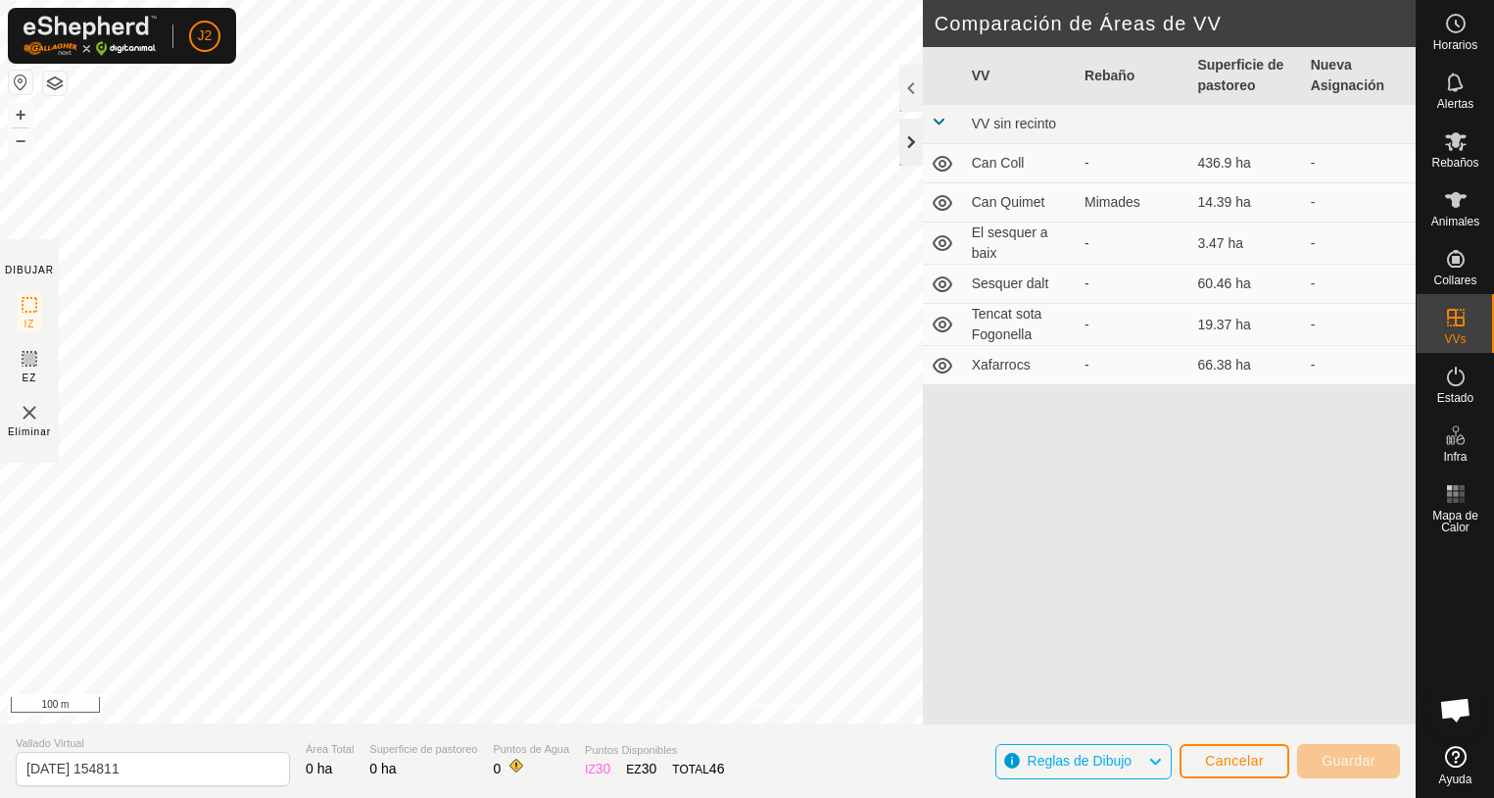
click at [903, 149] on div at bounding box center [912, 142] width 24 height 47
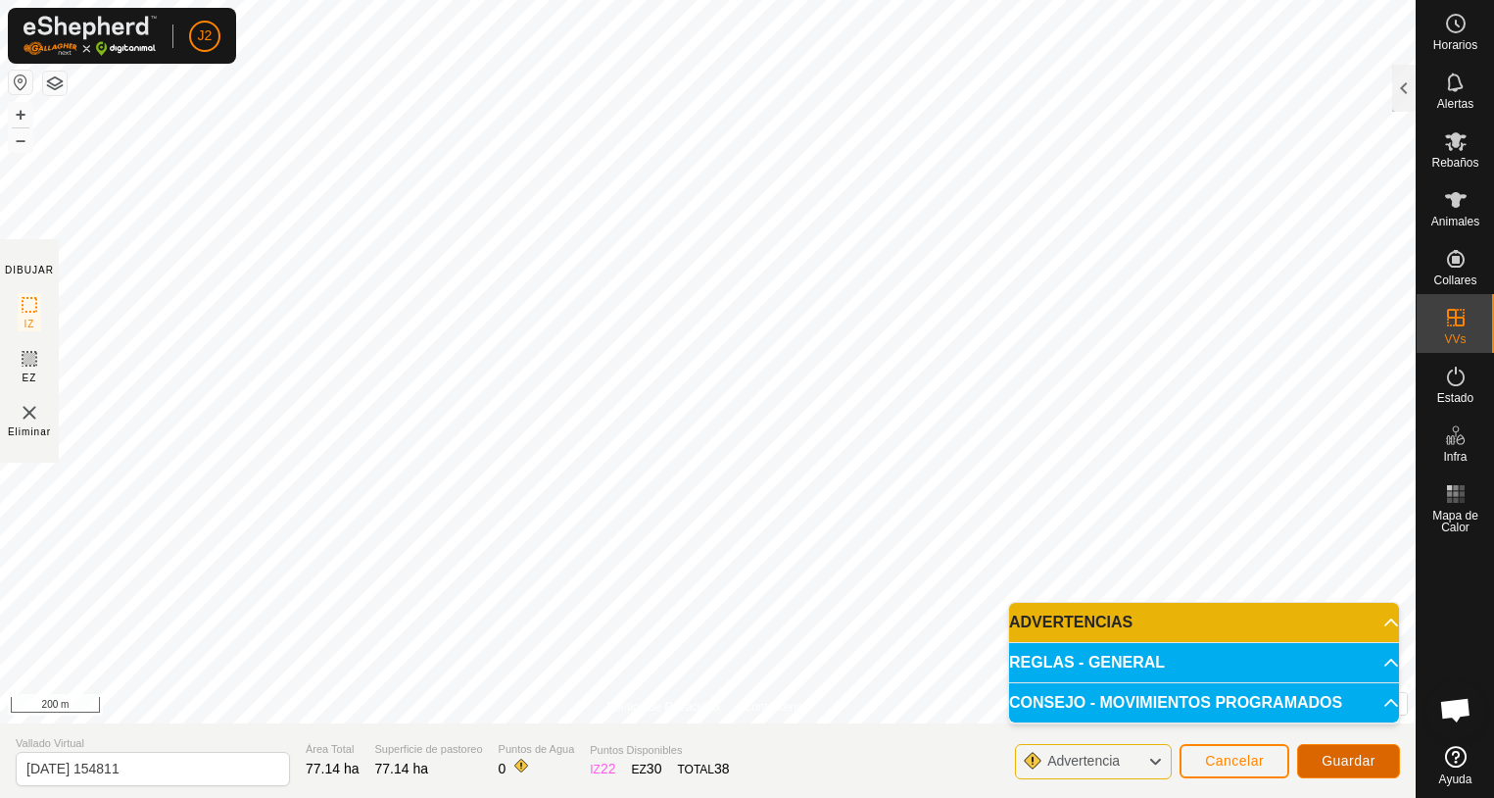
click at [1350, 762] on span "Guardar" at bounding box center [1349, 761] width 54 height 16
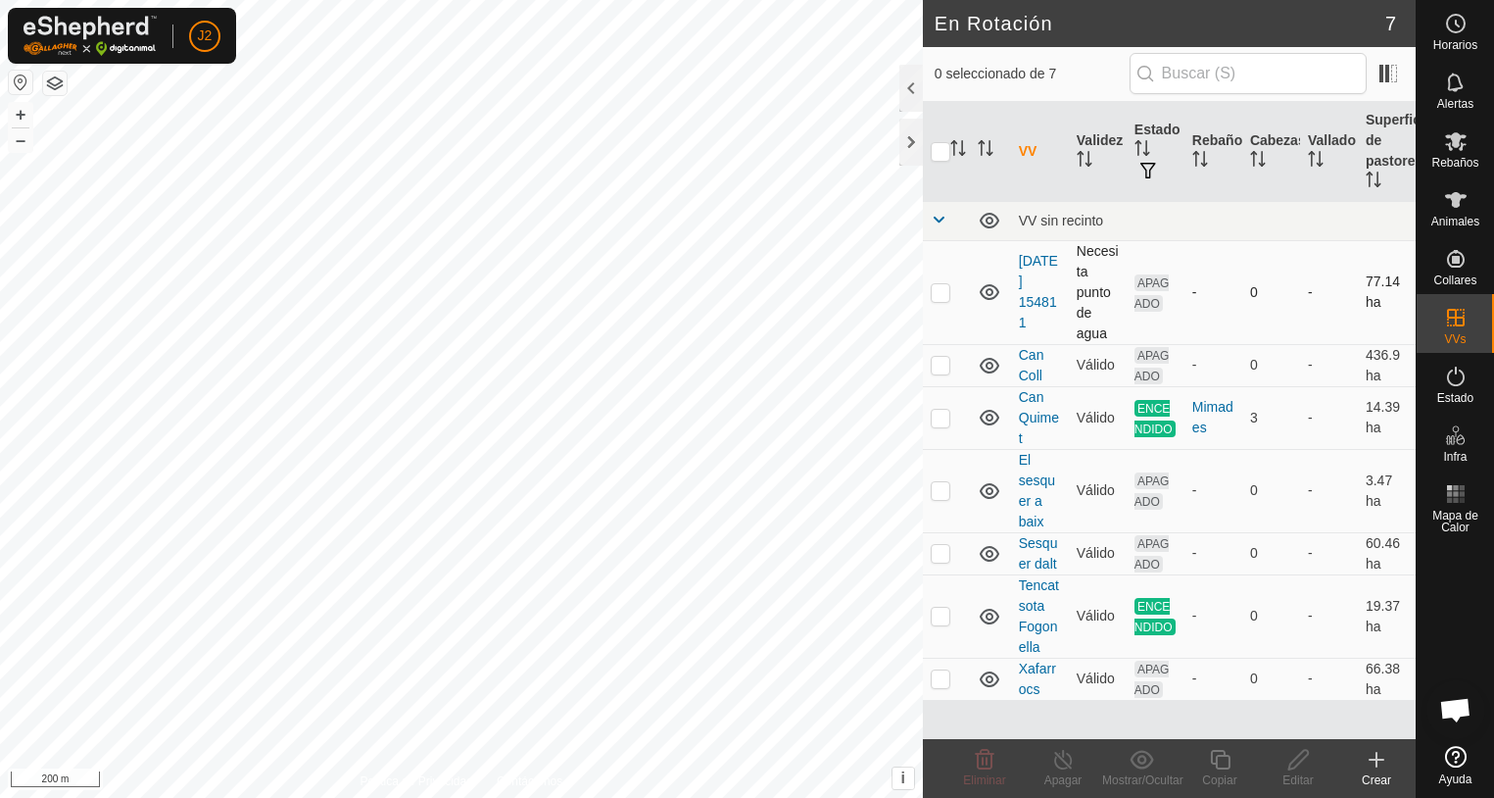
click at [1037, 290] on td "[DATE] 154811" at bounding box center [1040, 292] width 58 height 104
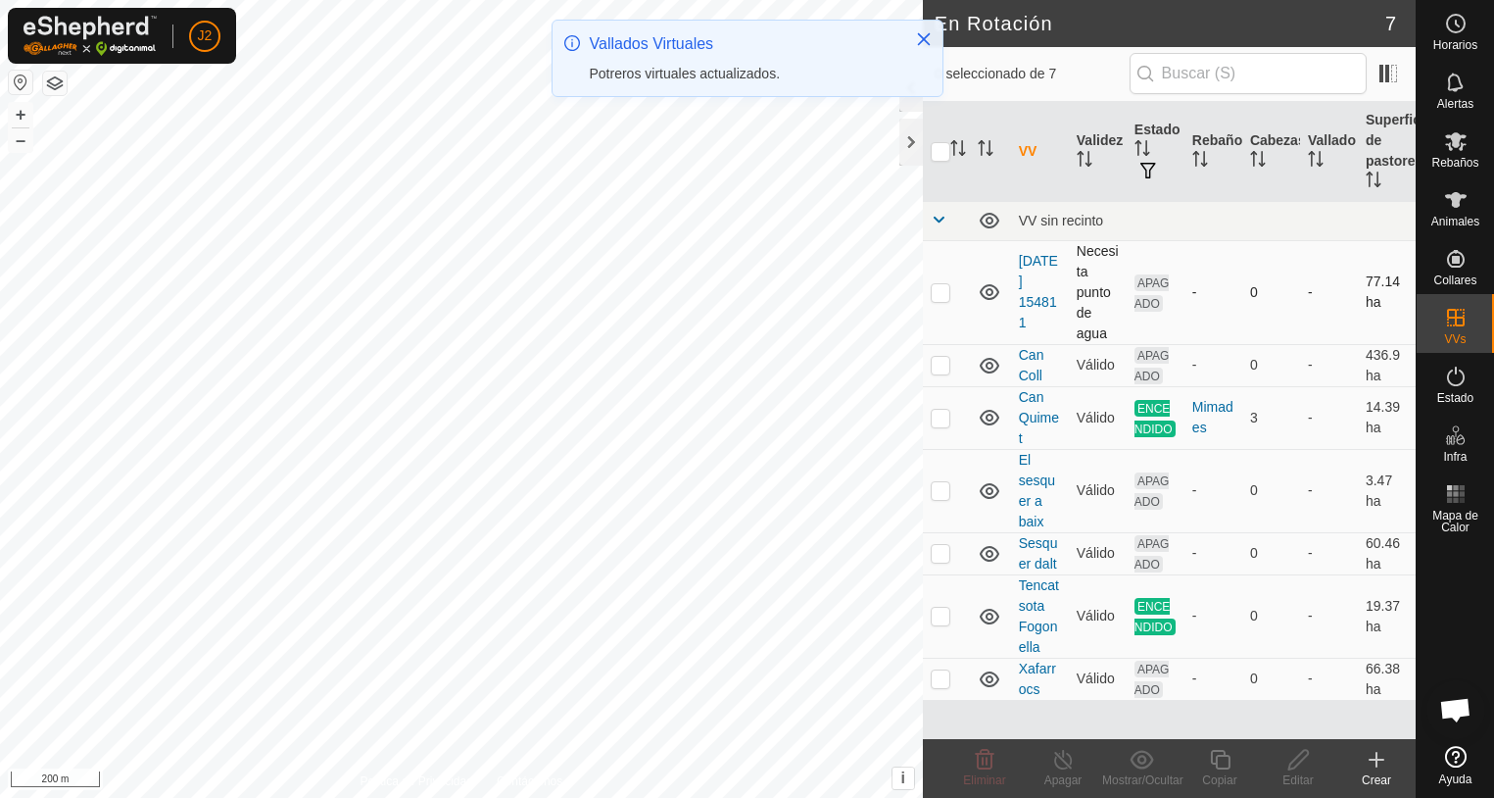
click at [943, 295] on p-checkbox at bounding box center [941, 292] width 20 height 16
checkbox input "true"
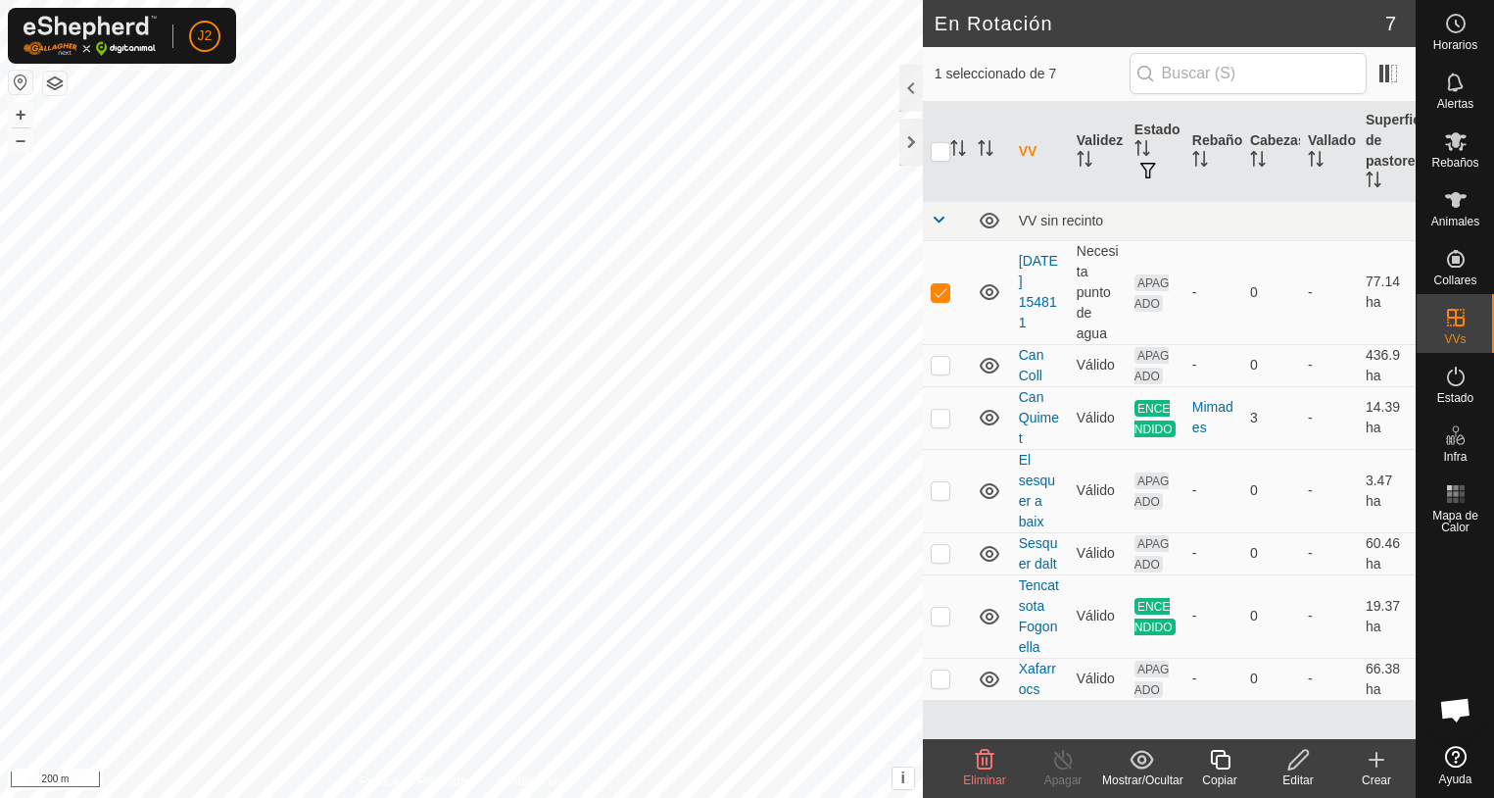
click at [1296, 765] on icon at bounding box center [1299, 760] width 20 height 20
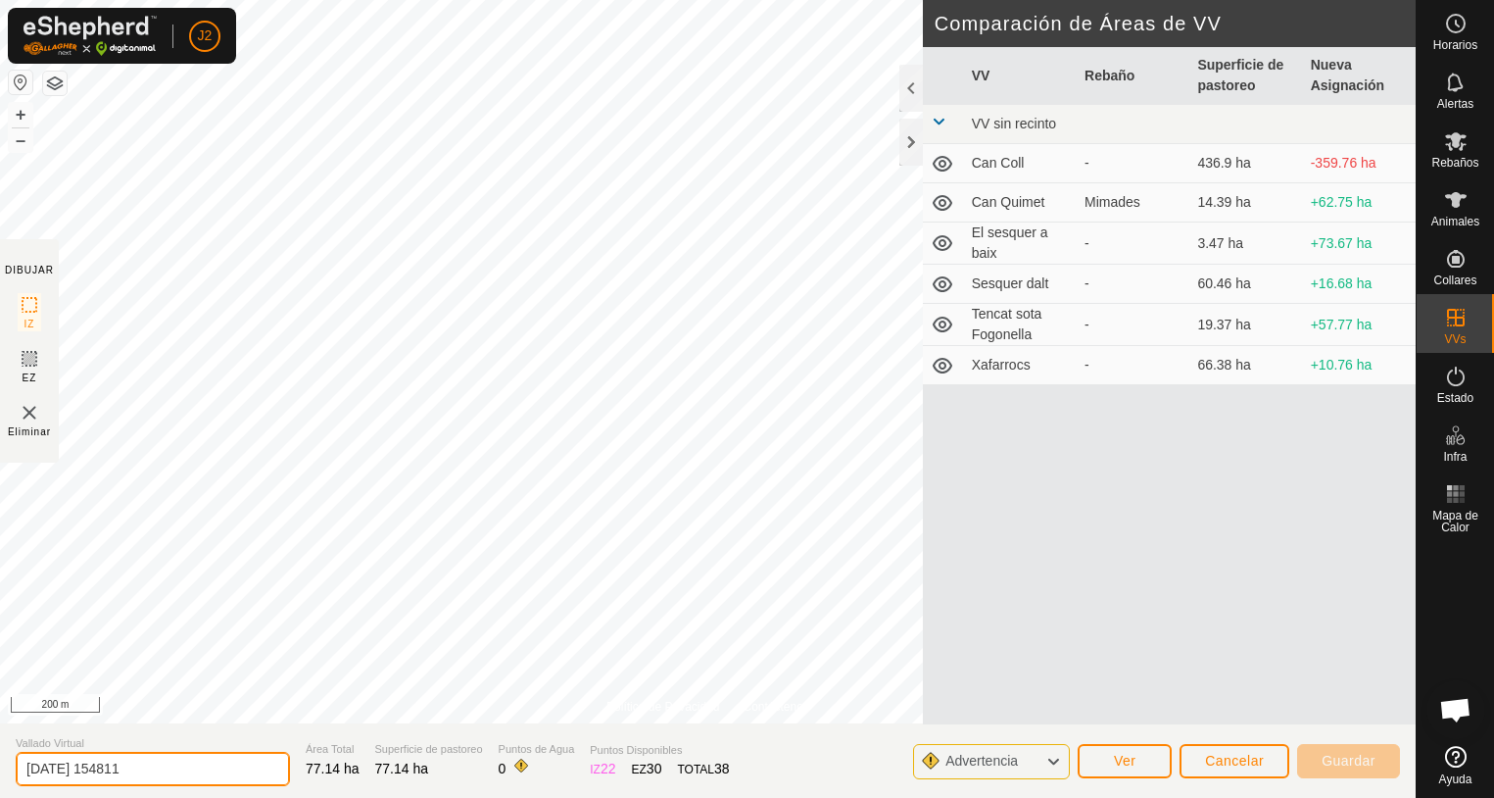
drag, startPoint x: 130, startPoint y: 766, endPoint x: 7, endPoint y: 768, distance: 123.5
click at [7, 768] on section "Vallado Virtual [DATE] 154811 Área Total 77.14 ha Superficie de pastoreo 77.14 …" at bounding box center [708, 760] width 1416 height 74
type input "Pradet"
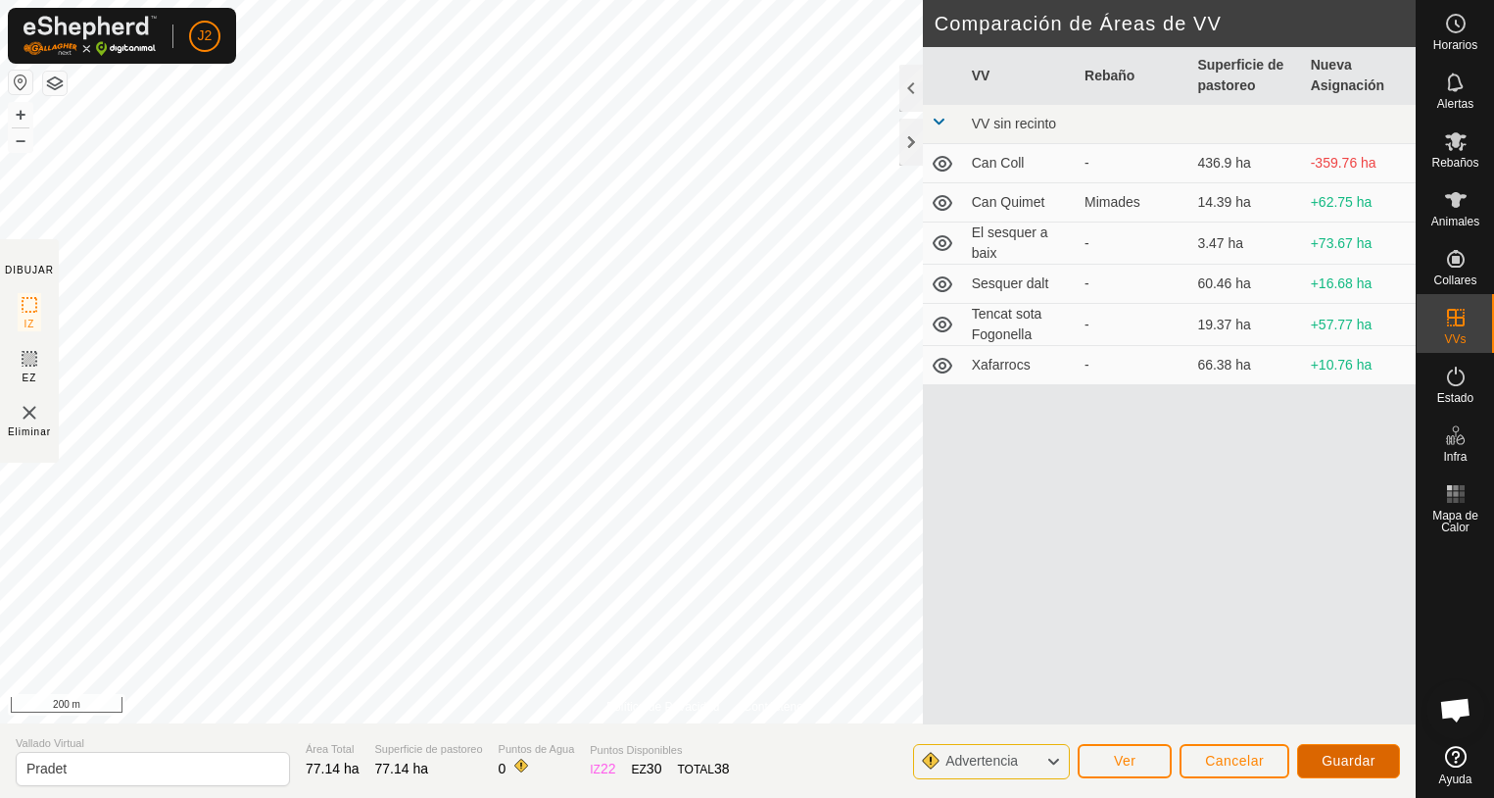
click at [1353, 760] on span "Guardar" at bounding box center [1349, 761] width 54 height 16
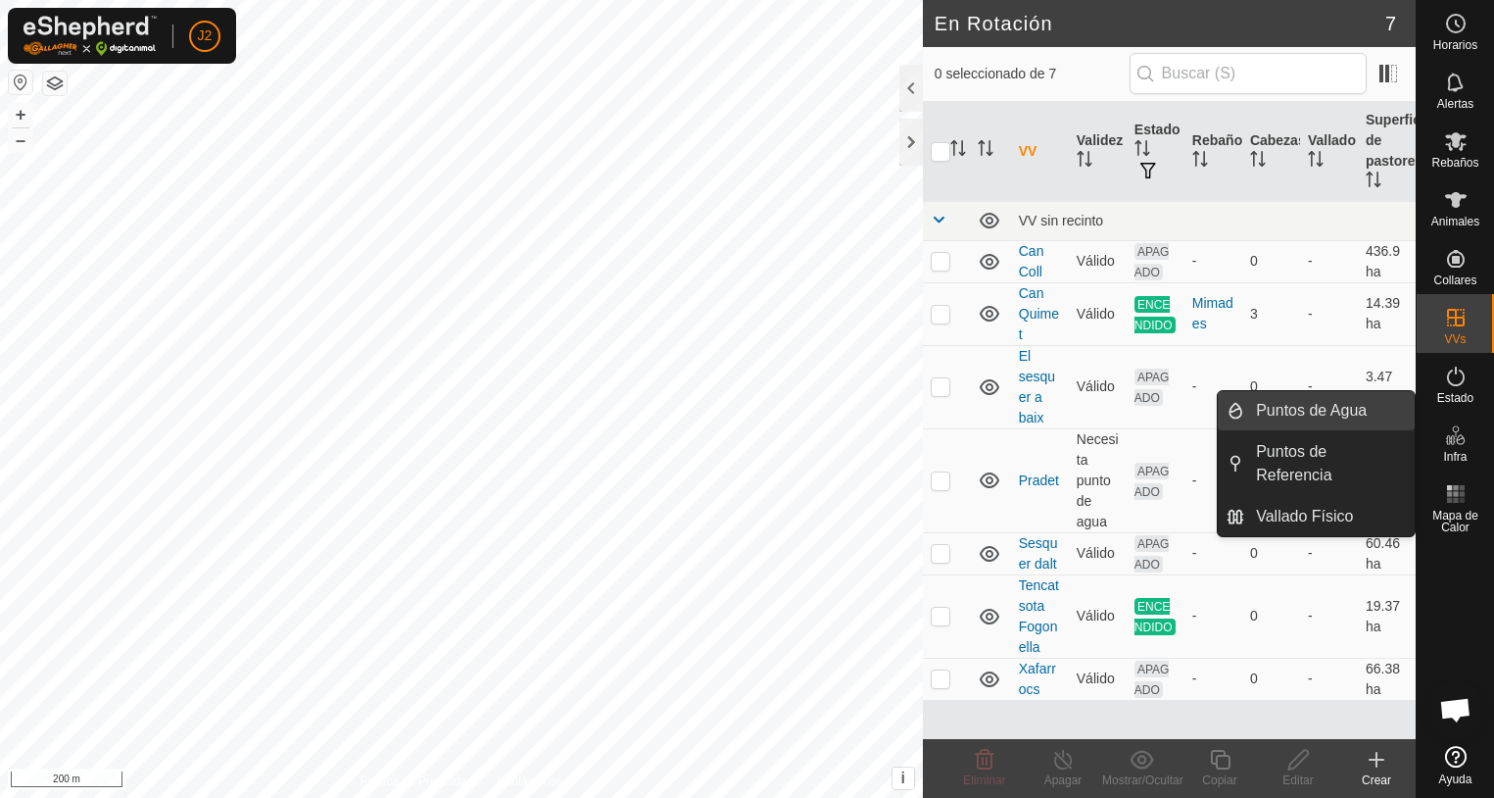
click at [1334, 416] on link "Puntos de Agua" at bounding box center [1330, 410] width 171 height 39
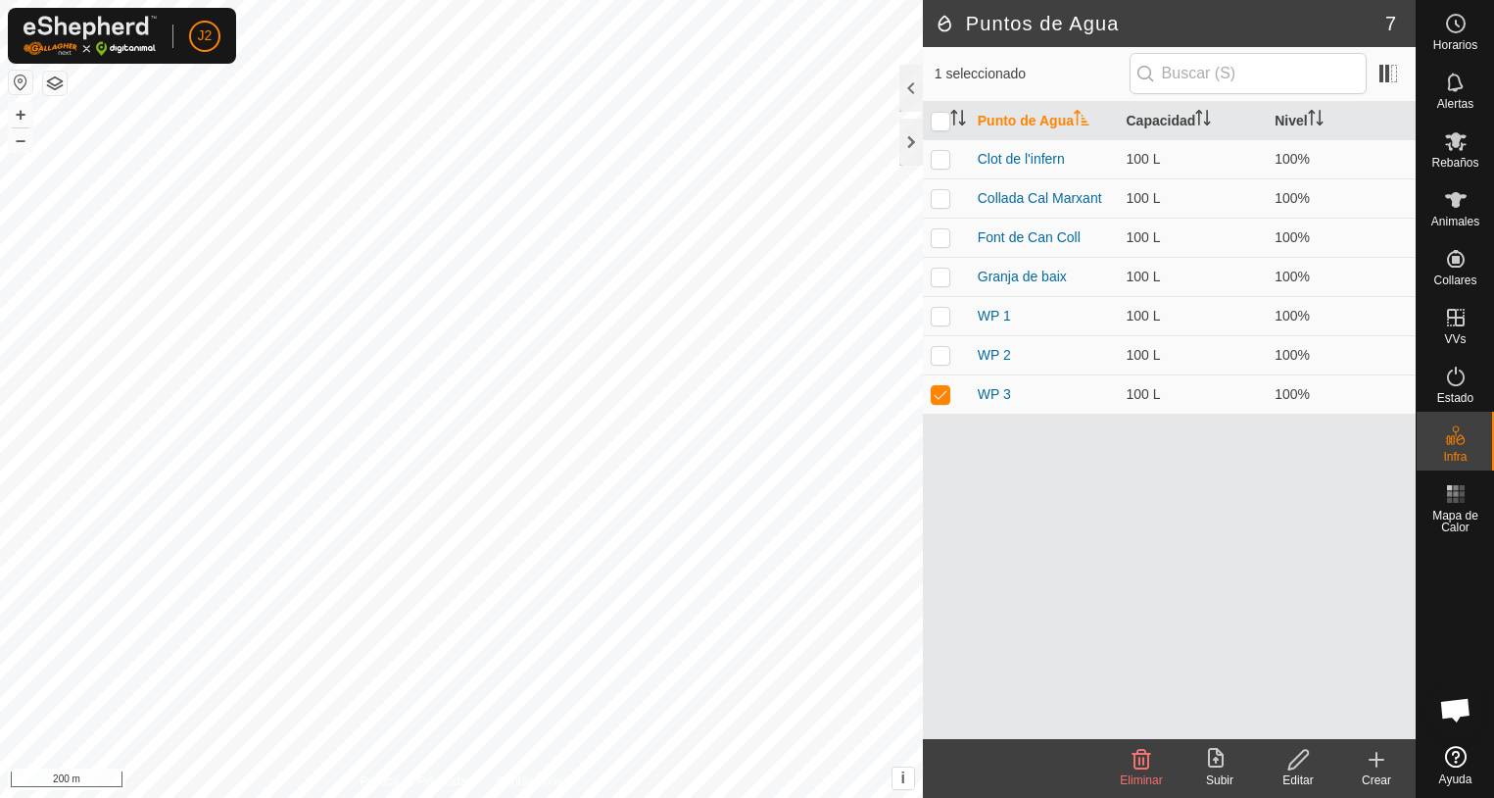
click at [1373, 768] on icon at bounding box center [1377, 760] width 24 height 24
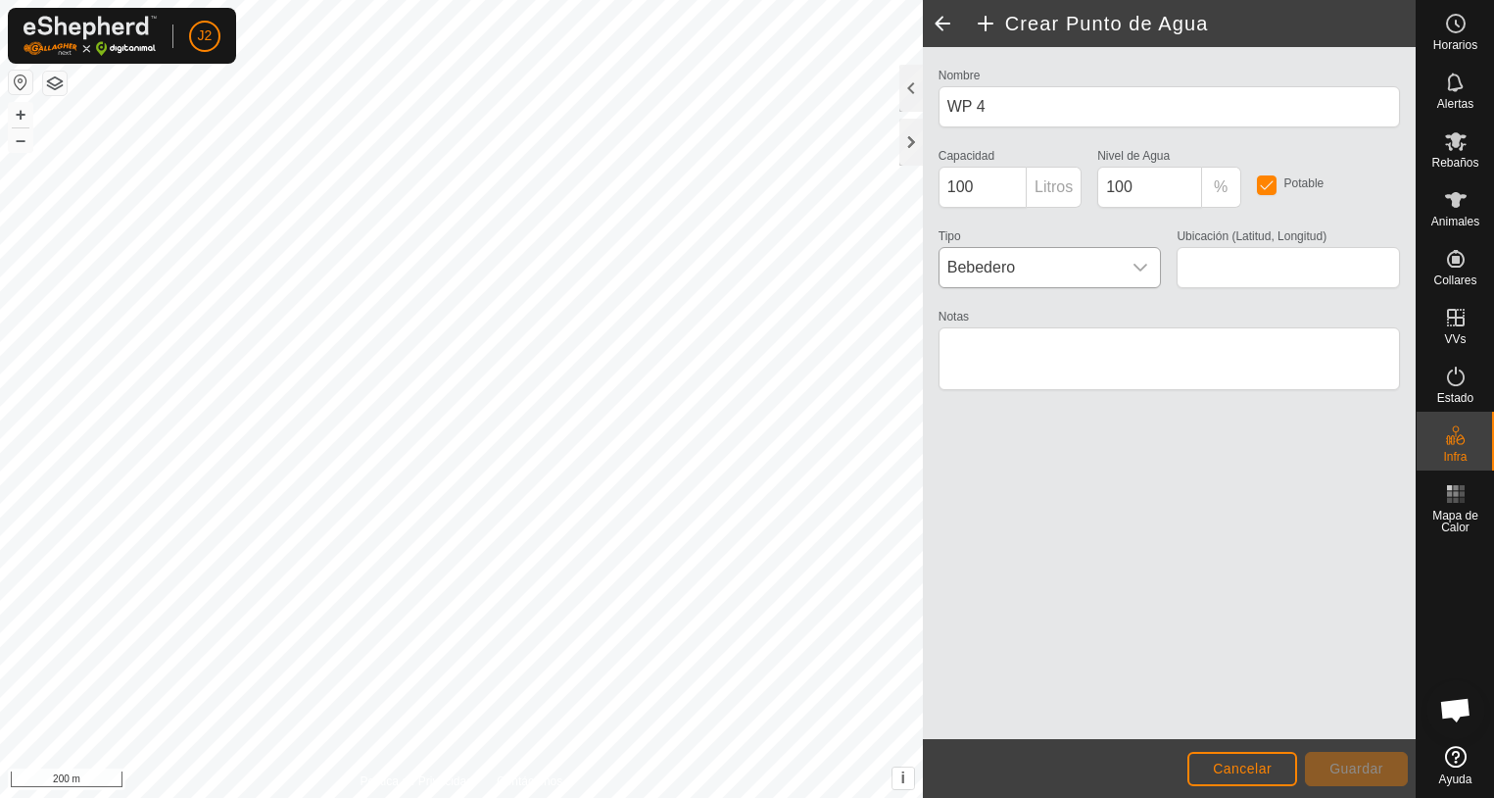
click at [1133, 269] on icon "dropdown trigger" at bounding box center [1141, 268] width 16 height 16
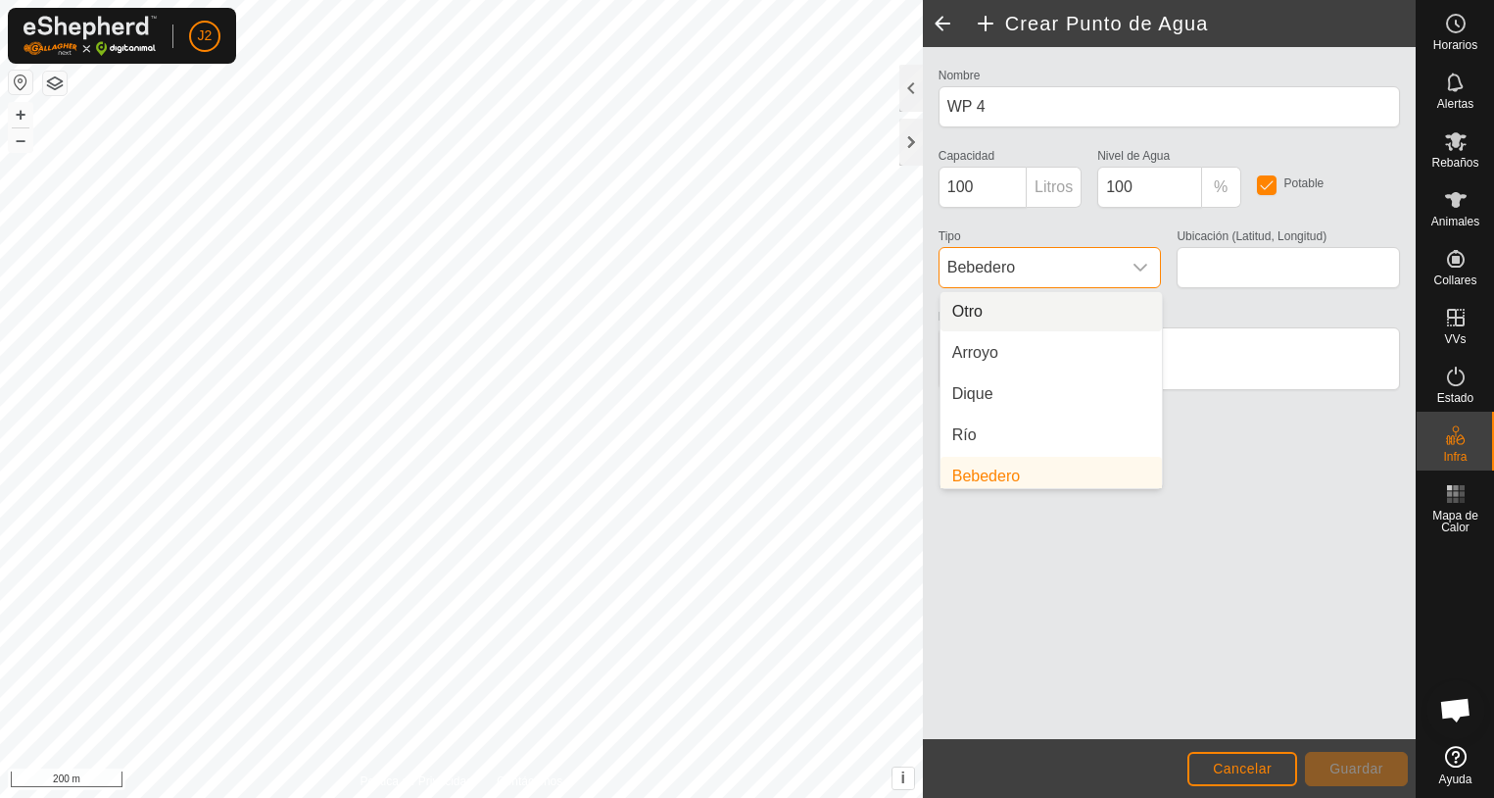
scroll to position [8, 0]
click at [970, 344] on li "Arroyo" at bounding box center [1051, 344] width 221 height 39
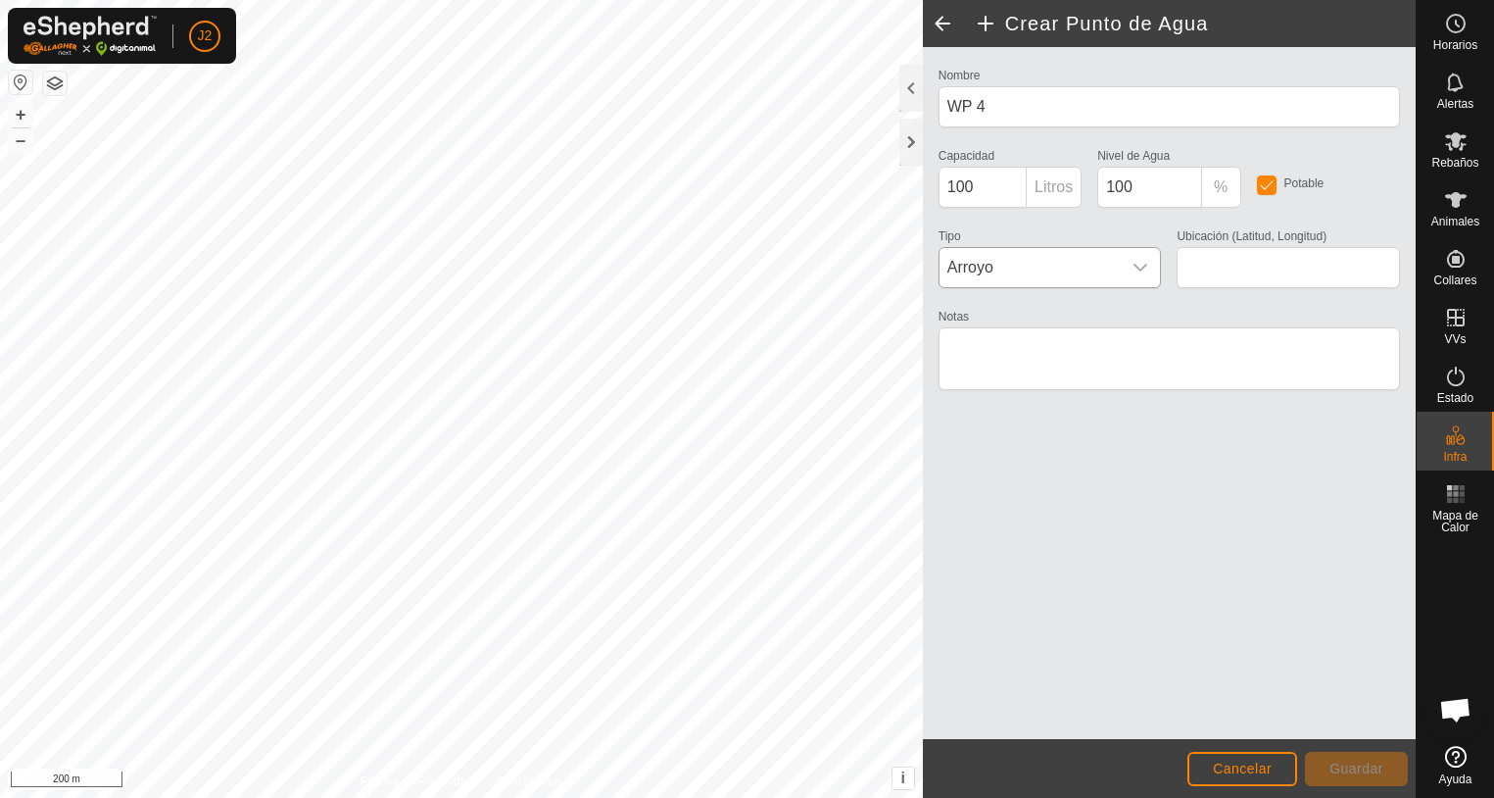
type input "42.821673, 0.815387"
click at [1359, 769] on span "Guardar" at bounding box center [1357, 768] width 54 height 16
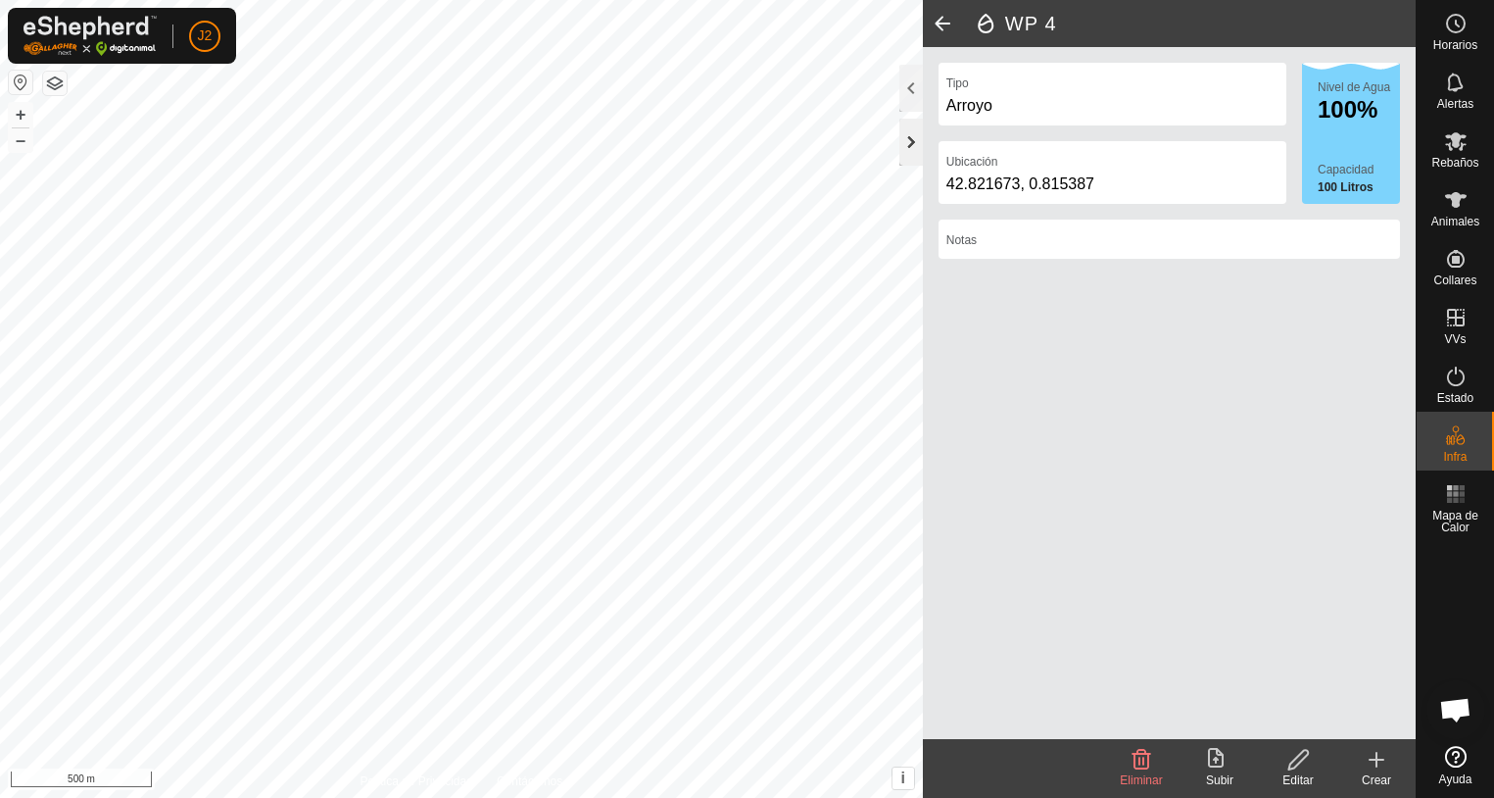
click at [916, 150] on div at bounding box center [912, 142] width 24 height 47
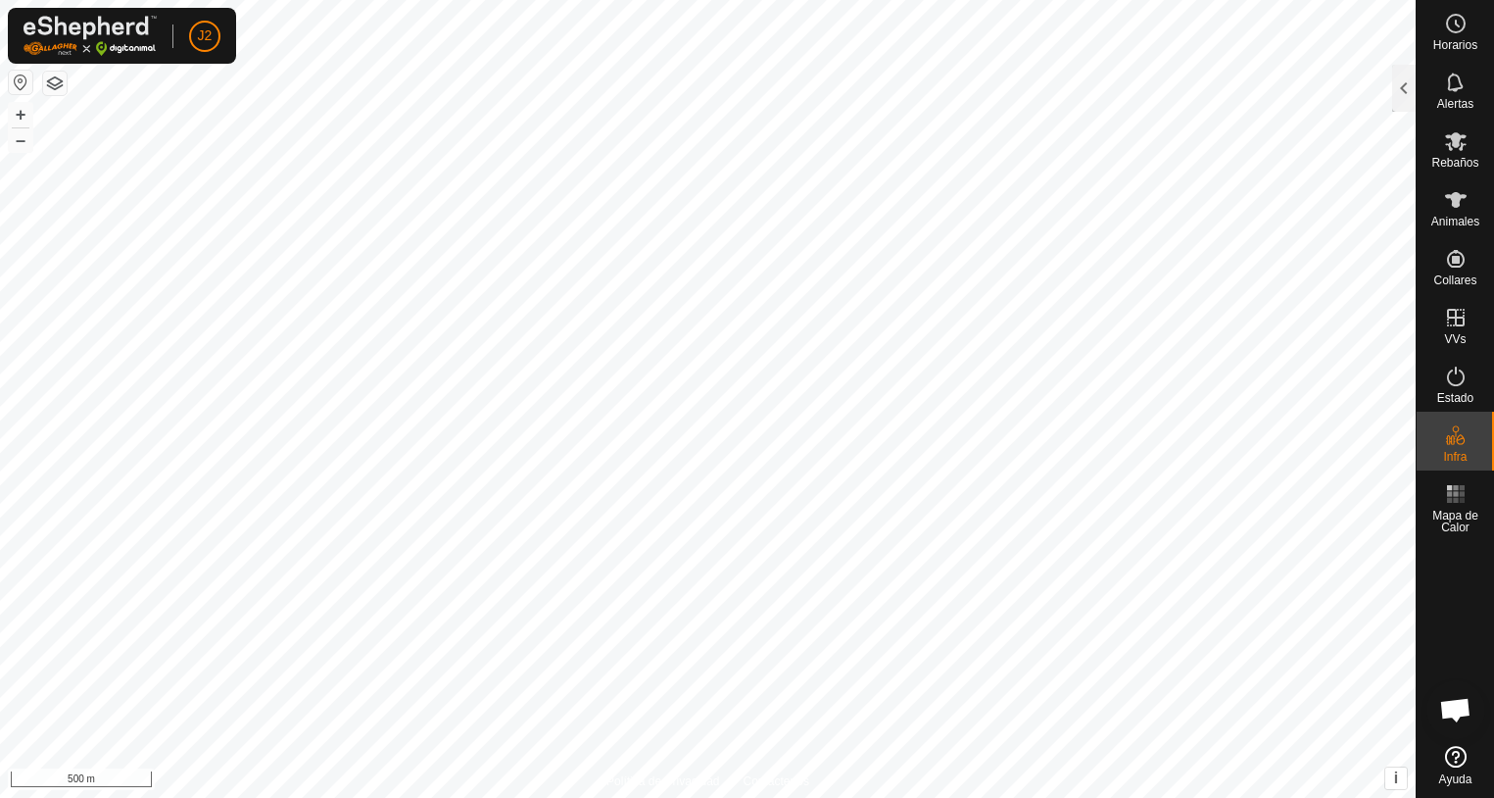
click at [25, 81] on button "button" at bounding box center [21, 83] width 24 height 24
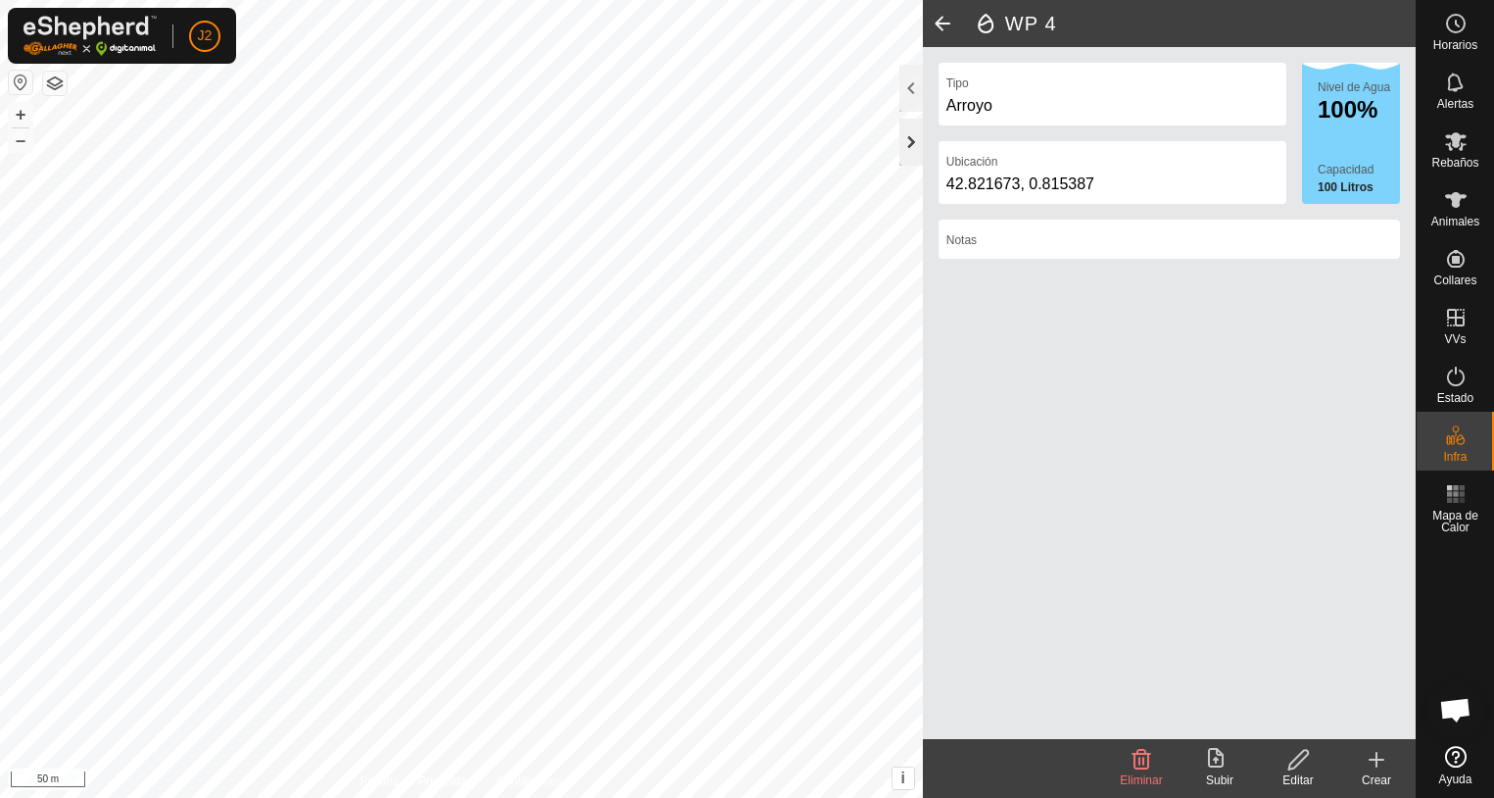
click at [915, 151] on div at bounding box center [912, 142] width 24 height 47
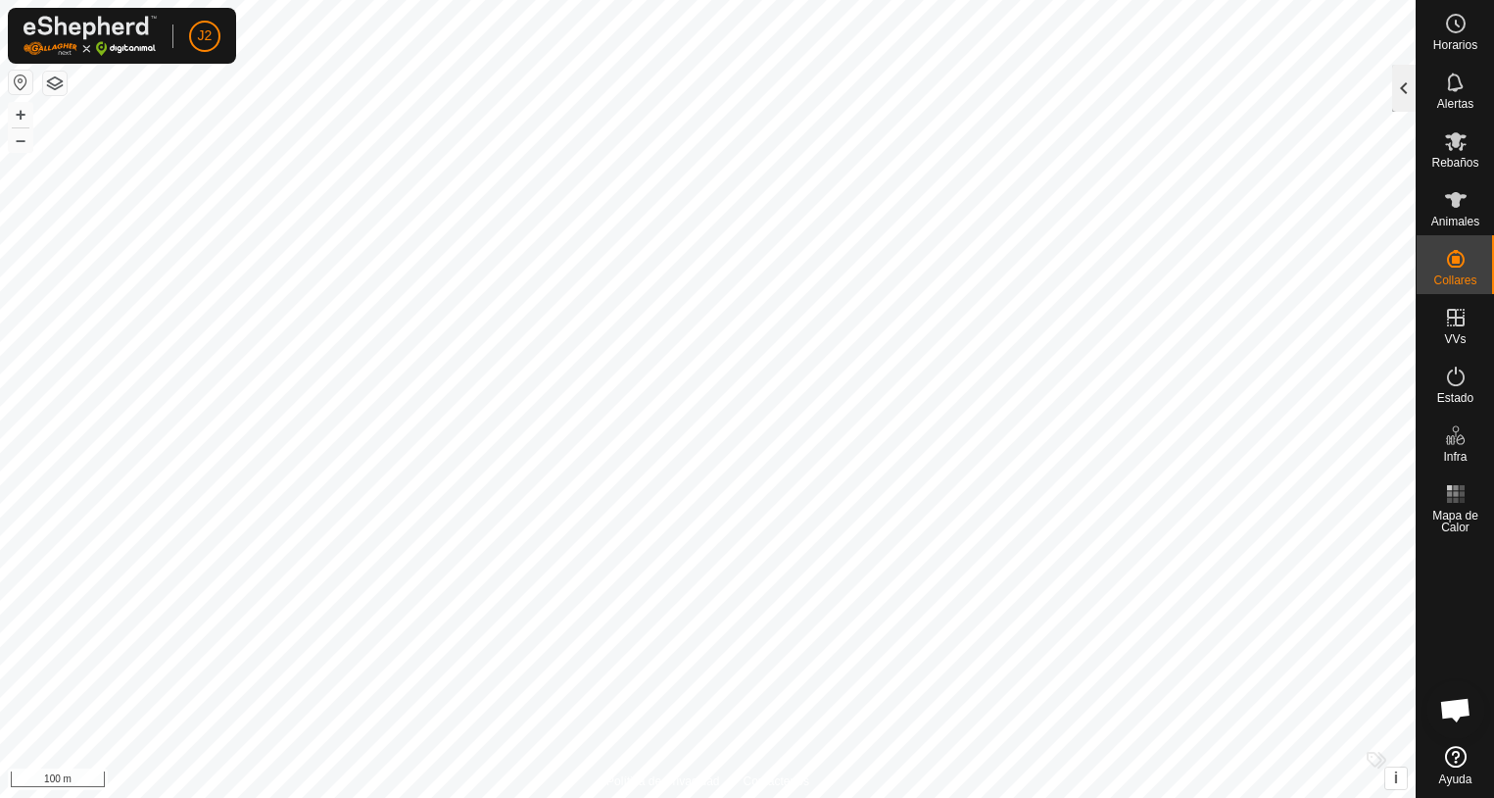
click at [1404, 93] on div at bounding box center [1404, 88] width 24 height 47
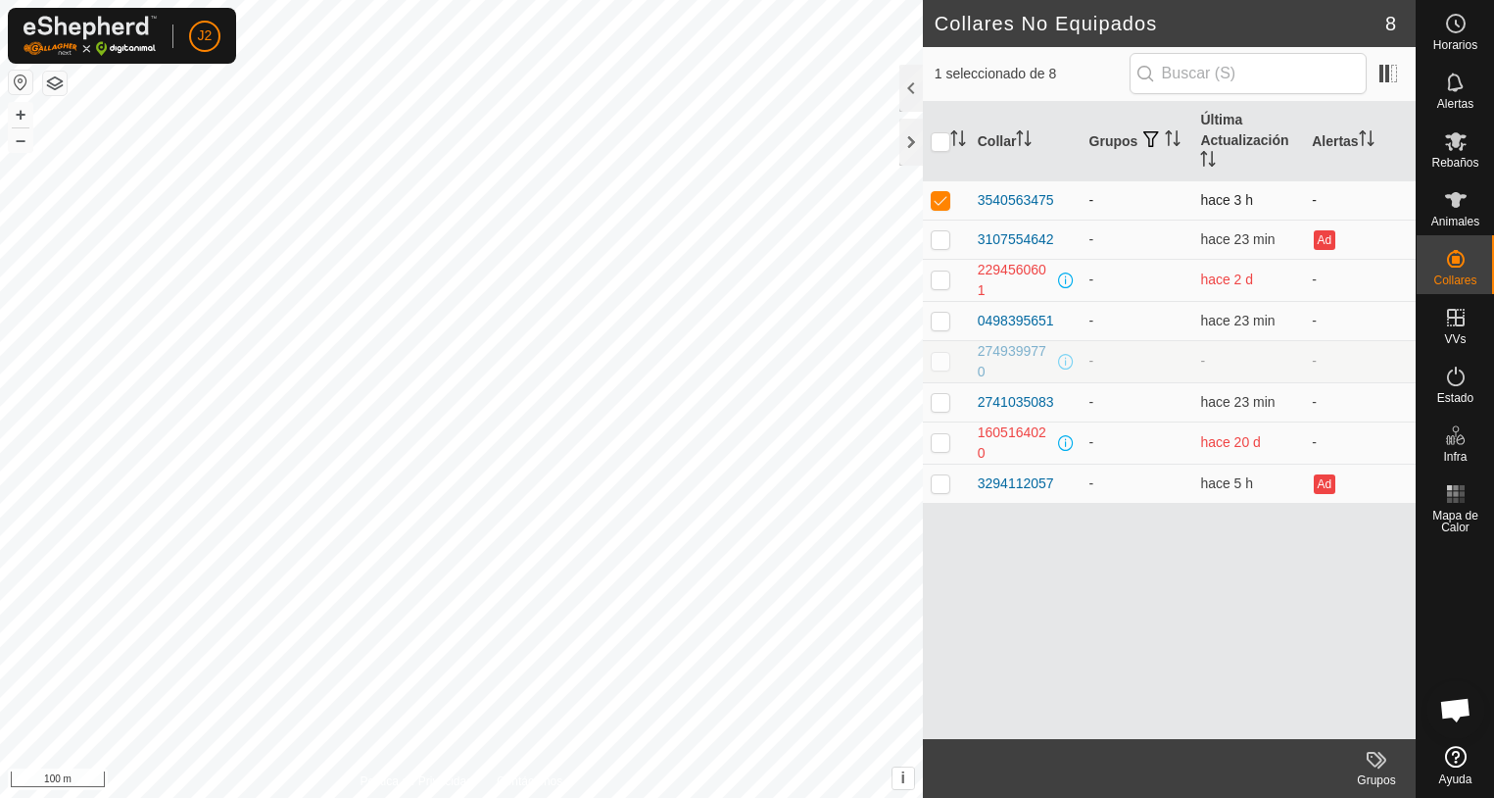
click at [940, 203] on p-checkbox at bounding box center [941, 200] width 20 height 16
checkbox input "false"
checkbox input "true"
checkbox input "false"
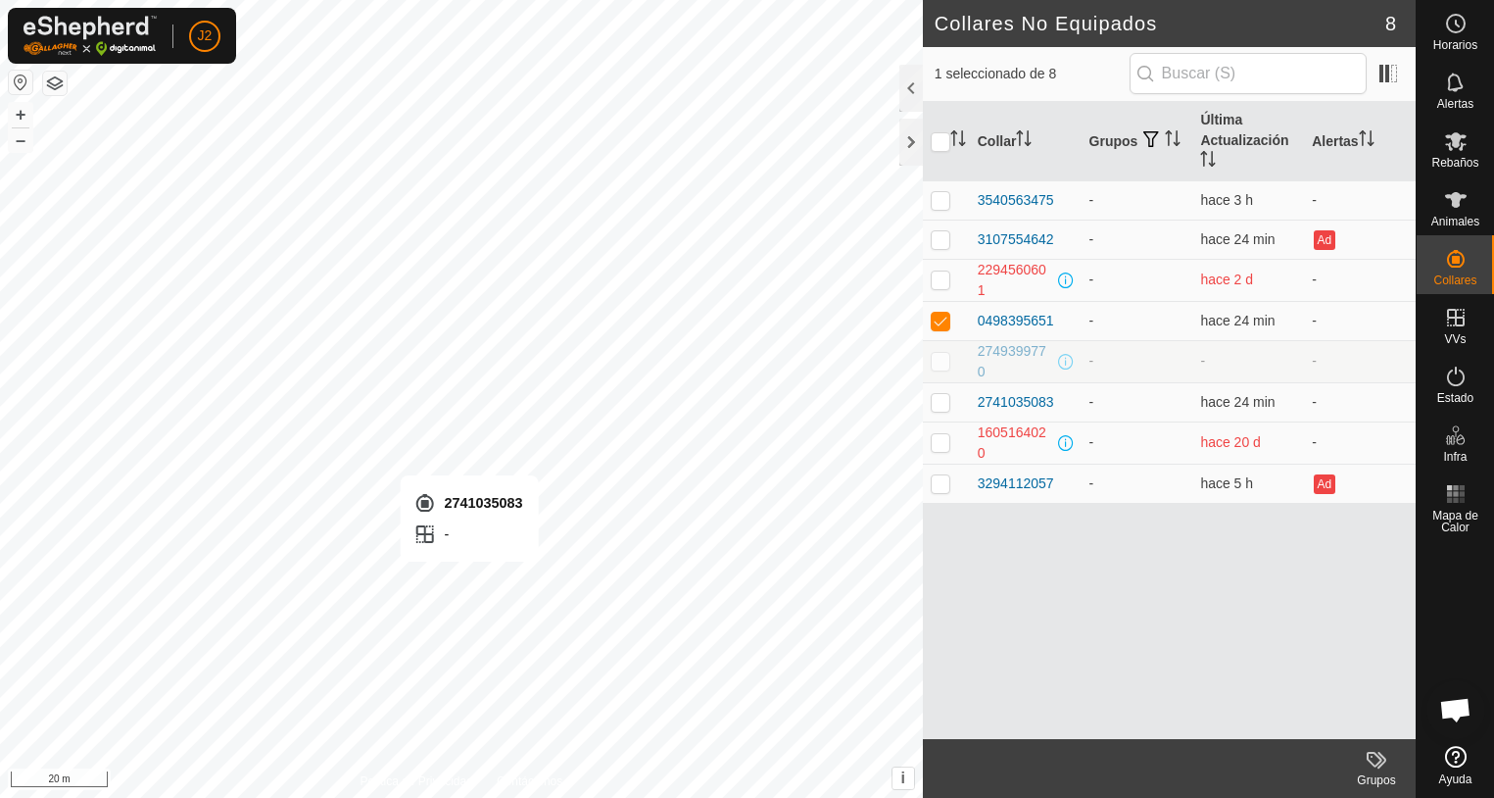
checkbox input "false"
checkbox input "true"
checkbox input "false"
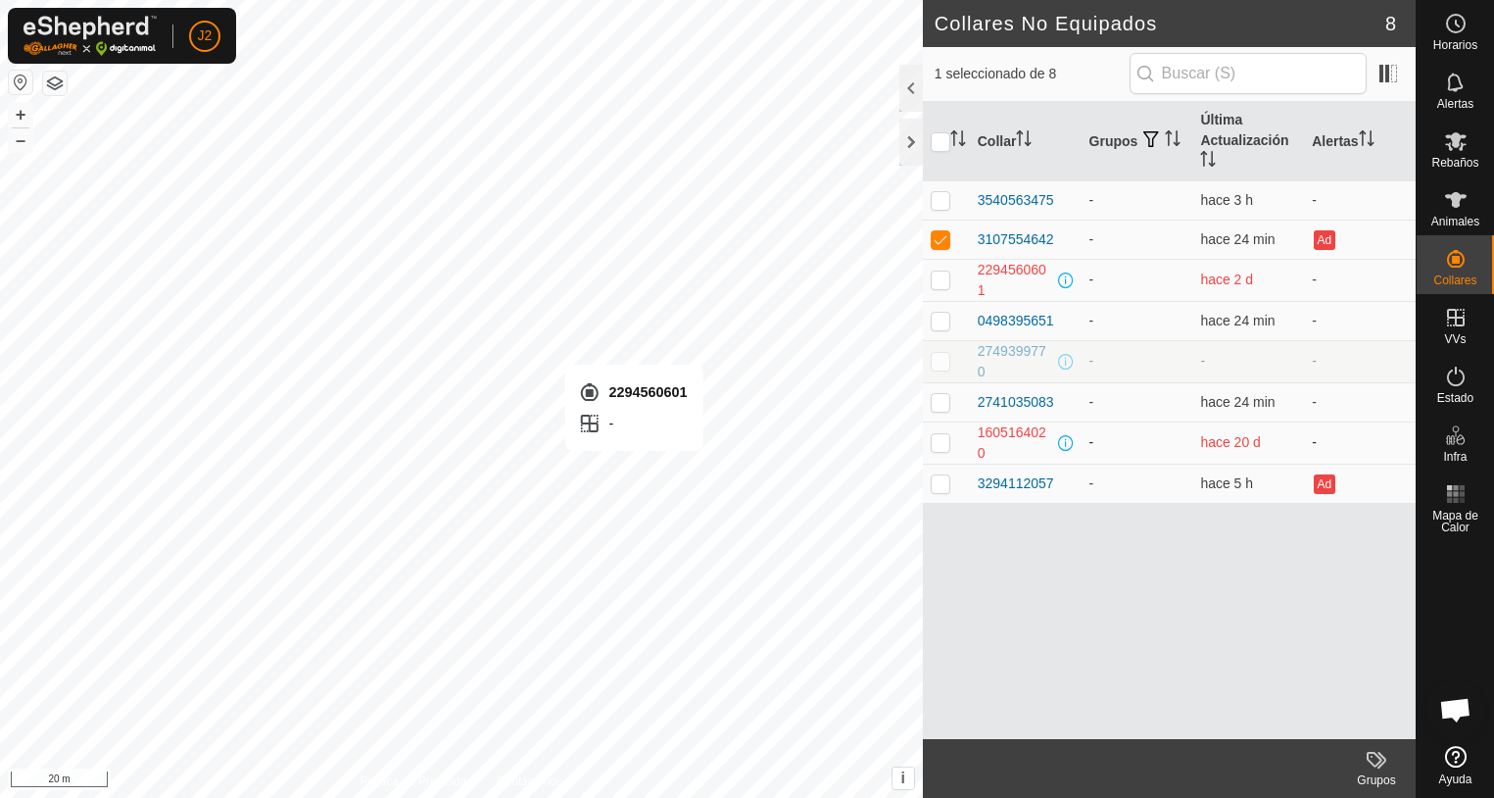
checkbox input "true"
click at [934, 441] on p-checkbox at bounding box center [941, 442] width 20 height 16
checkbox input "true"
click at [942, 281] on p-checkbox at bounding box center [941, 279] width 20 height 16
checkbox input "false"
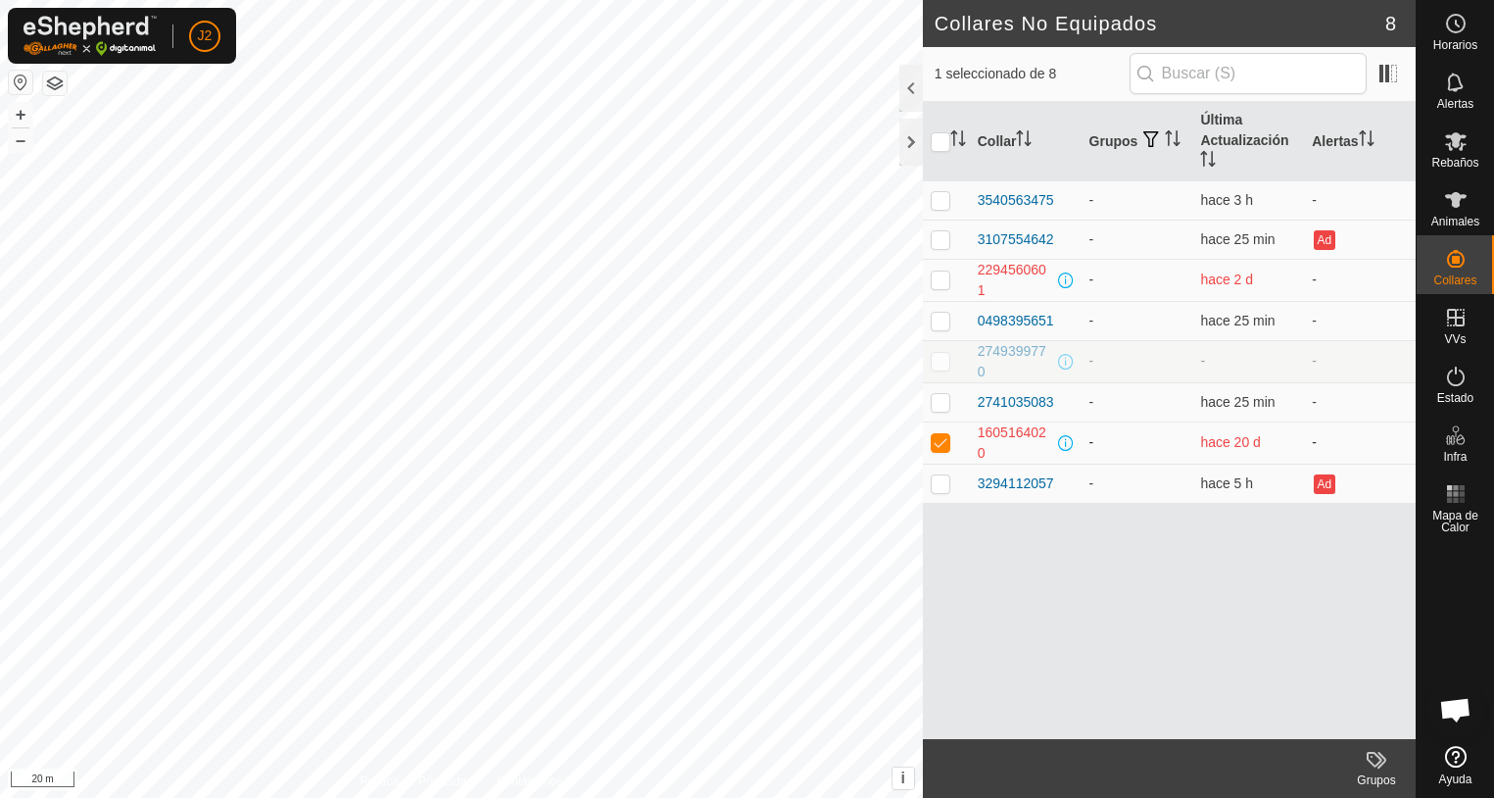
click at [944, 452] on td at bounding box center [946, 442] width 47 height 42
checkbox input "false"
click at [914, 154] on div at bounding box center [912, 142] width 24 height 47
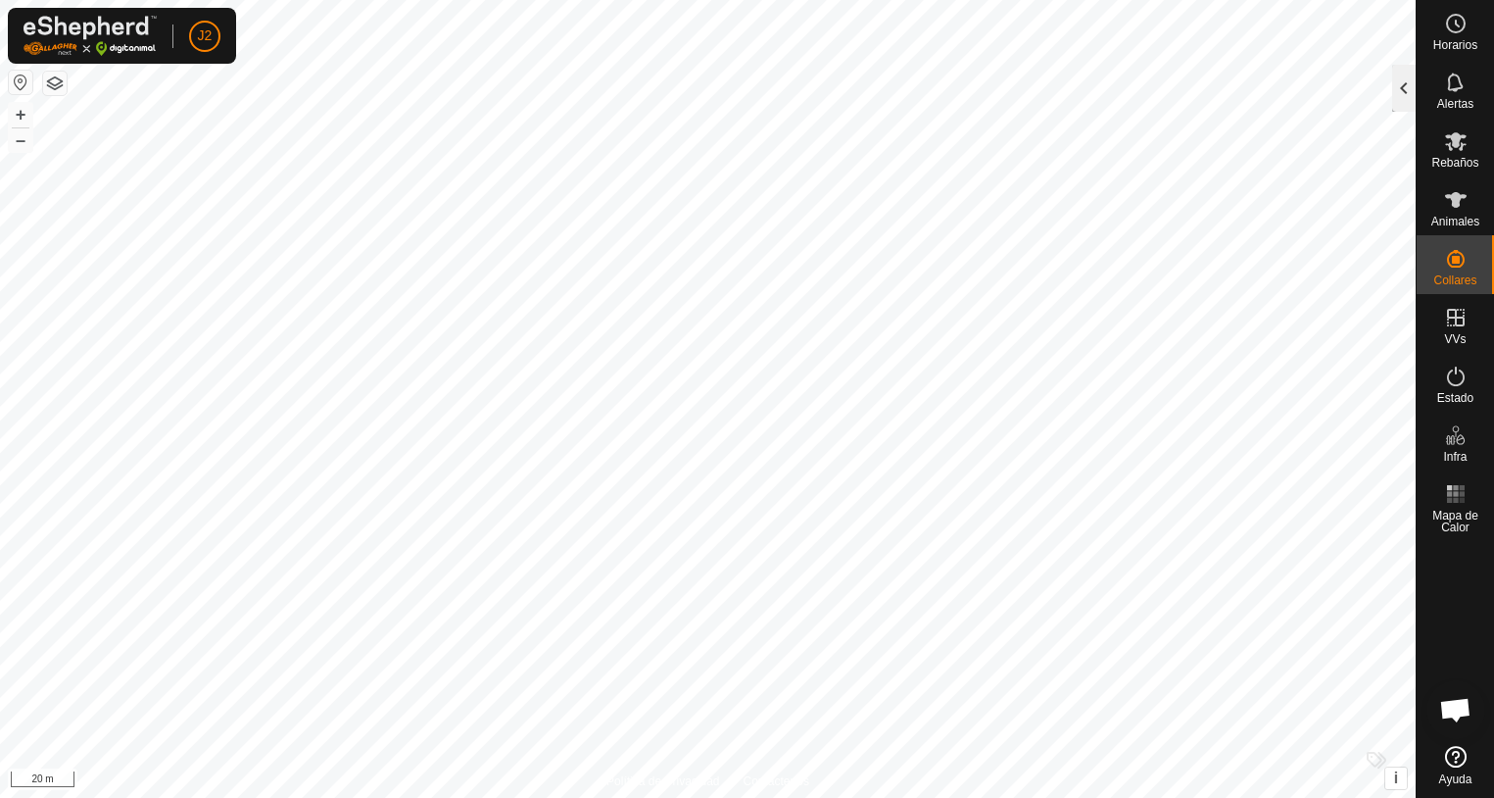
click at [1398, 108] on div at bounding box center [1404, 88] width 24 height 47
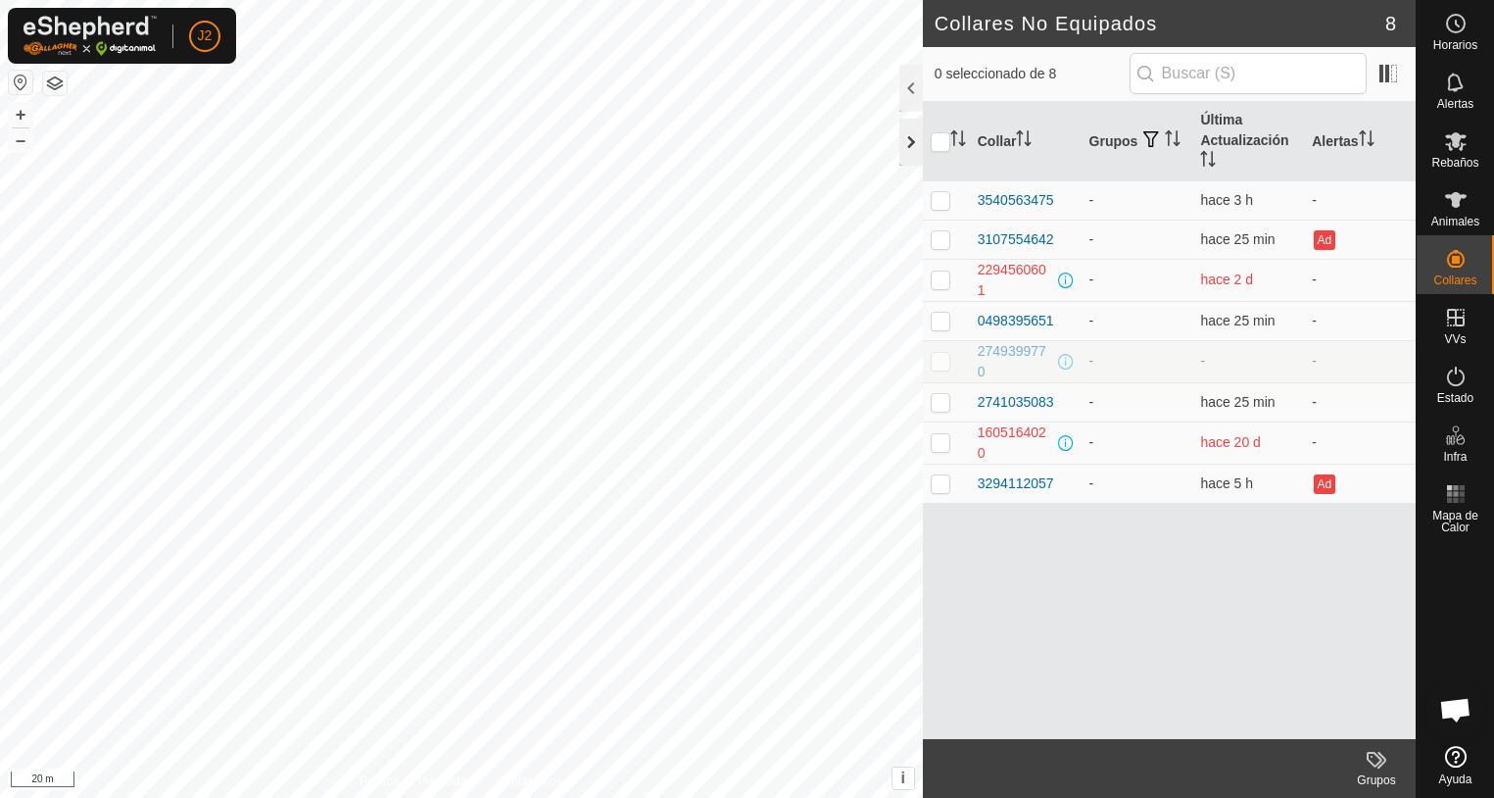
click at [906, 151] on div at bounding box center [912, 142] width 24 height 47
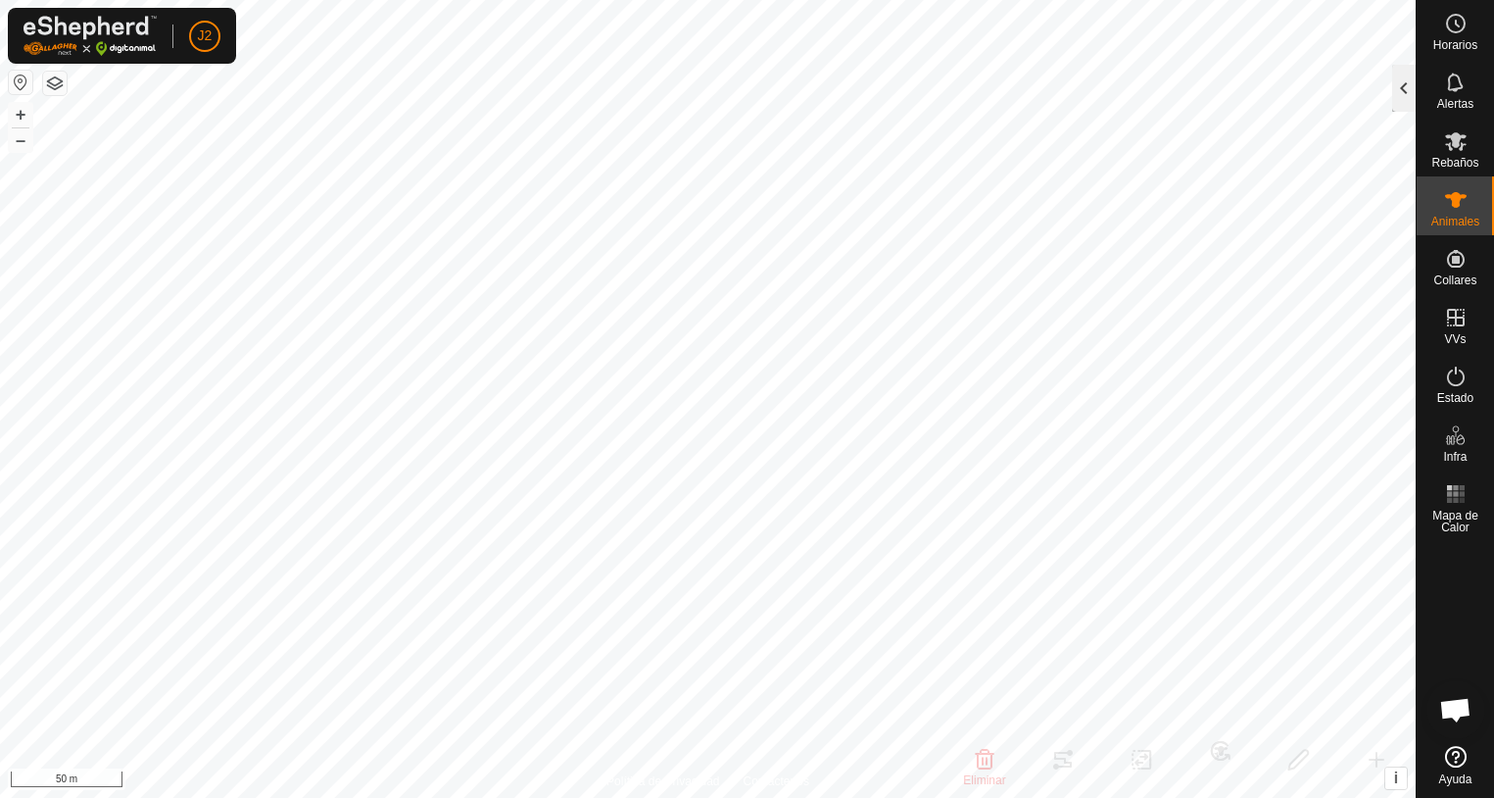
click at [1409, 89] on div at bounding box center [1404, 88] width 24 height 47
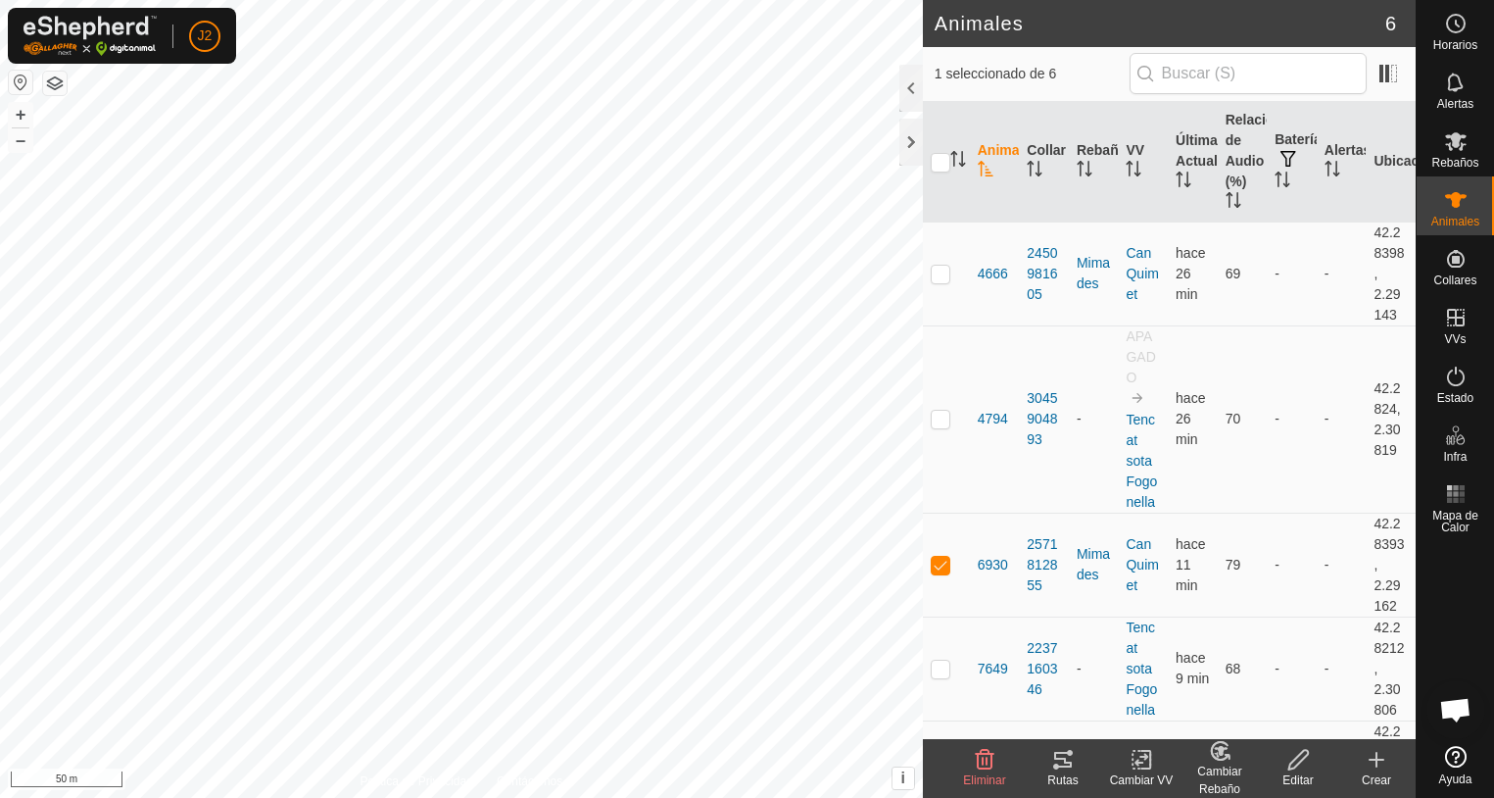
click at [1058, 765] on icon at bounding box center [1063, 760] width 18 height 16
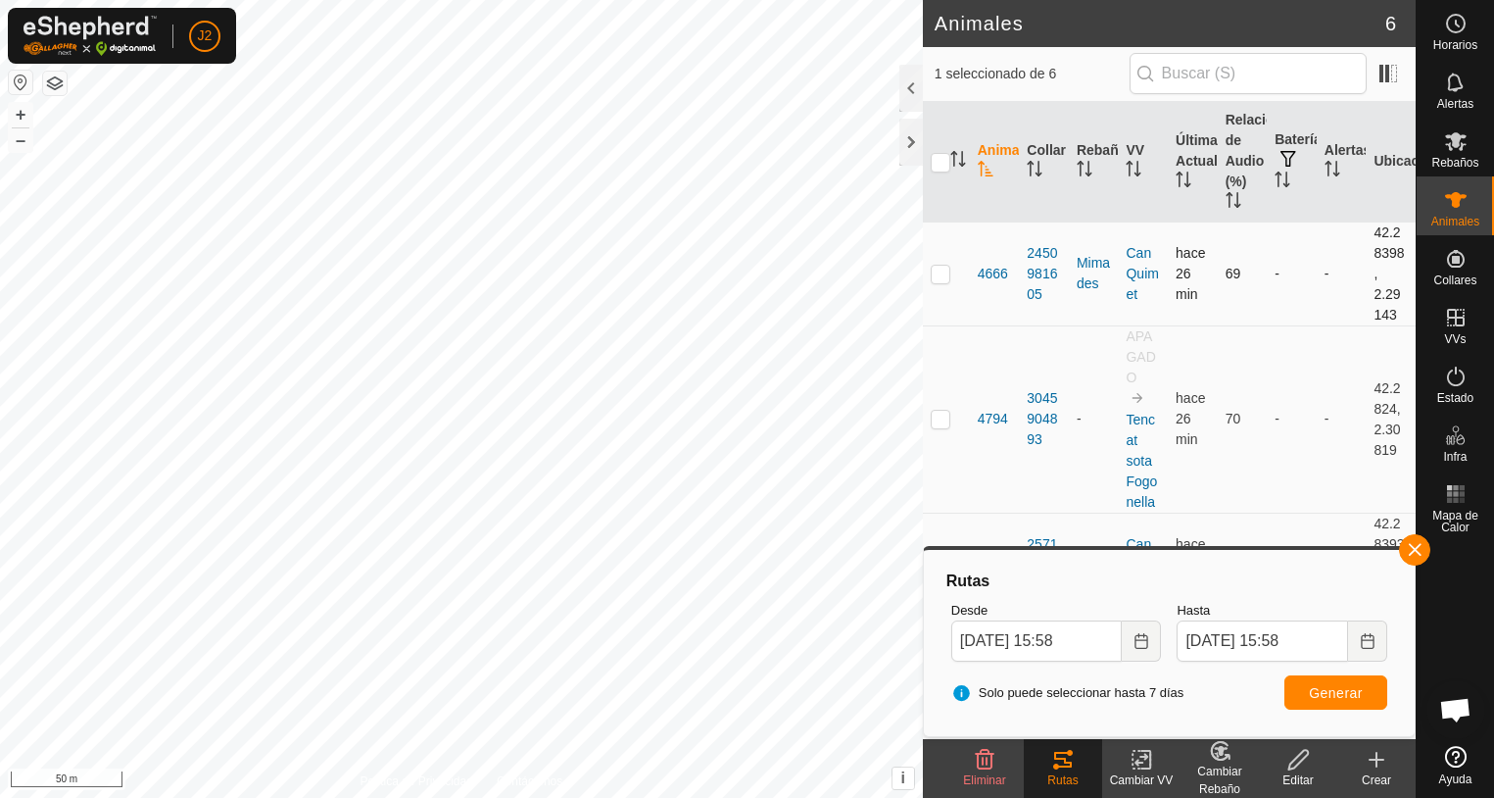
click at [942, 269] on p-checkbox at bounding box center [941, 274] width 20 height 16
checkbox input "true"
click at [1343, 695] on span "Generar" at bounding box center [1336, 693] width 54 height 16
